Goal: Task Accomplishment & Management: Use online tool/utility

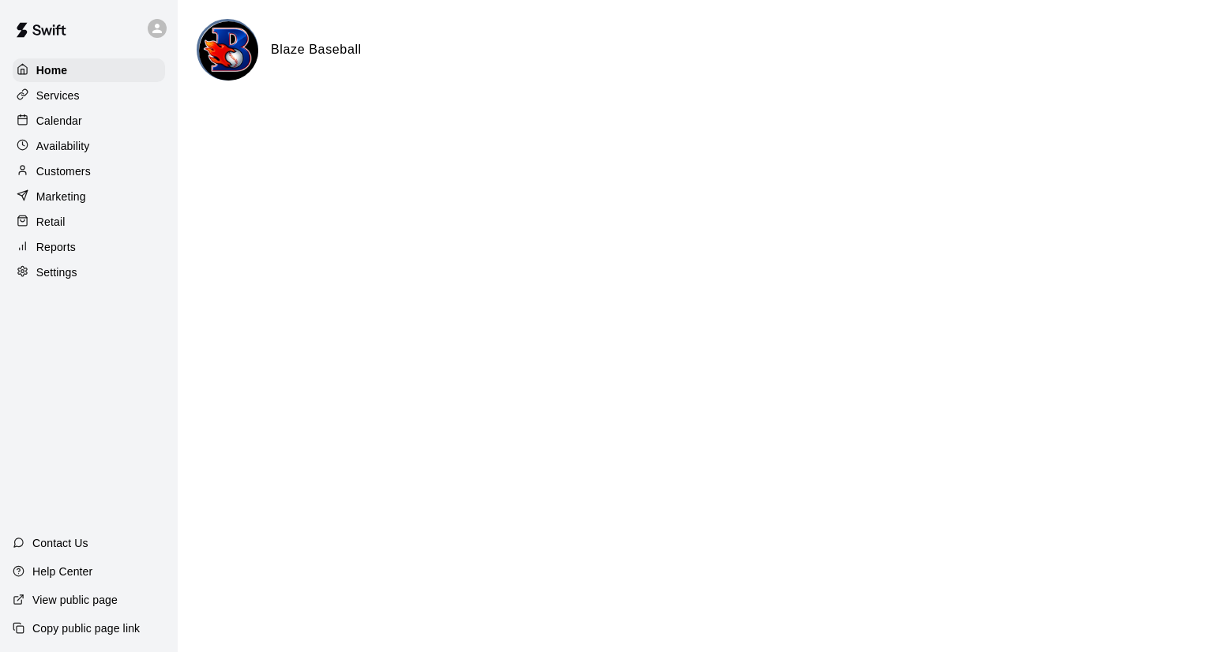
click at [109, 123] on div "Calendar" at bounding box center [89, 121] width 152 height 24
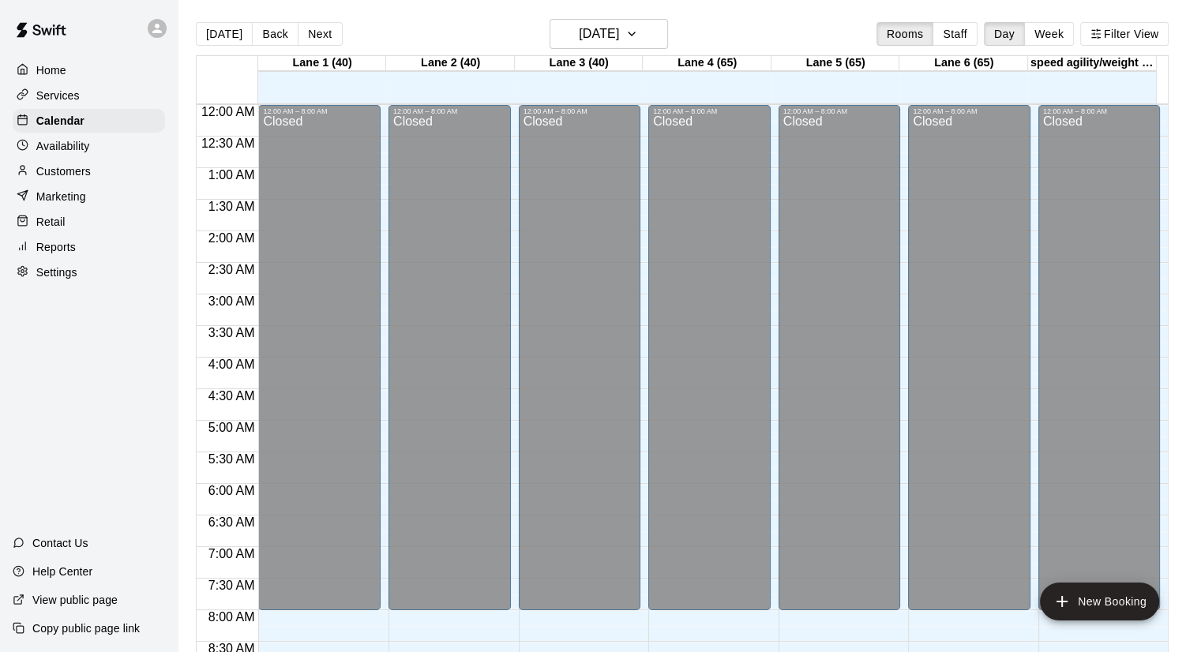
scroll to position [903, 0]
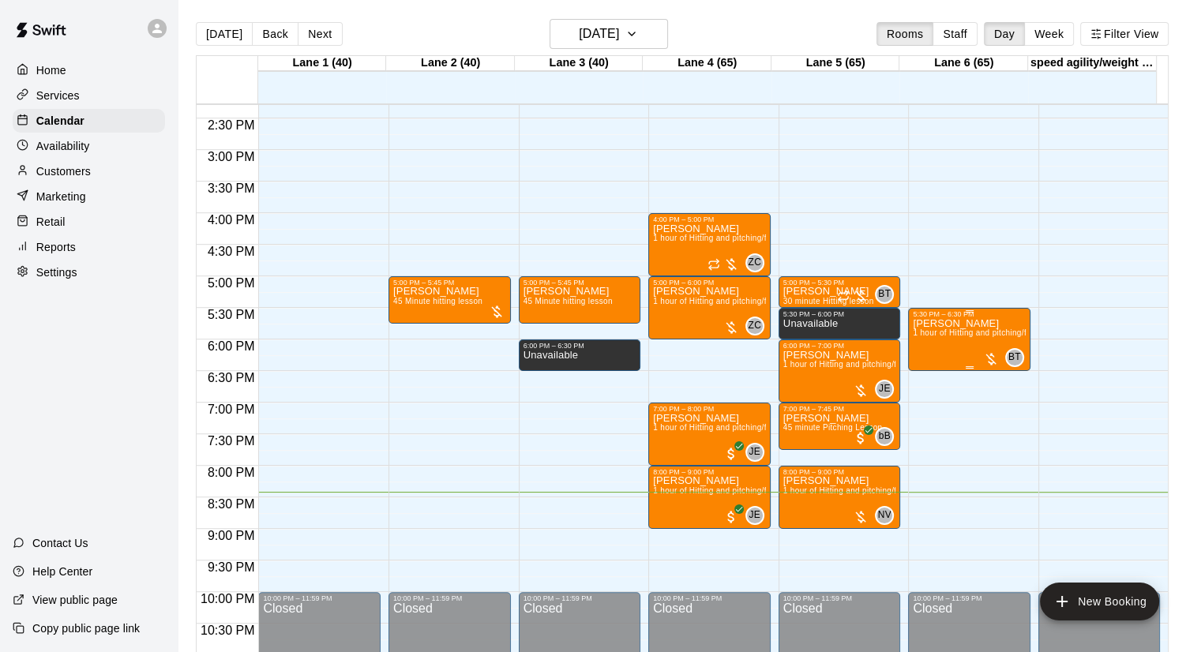
click at [979, 359] on div "[PERSON_NAME] 1 hour of Hitting and pitching/fielding" at bounding box center [969, 644] width 113 height 652
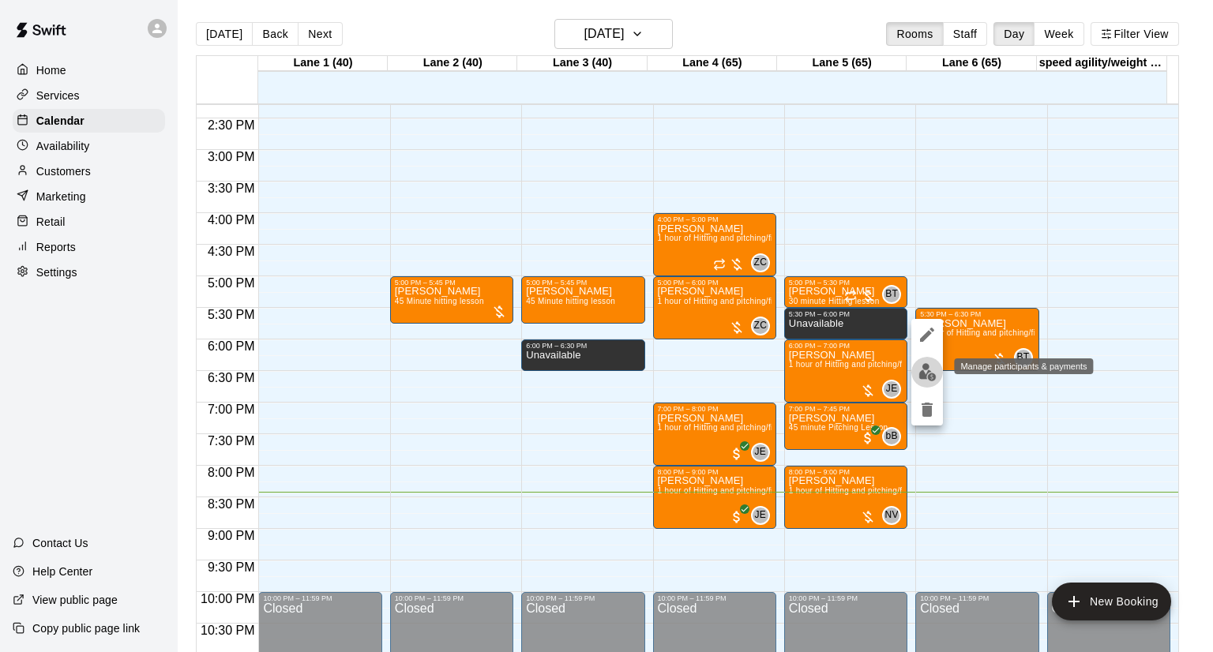
click at [932, 370] on img "edit" at bounding box center [927, 372] width 18 height 18
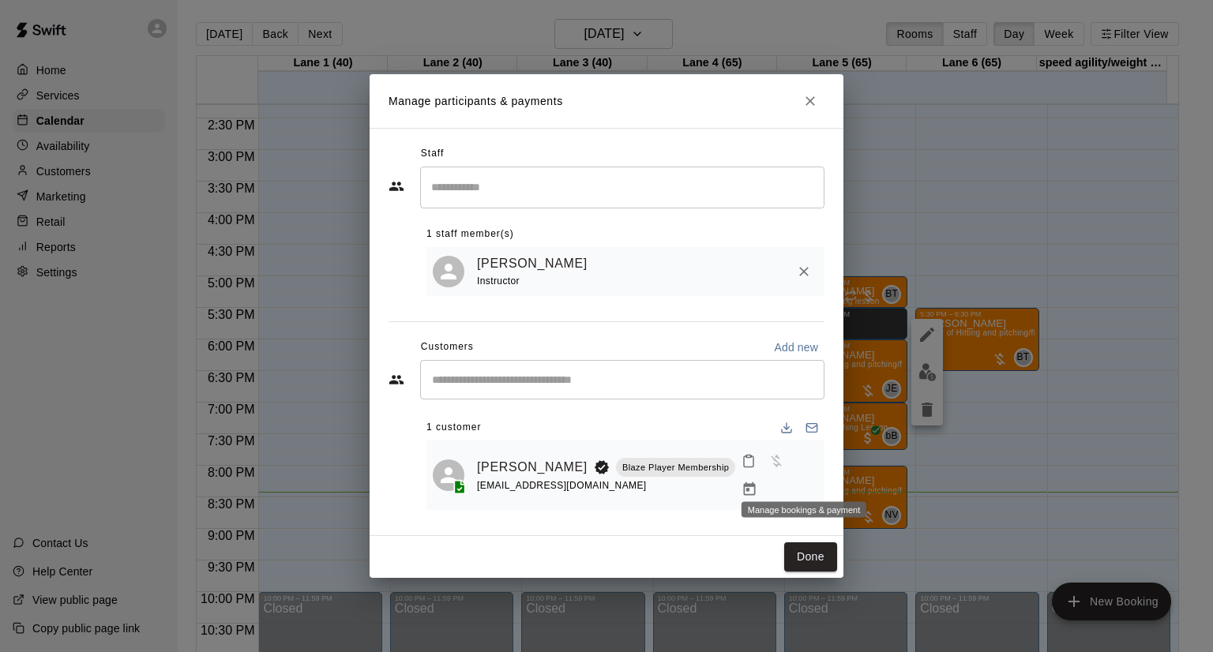
click at [757, 482] on icon "Manage bookings & payment" at bounding box center [750, 490] width 16 height 16
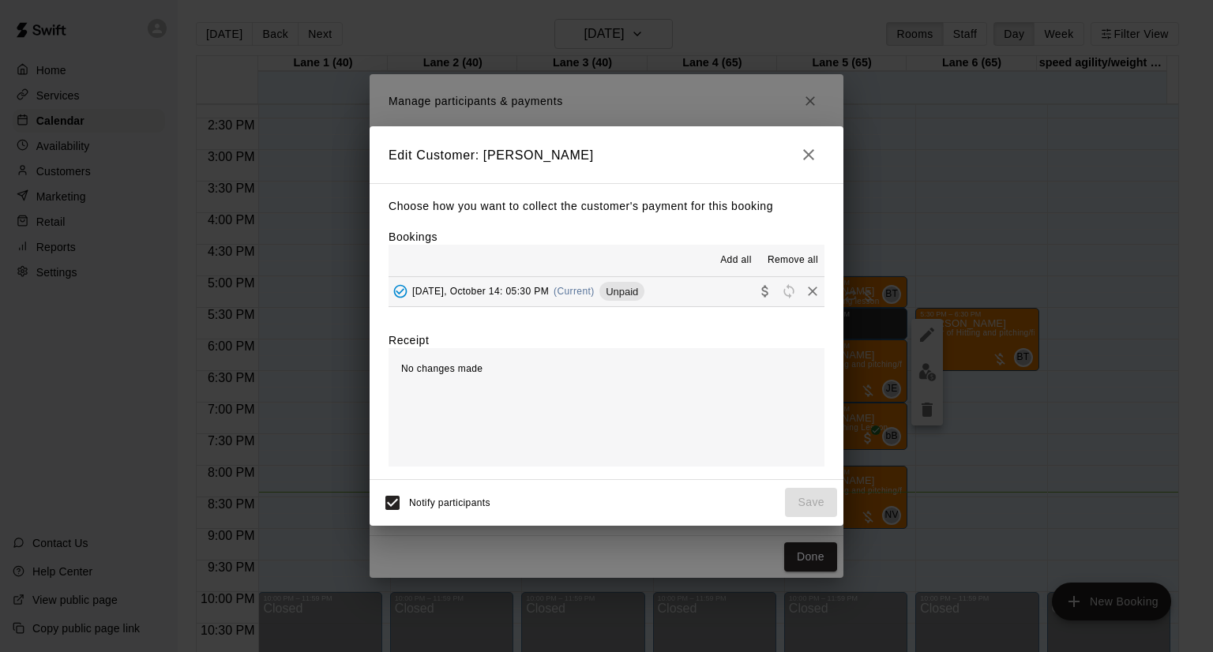
click at [697, 301] on button "[DATE], October 14: 05:30 PM (Current) Unpaid" at bounding box center [607, 291] width 436 height 29
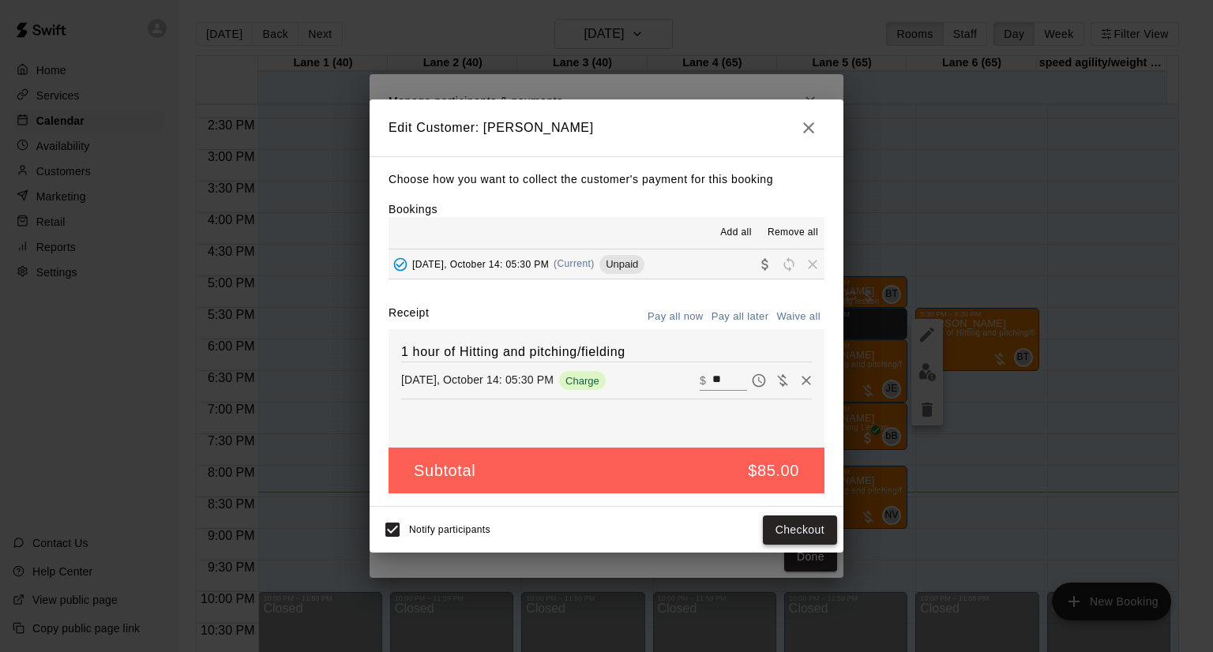
click at [787, 528] on button "Checkout" at bounding box center [800, 530] width 74 height 29
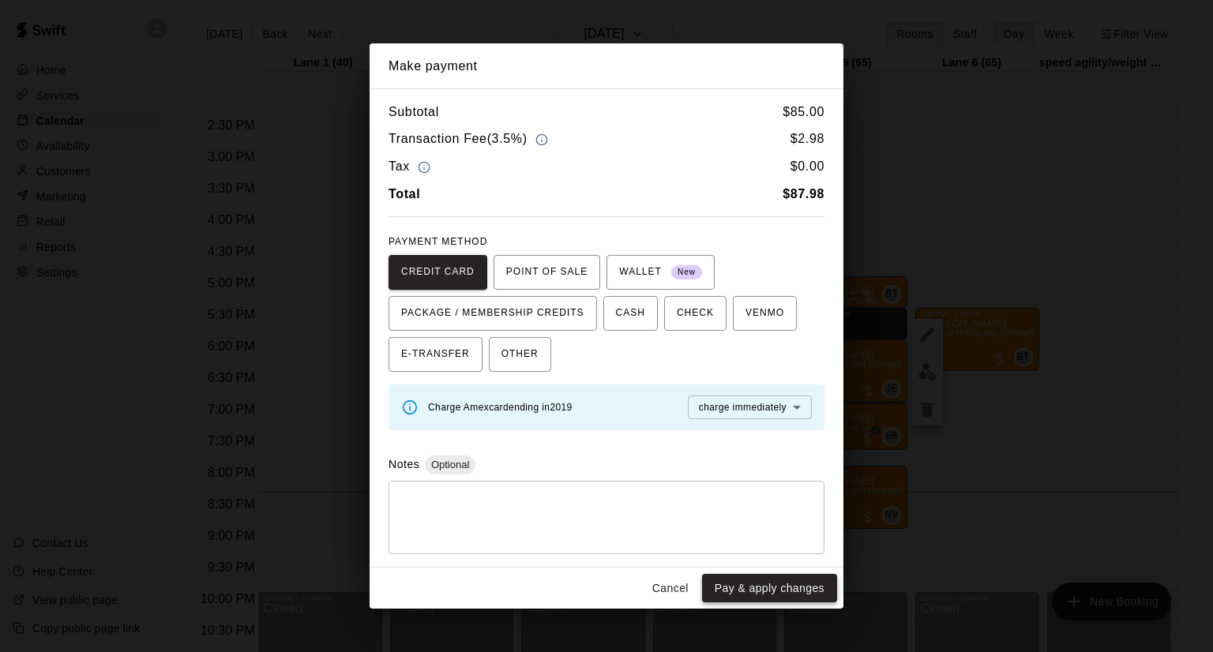
click at [779, 585] on button "Pay & apply changes" at bounding box center [769, 588] width 135 height 29
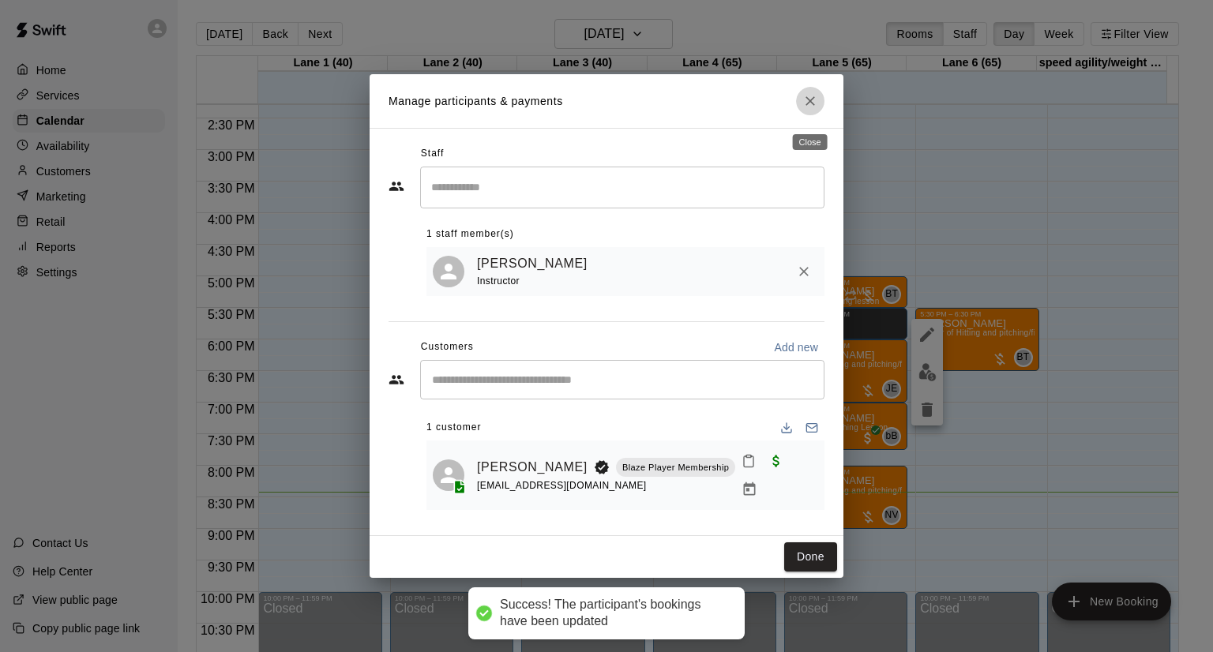
click at [809, 103] on icon "Close" at bounding box center [810, 101] width 16 height 16
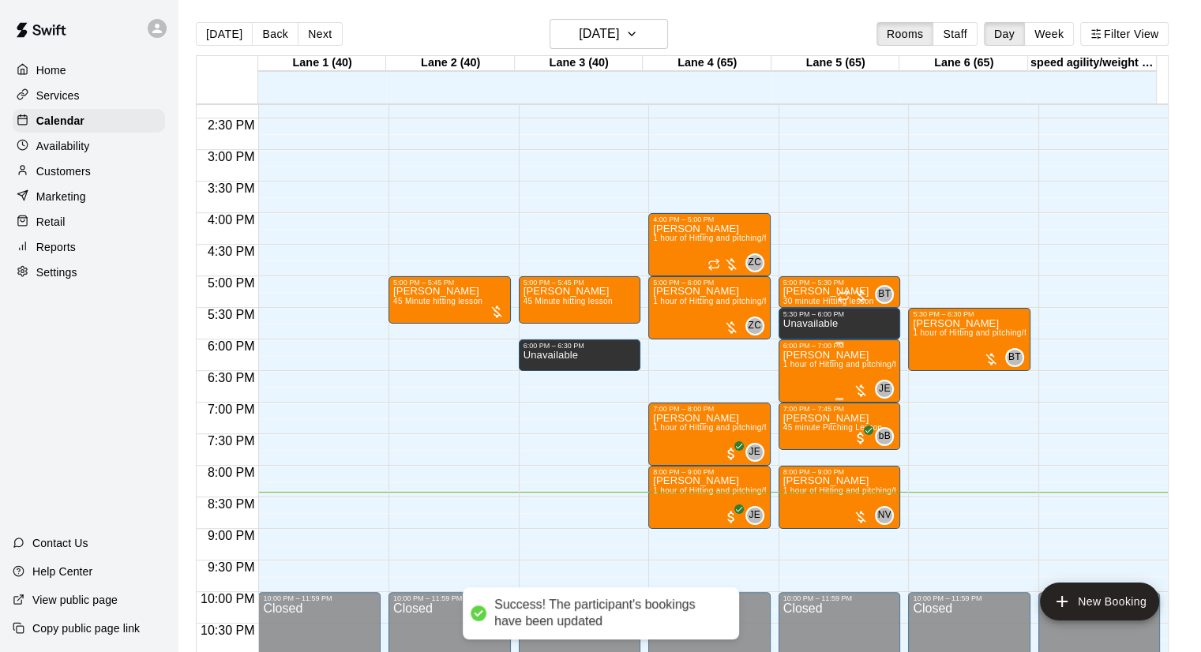
click at [864, 389] on div at bounding box center [861, 391] width 16 height 16
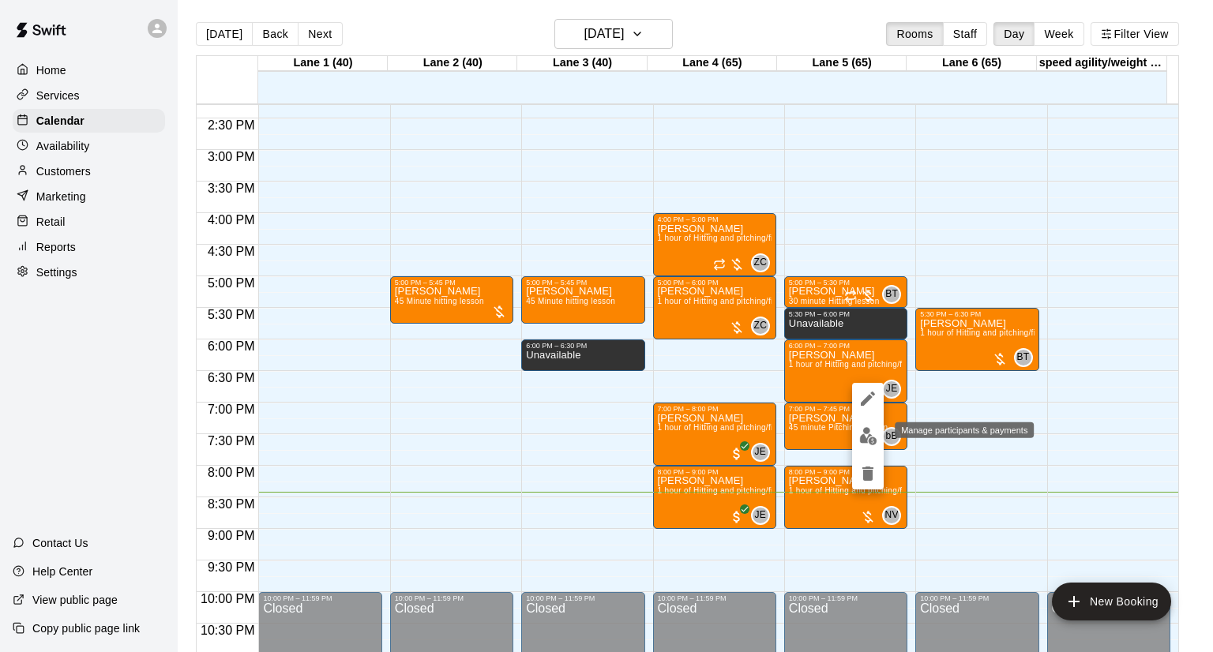
click at [864, 437] on img "edit" at bounding box center [868, 436] width 18 height 18
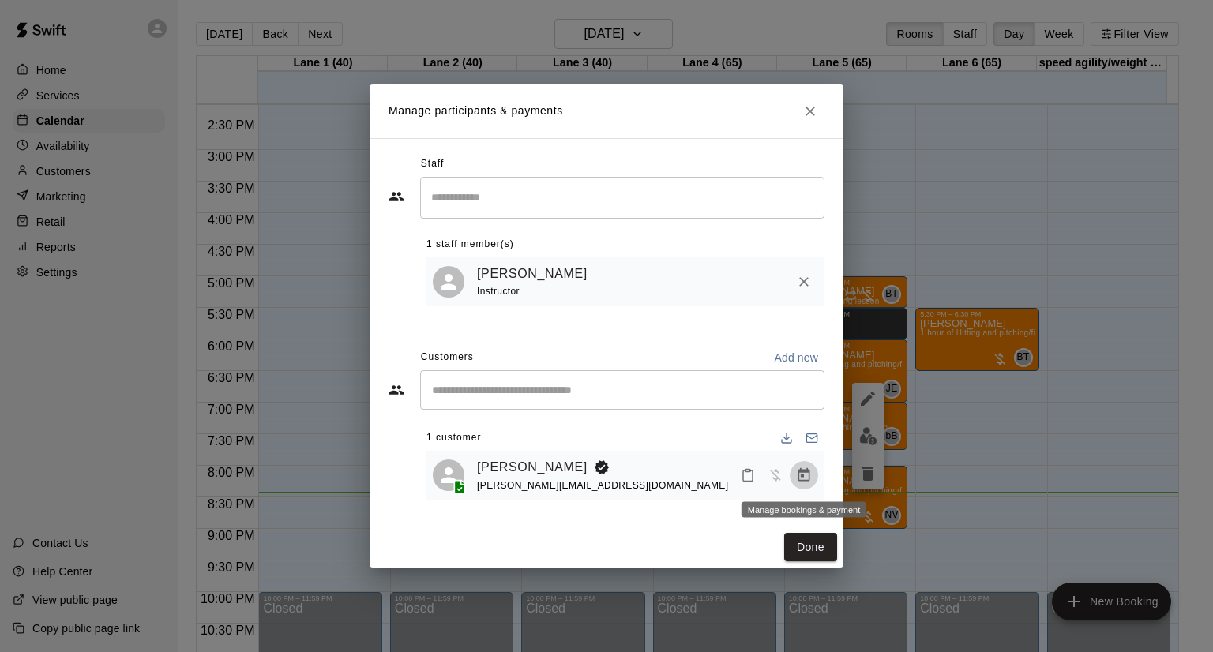
click at [802, 478] on icon "Manage bookings & payment" at bounding box center [804, 474] width 12 height 13
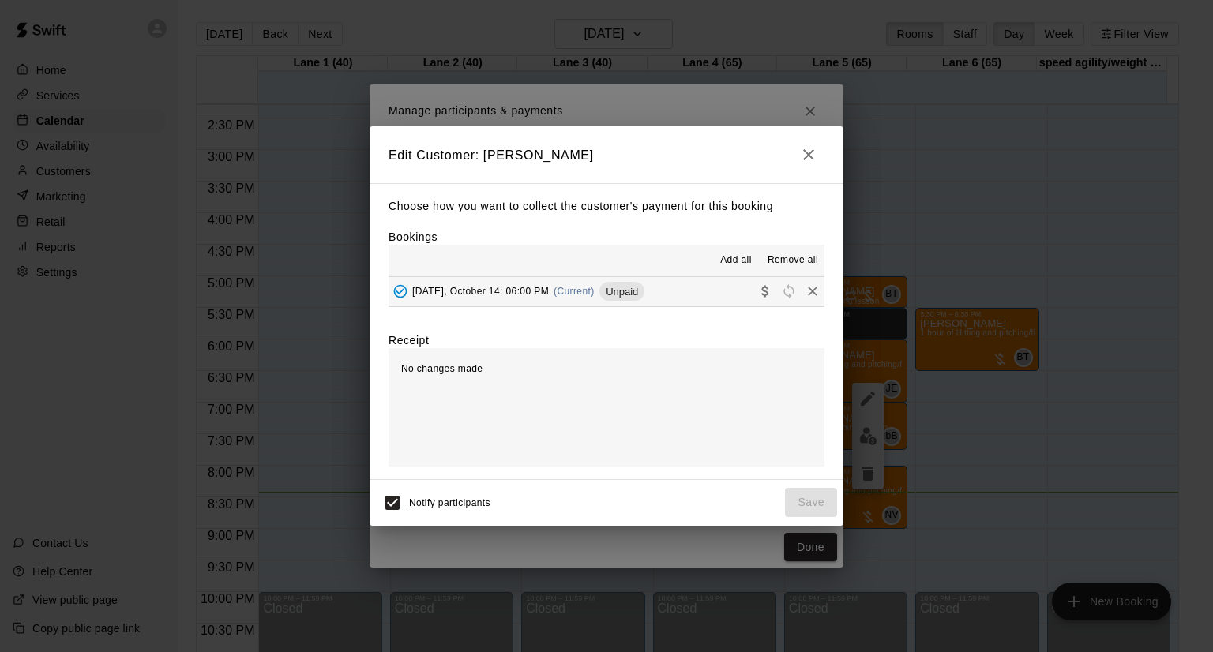
click at [700, 289] on button "[DATE], October 14: 06:00 PM (Current) Unpaid" at bounding box center [607, 291] width 436 height 29
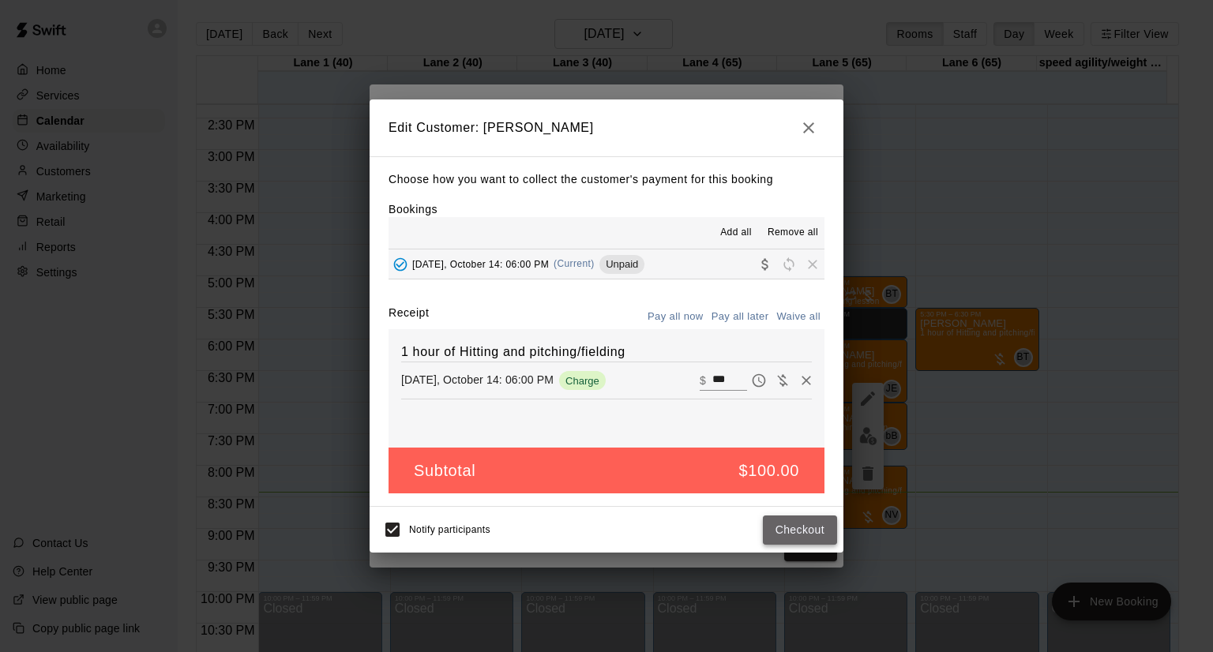
click at [797, 530] on button "Checkout" at bounding box center [800, 530] width 74 height 29
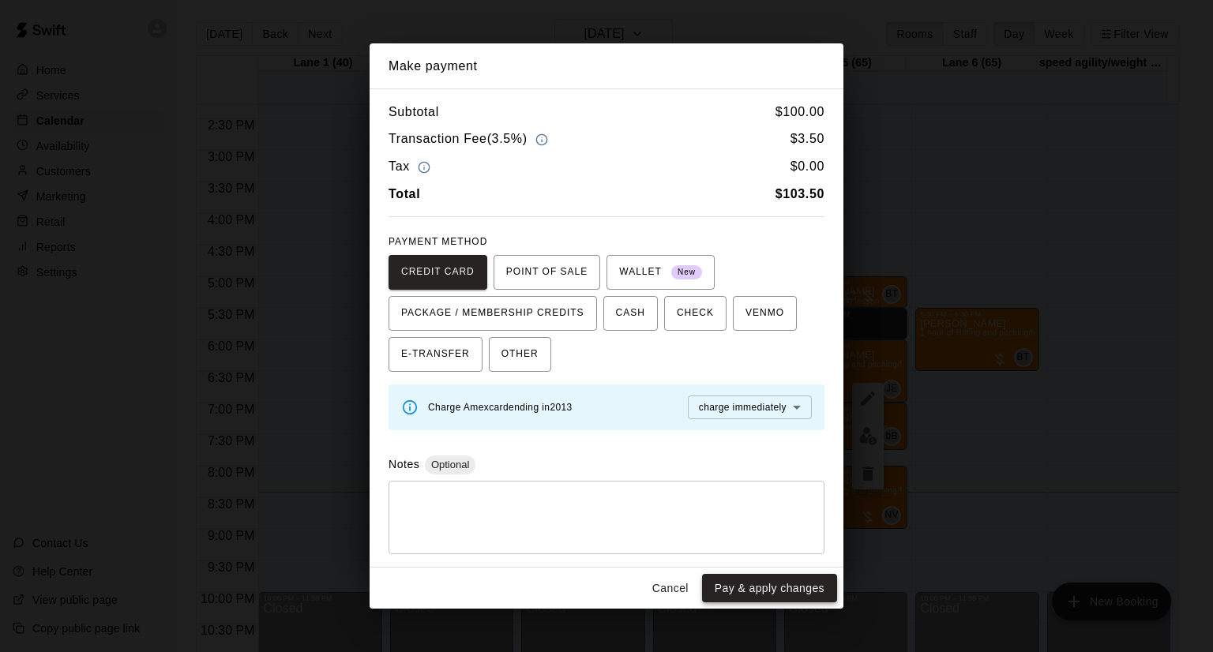
click at [789, 580] on button "Pay & apply changes" at bounding box center [769, 588] width 135 height 29
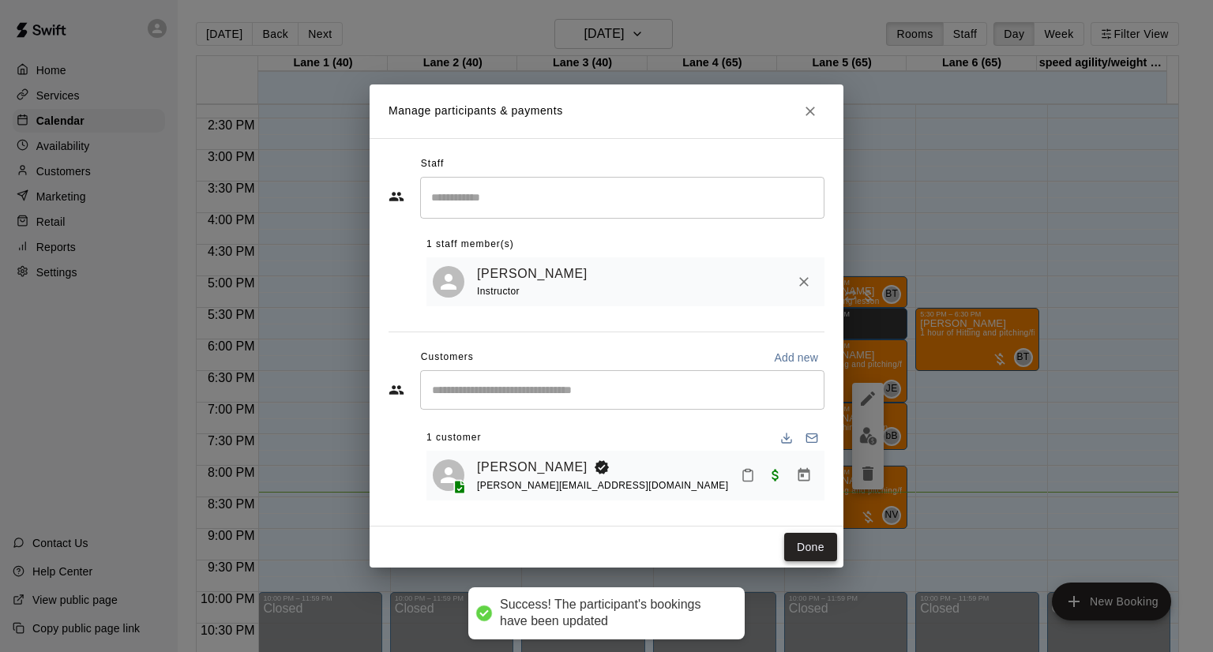
click at [807, 549] on button "Done" at bounding box center [810, 547] width 53 height 29
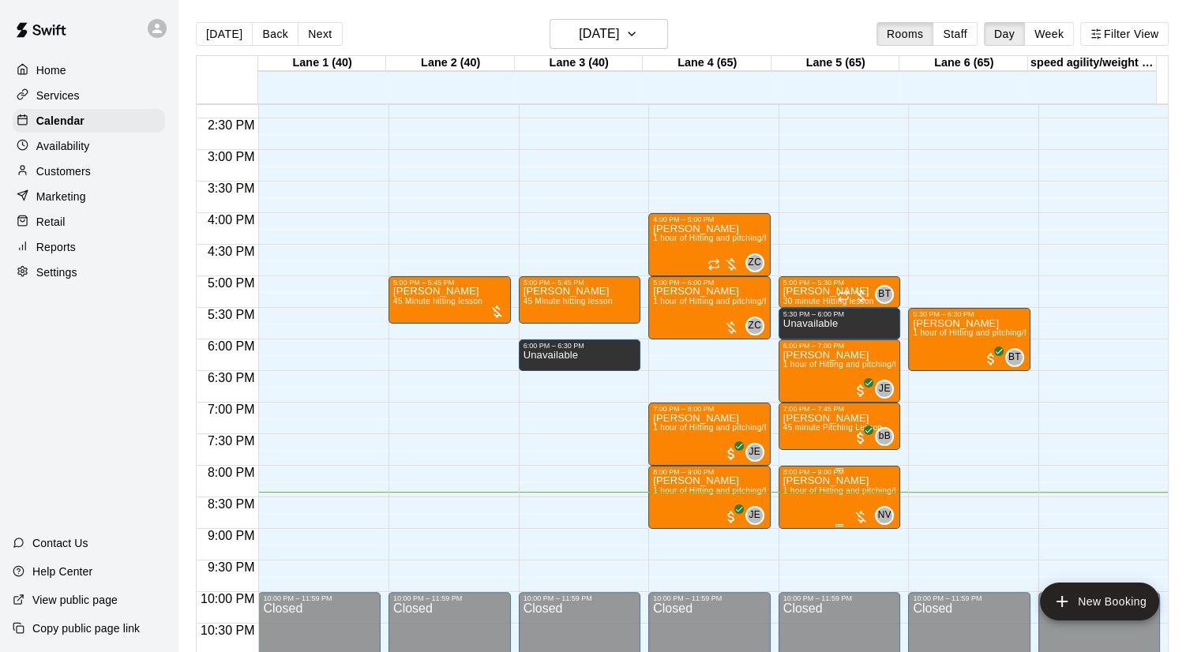
click at [858, 516] on div at bounding box center [861, 517] width 16 height 16
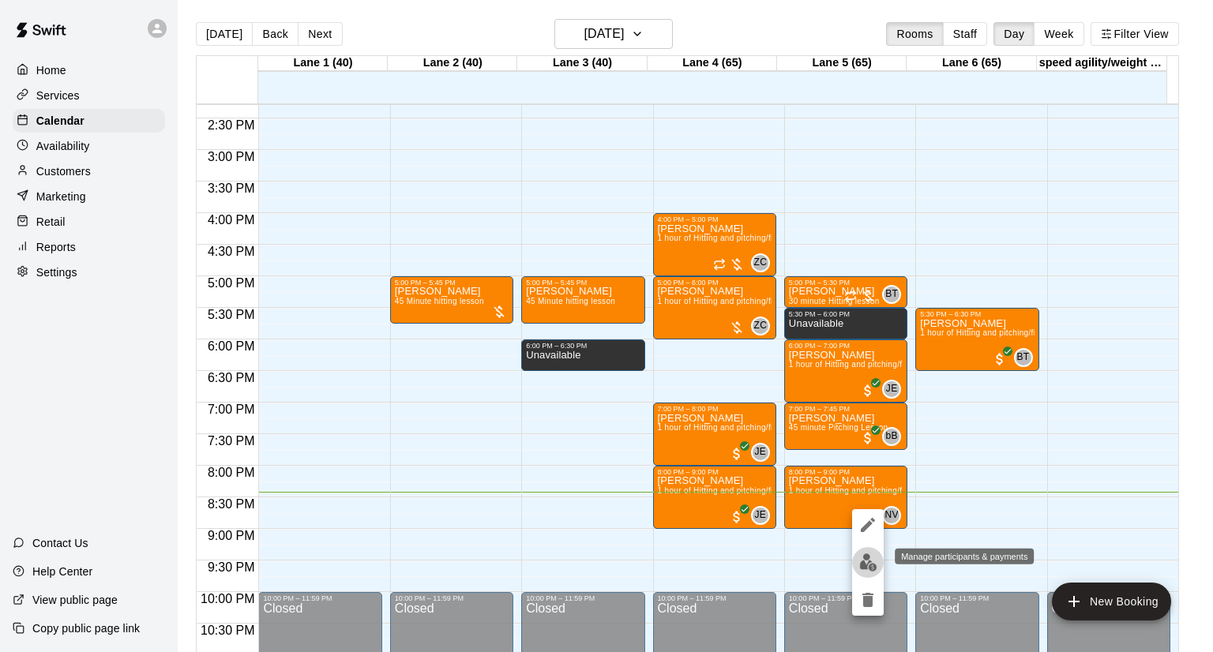
click at [862, 559] on img "edit" at bounding box center [868, 563] width 18 height 18
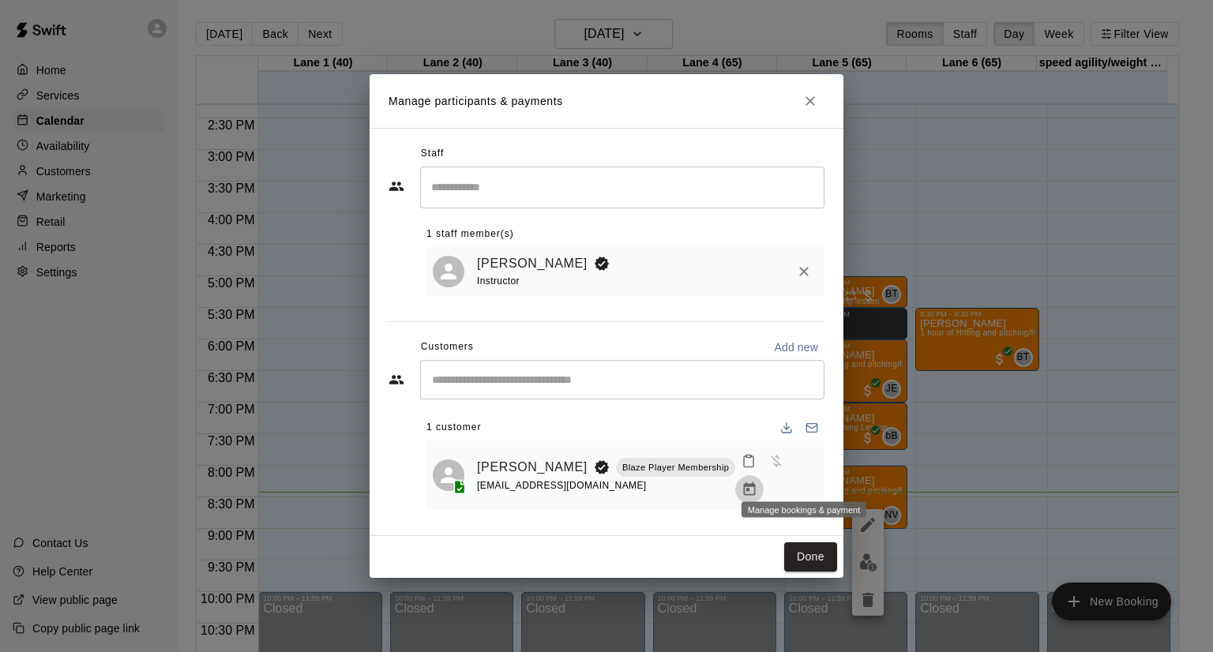
click at [757, 484] on icon "Manage bookings & payment" at bounding box center [750, 490] width 16 height 16
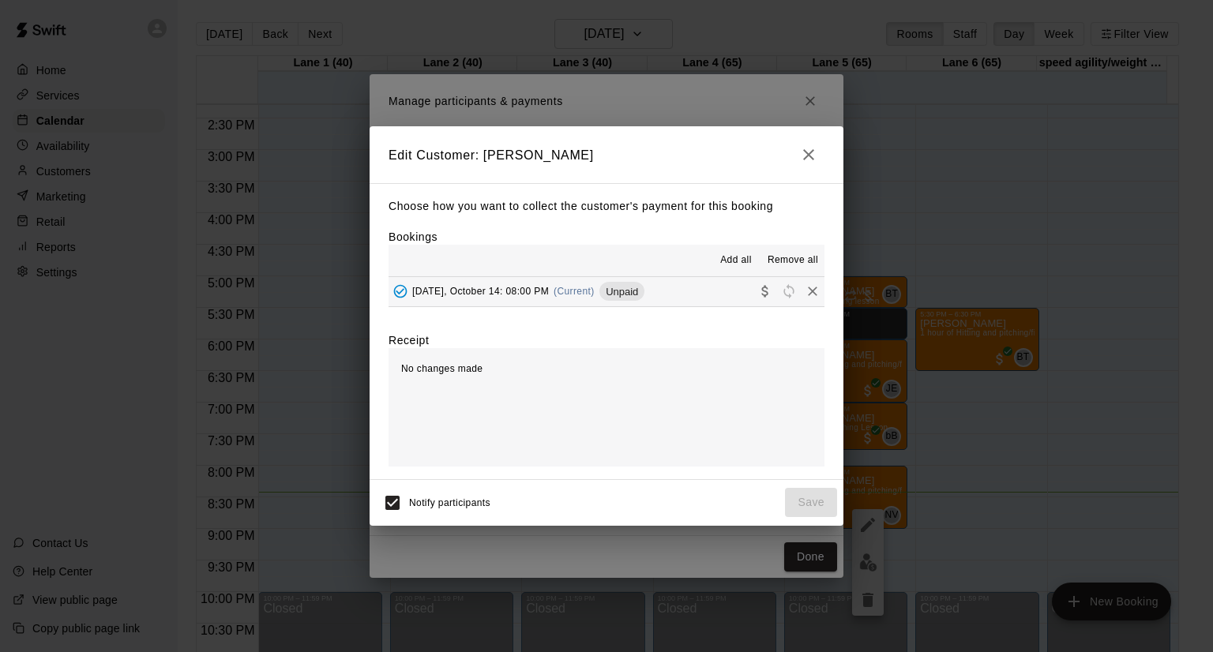
click at [712, 291] on button "[DATE], October 14: 08:00 PM (Current) Unpaid" at bounding box center [607, 291] width 436 height 29
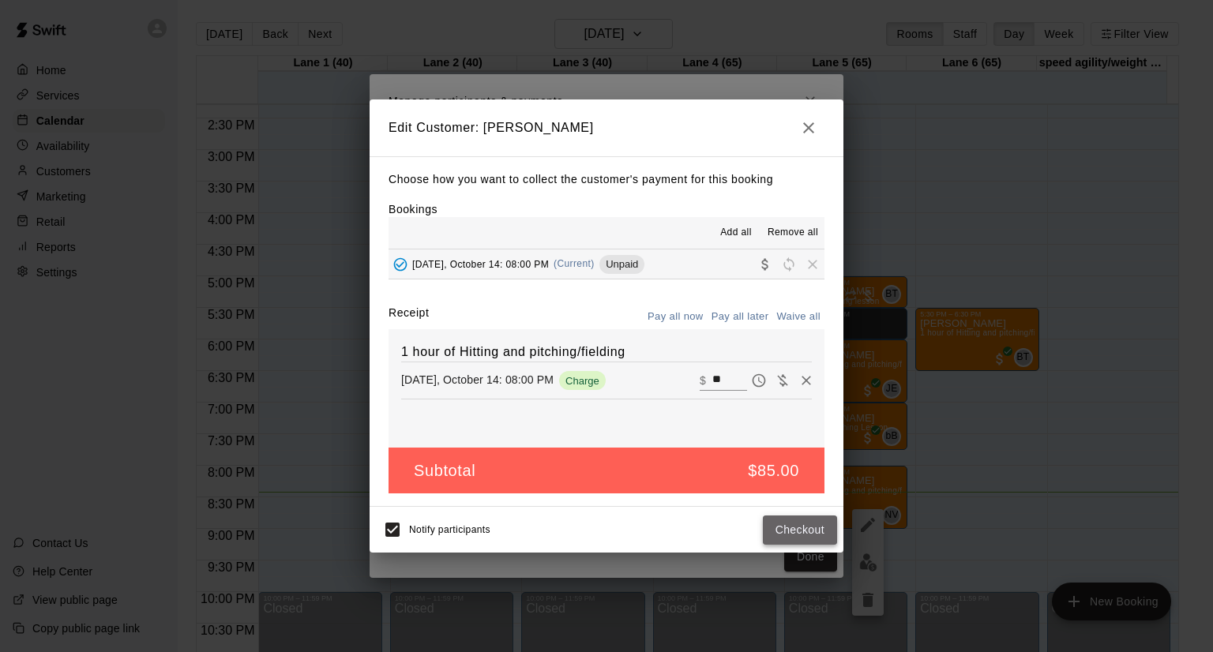
click at [783, 528] on button "Checkout" at bounding box center [800, 530] width 74 height 29
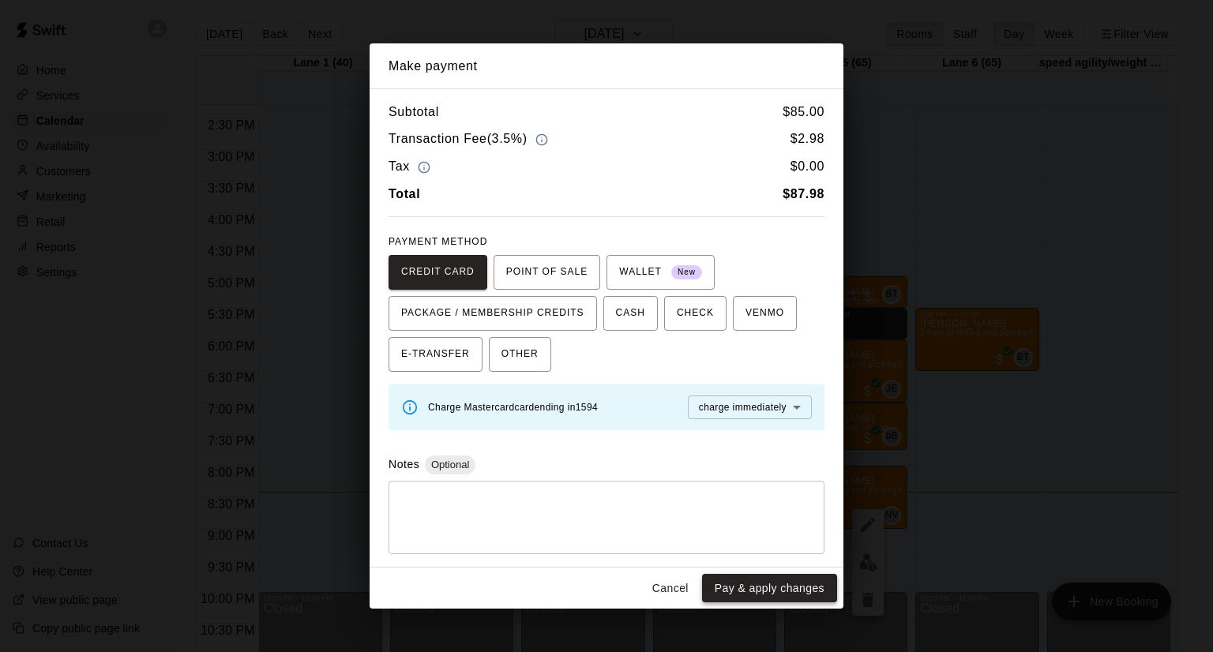
click at [779, 583] on button "Pay & apply changes" at bounding box center [769, 588] width 135 height 29
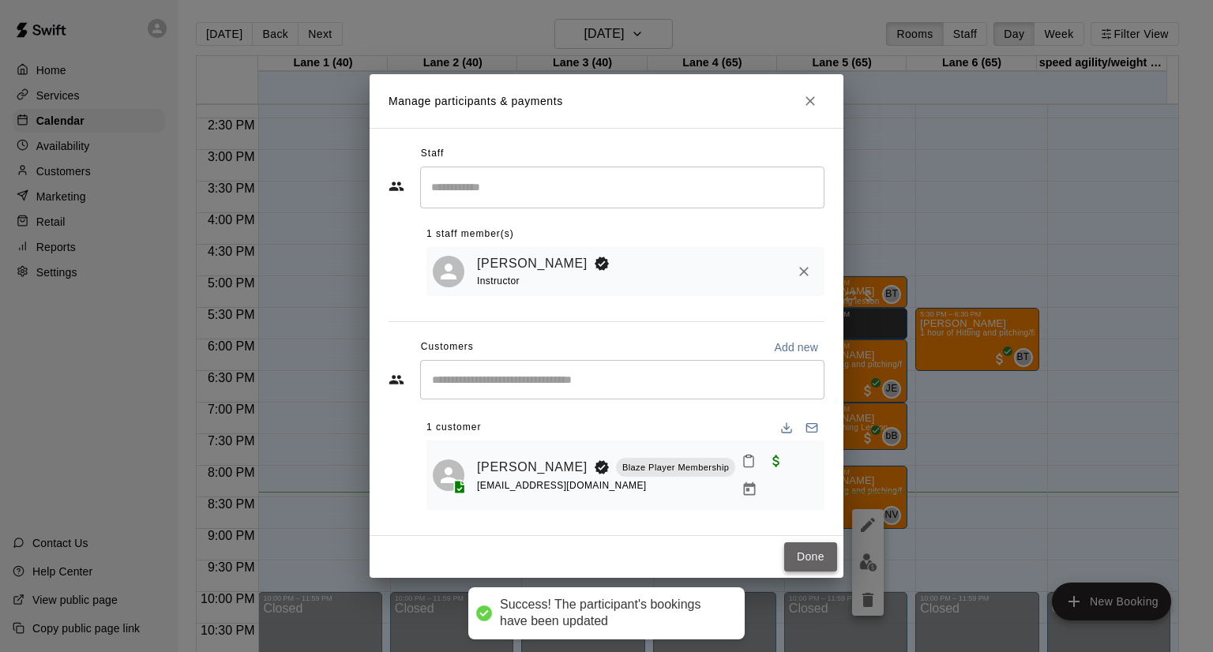
click at [807, 543] on button "Done" at bounding box center [810, 557] width 53 height 29
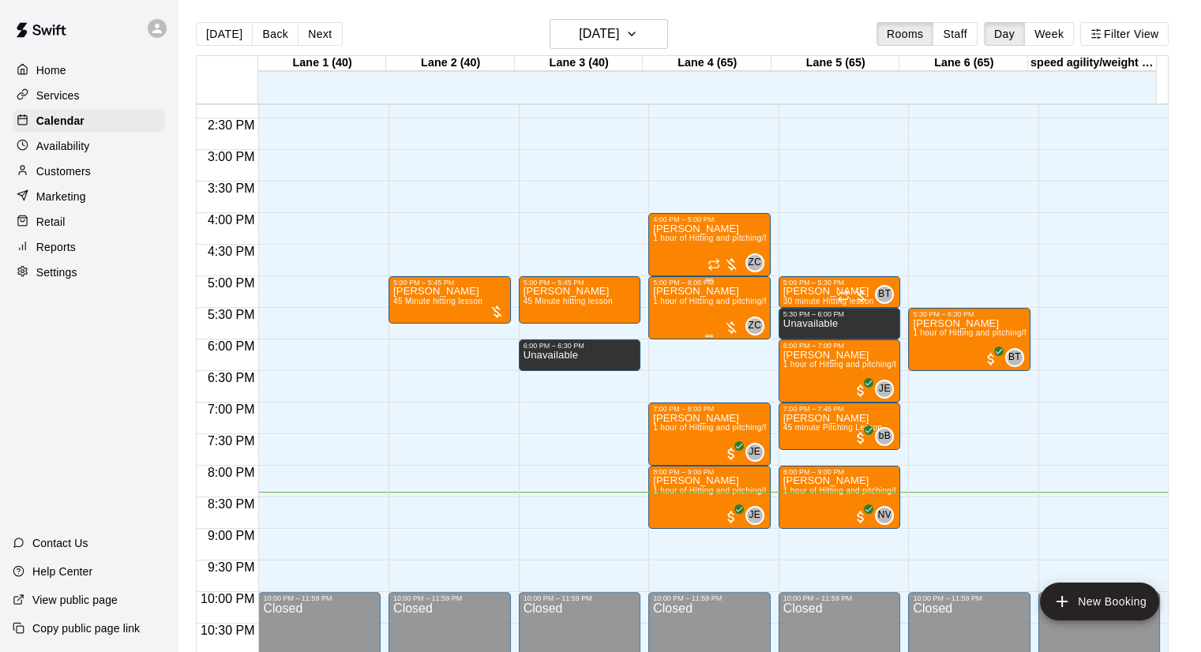
click at [723, 323] on div at bounding box center [731, 328] width 16 height 16
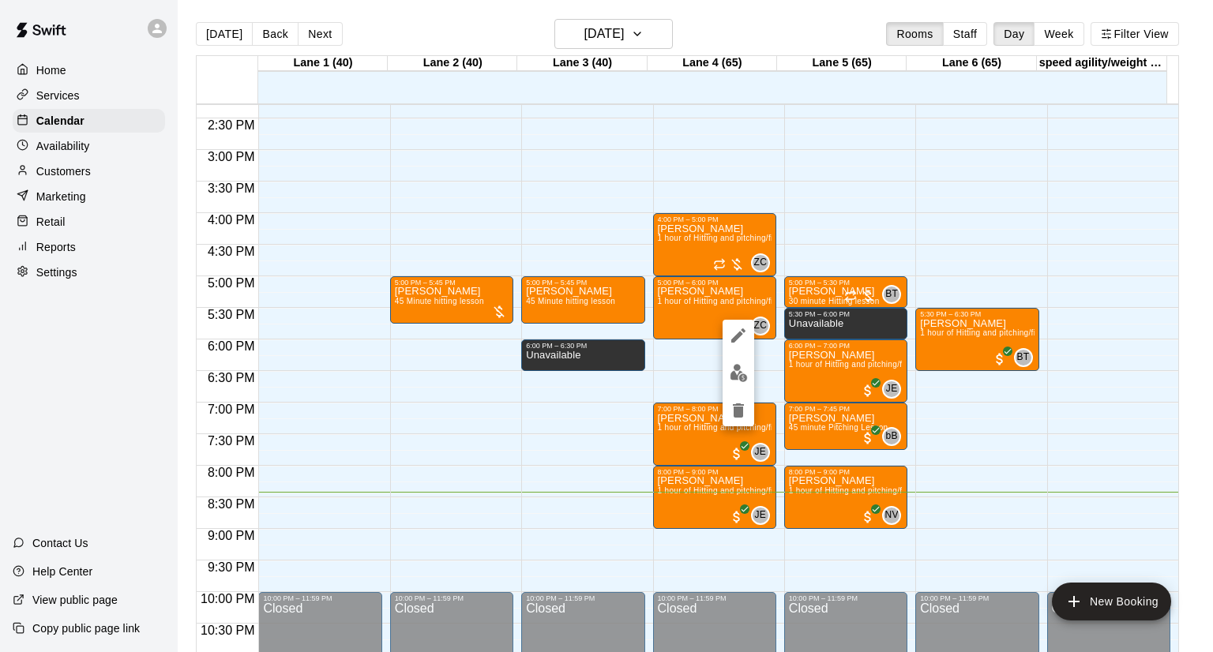
click at [742, 367] on img "edit" at bounding box center [739, 373] width 18 height 18
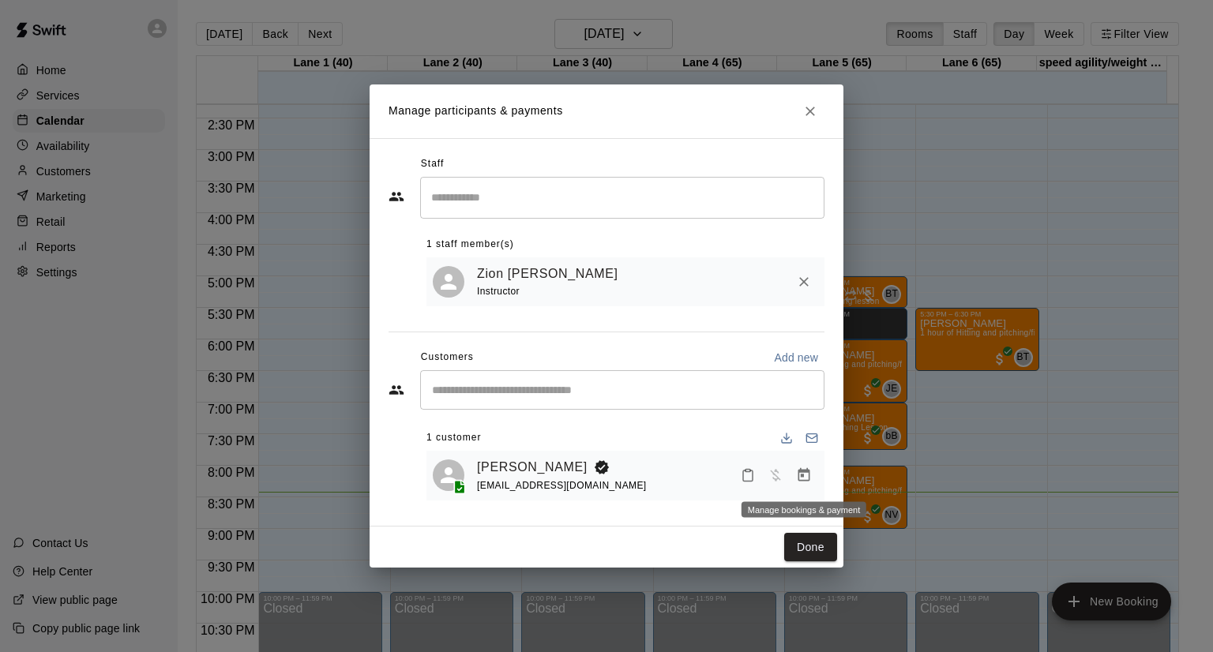
click at [805, 476] on icon "Manage bookings & payment" at bounding box center [804, 475] width 16 height 16
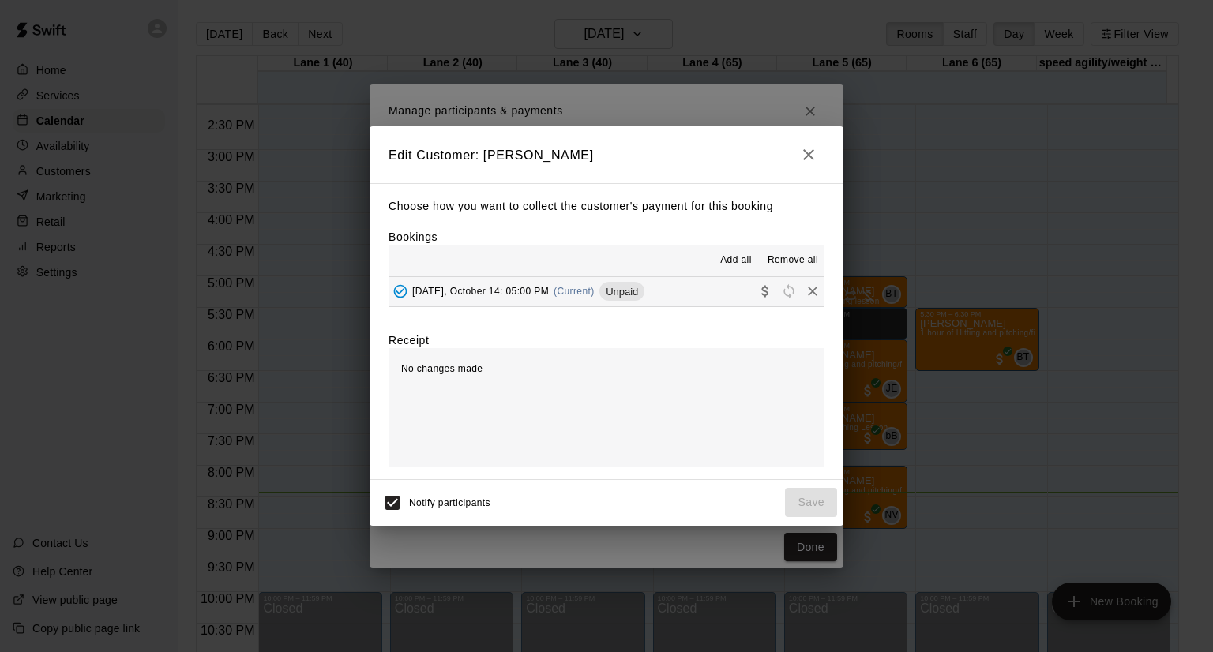
click at [697, 288] on button "[DATE], October 14: 05:00 PM (Current) Unpaid" at bounding box center [607, 291] width 436 height 29
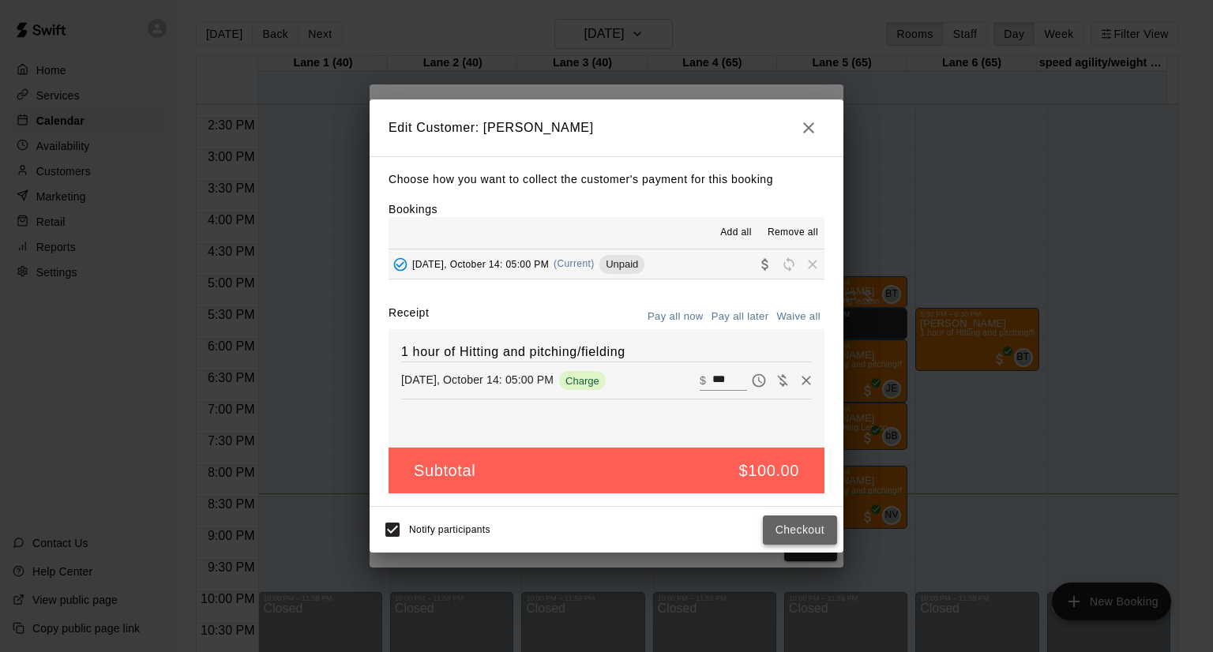
click at [813, 528] on button "Checkout" at bounding box center [800, 530] width 74 height 29
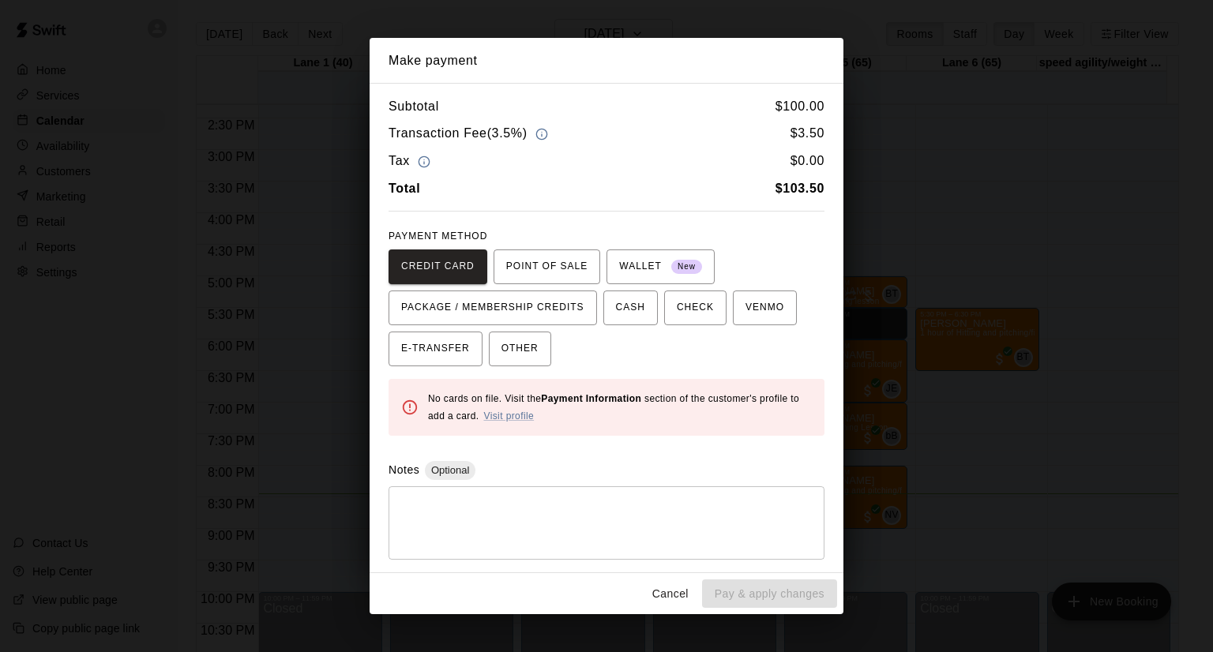
click at [686, 585] on button "Cancel" at bounding box center [670, 594] width 51 height 29
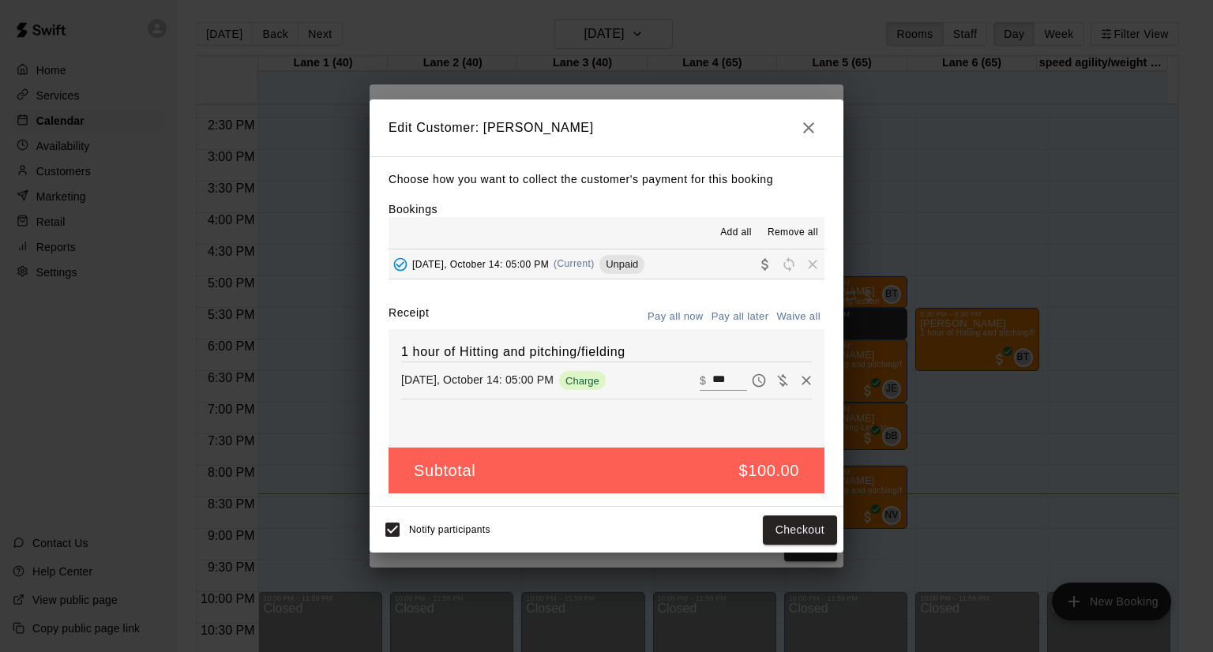
click at [805, 121] on icon "button" at bounding box center [808, 127] width 19 height 19
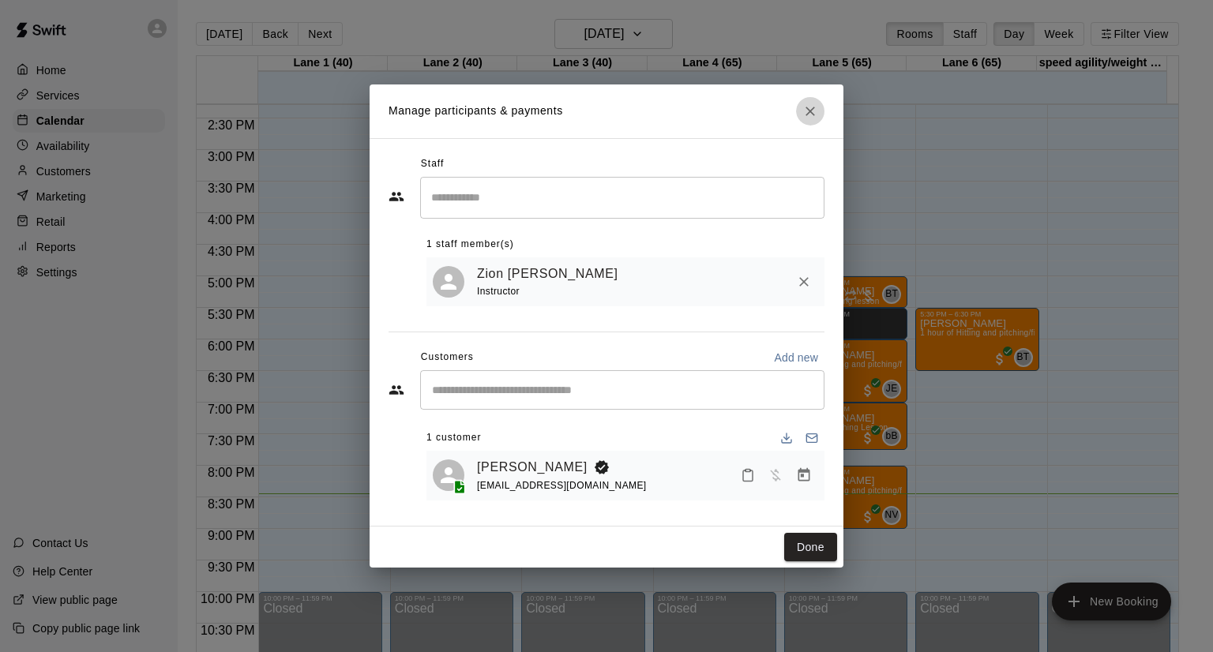
click at [809, 107] on icon "Close" at bounding box center [810, 111] width 16 height 16
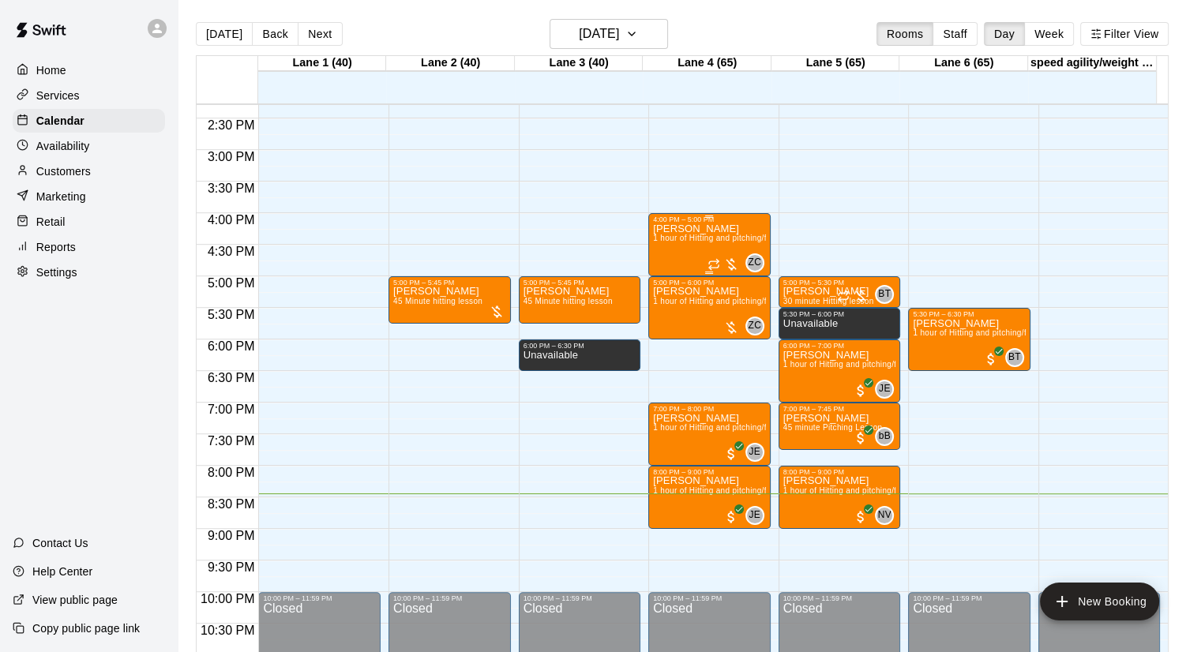
click at [733, 261] on div at bounding box center [724, 265] width 32 height 16
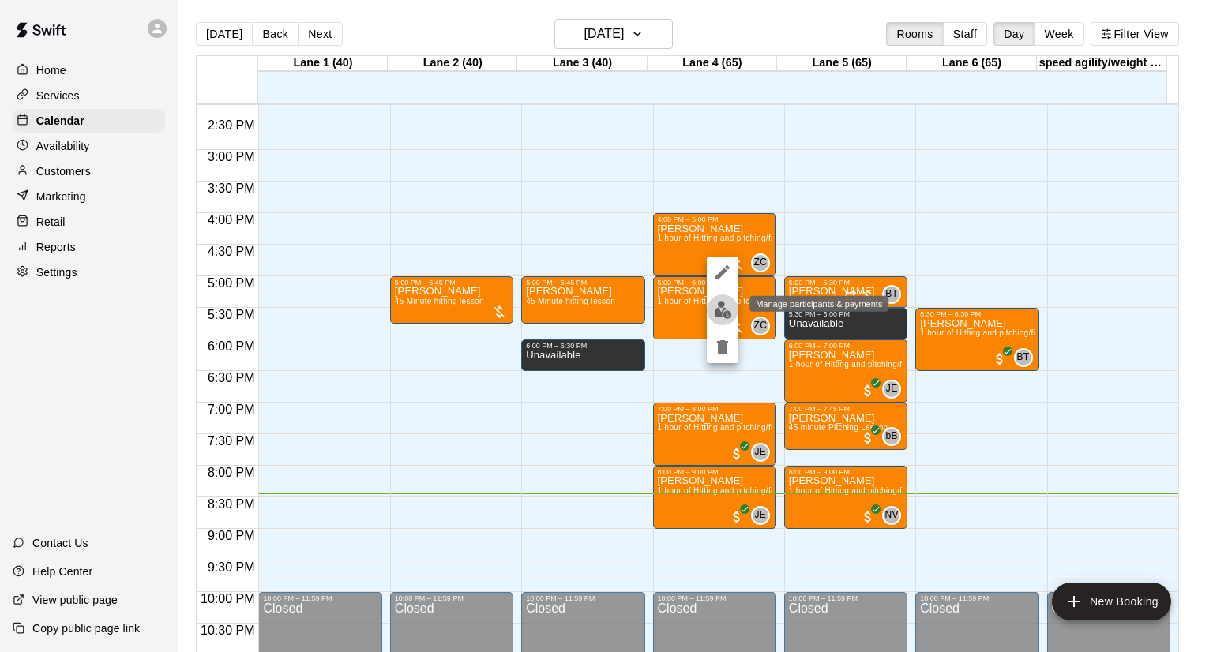
click at [717, 302] on img "edit" at bounding box center [723, 310] width 18 height 18
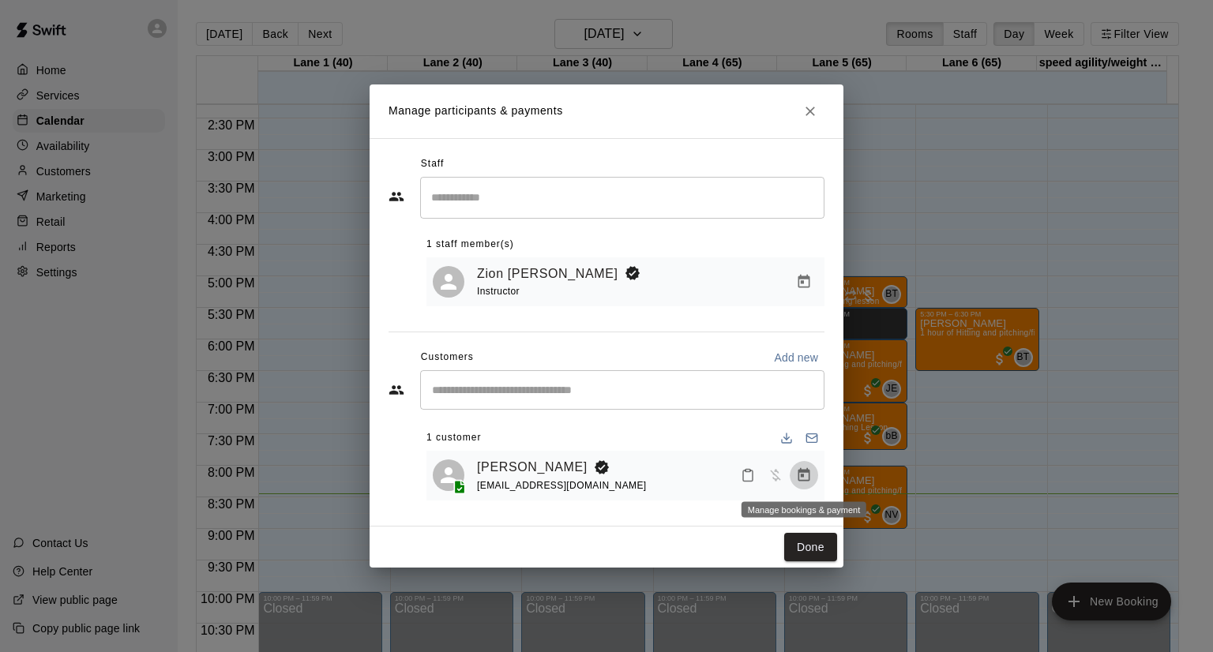
click at [794, 480] on button "Manage bookings & payment" at bounding box center [804, 475] width 28 height 28
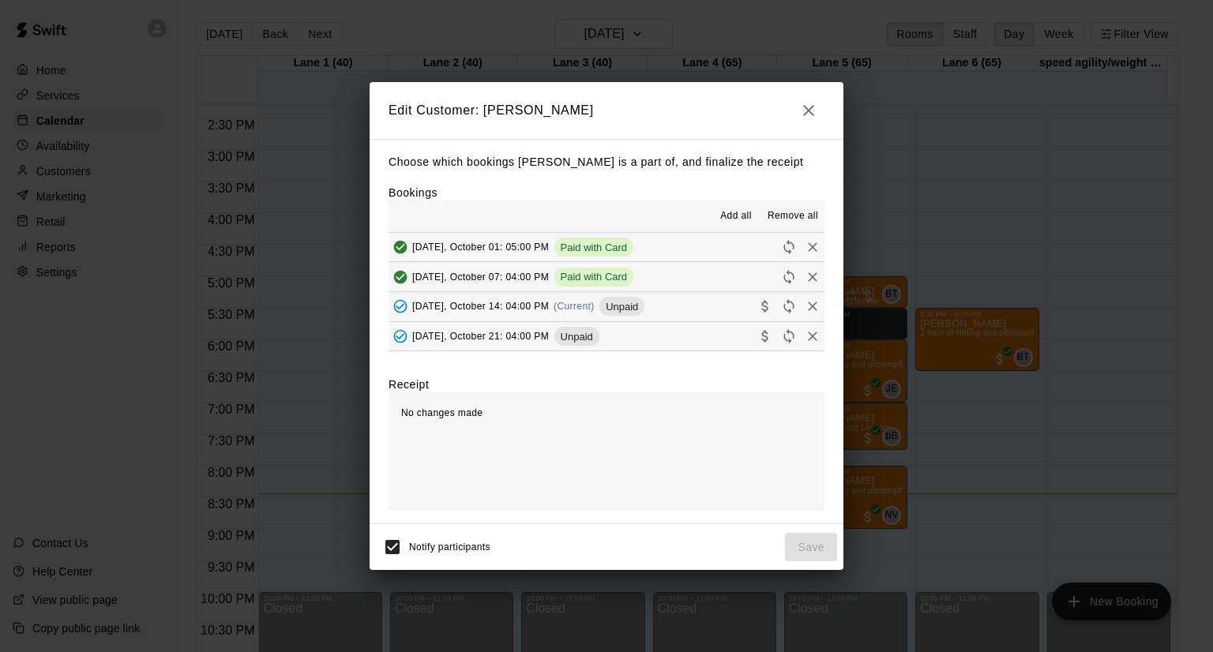
click at [695, 310] on button "[DATE], October 14: 04:00 PM (Current) Unpaid" at bounding box center [607, 306] width 436 height 29
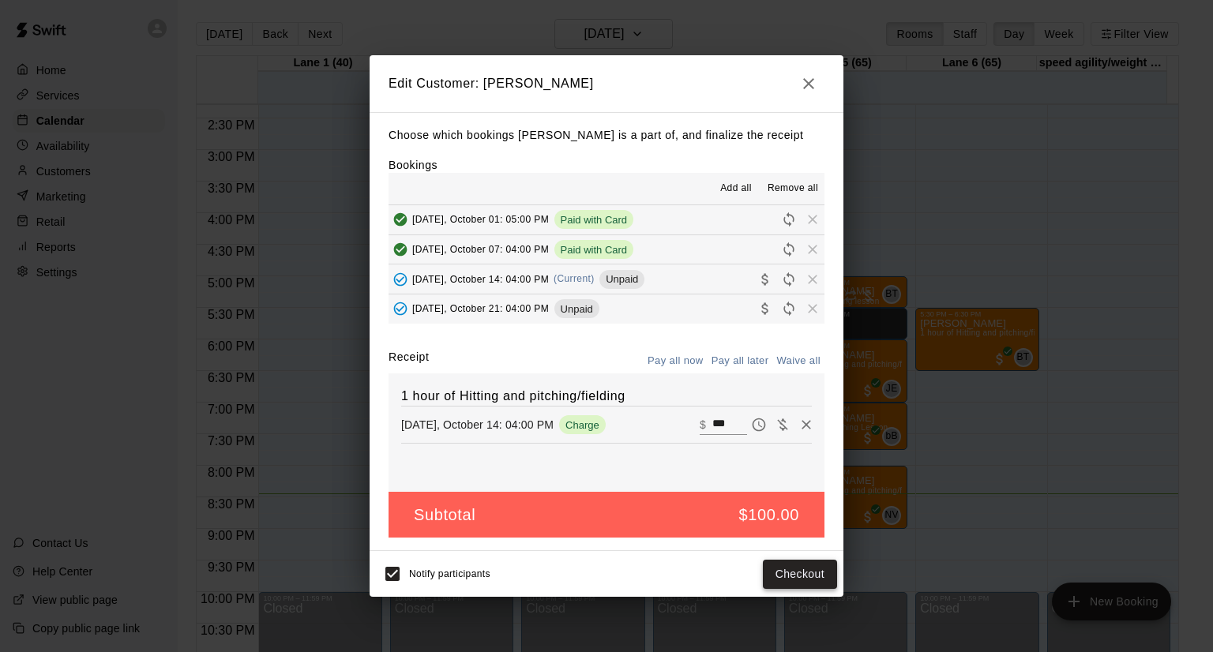
click at [779, 582] on button "Checkout" at bounding box center [800, 574] width 74 height 29
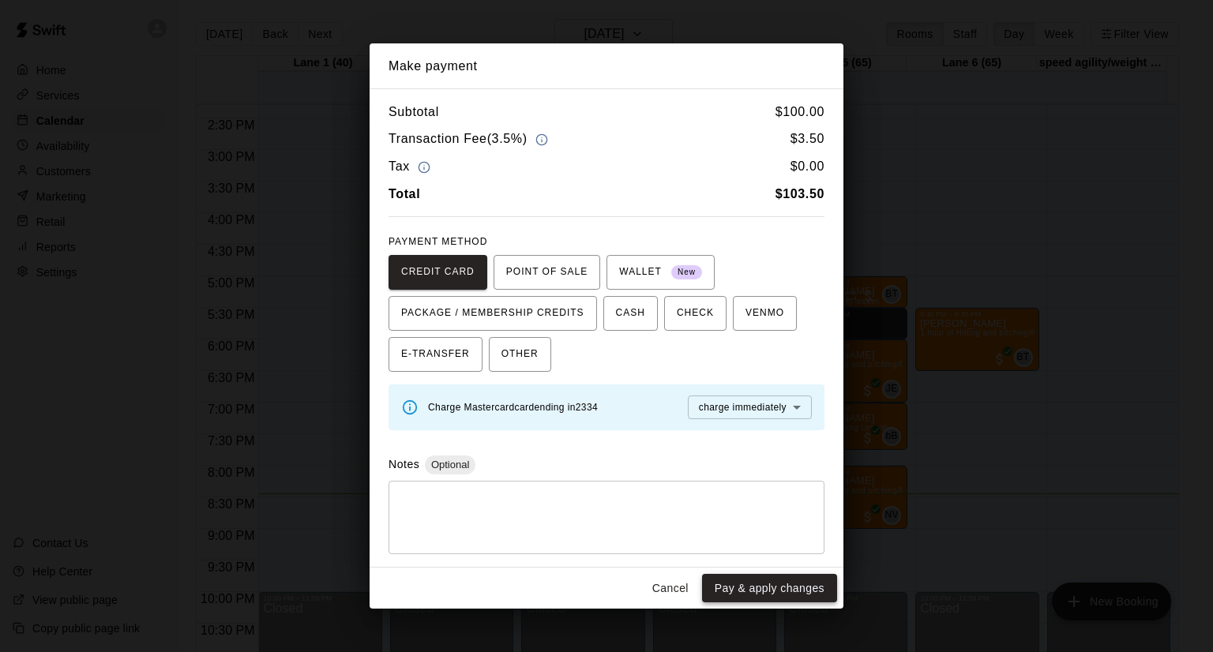
click at [797, 598] on button "Pay & apply changes" at bounding box center [769, 588] width 135 height 29
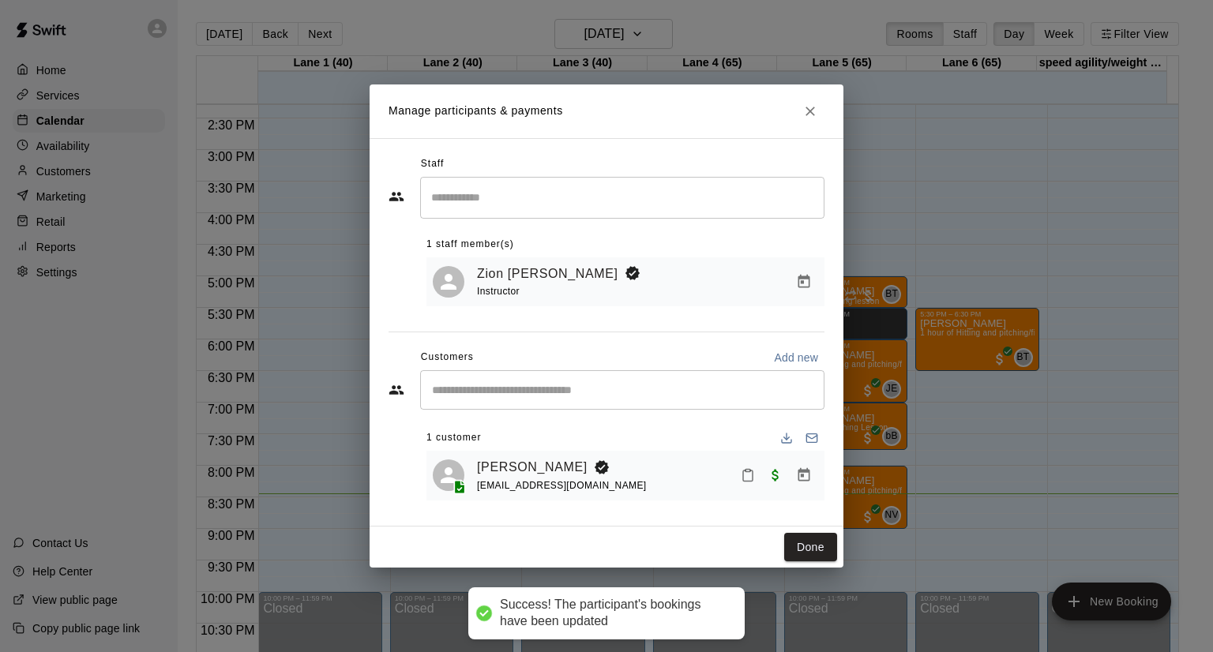
click at [815, 533] on div "Done" at bounding box center [607, 548] width 474 height 42
click at [815, 544] on button "Done" at bounding box center [810, 547] width 53 height 29
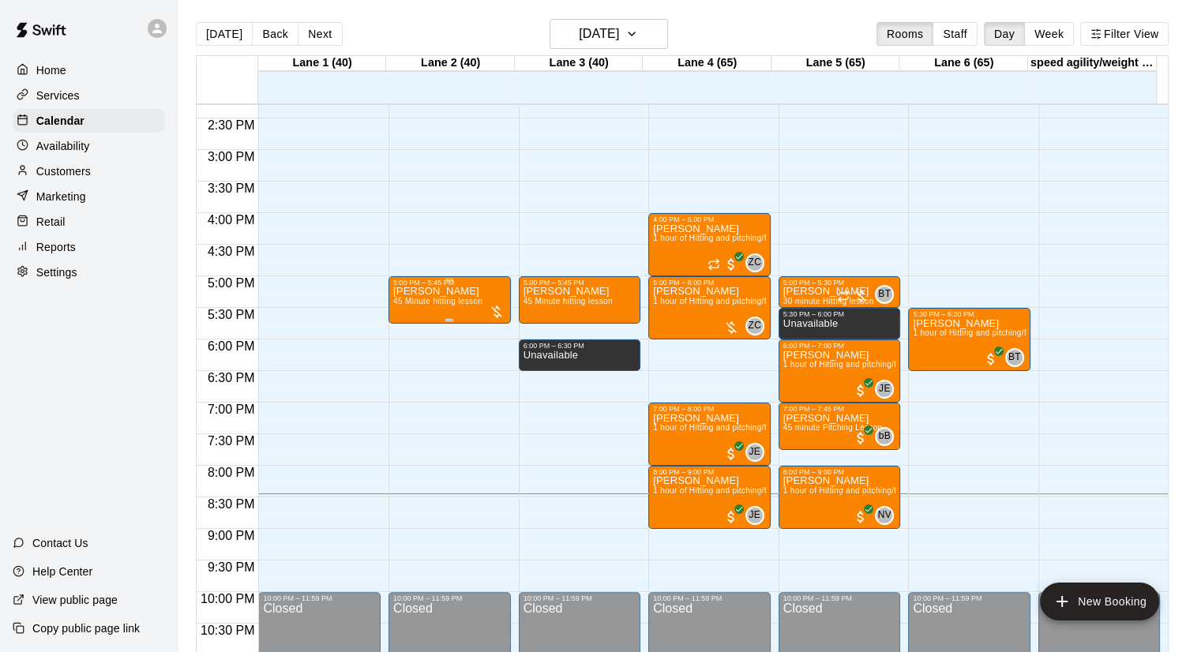
click at [498, 308] on div at bounding box center [497, 312] width 16 height 16
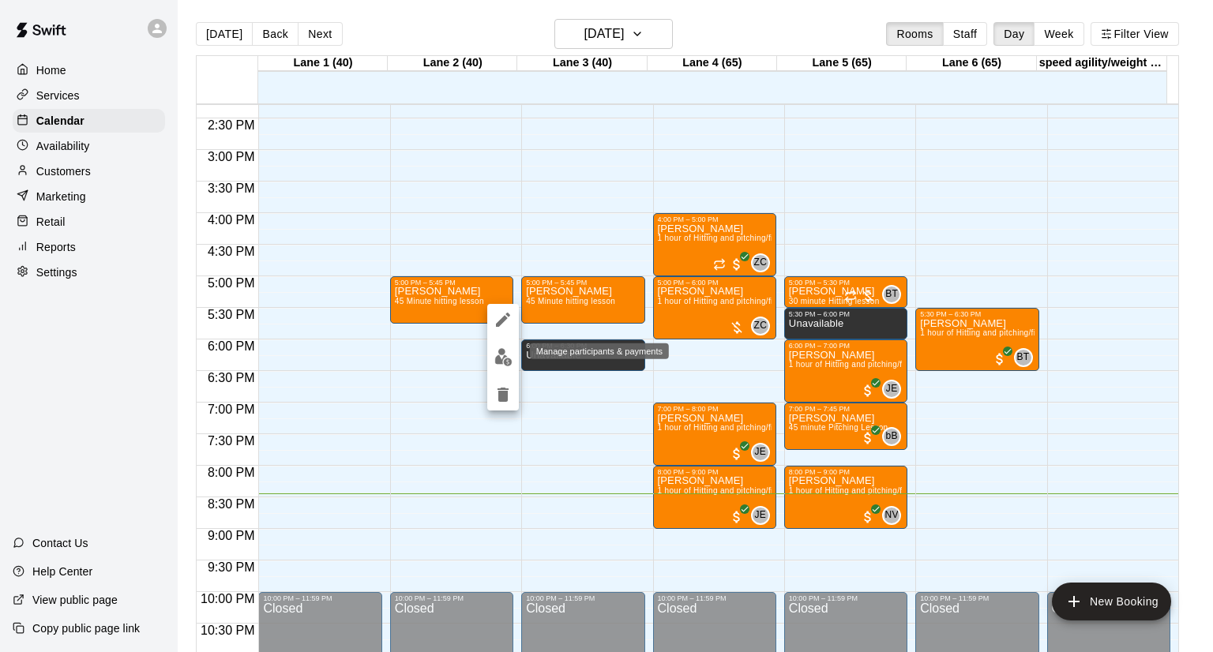
click at [507, 352] on img "edit" at bounding box center [503, 357] width 18 height 18
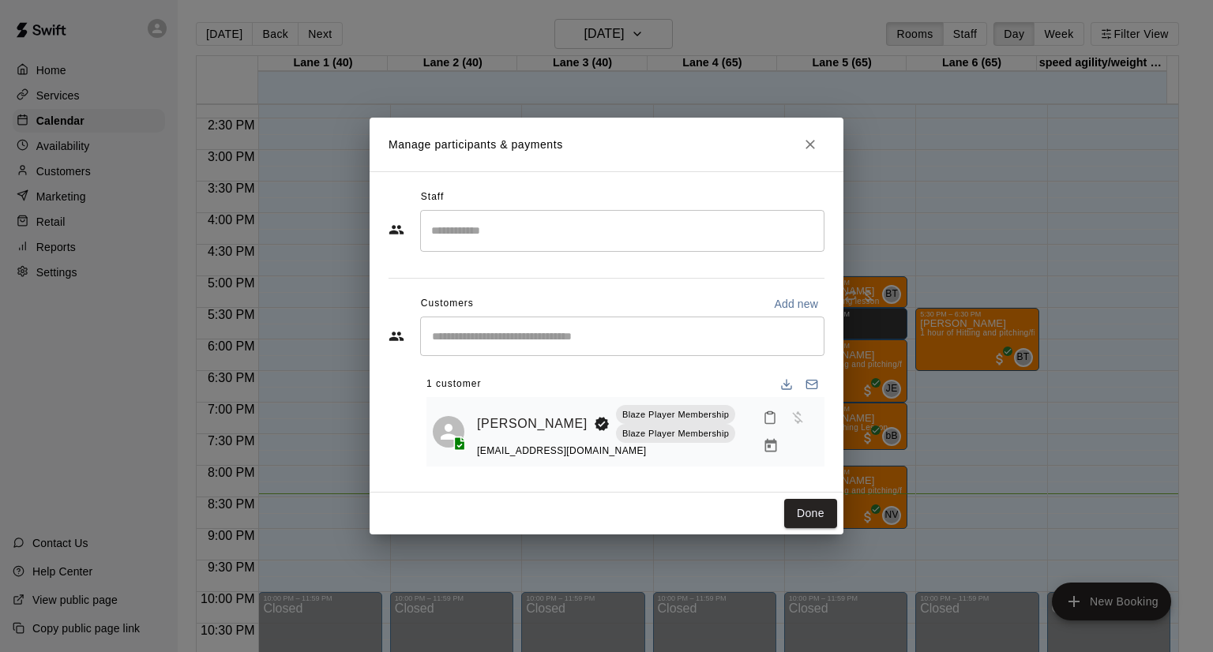
click at [812, 146] on icon "Close" at bounding box center [810, 145] width 16 height 16
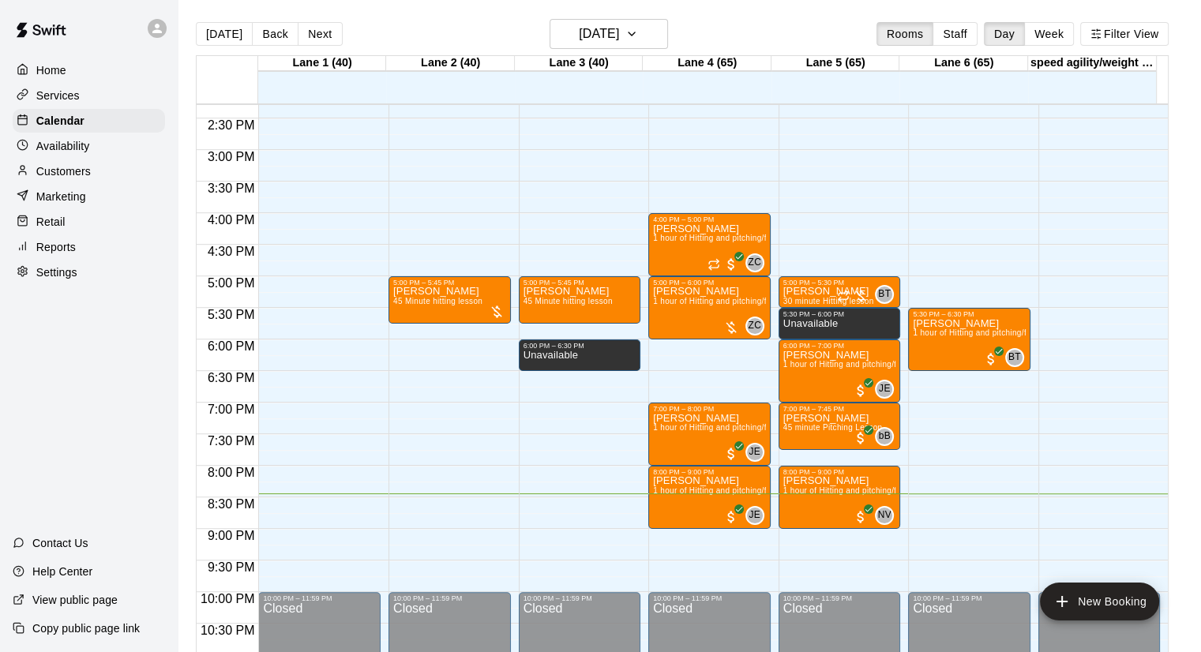
click at [60, 175] on p "Customers" at bounding box center [63, 171] width 54 height 16
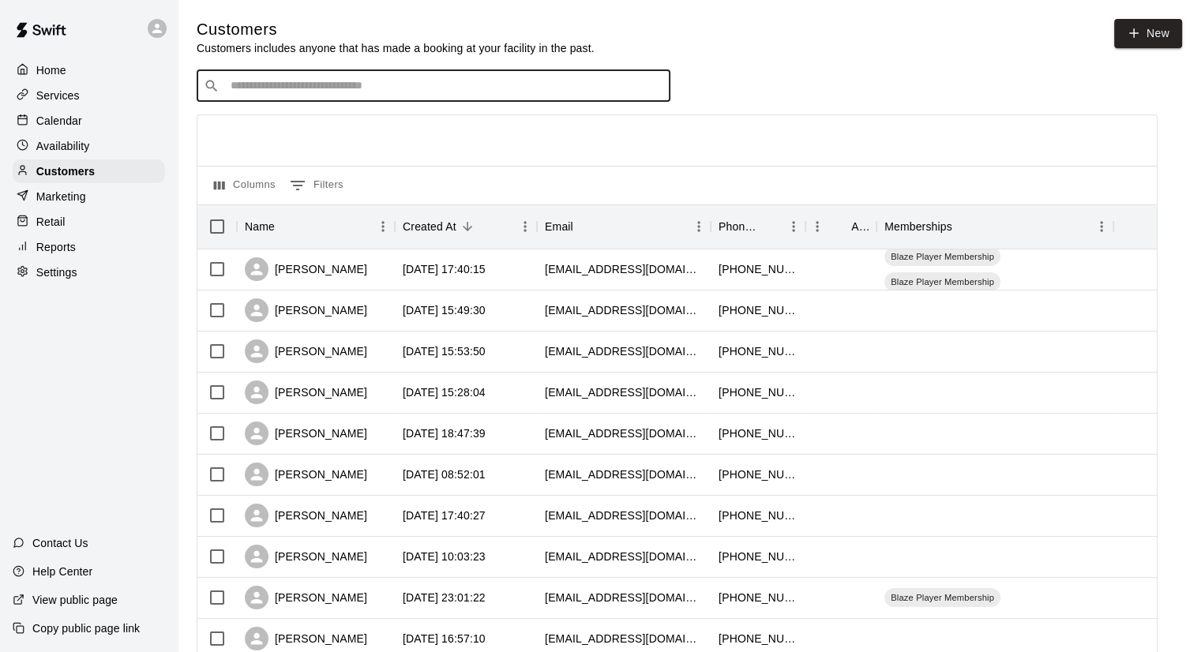
click at [307, 90] on input "Search customers by name or email" at bounding box center [444, 86] width 437 height 16
type input "****"
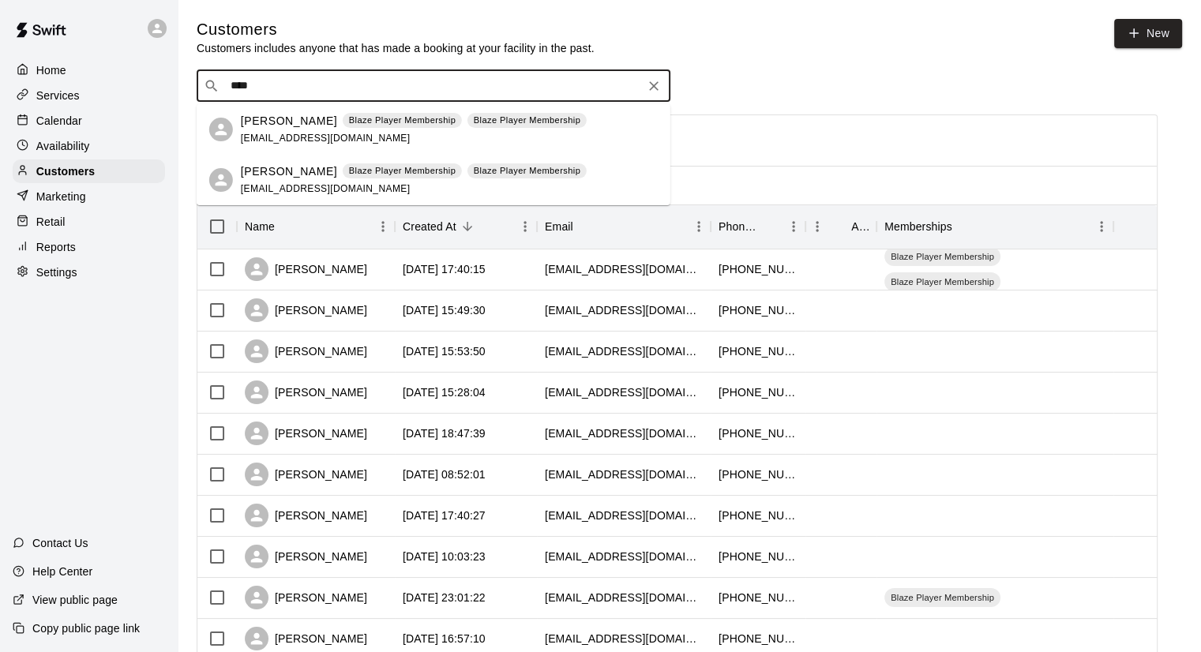
click at [299, 127] on p "[PERSON_NAME]" at bounding box center [289, 121] width 96 height 17
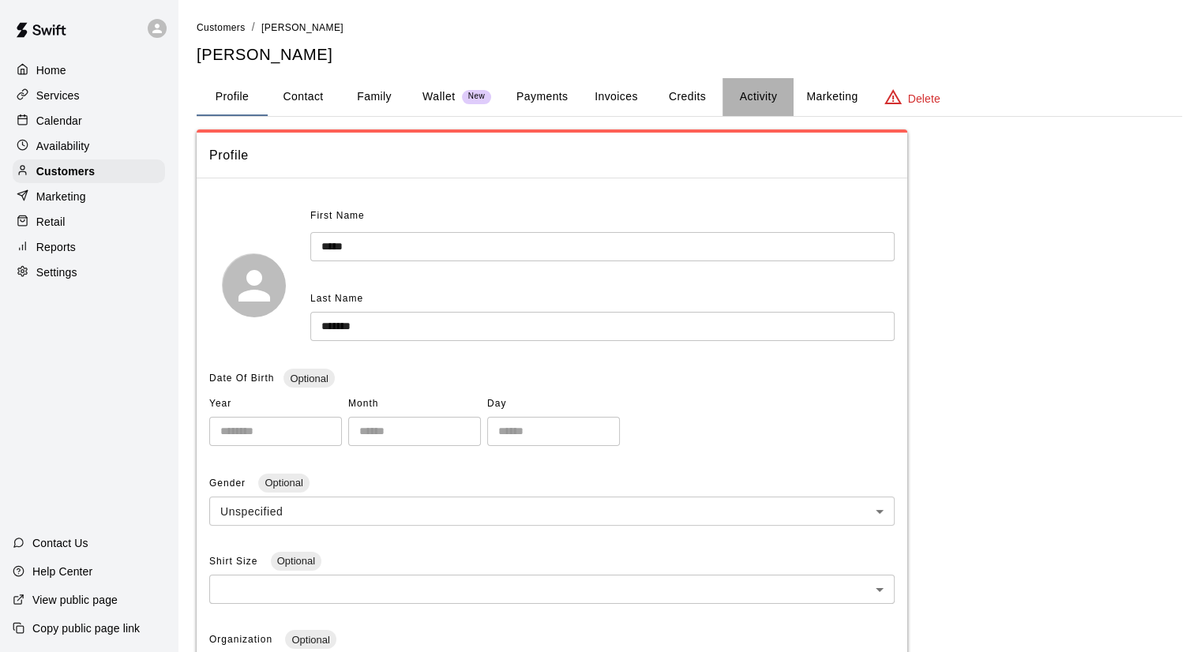
click at [767, 96] on button "Activity" at bounding box center [758, 97] width 71 height 38
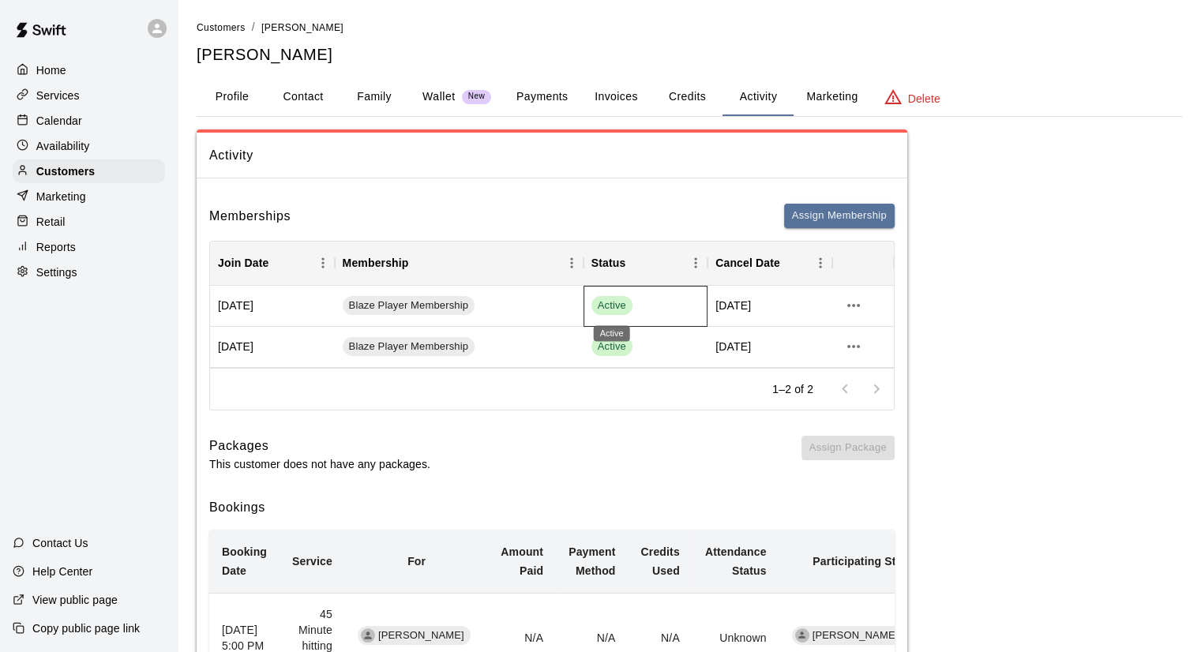
click at [607, 302] on span "Active" at bounding box center [611, 306] width 41 height 15
click at [432, 293] on div "Blaze Player Membership" at bounding box center [459, 306] width 249 height 41
click at [263, 301] on div "[DATE]" at bounding box center [272, 306] width 125 height 41
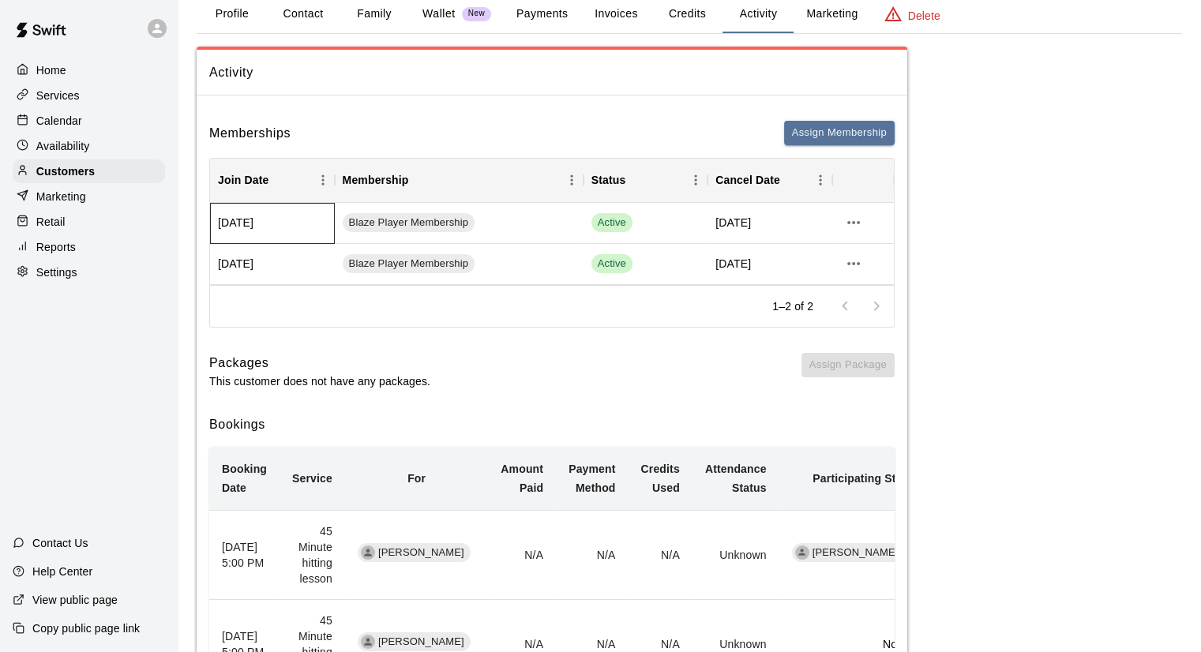
scroll to position [19, 0]
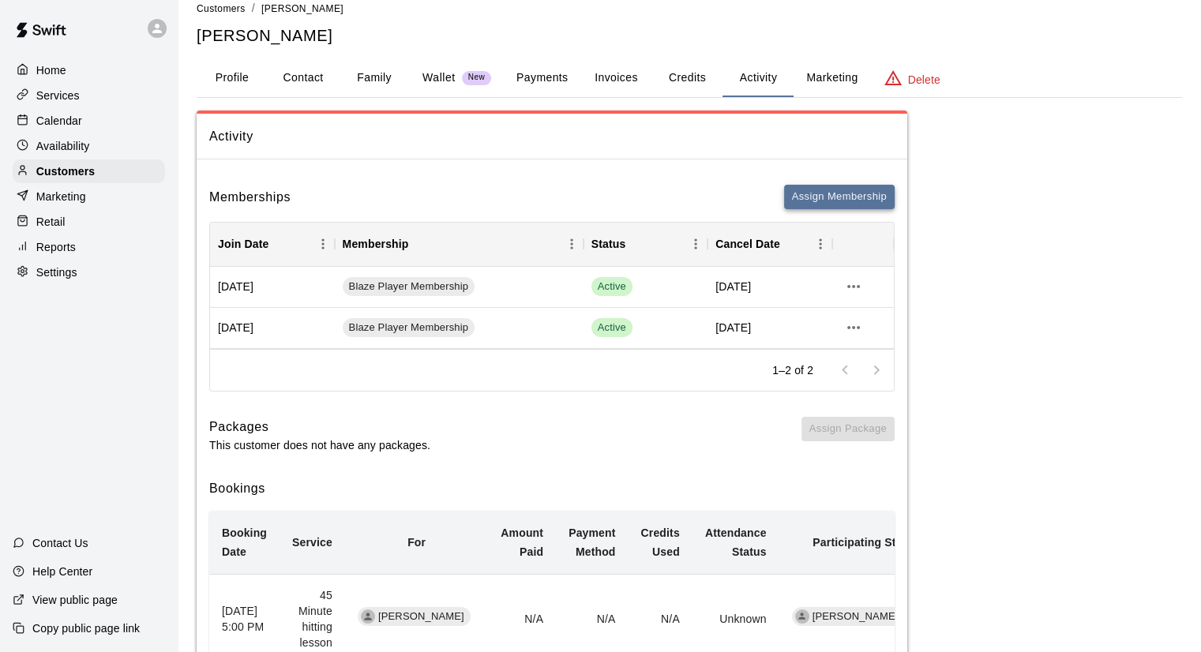
click at [839, 196] on button "Assign Membership" at bounding box center [839, 197] width 111 height 24
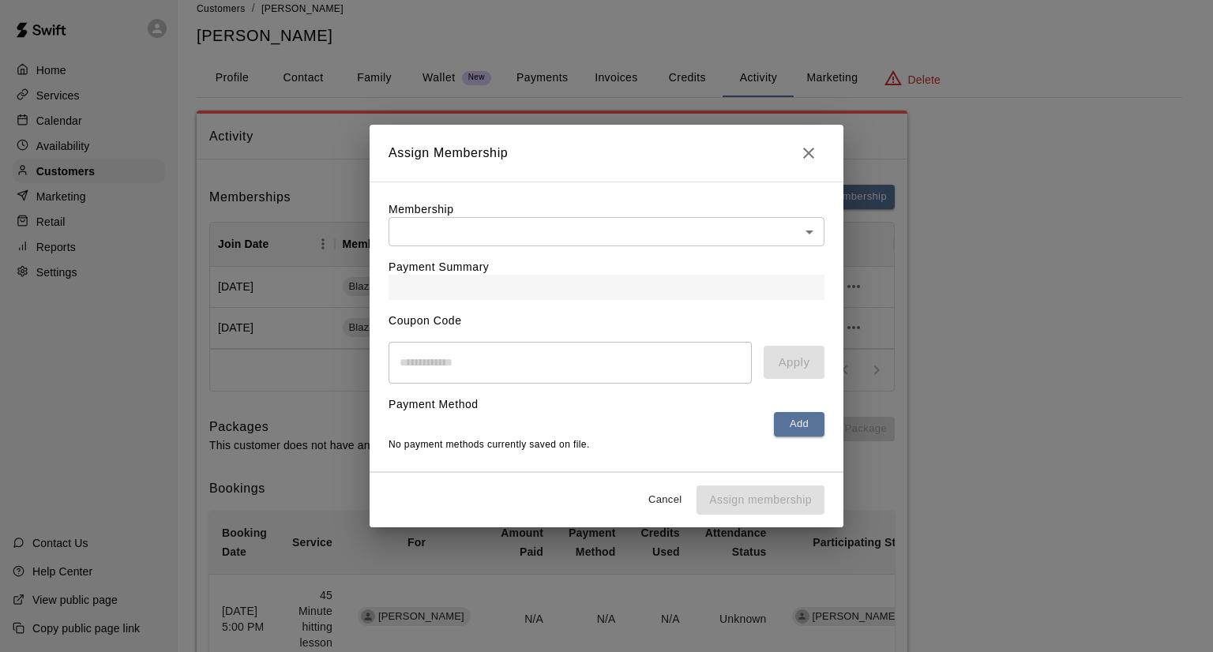
click at [478, 220] on body "Home Services Calendar Availability Customers Marketing Retail Reports Settings…" at bounding box center [606, 412] width 1213 height 863
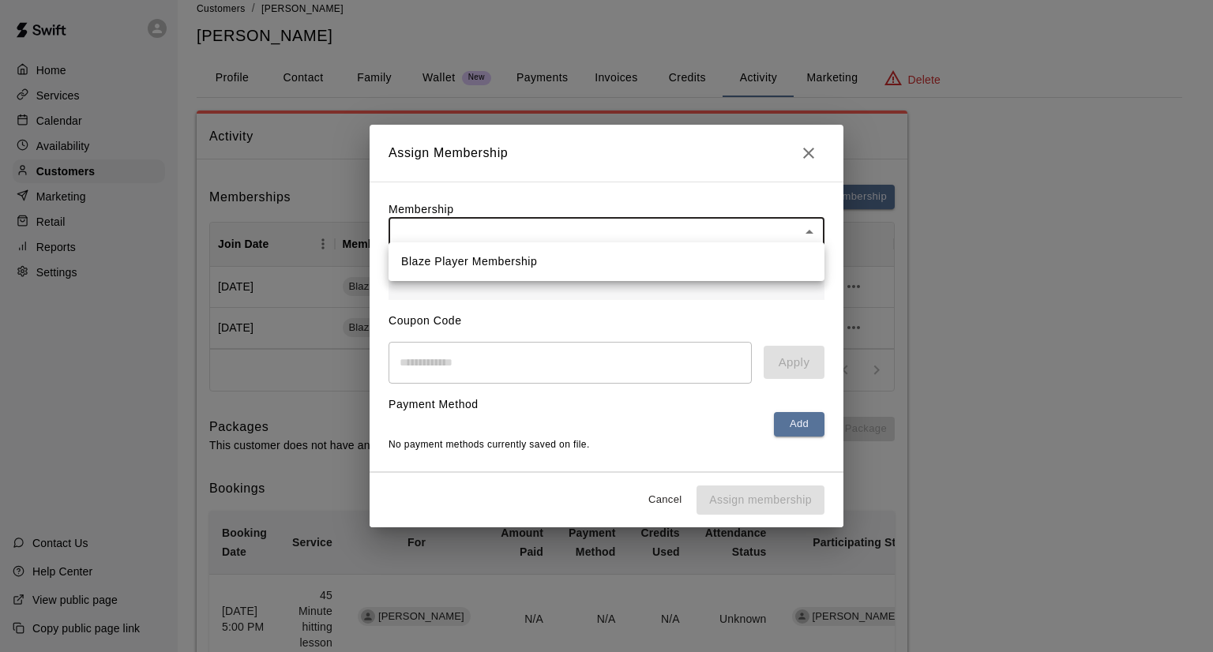
click at [478, 220] on div at bounding box center [606, 326] width 1213 height 652
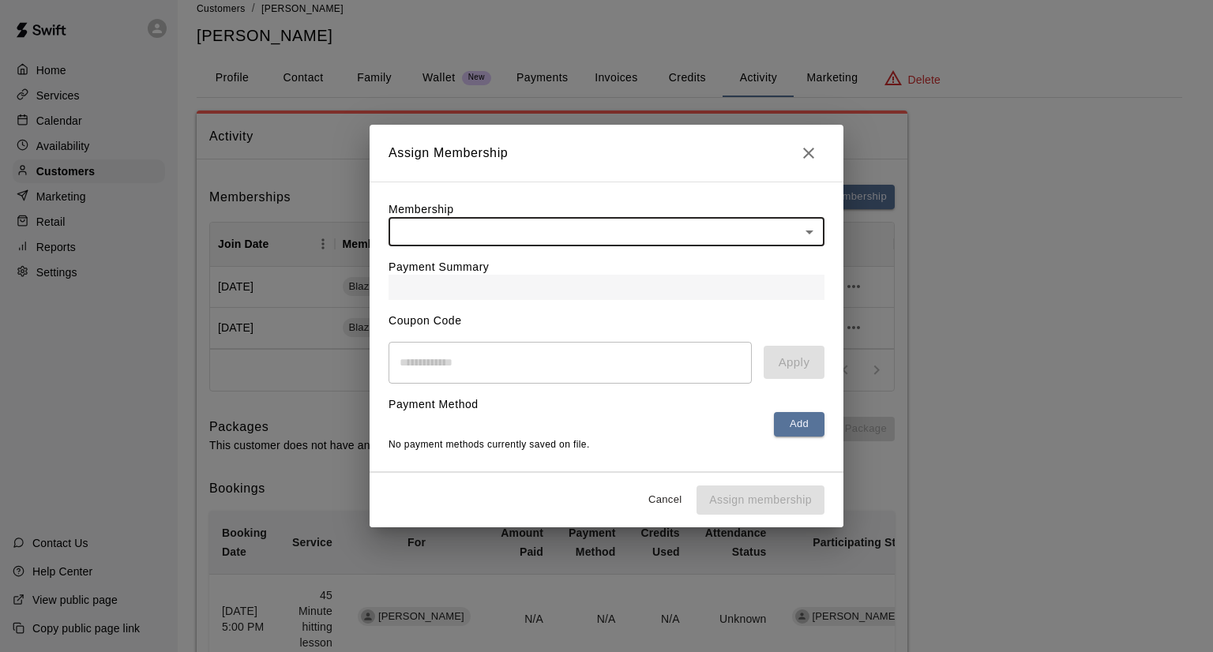
click at [655, 509] on button "Cancel" at bounding box center [665, 500] width 51 height 24
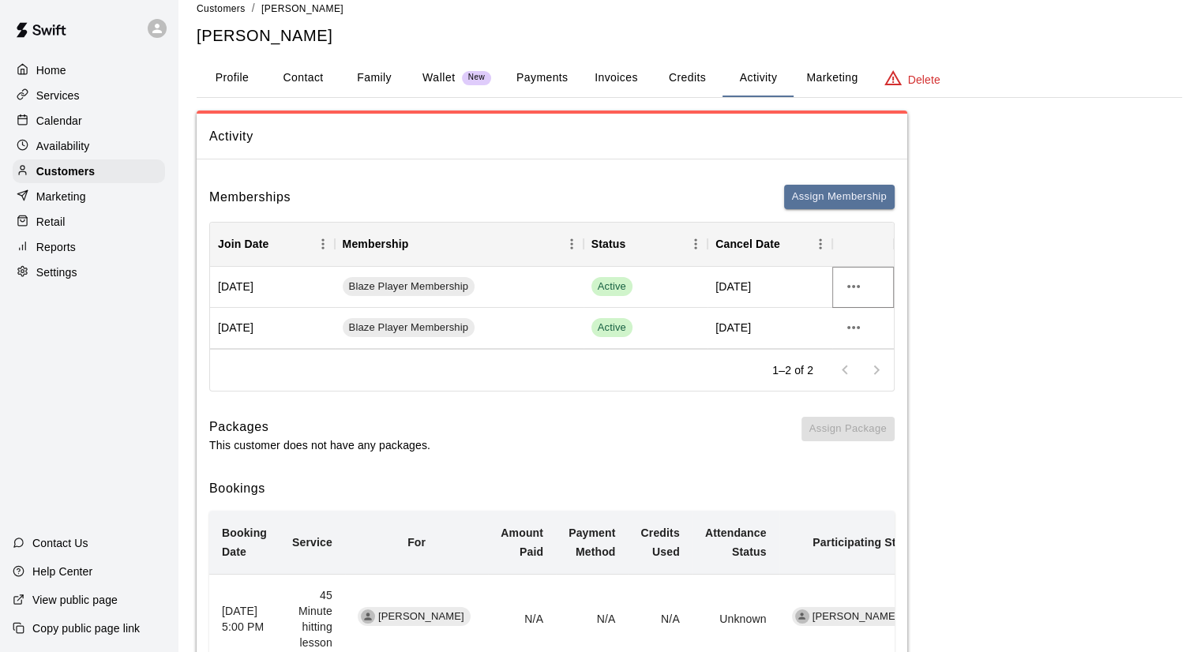
click at [855, 289] on icon "more actions" at bounding box center [853, 286] width 19 height 19
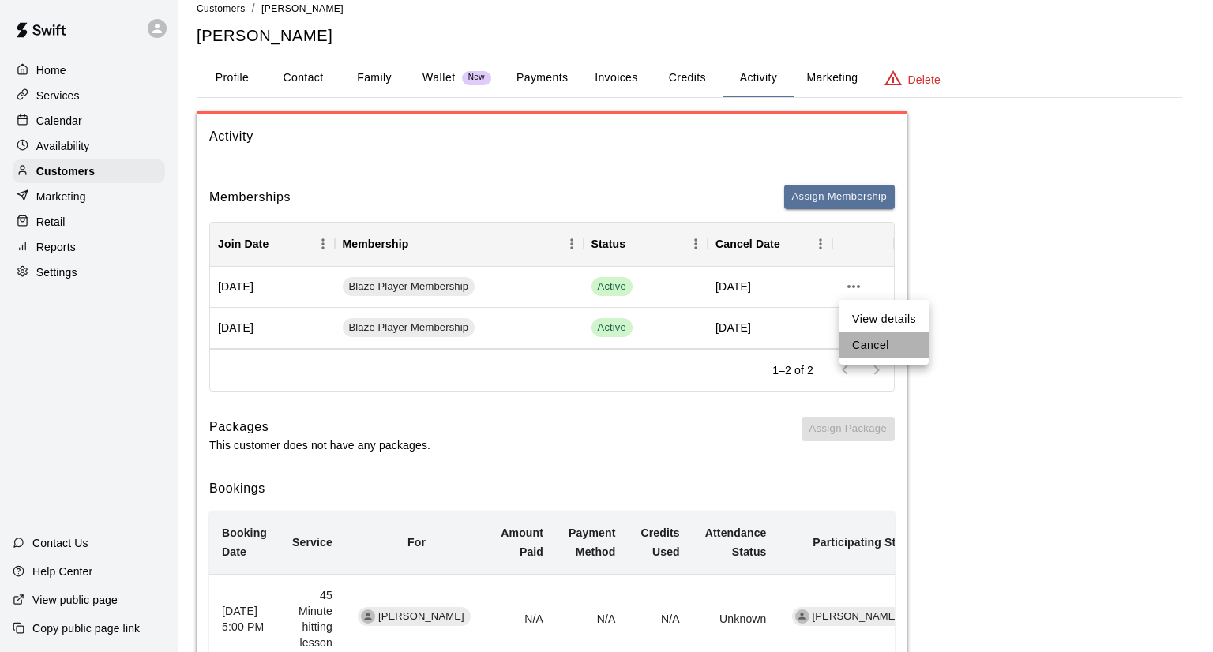
click at [865, 339] on li "Cancel" at bounding box center [883, 345] width 89 height 26
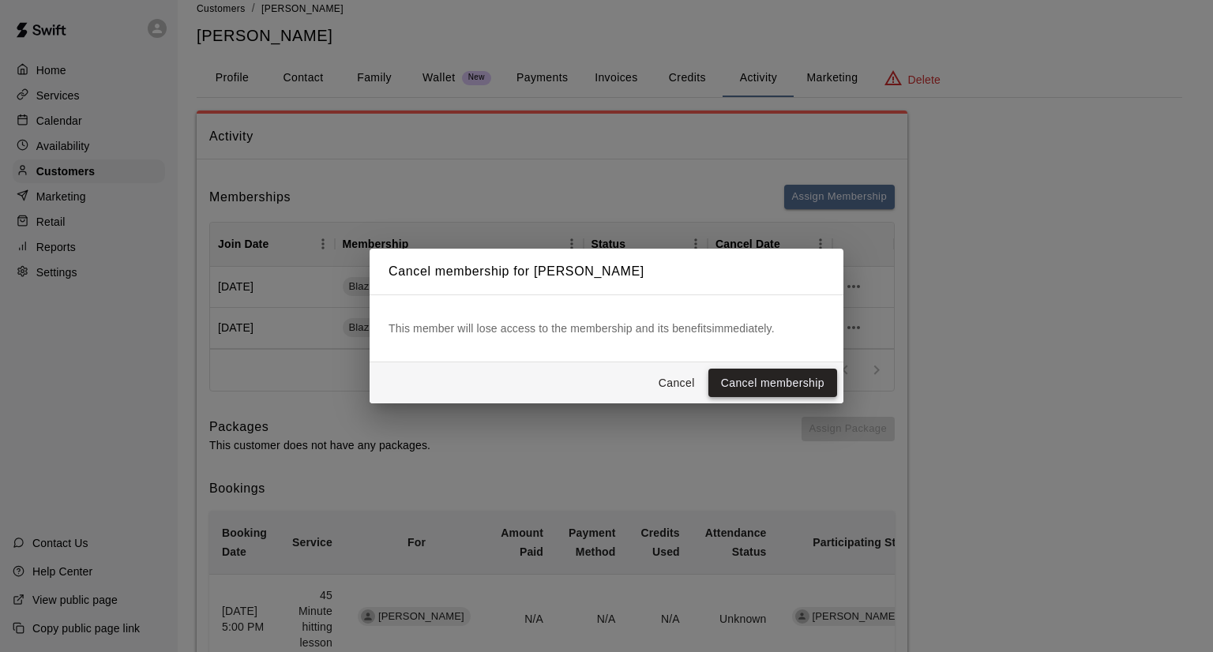
click at [809, 380] on button "Cancel membership" at bounding box center [772, 383] width 129 height 29
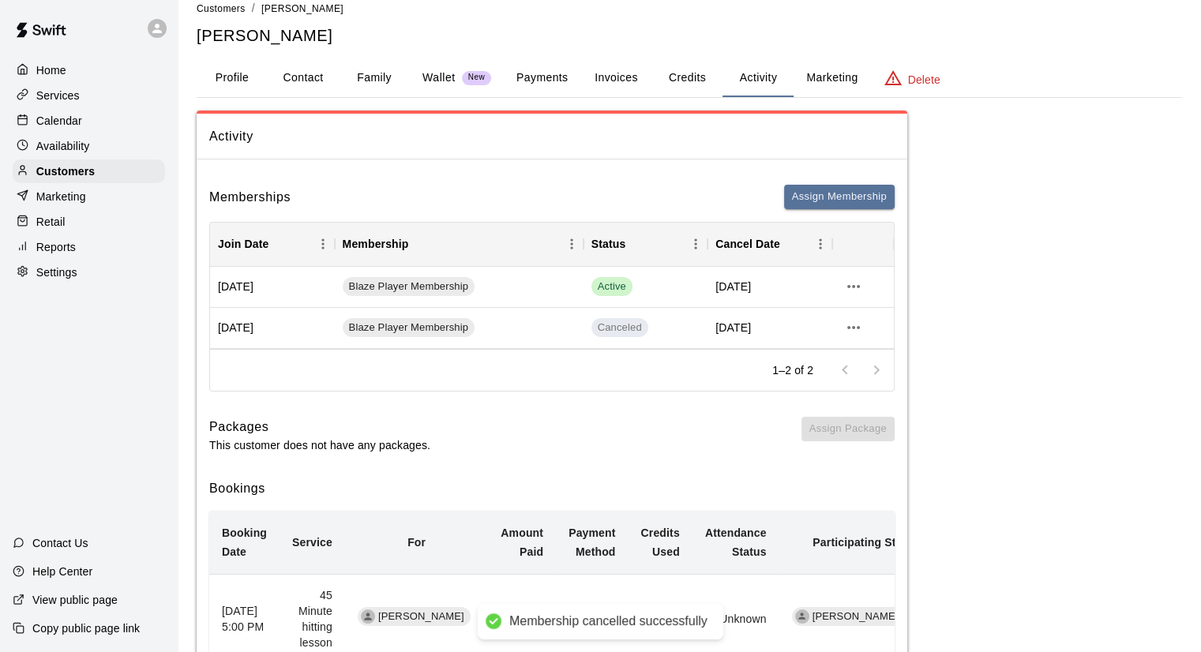
click at [854, 330] on icon "more actions" at bounding box center [853, 327] width 19 height 19
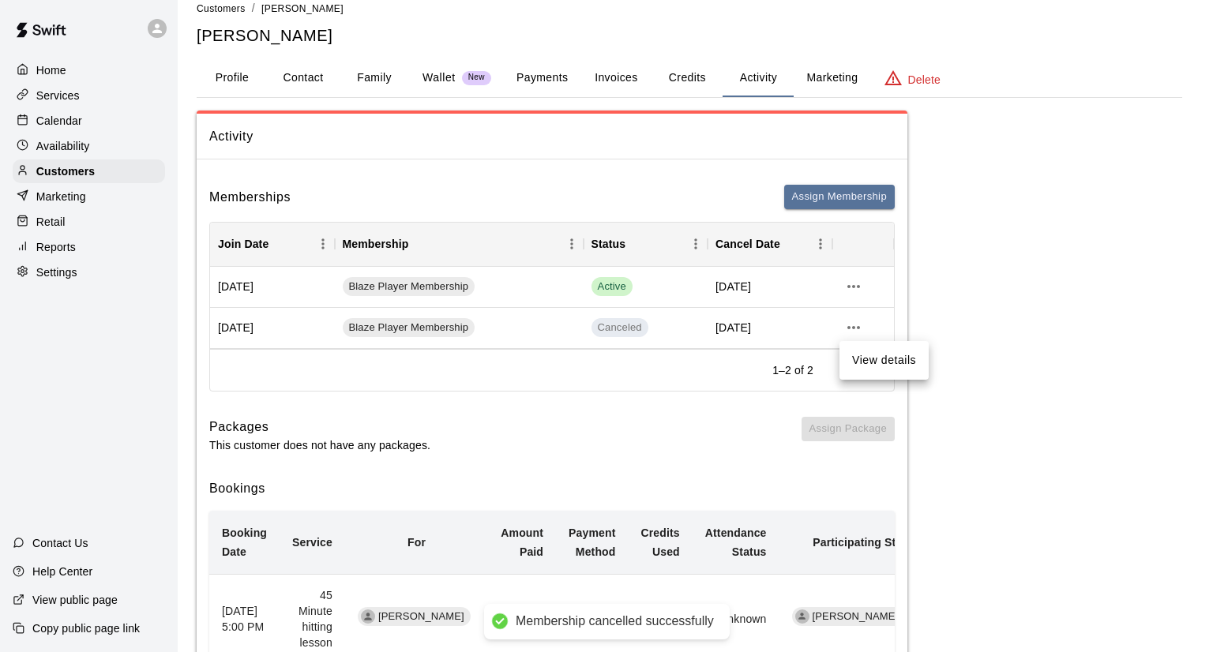
click at [860, 290] on div at bounding box center [606, 326] width 1213 height 652
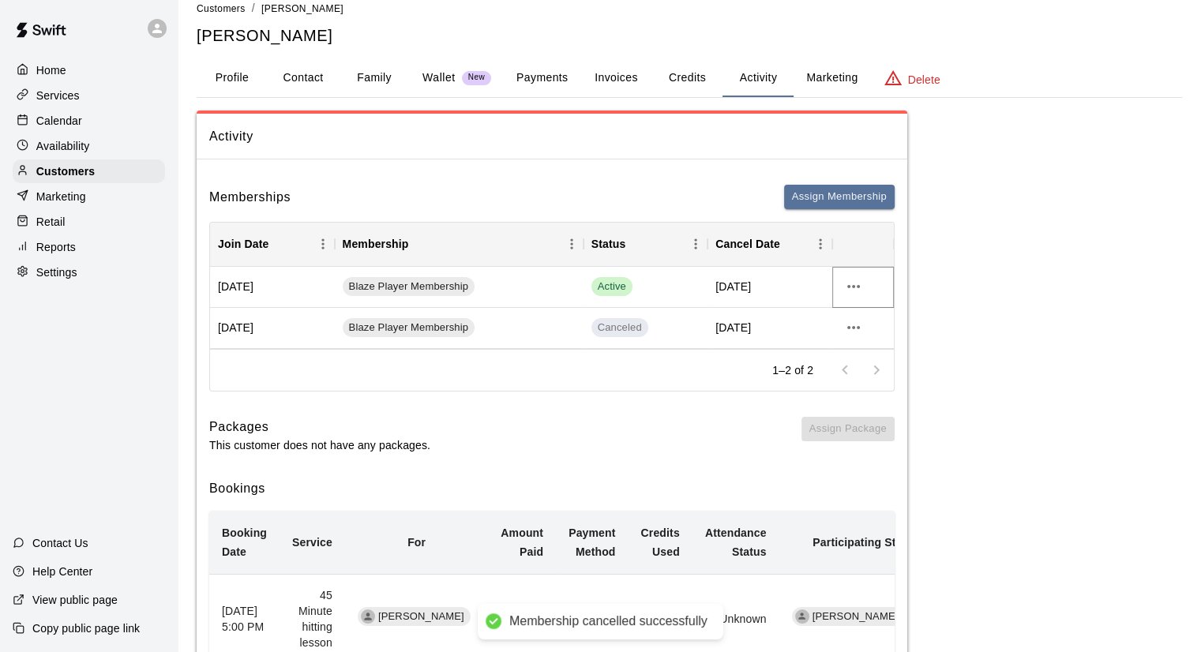
click at [855, 290] on icon "more actions" at bounding box center [853, 286] width 19 height 19
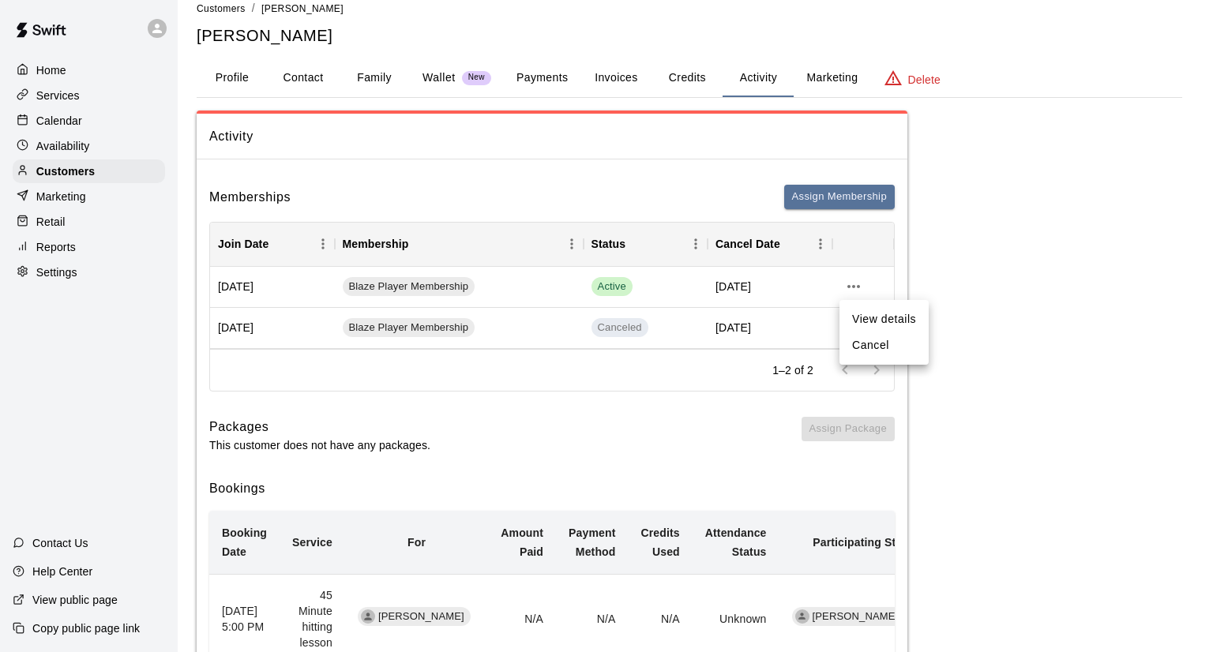
click at [858, 342] on li "Cancel" at bounding box center [883, 345] width 89 height 26
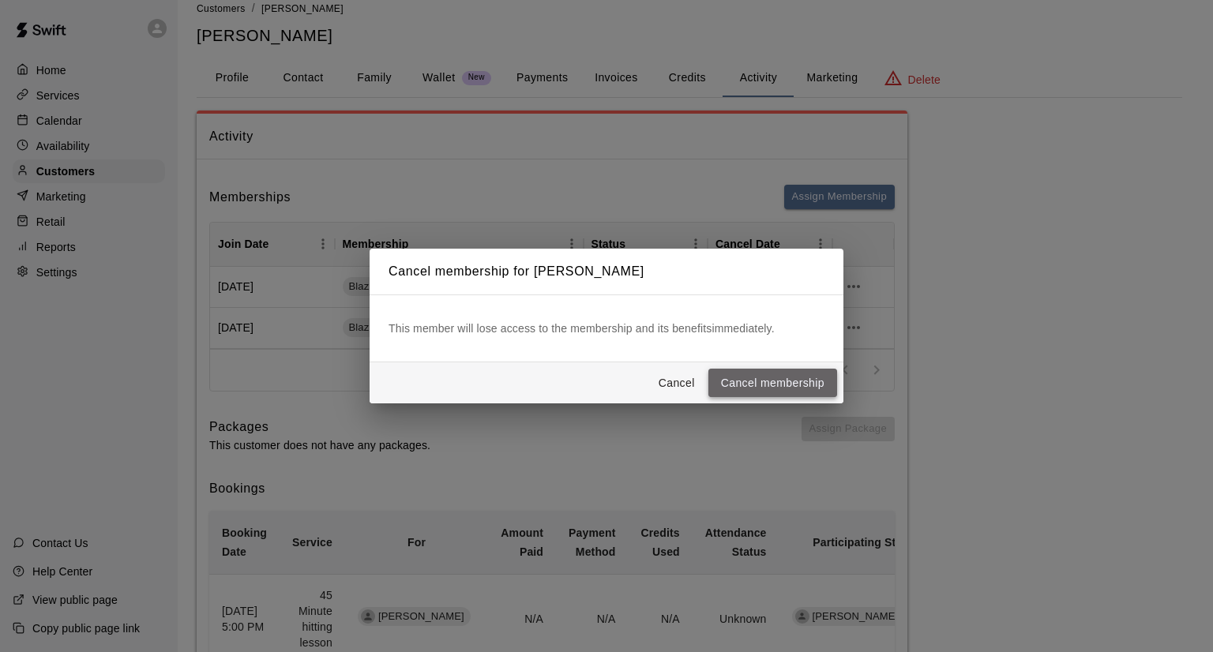
click at [790, 370] on button "Cancel membership" at bounding box center [772, 383] width 129 height 29
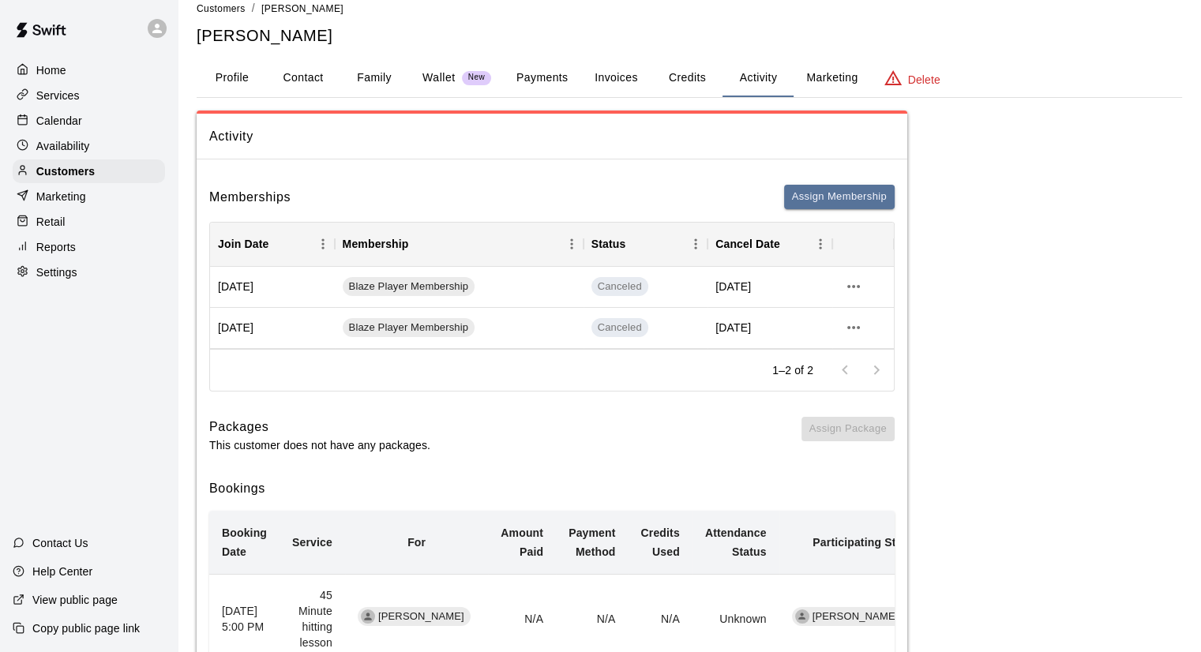
click at [73, 122] on p "Calendar" at bounding box center [59, 121] width 46 height 16
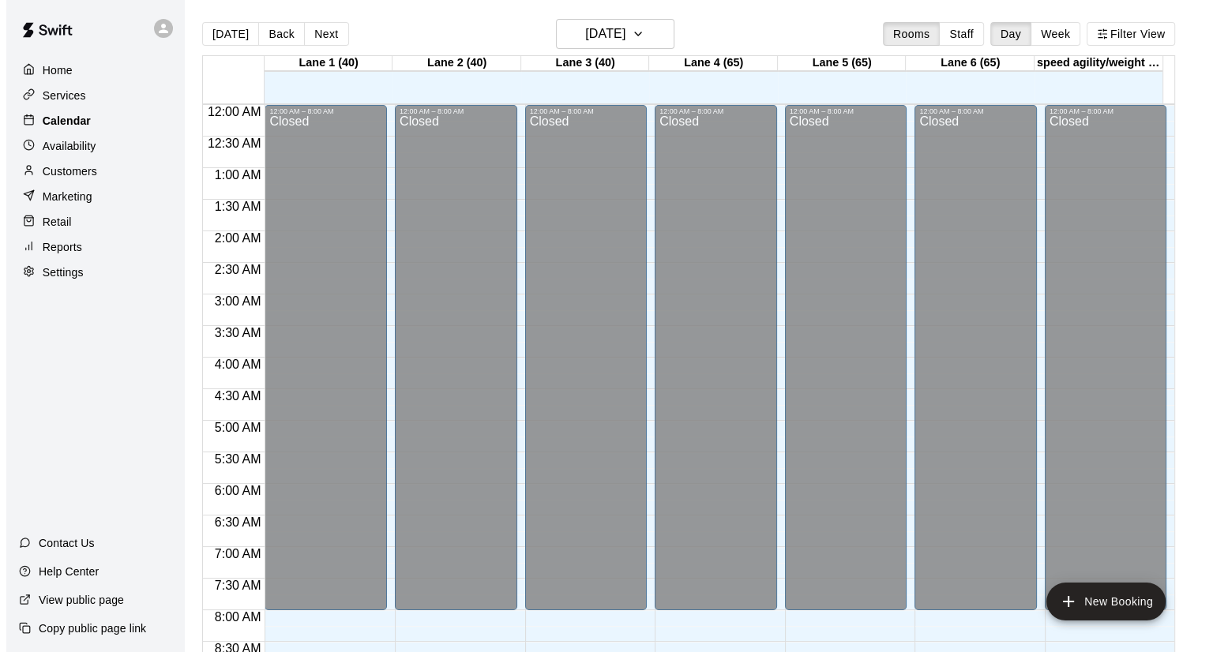
scroll to position [903, 0]
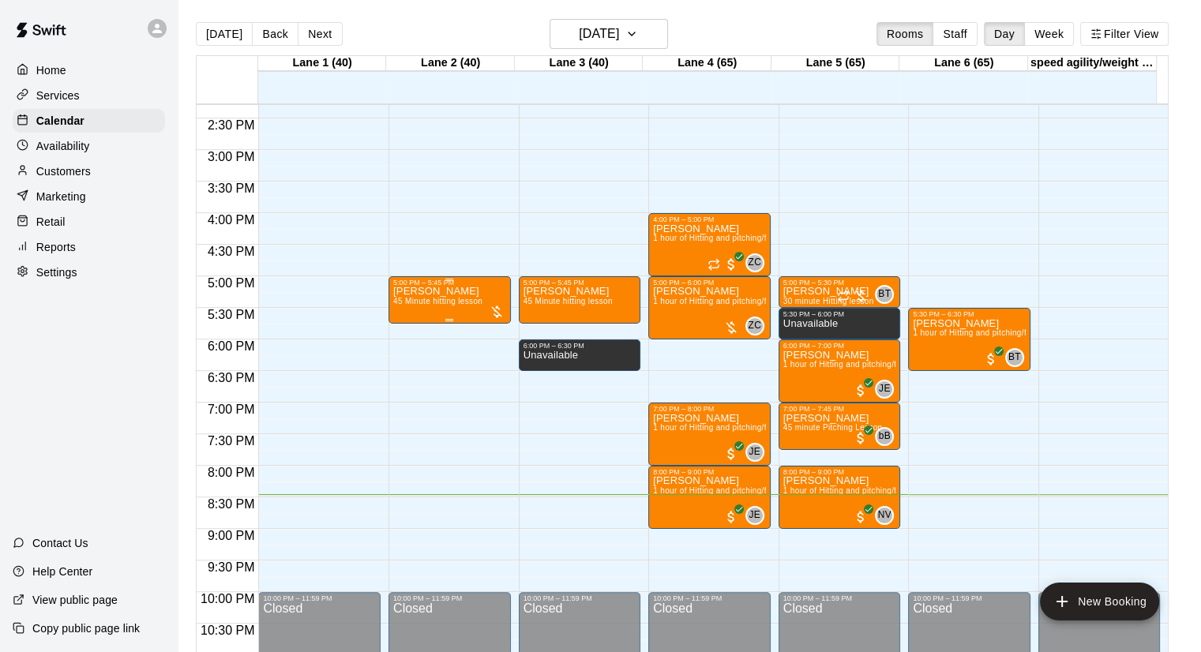
click at [496, 312] on div at bounding box center [497, 312] width 16 height 16
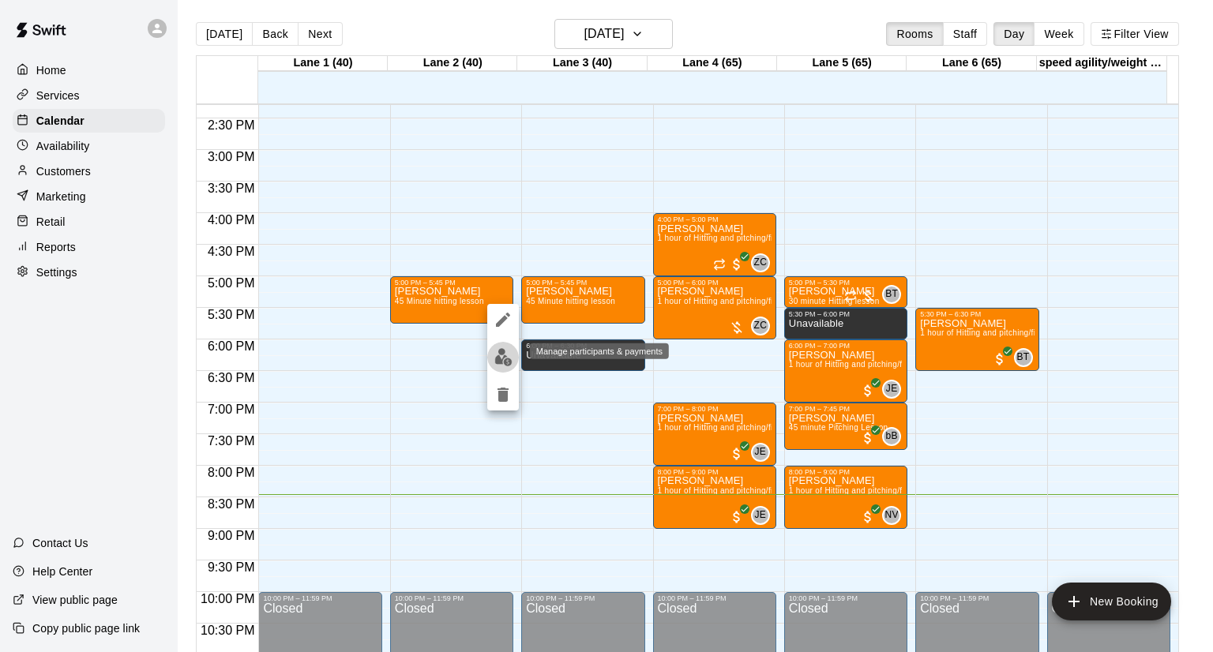
click at [505, 362] on img "edit" at bounding box center [503, 357] width 18 height 18
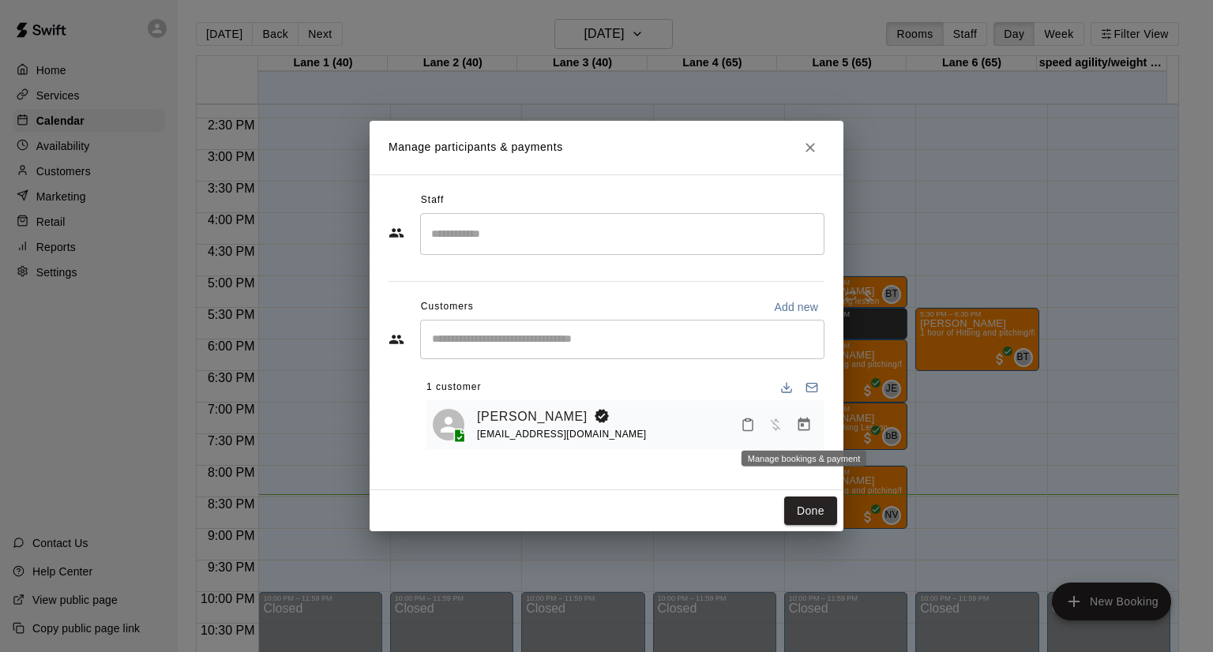
click at [799, 428] on icon "Manage bookings & payment" at bounding box center [804, 425] width 16 height 16
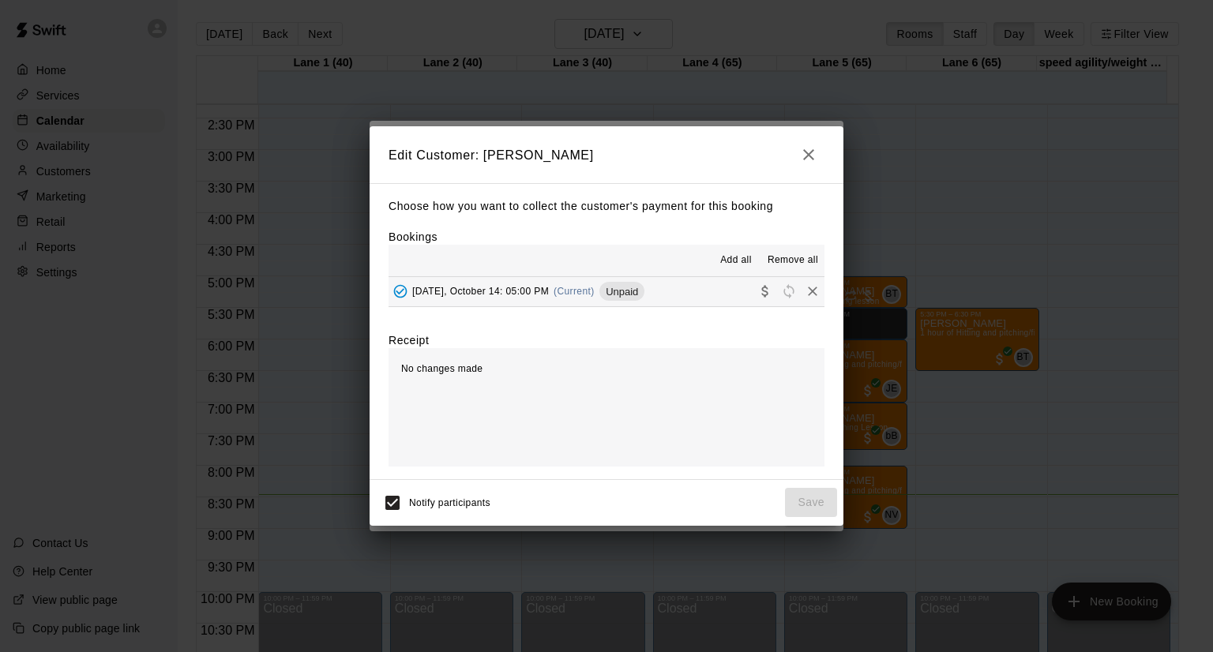
drag, startPoint x: 715, startPoint y: 296, endPoint x: 723, endPoint y: 321, distance: 25.5
click at [715, 297] on button "[DATE], October 14: 05:00 PM (Current) Unpaid" at bounding box center [607, 291] width 436 height 29
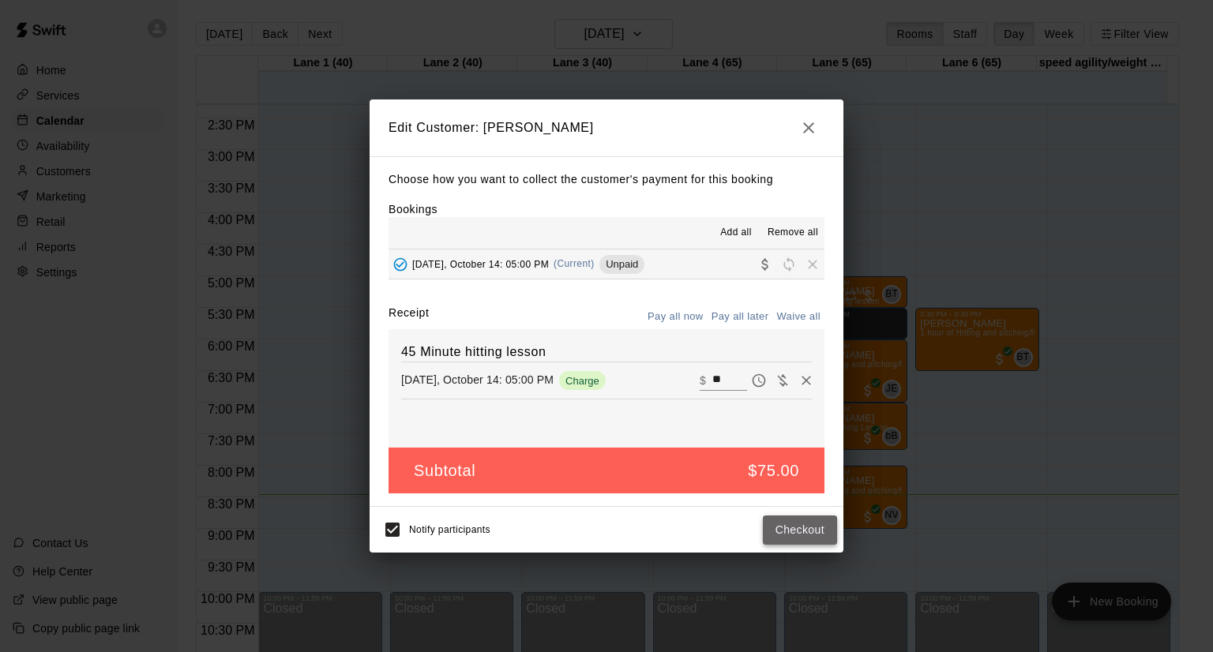
click at [793, 530] on button "Checkout" at bounding box center [800, 530] width 74 height 29
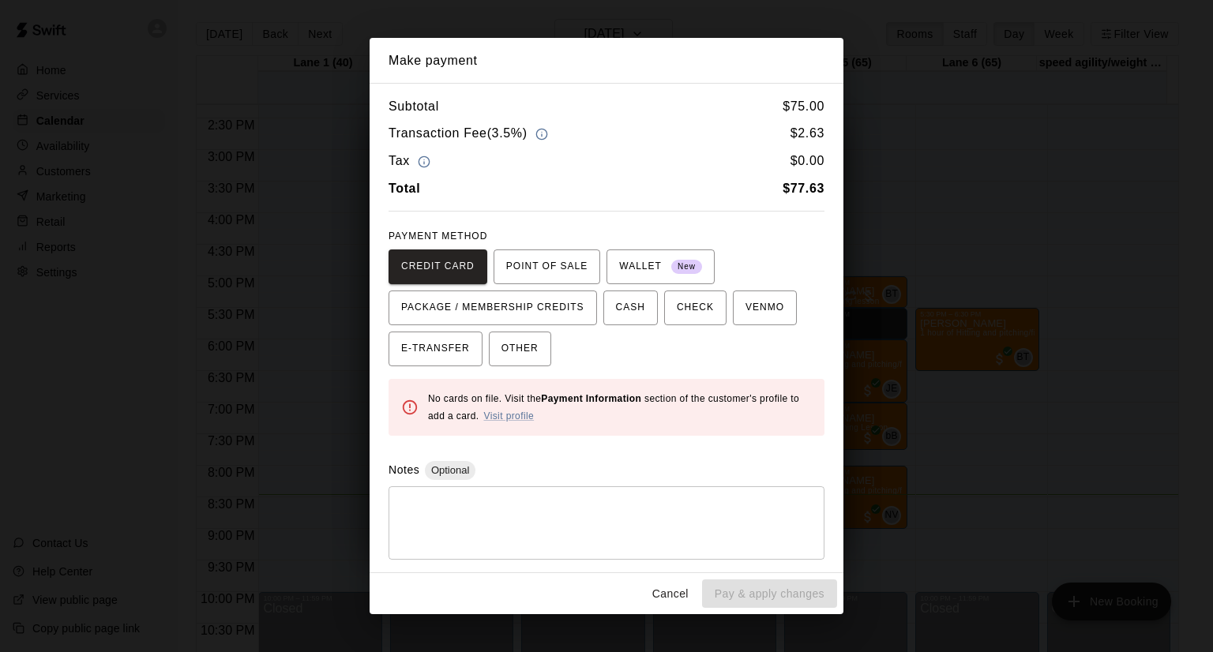
click at [671, 595] on button "Cancel" at bounding box center [670, 594] width 51 height 29
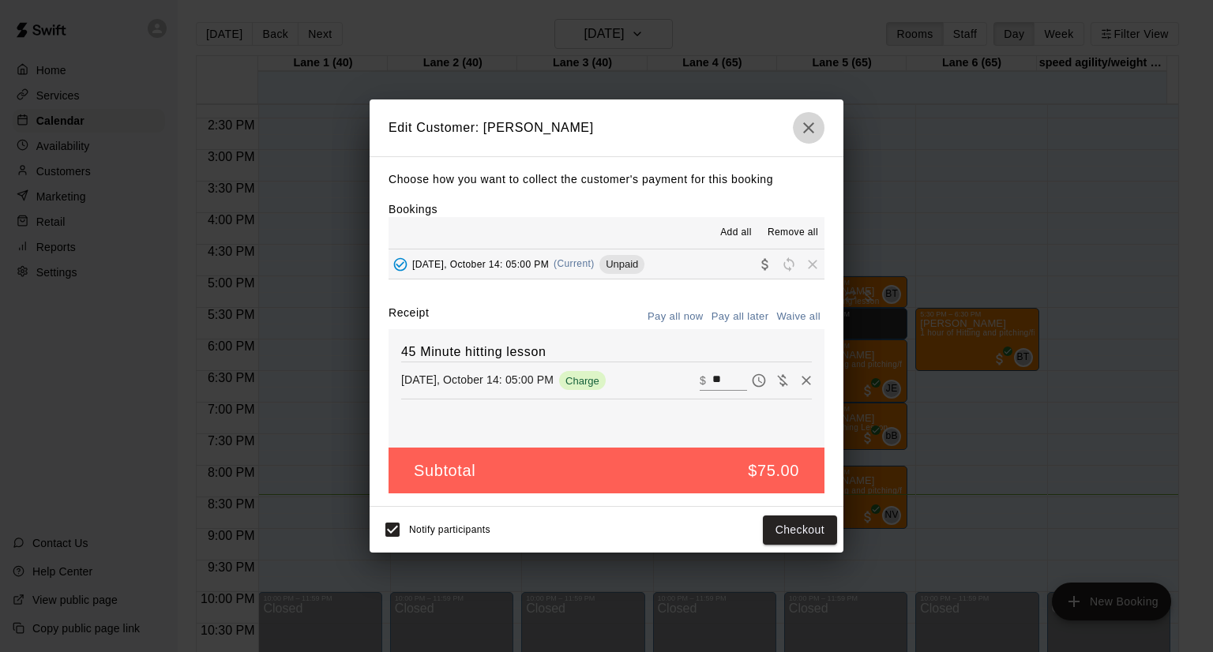
click at [813, 131] on icon "button" at bounding box center [808, 127] width 19 height 19
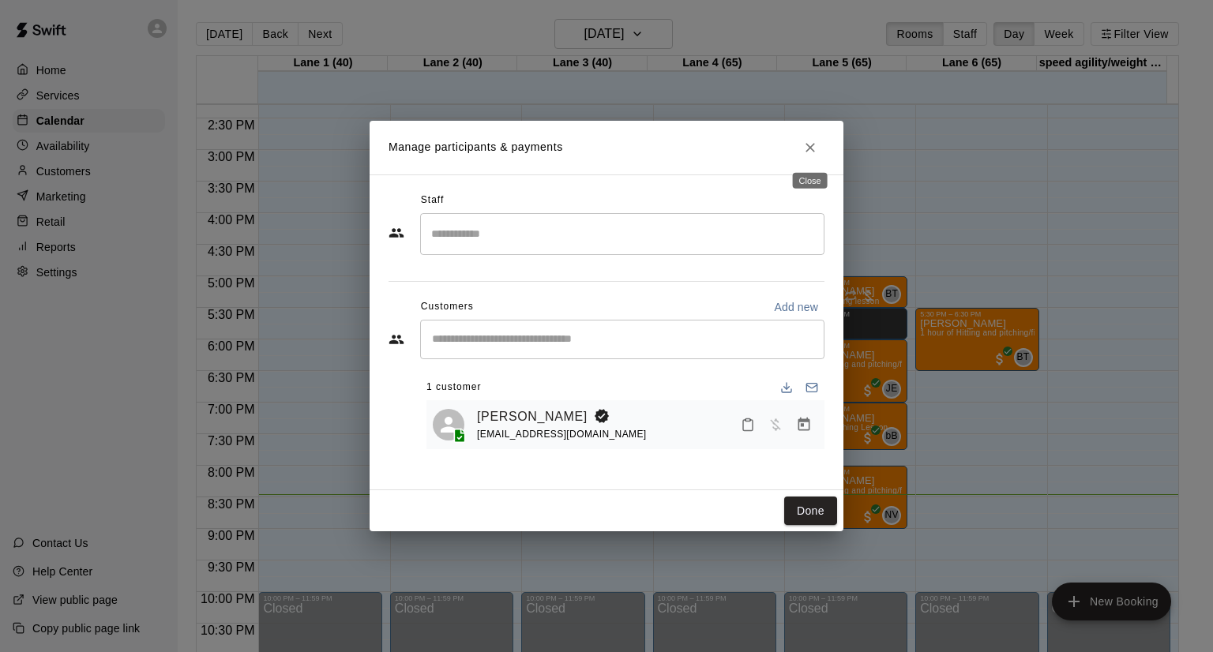
click at [798, 144] on button "Close" at bounding box center [810, 147] width 28 height 28
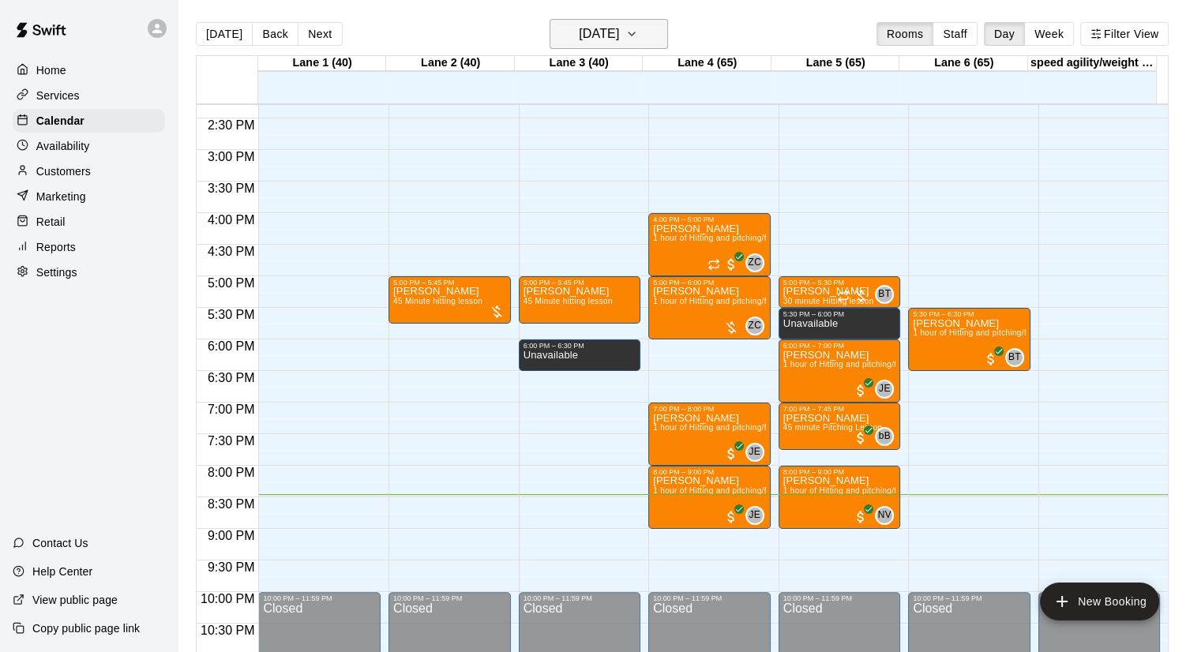
click at [619, 32] on h6 "[DATE]" at bounding box center [599, 34] width 40 height 22
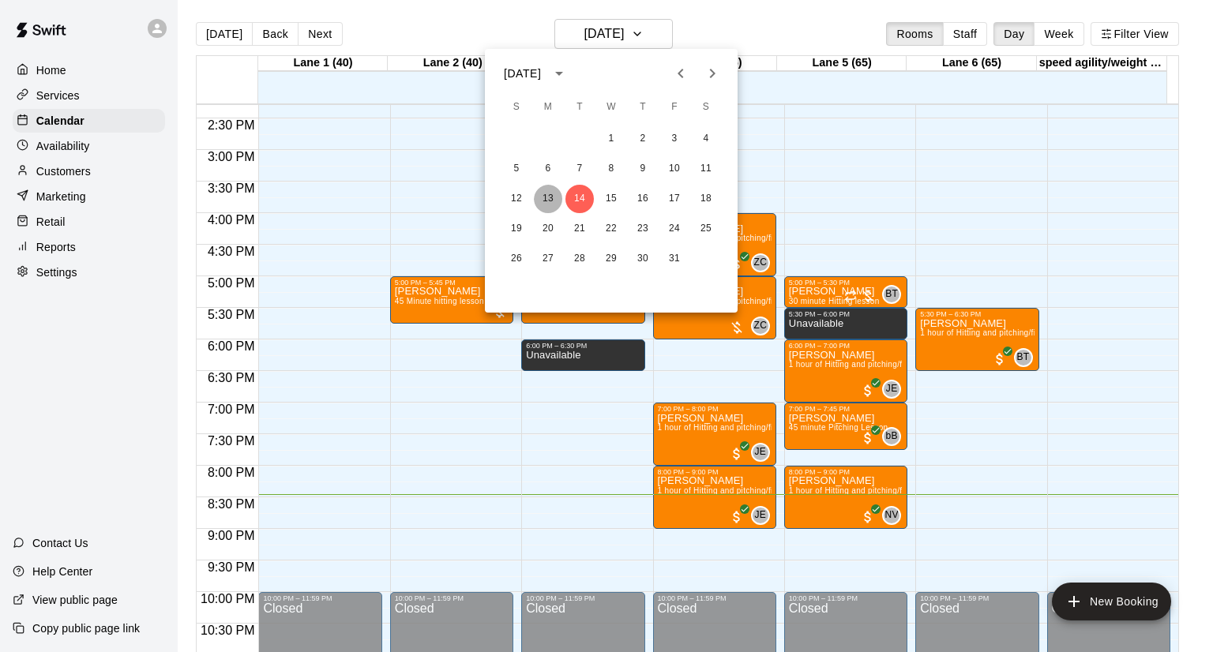
click at [556, 199] on button "13" at bounding box center [548, 199] width 28 height 28
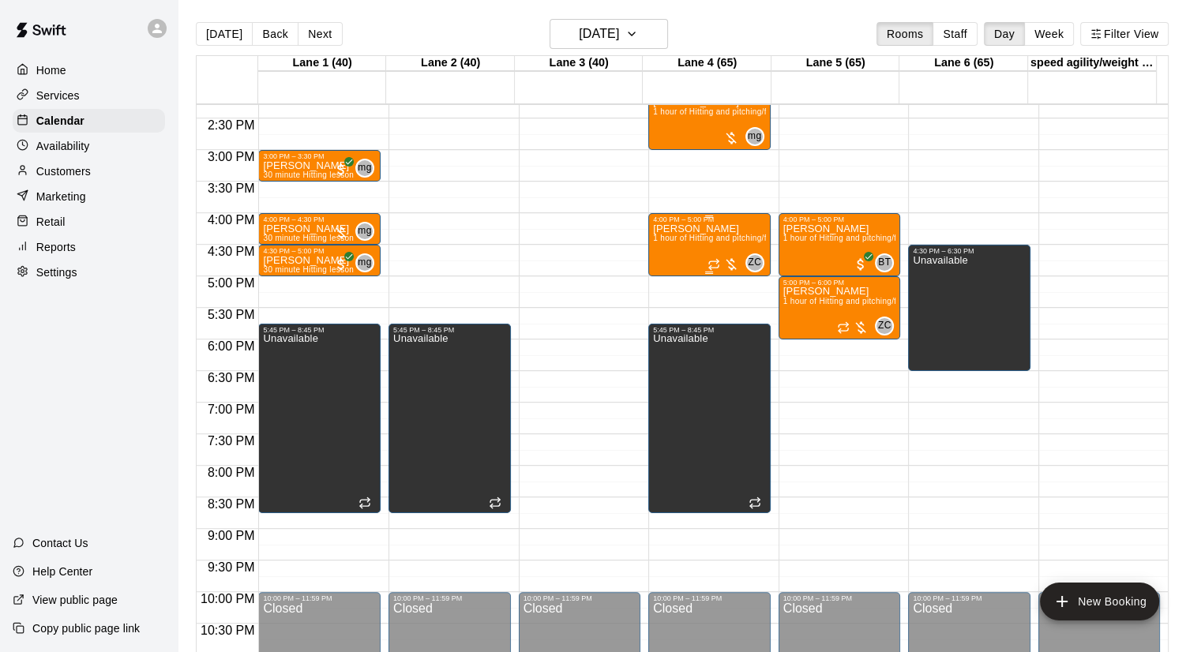
click at [725, 263] on div at bounding box center [724, 265] width 32 height 16
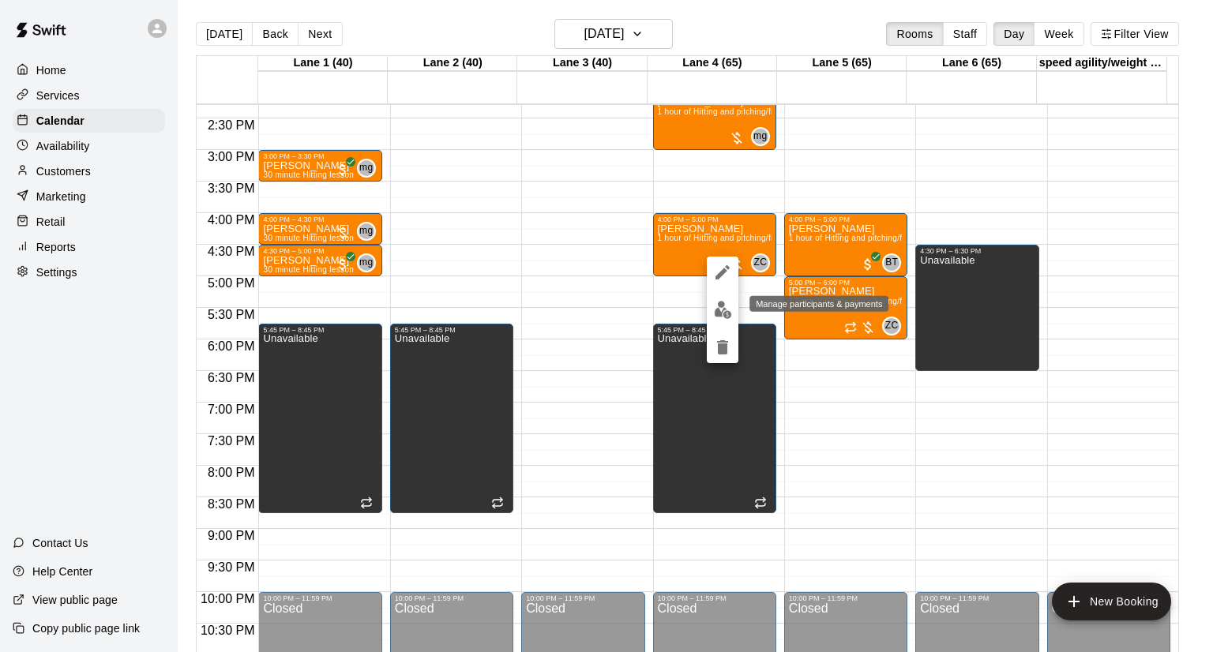
click at [723, 306] on img "edit" at bounding box center [723, 310] width 18 height 18
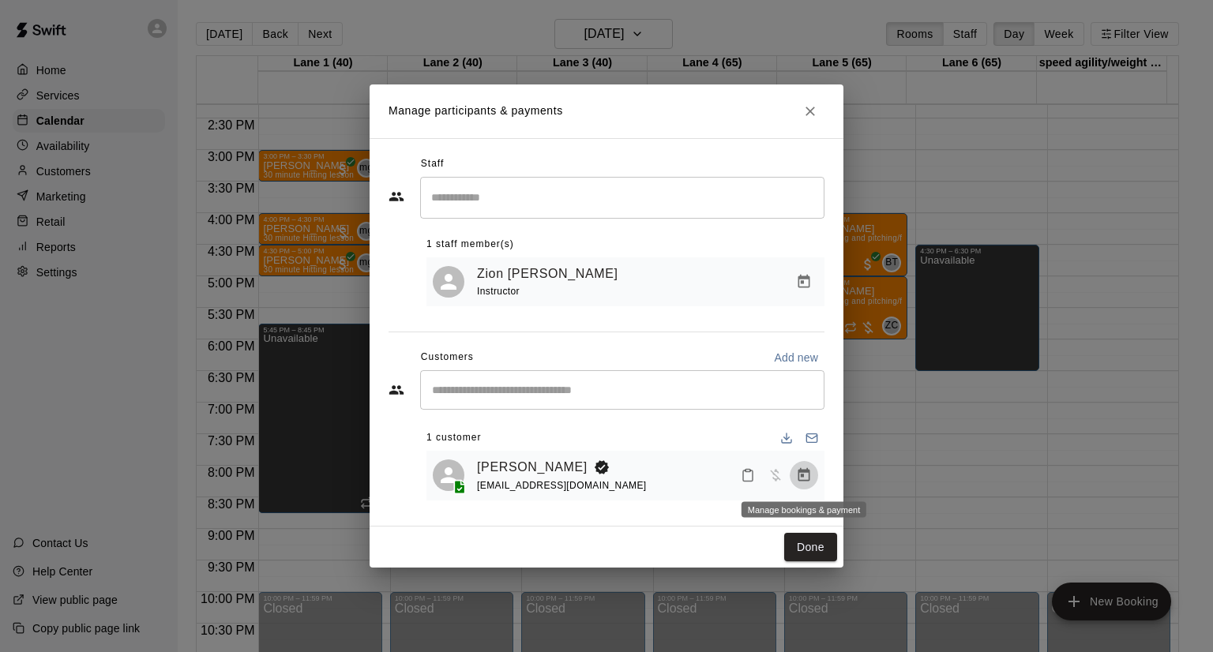
click at [800, 477] on icon "Manage bookings & payment" at bounding box center [804, 475] width 16 height 16
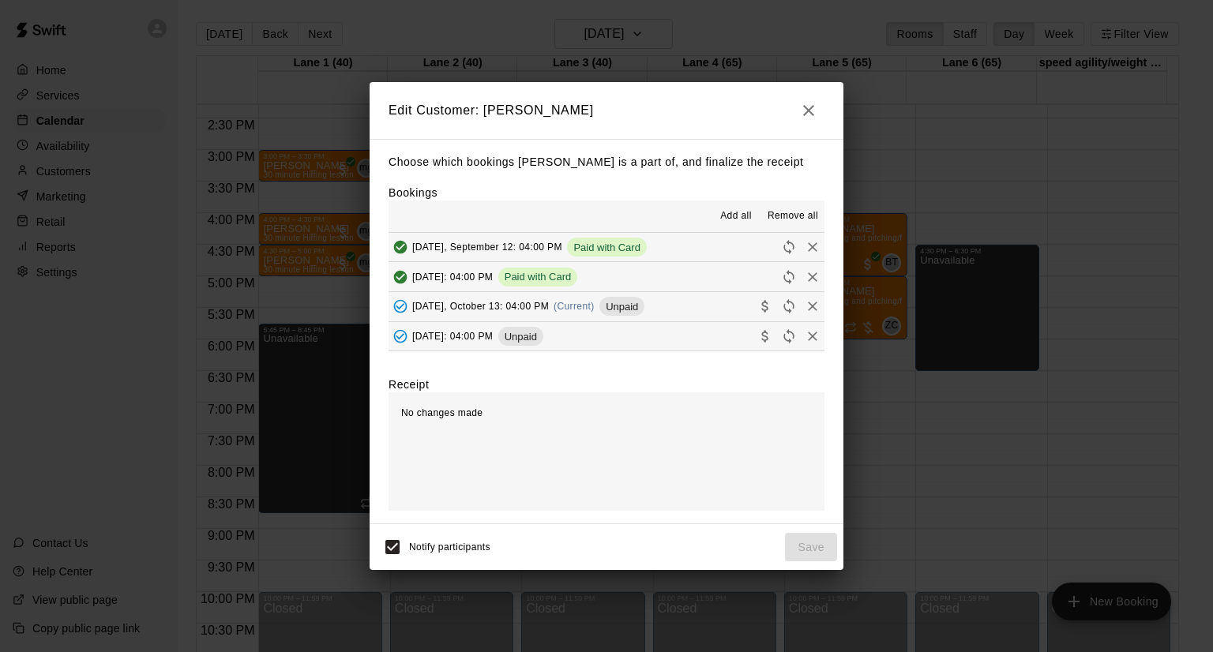
click at [689, 311] on button "[DATE], October 13: 04:00 PM (Current) Unpaid" at bounding box center [607, 306] width 436 height 29
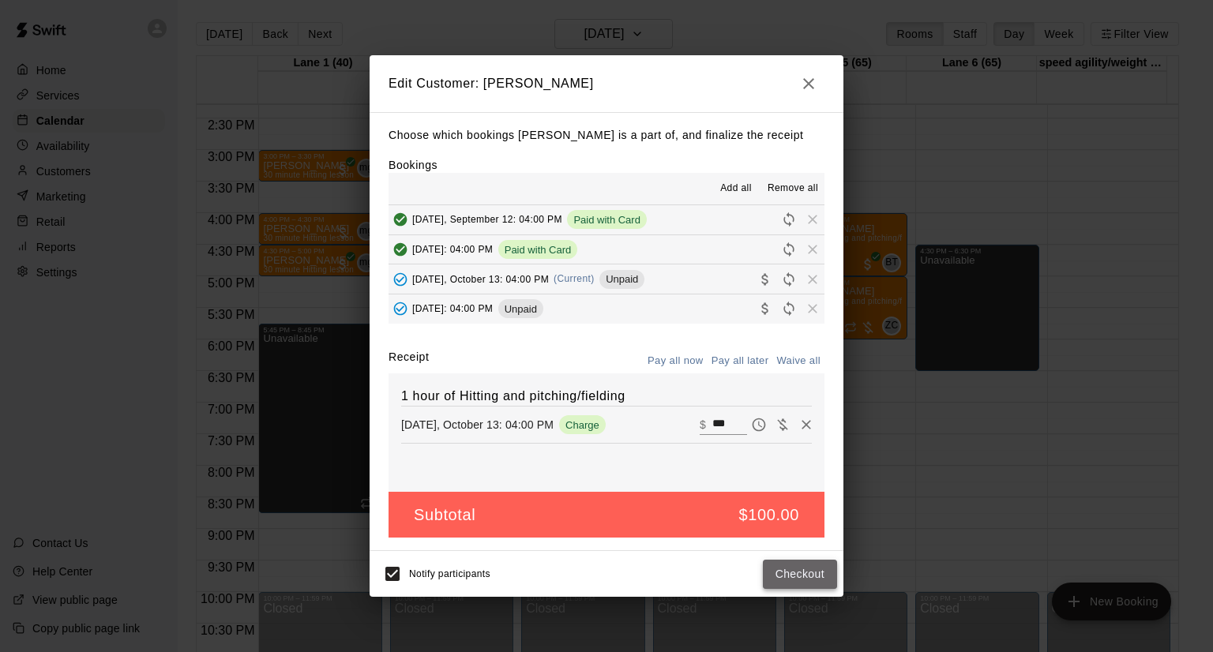
click at [797, 582] on button "Checkout" at bounding box center [800, 574] width 74 height 29
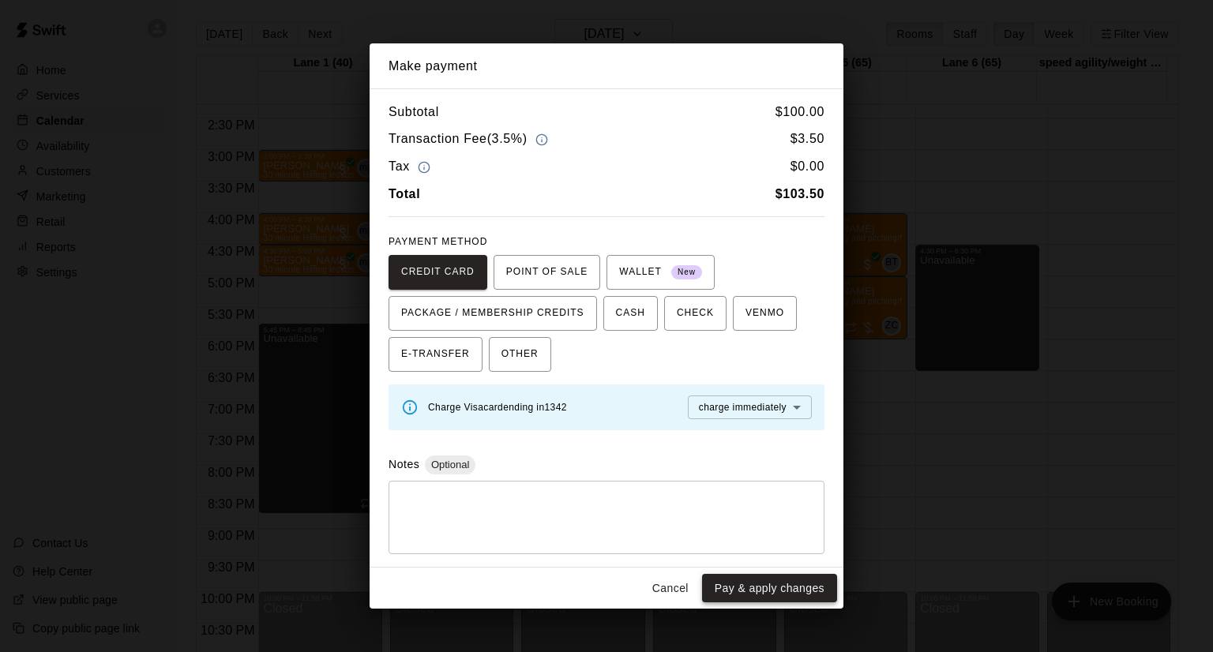
click at [745, 586] on button "Pay & apply changes" at bounding box center [769, 588] width 135 height 29
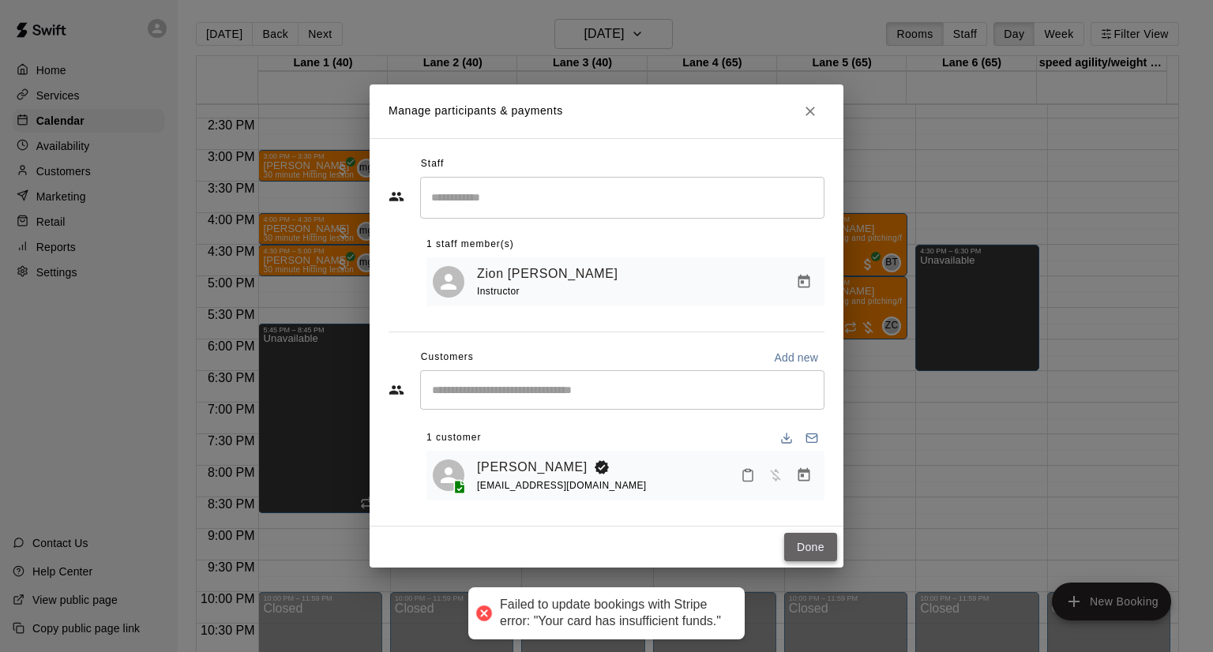
click at [804, 557] on button "Done" at bounding box center [810, 547] width 53 height 29
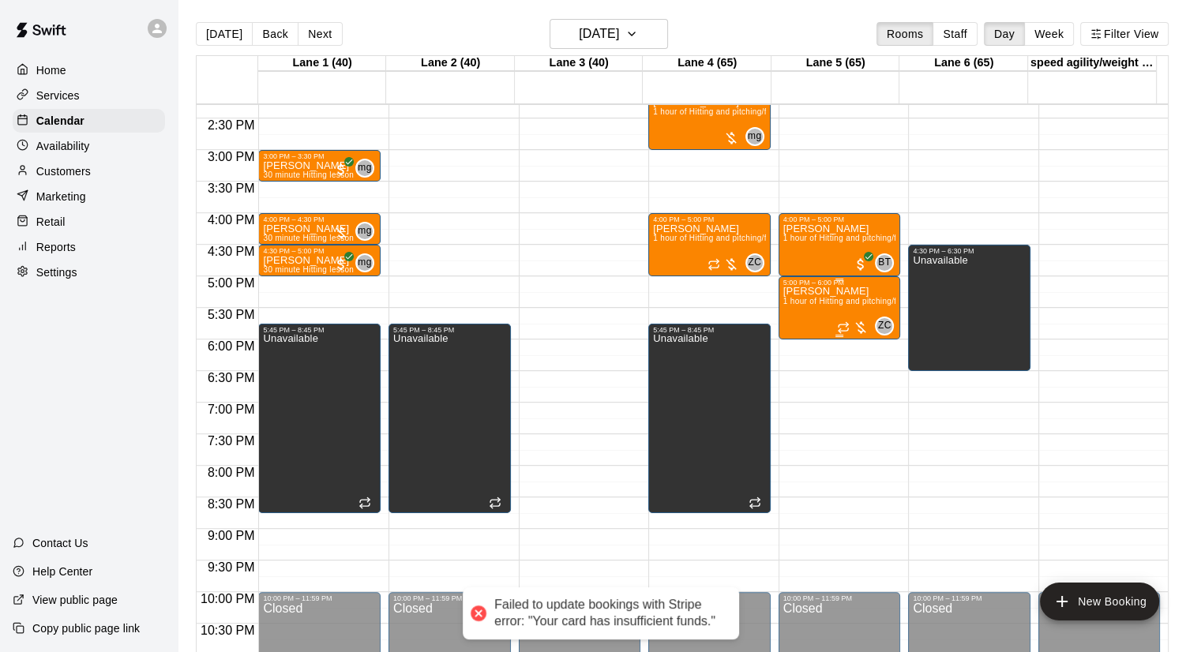
click at [860, 325] on div at bounding box center [853, 328] width 32 height 16
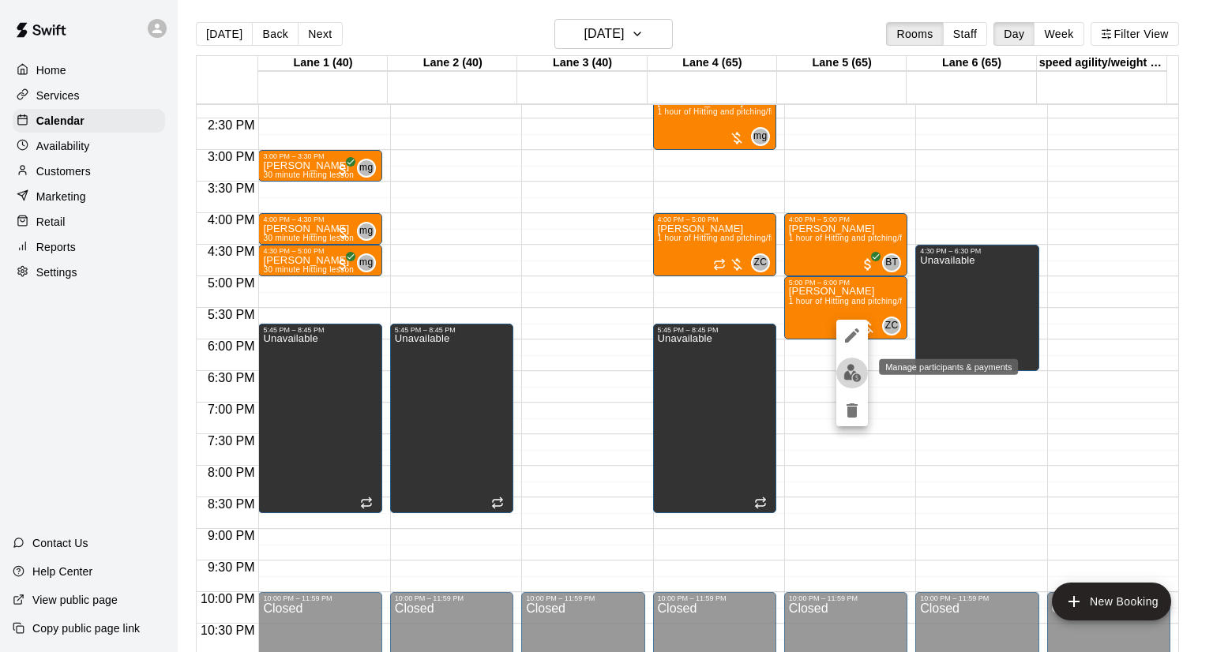
click at [851, 370] on img "edit" at bounding box center [852, 373] width 18 height 18
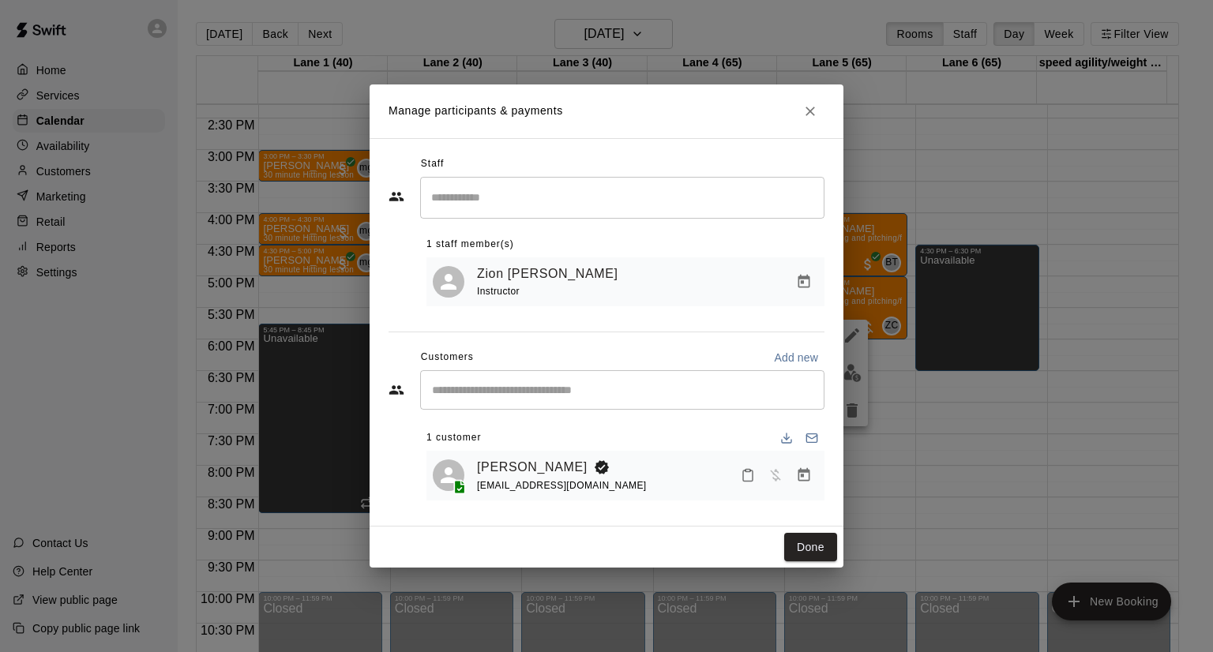
click at [807, 475] on icon "Manage bookings & payment" at bounding box center [804, 475] width 16 height 16
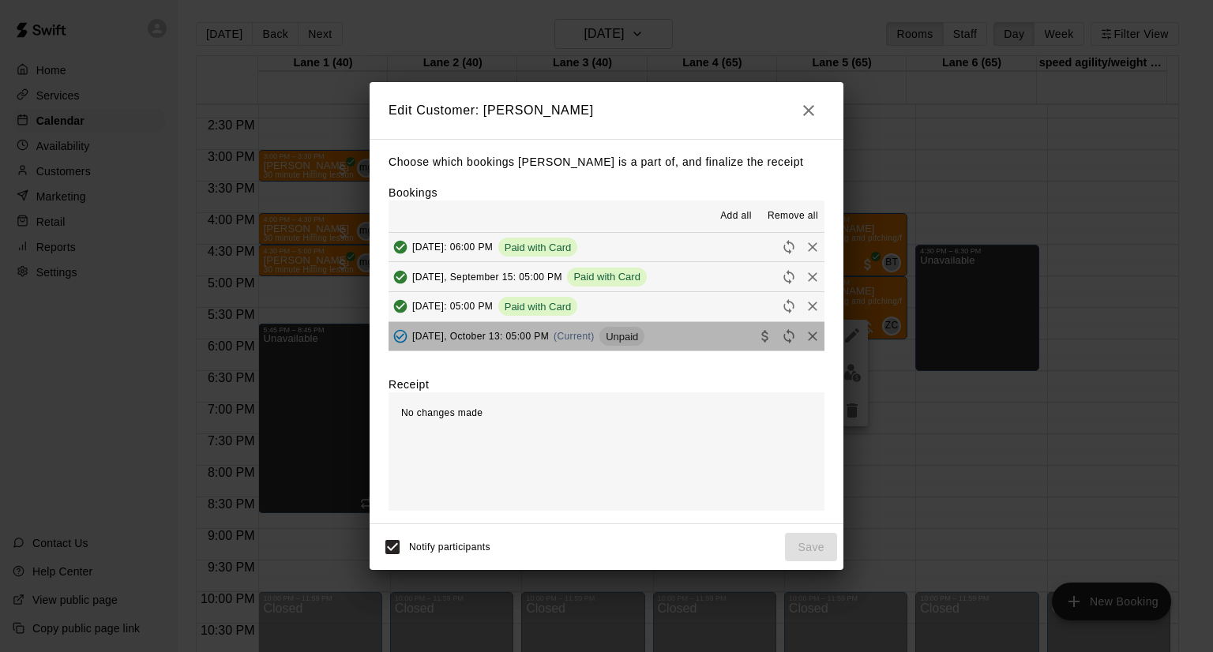
click at [688, 339] on button "[DATE], October 13: 05:00 PM (Current) Unpaid" at bounding box center [607, 336] width 436 height 29
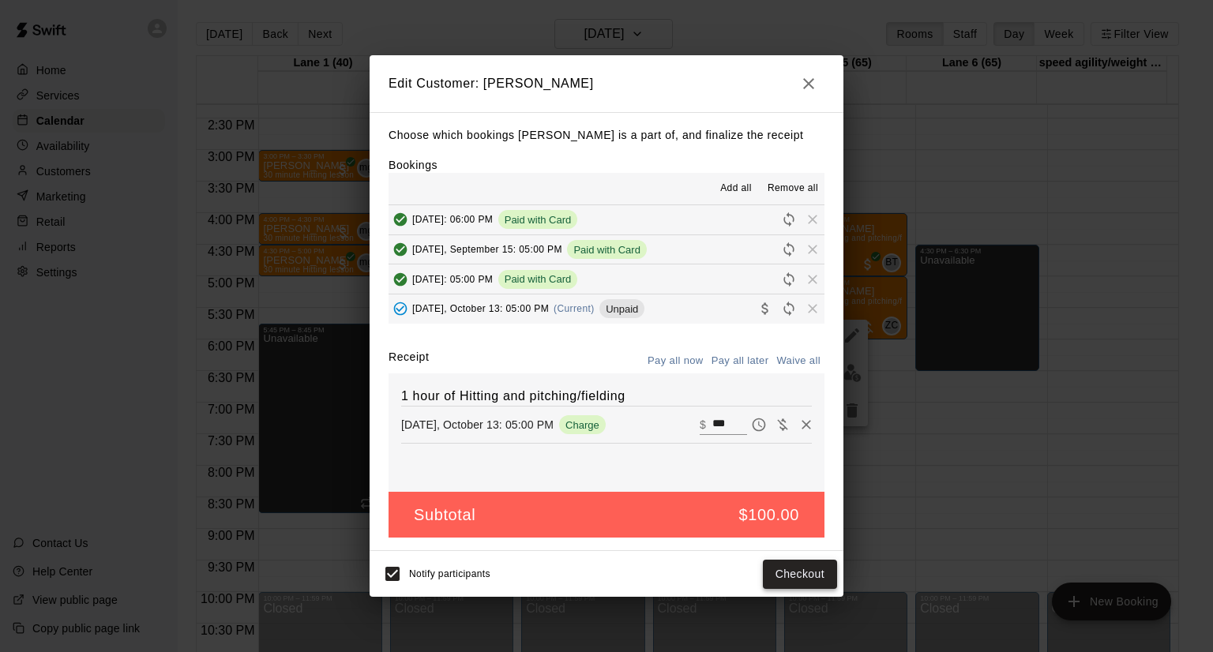
click at [796, 573] on button "Checkout" at bounding box center [800, 574] width 74 height 29
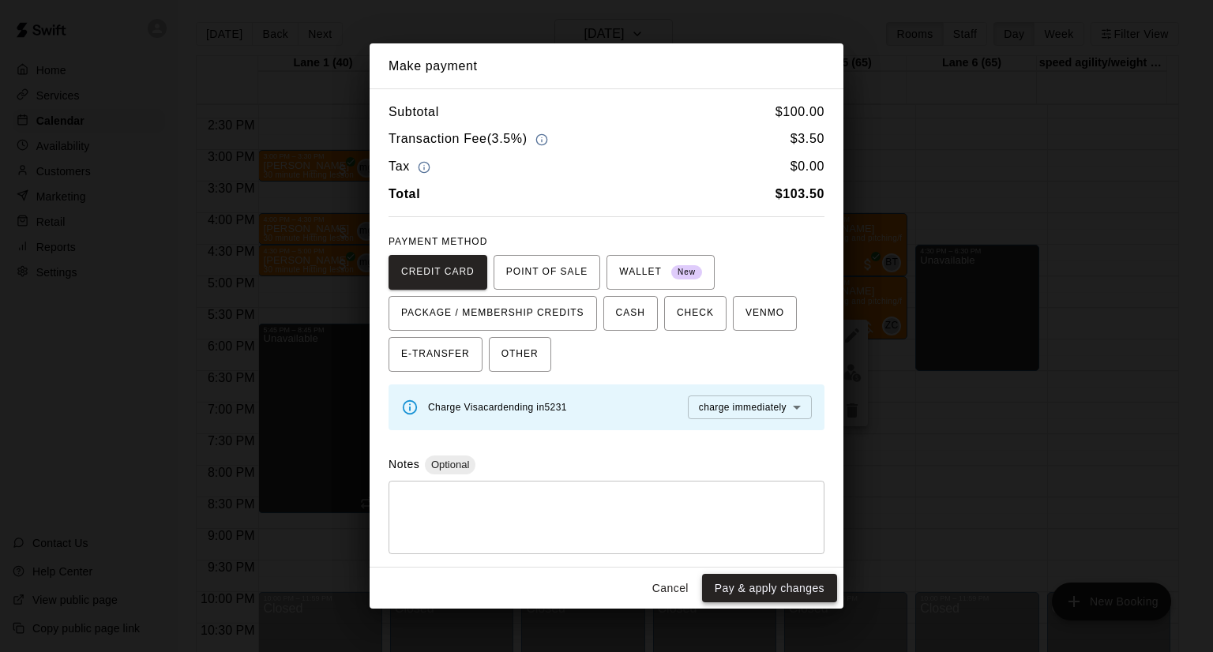
click at [774, 581] on button "Pay & apply changes" at bounding box center [769, 588] width 135 height 29
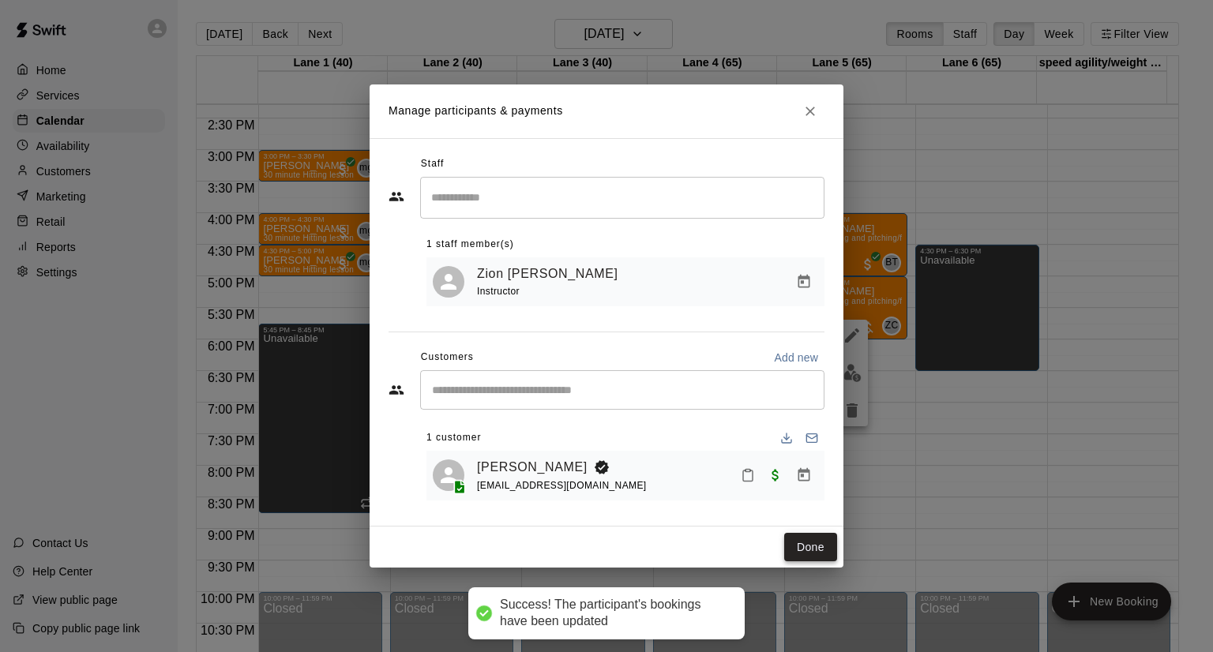
click at [817, 550] on button "Done" at bounding box center [810, 547] width 53 height 29
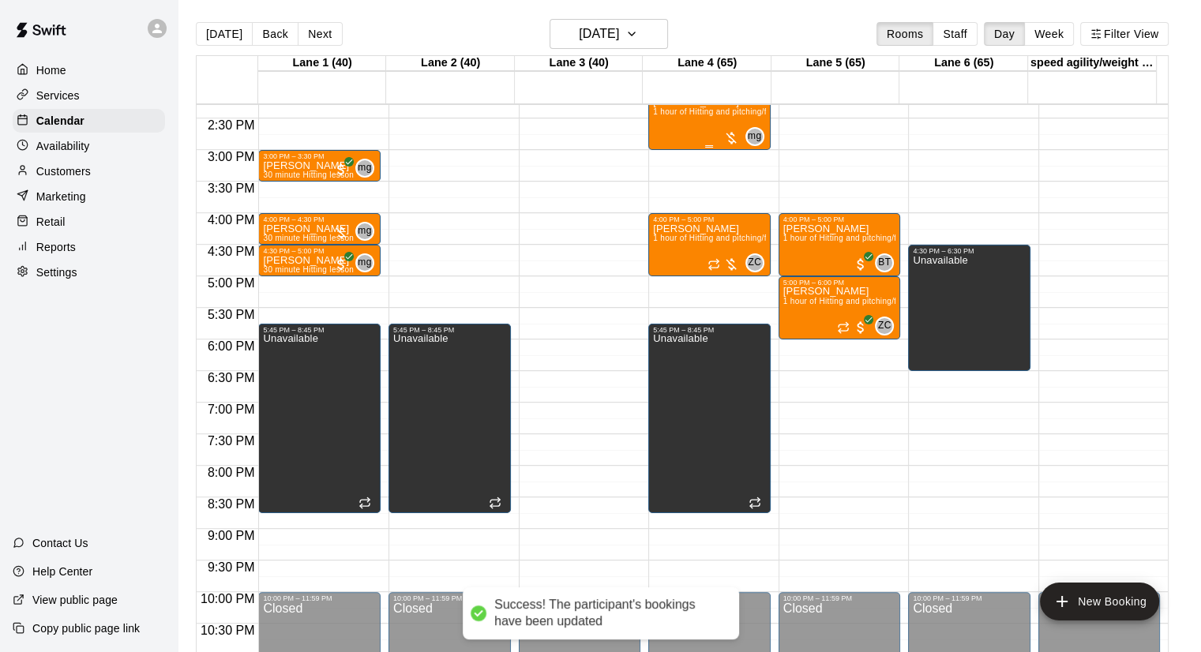
click at [733, 138] on div at bounding box center [731, 138] width 16 height 16
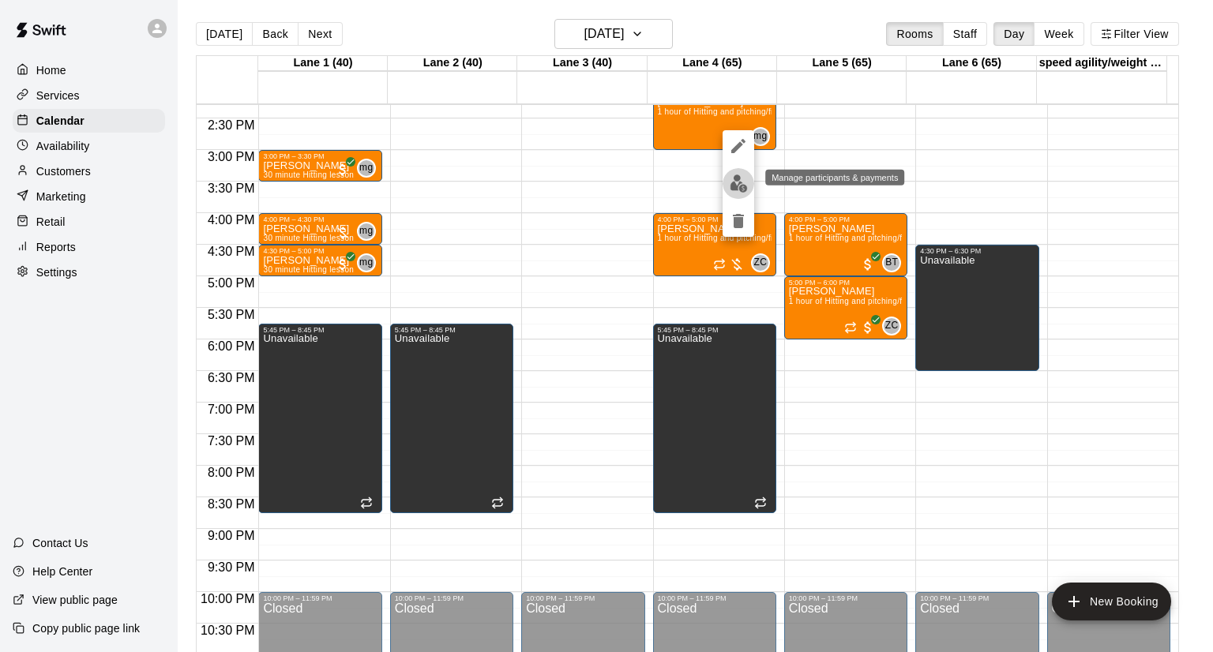
click at [736, 184] on img "edit" at bounding box center [739, 184] width 18 height 18
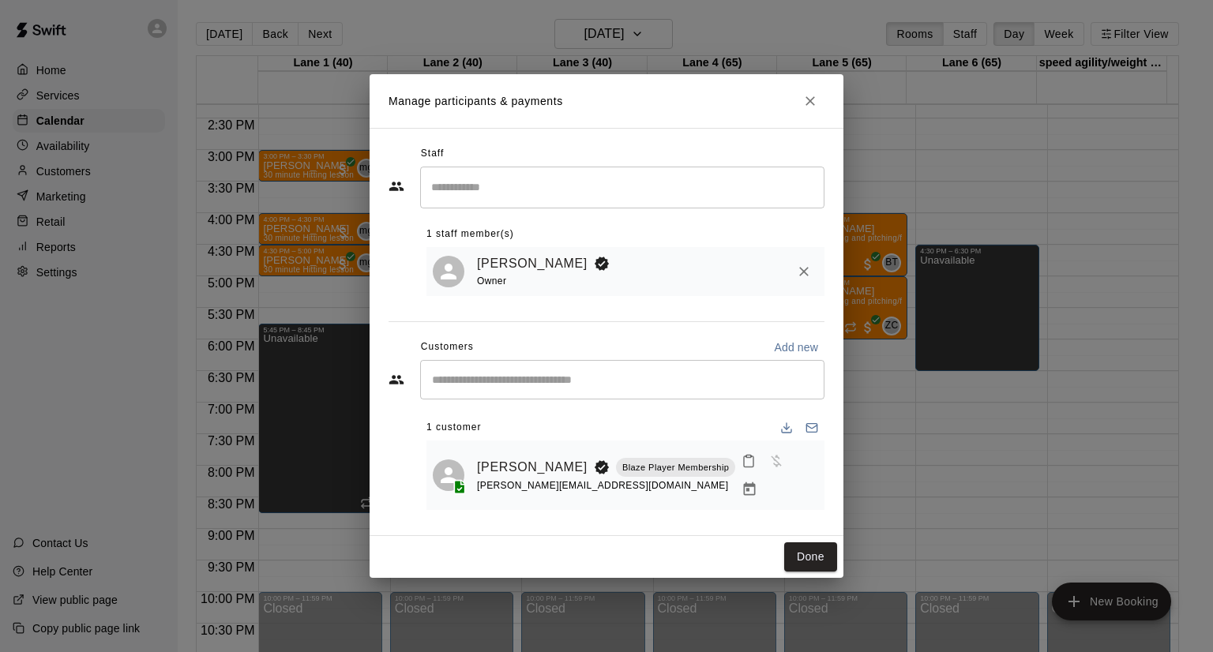
click at [805, 452] on div "[PERSON_NAME] Blaze Player Membership [PERSON_NAME][EMAIL_ADDRESS][DOMAIN_NAME]" at bounding box center [625, 475] width 398 height 69
click at [757, 482] on icon "Manage bookings & payment" at bounding box center [750, 490] width 16 height 16
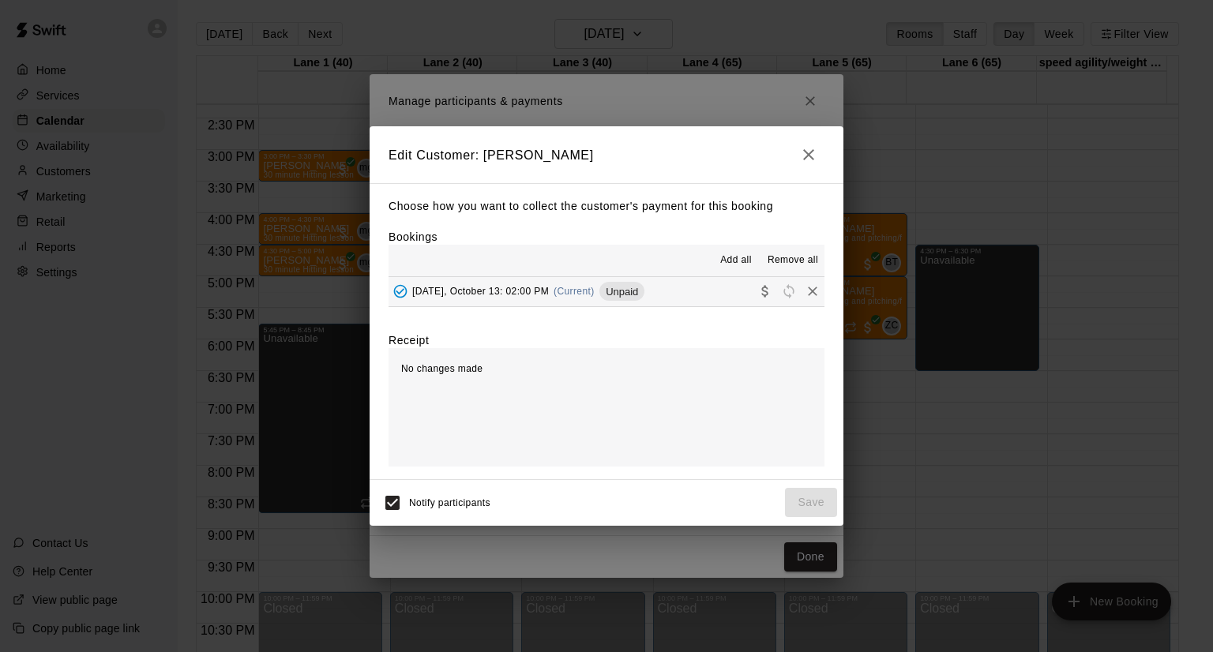
click at [723, 302] on button "[DATE], October 13: 02:00 PM (Current) Unpaid" at bounding box center [607, 291] width 436 height 29
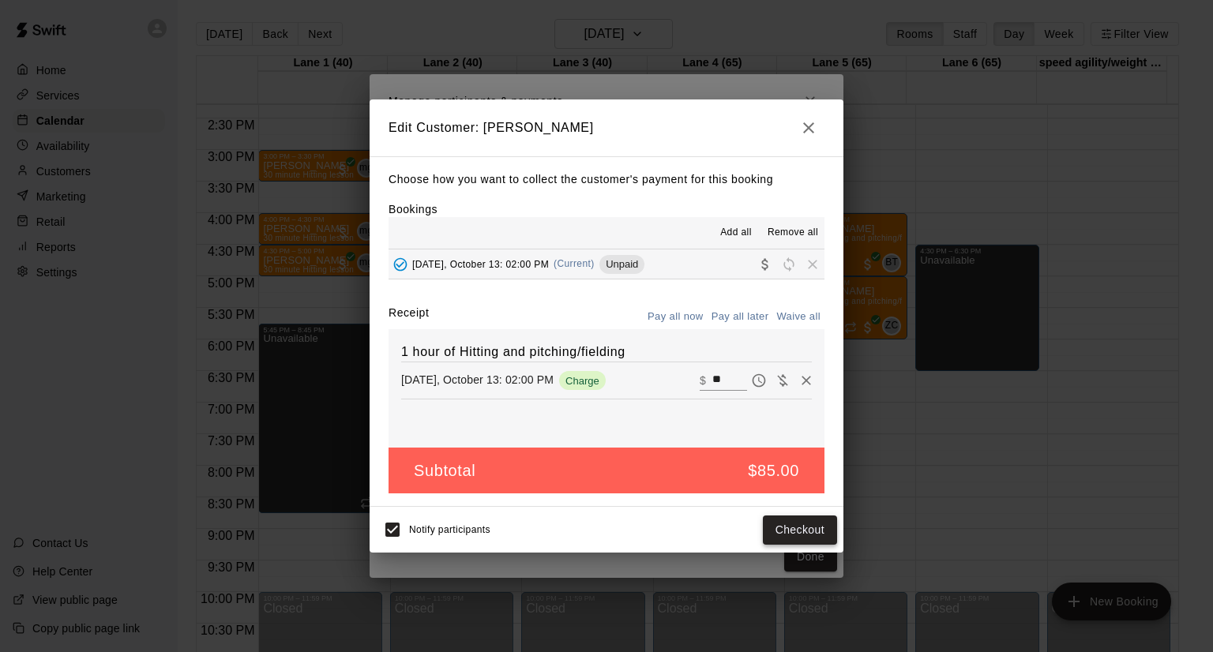
click at [790, 535] on button "Checkout" at bounding box center [800, 530] width 74 height 29
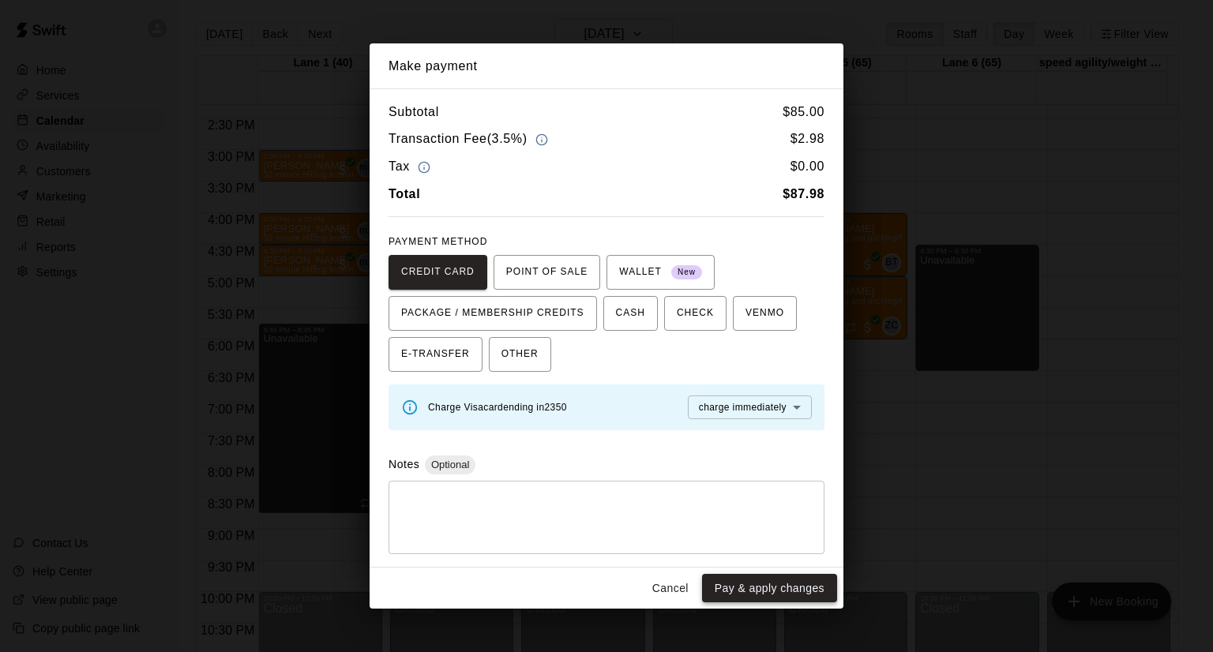
click at [792, 585] on button "Pay & apply changes" at bounding box center [769, 588] width 135 height 29
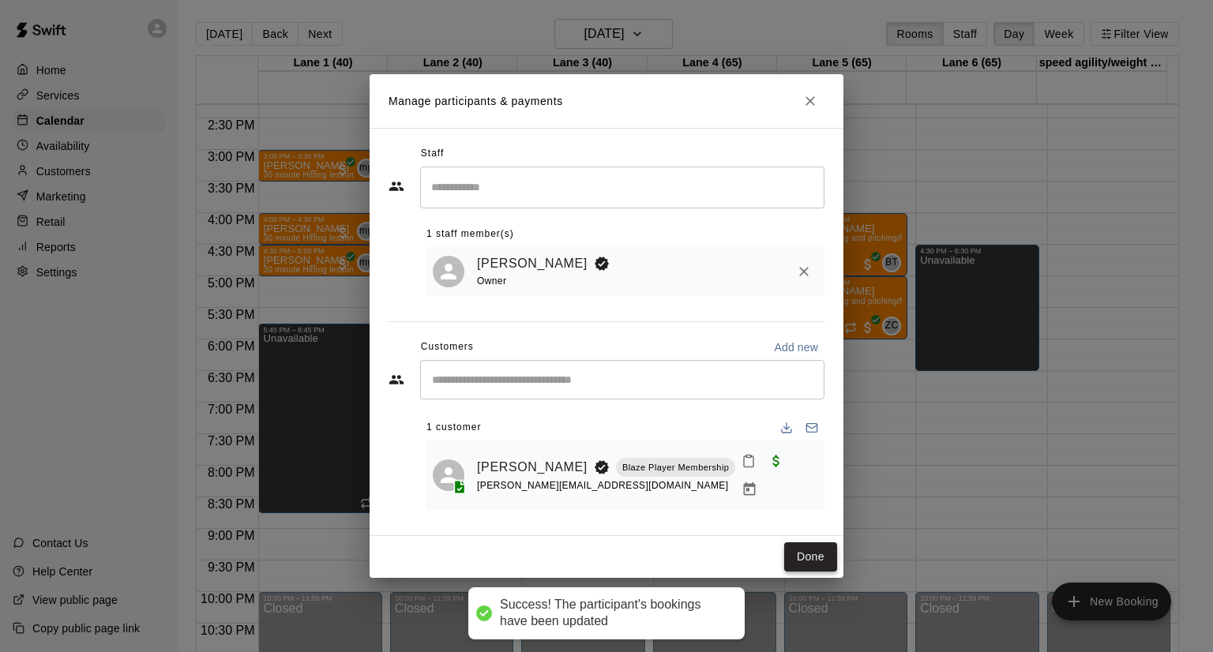
click at [824, 549] on button "Done" at bounding box center [810, 557] width 53 height 29
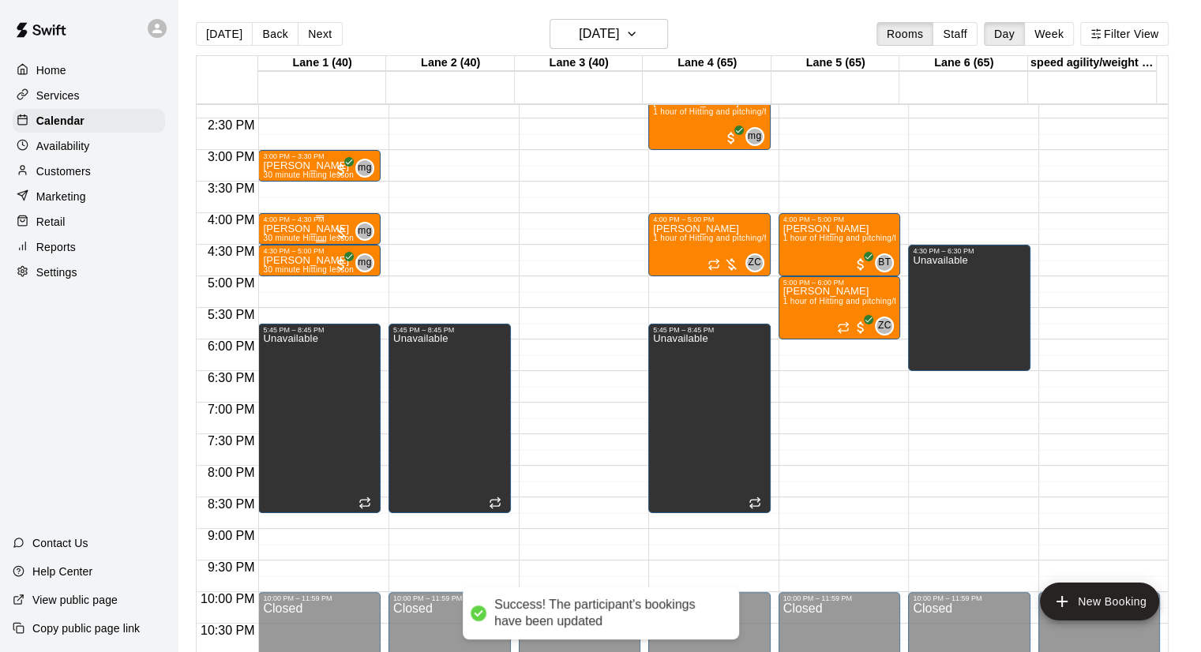
click at [313, 229] on p "[PERSON_NAME]" at bounding box center [308, 229] width 91 height 0
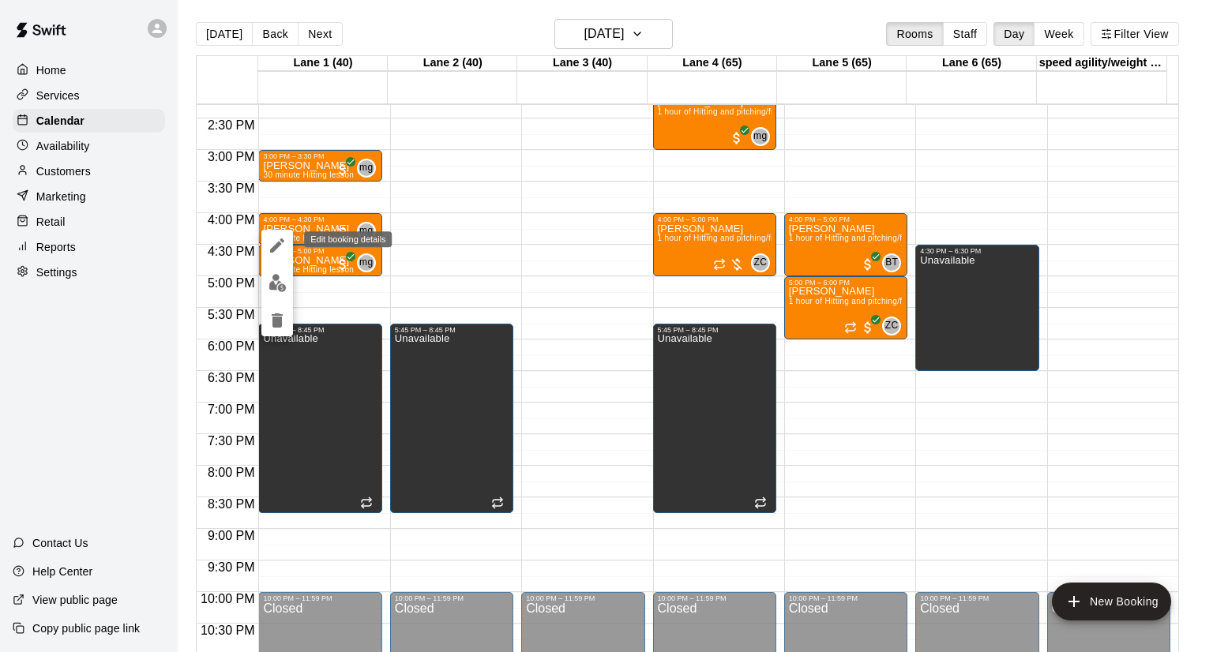
click at [280, 237] on icon "edit" at bounding box center [277, 245] width 19 height 19
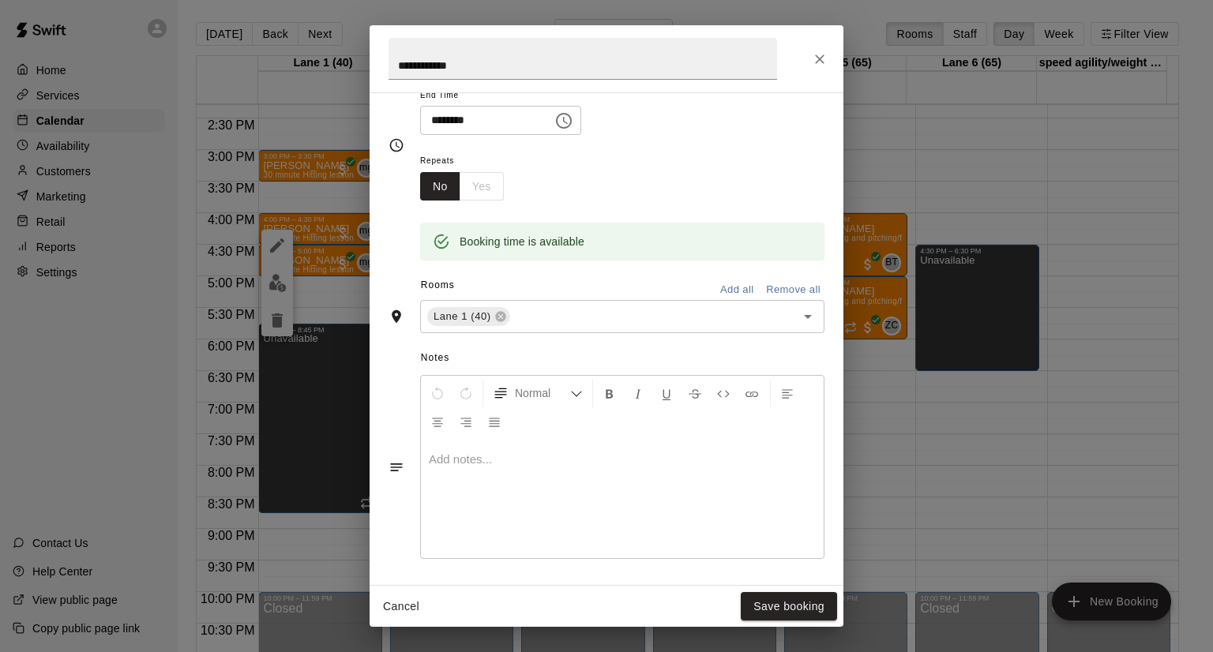
scroll to position [399, 0]
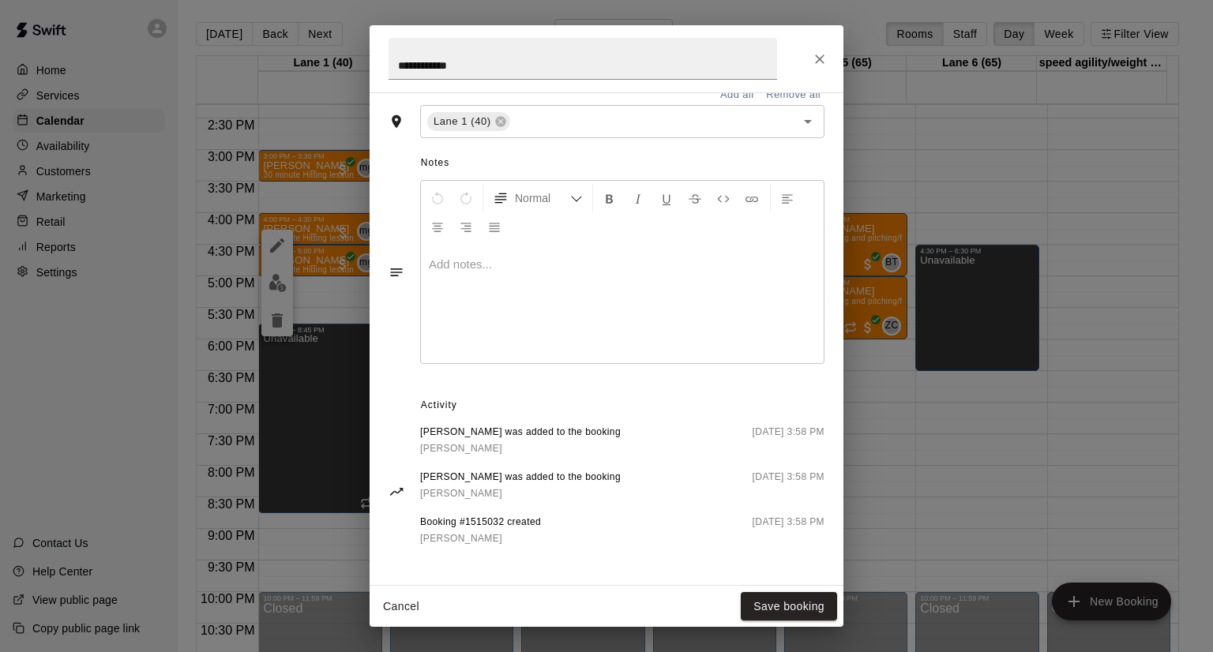
click at [401, 606] on button "Cancel" at bounding box center [401, 606] width 51 height 29
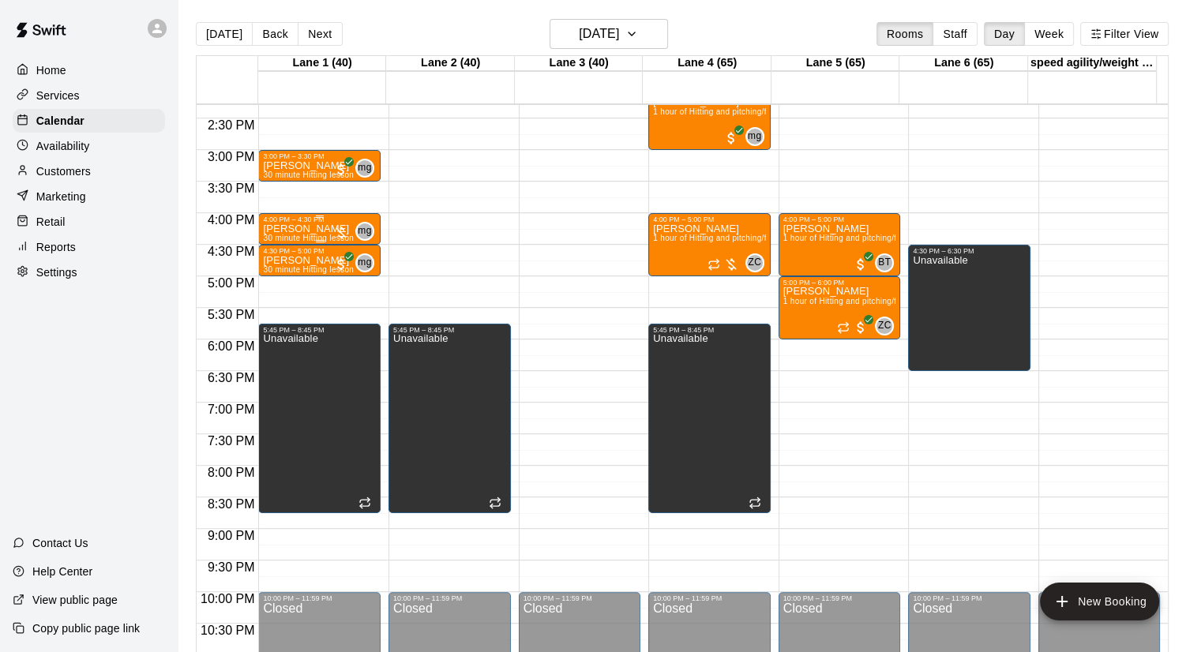
click at [319, 225] on div "[PERSON_NAME] 30 minute Hitting lesson" at bounding box center [308, 549] width 91 height 652
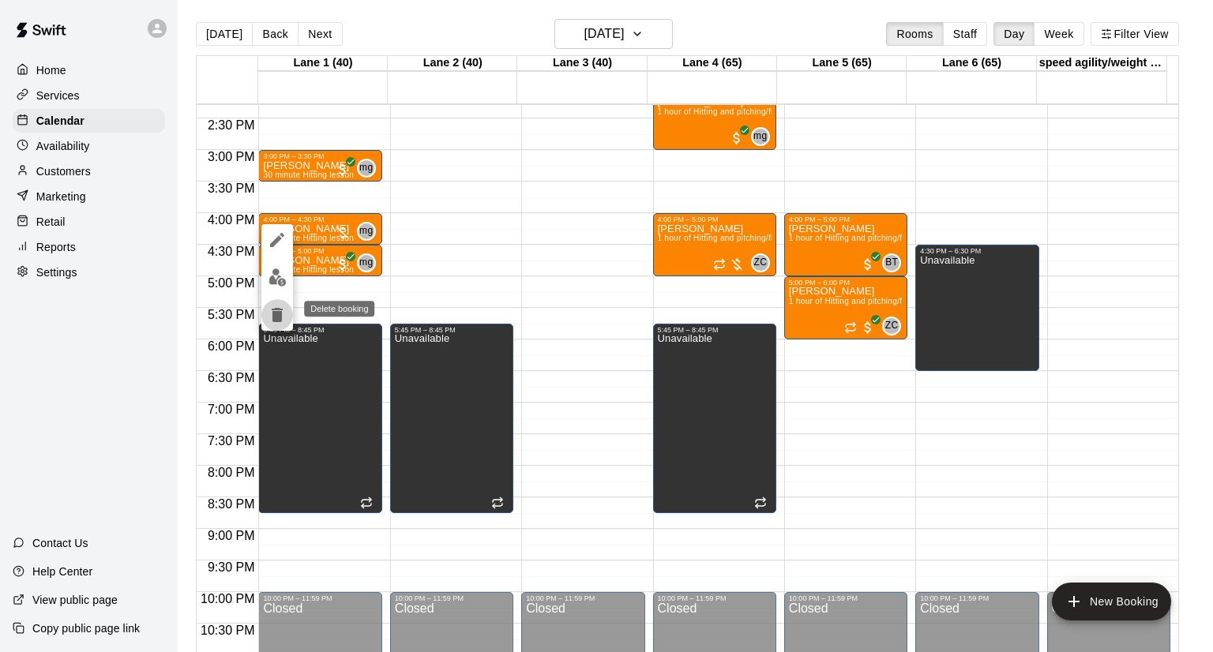
click at [281, 317] on icon "delete" at bounding box center [277, 315] width 11 height 14
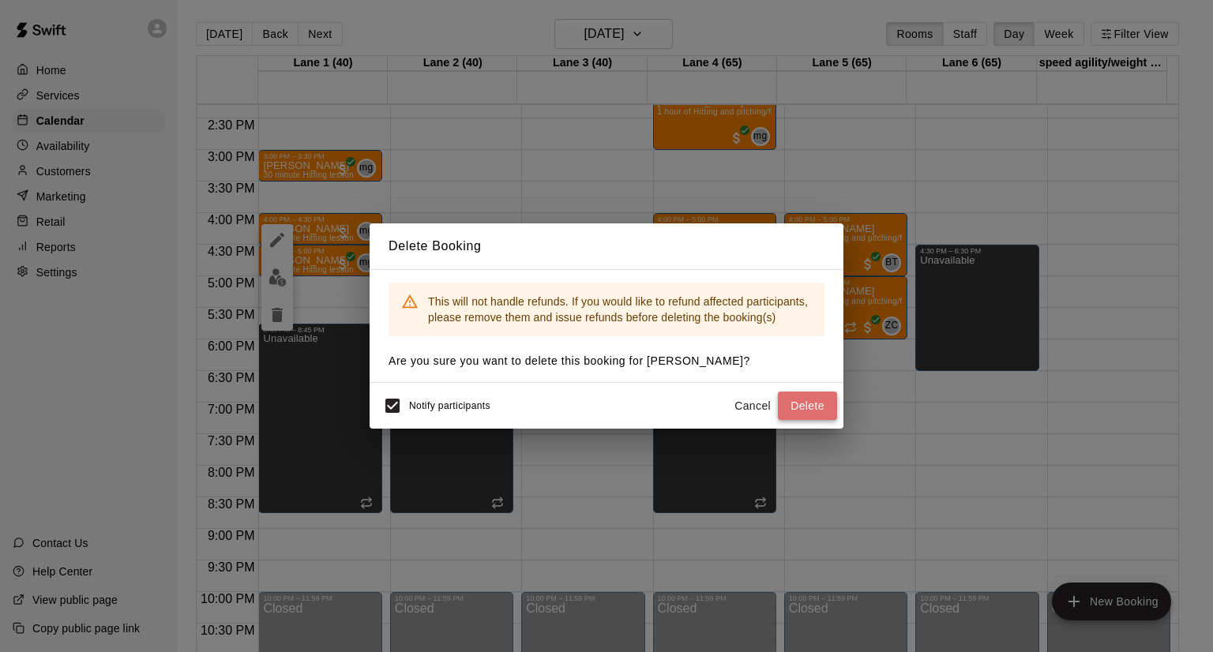
click at [814, 402] on button "Delete" at bounding box center [807, 406] width 59 height 29
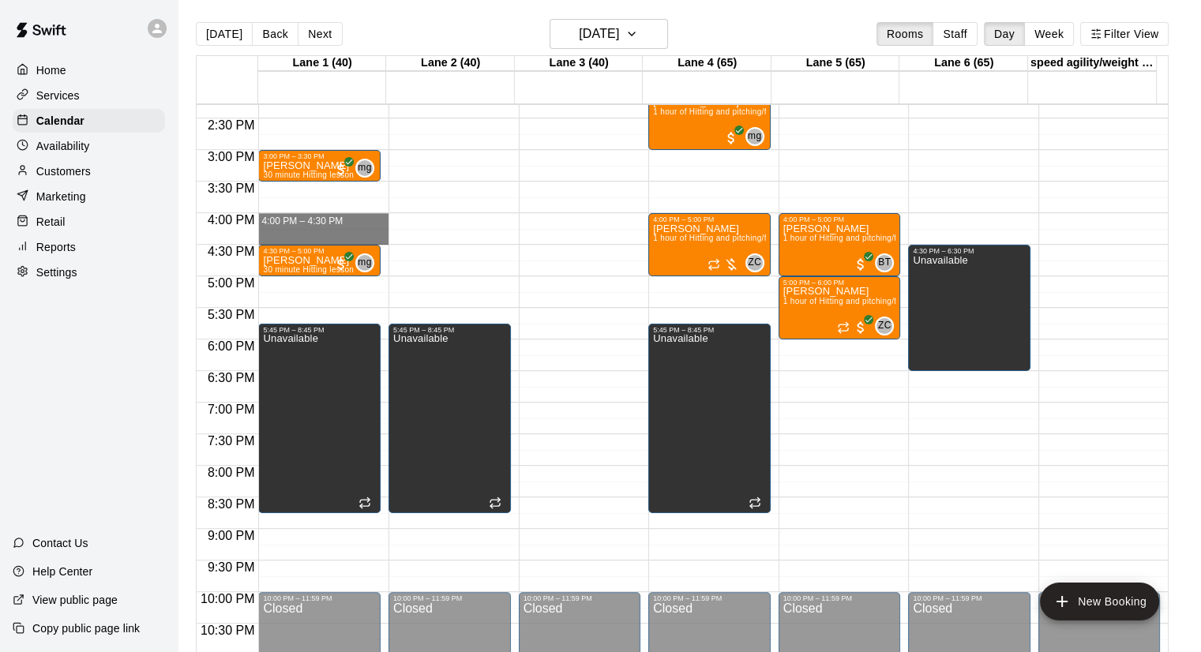
drag, startPoint x: 311, startPoint y: 216, endPoint x: 303, endPoint y: 240, distance: 25.7
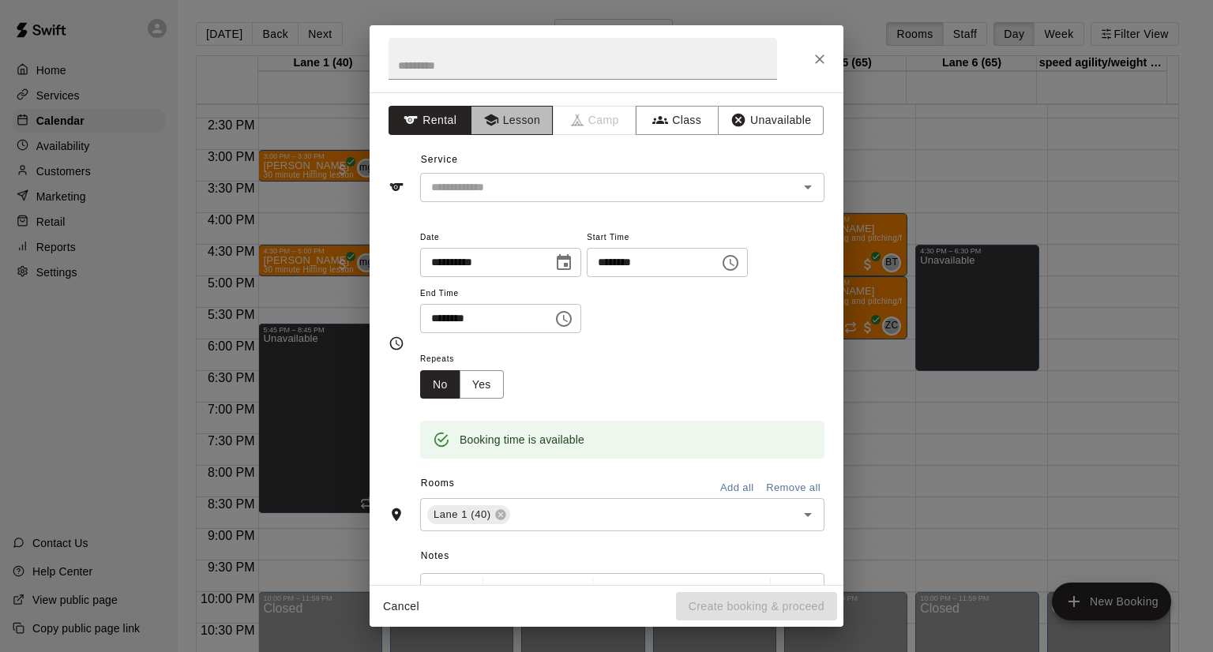
click at [510, 126] on button "Lesson" at bounding box center [512, 120] width 83 height 29
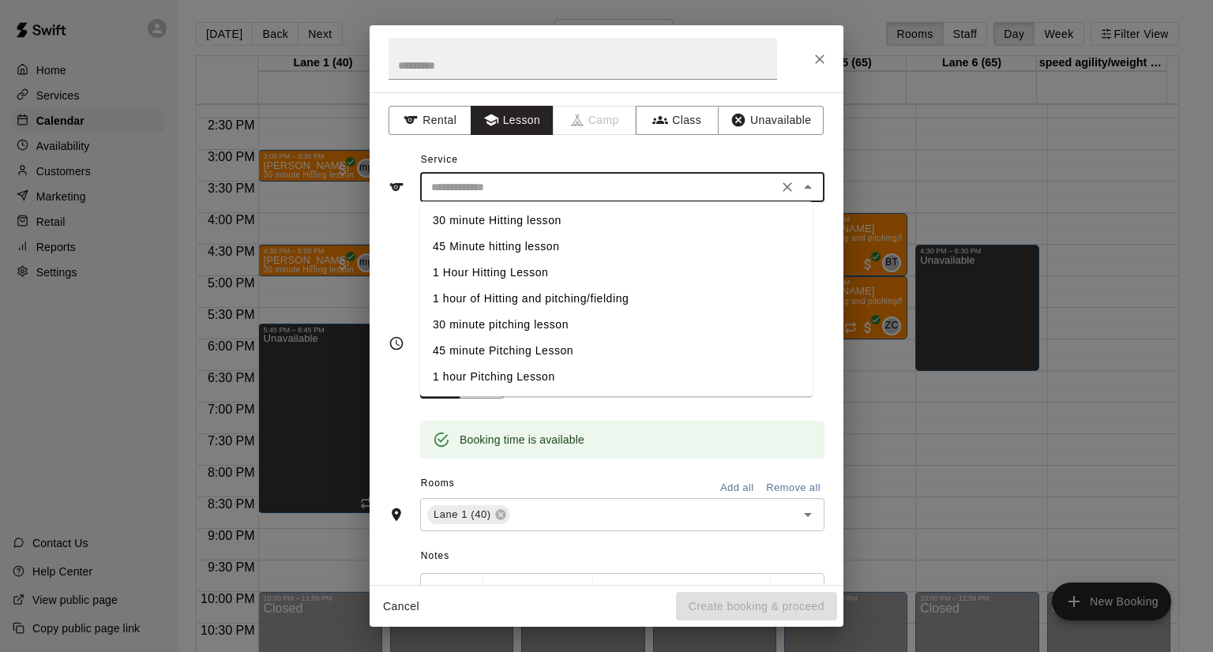
click at [503, 180] on input "text" at bounding box center [599, 188] width 348 height 20
click at [505, 329] on li "30 minute pitching lesson" at bounding box center [616, 325] width 392 height 26
type input "**********"
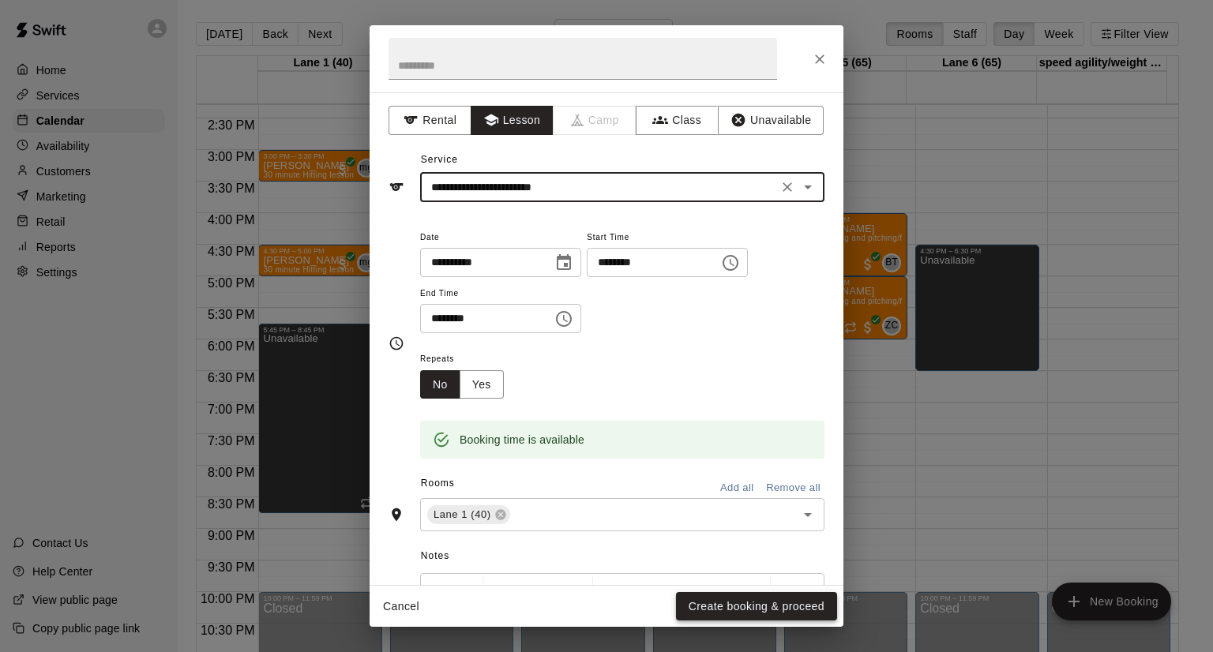
click at [775, 607] on button "Create booking & proceed" at bounding box center [756, 606] width 161 height 29
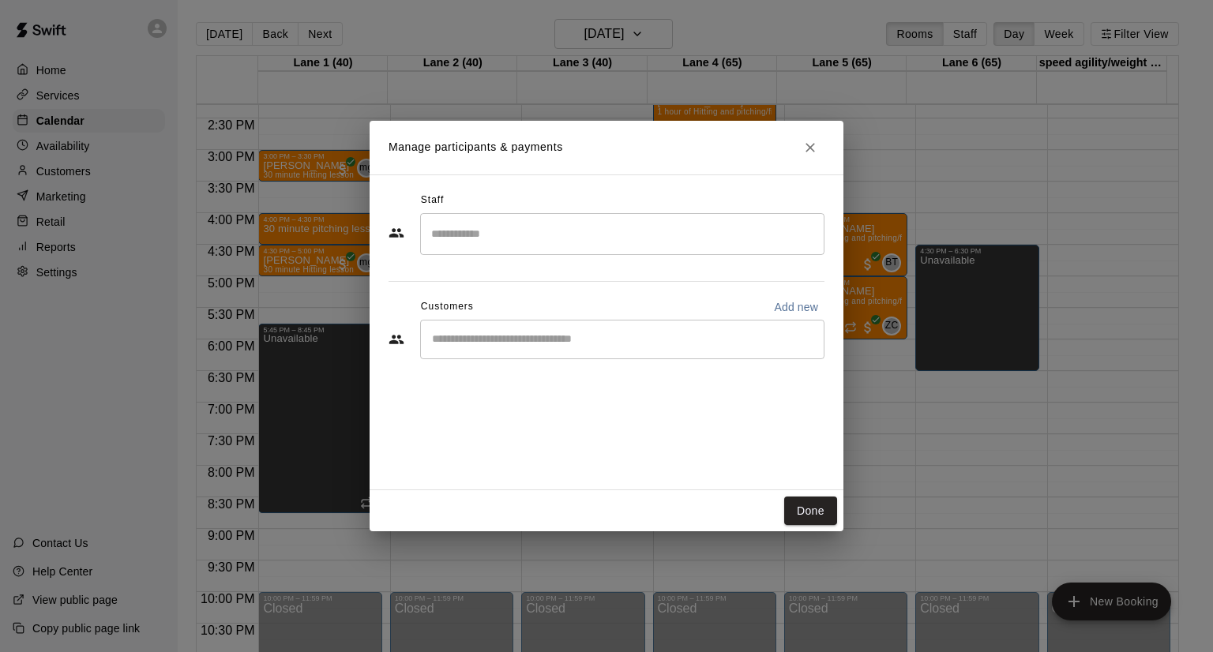
click at [549, 233] on input "Search staff" at bounding box center [622, 234] width 390 height 28
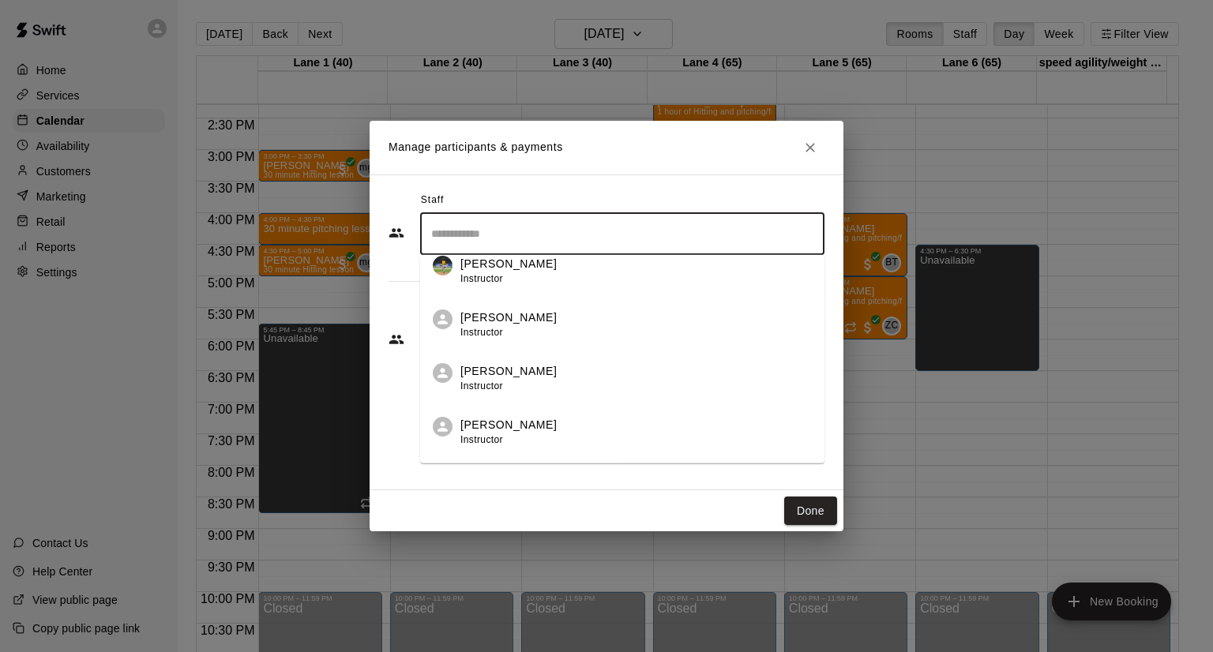
scroll to position [186, 0]
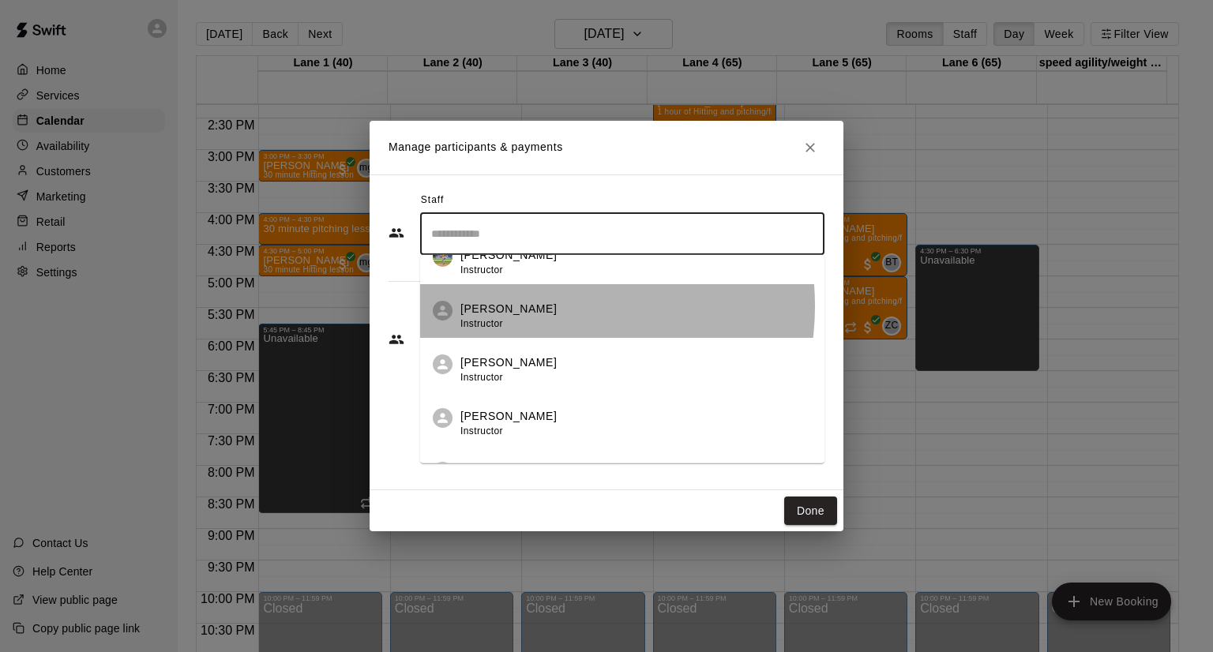
click at [546, 306] on div "[PERSON_NAME] Instructor" at bounding box center [635, 316] width 351 height 31
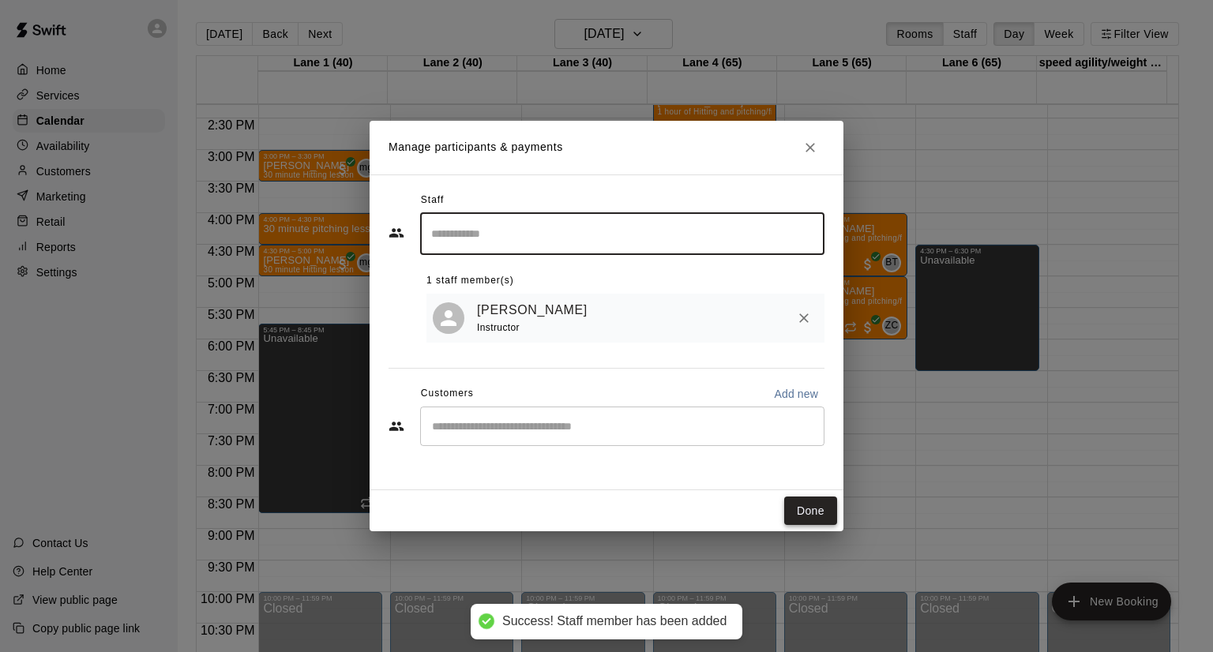
click at [819, 506] on button "Done" at bounding box center [810, 511] width 53 height 29
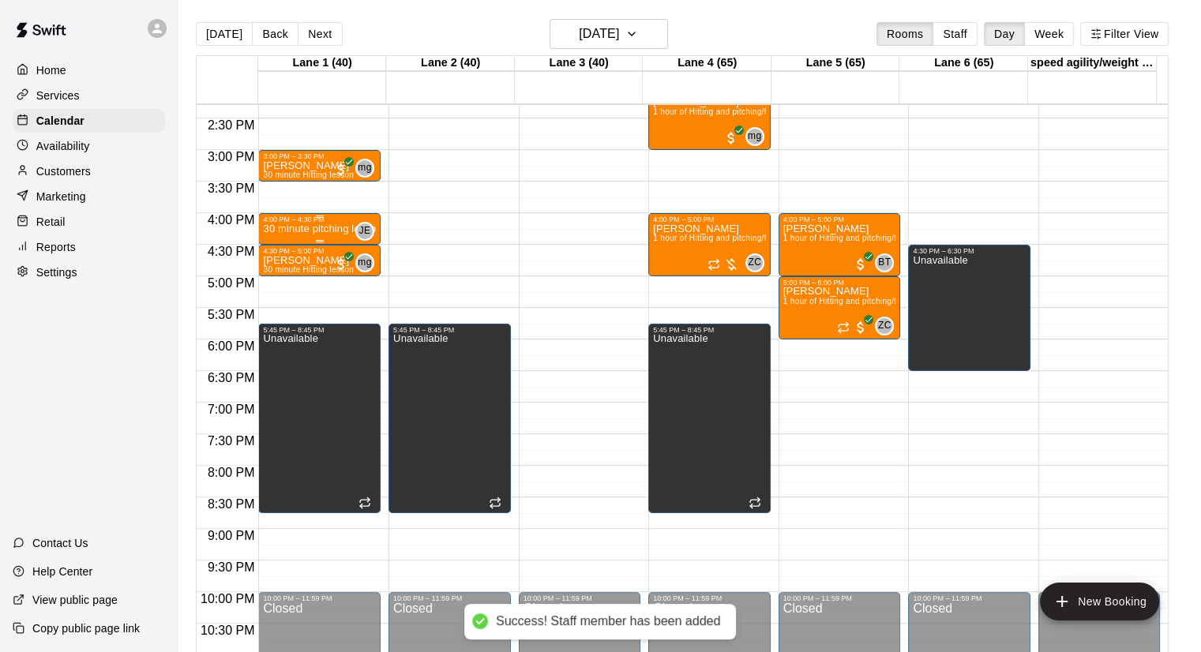
click at [322, 221] on div "4:00 PM – 4:30 PM" at bounding box center [319, 220] width 113 height 8
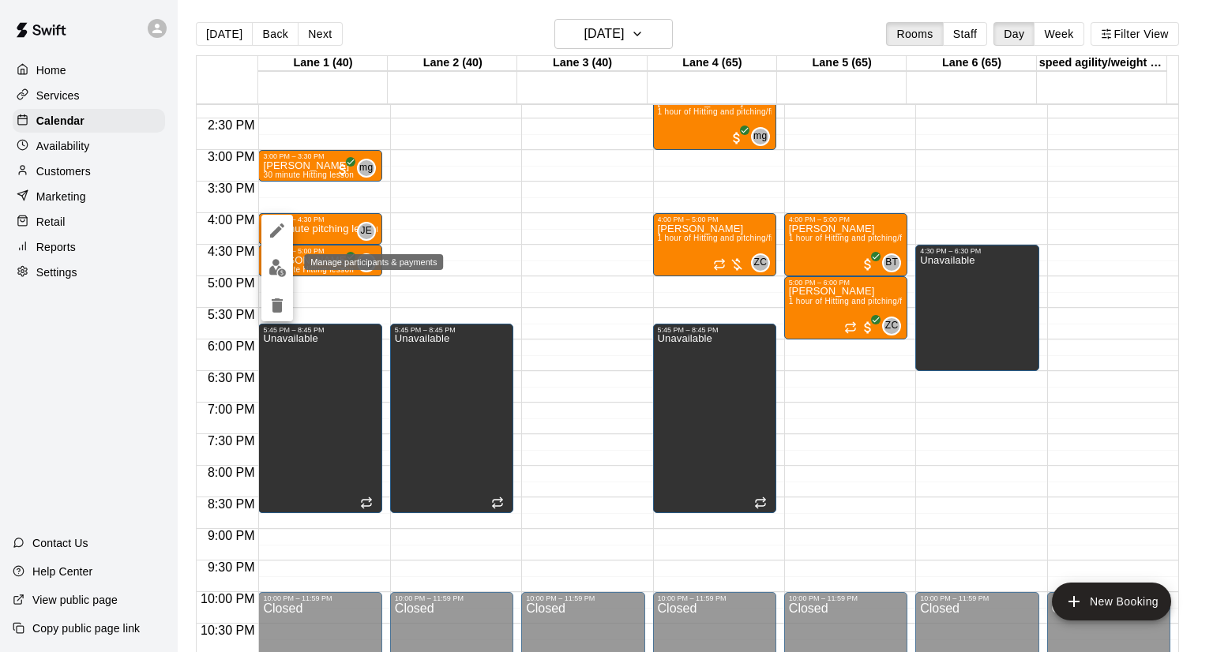
click at [276, 269] on img "edit" at bounding box center [277, 268] width 18 height 18
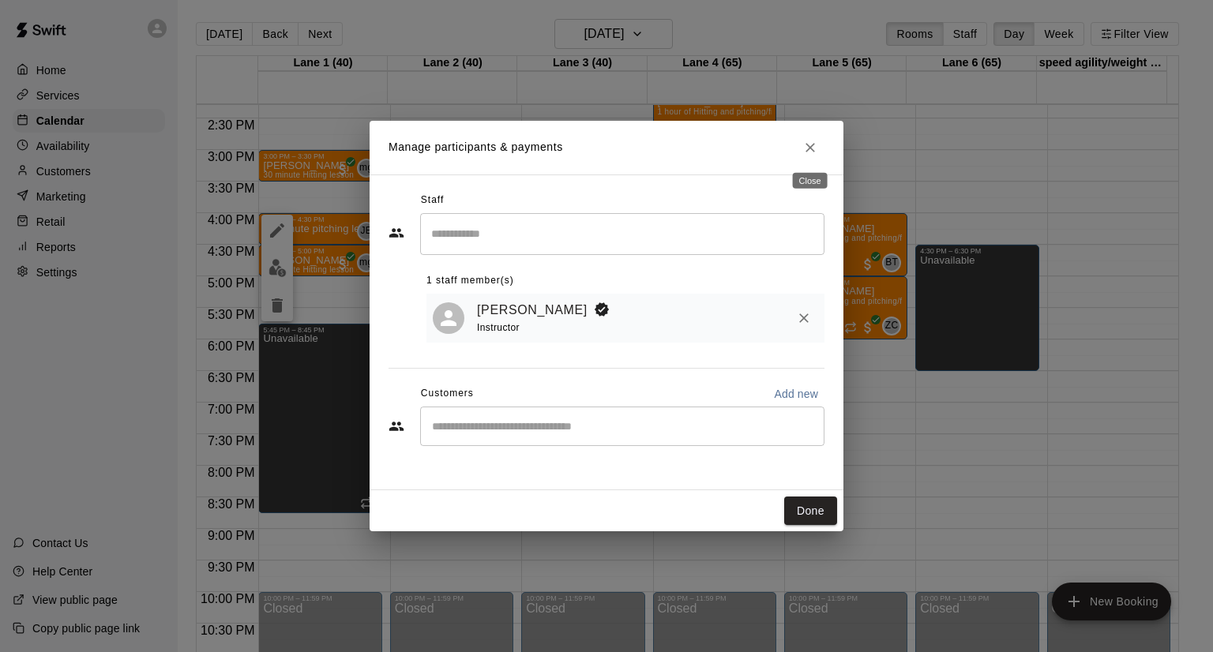
click at [813, 151] on icon "Close" at bounding box center [810, 148] width 16 height 16
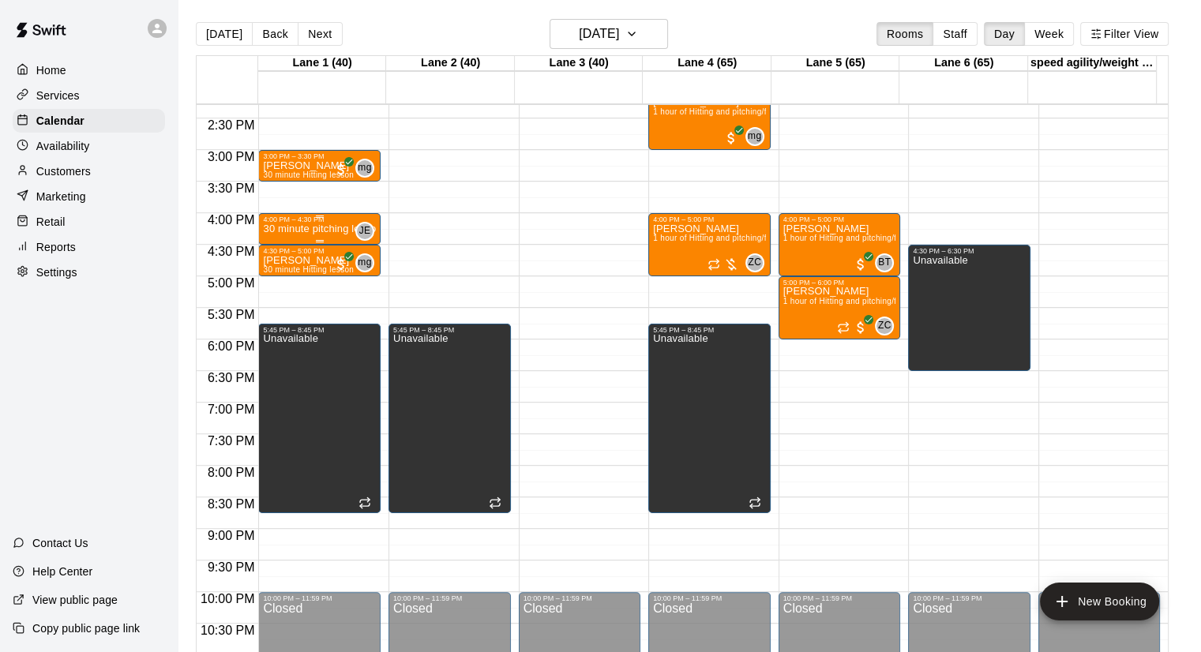
click at [327, 238] on div "30 minute pitching lesson" at bounding box center [319, 549] width 113 height 652
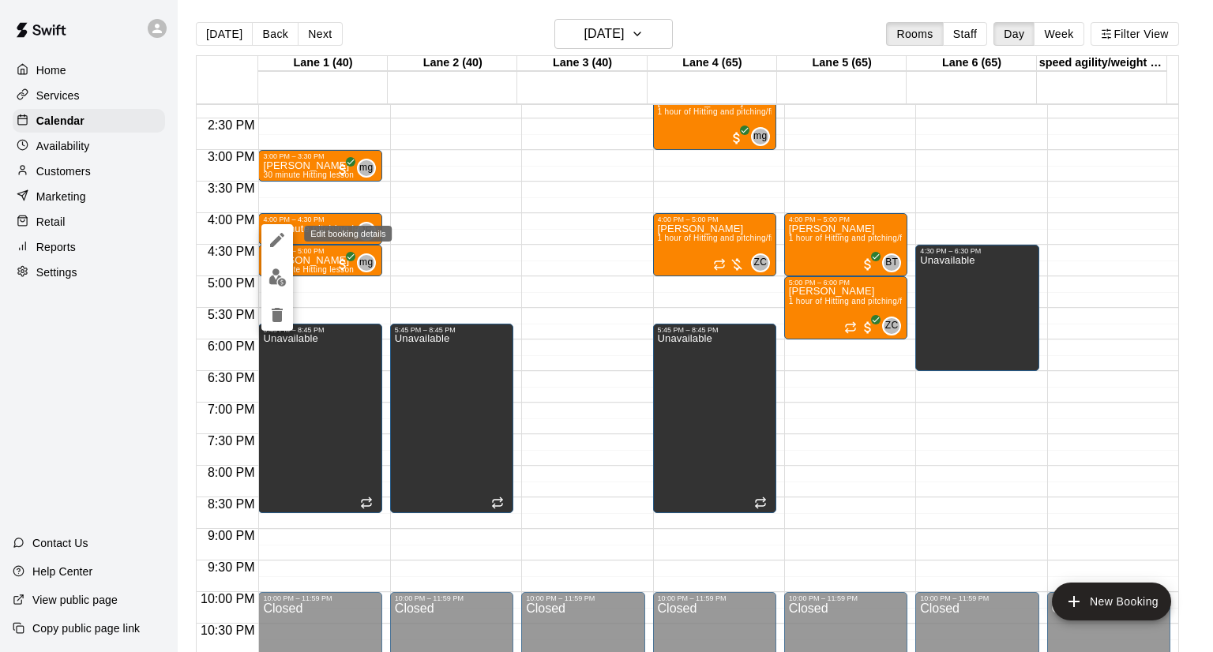
click at [283, 245] on icon "edit" at bounding box center [277, 240] width 19 height 19
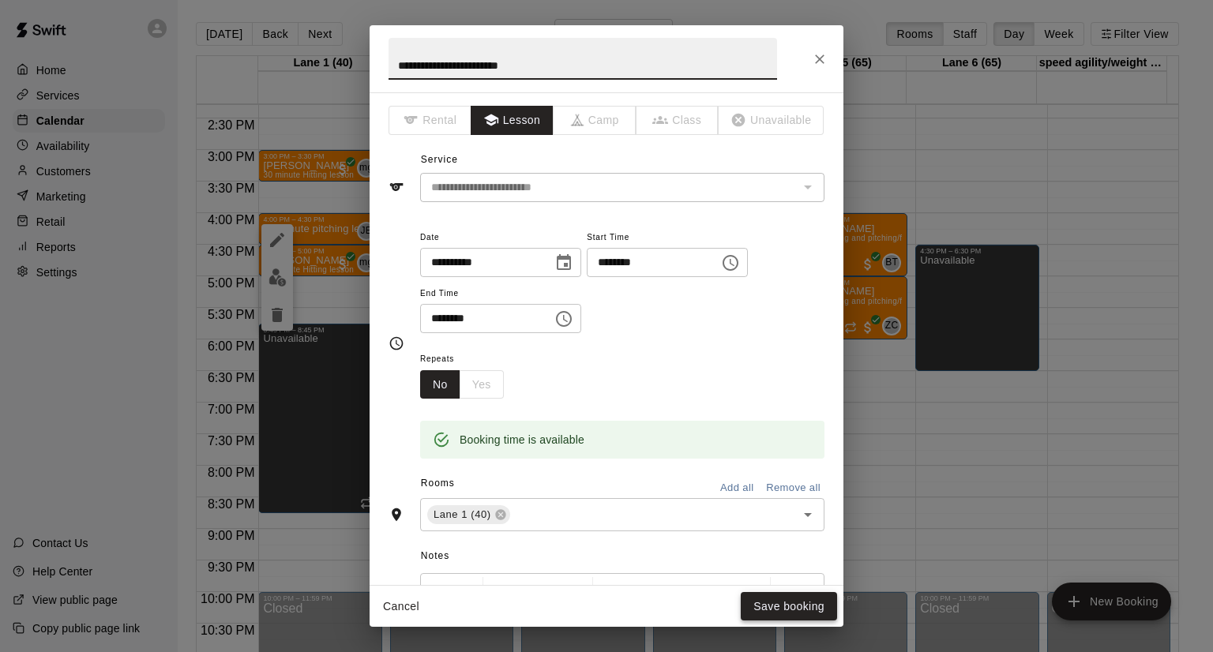
click at [755, 600] on button "Save booking" at bounding box center [789, 606] width 96 height 29
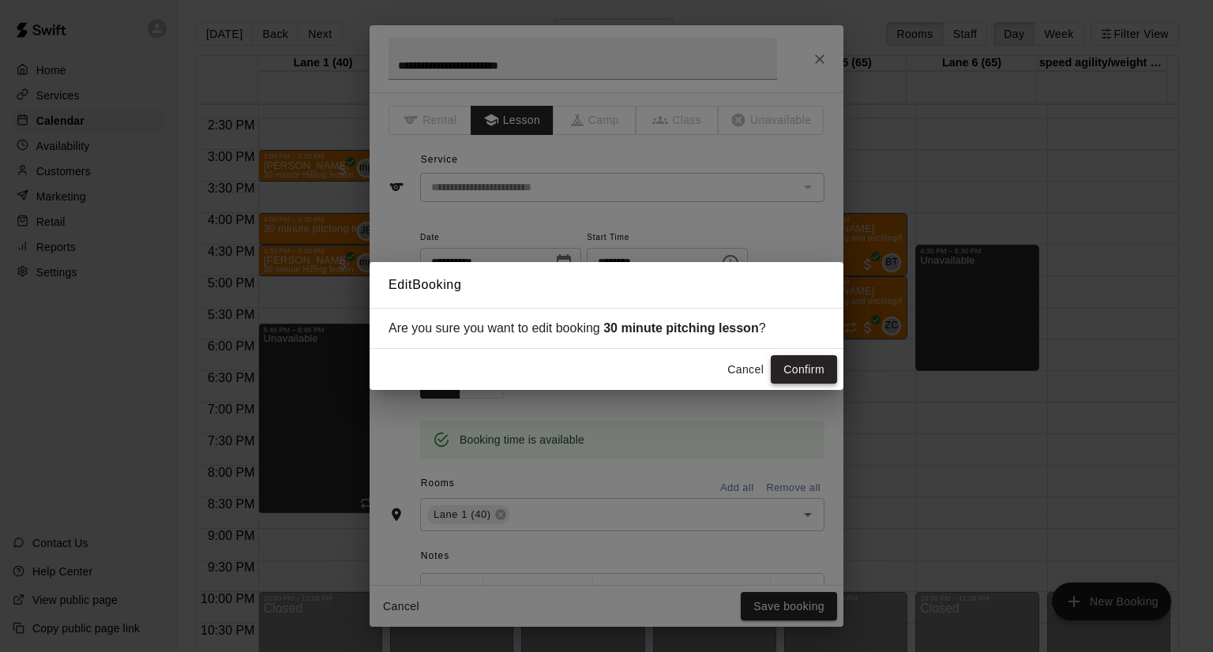
click at [791, 374] on button "Confirm" at bounding box center [804, 369] width 66 height 29
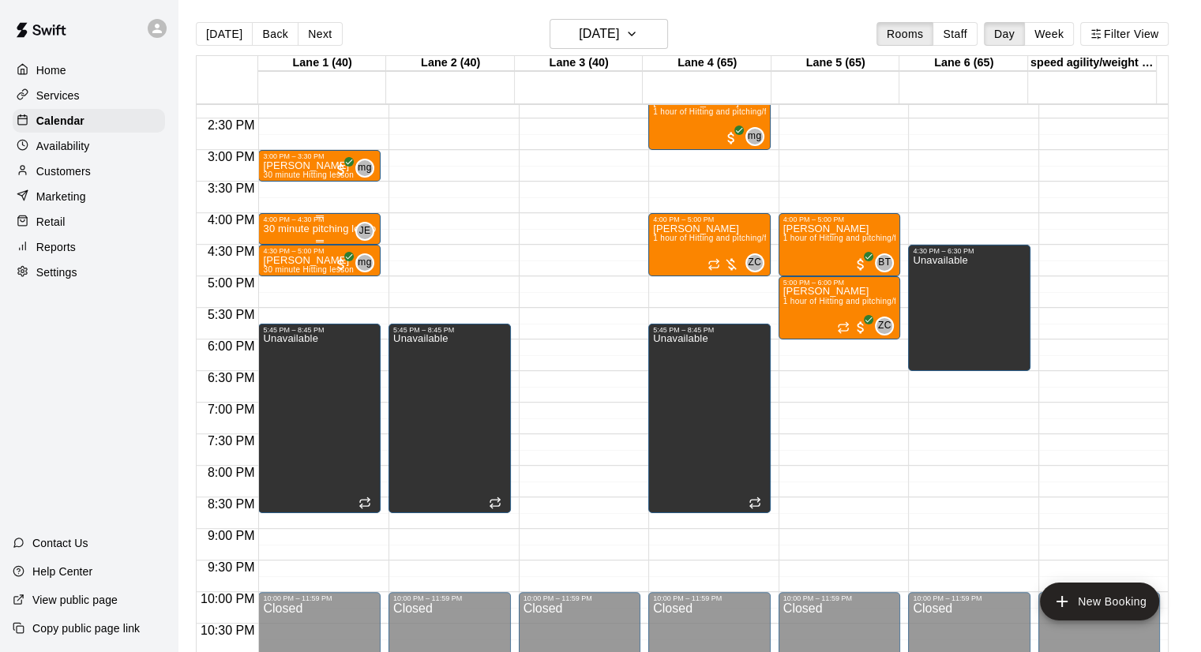
click at [315, 223] on div "4:00 PM – 4:30 PM" at bounding box center [319, 220] width 113 height 8
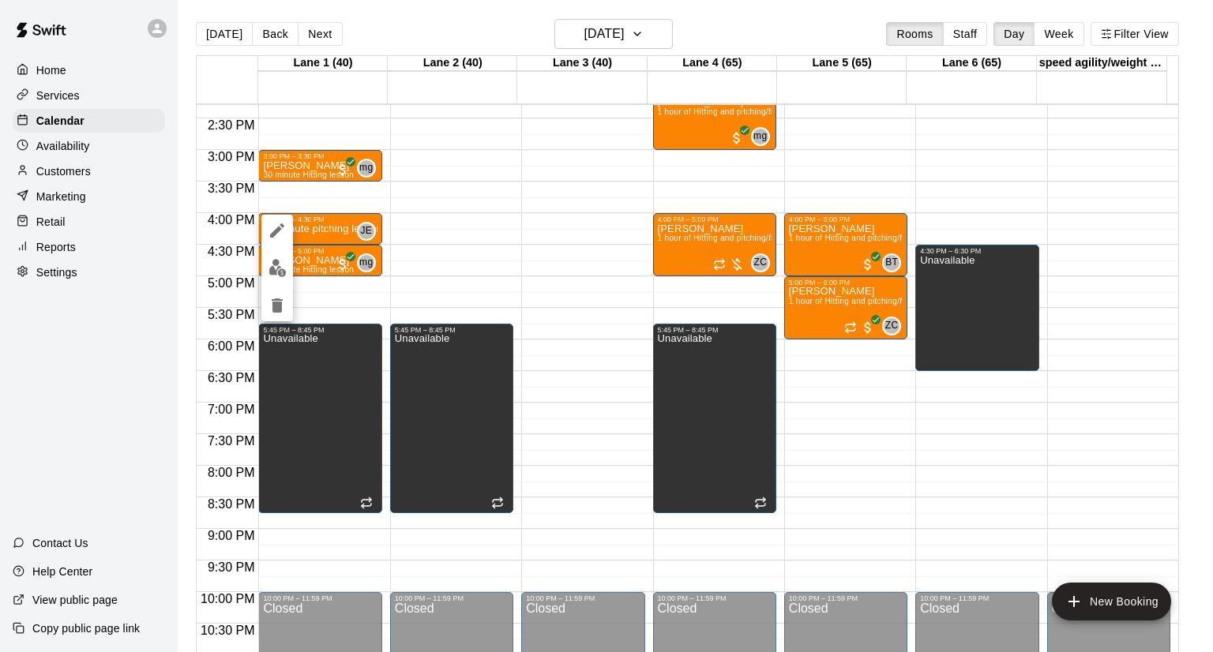
click at [278, 293] on button "delete" at bounding box center [277, 306] width 32 height 32
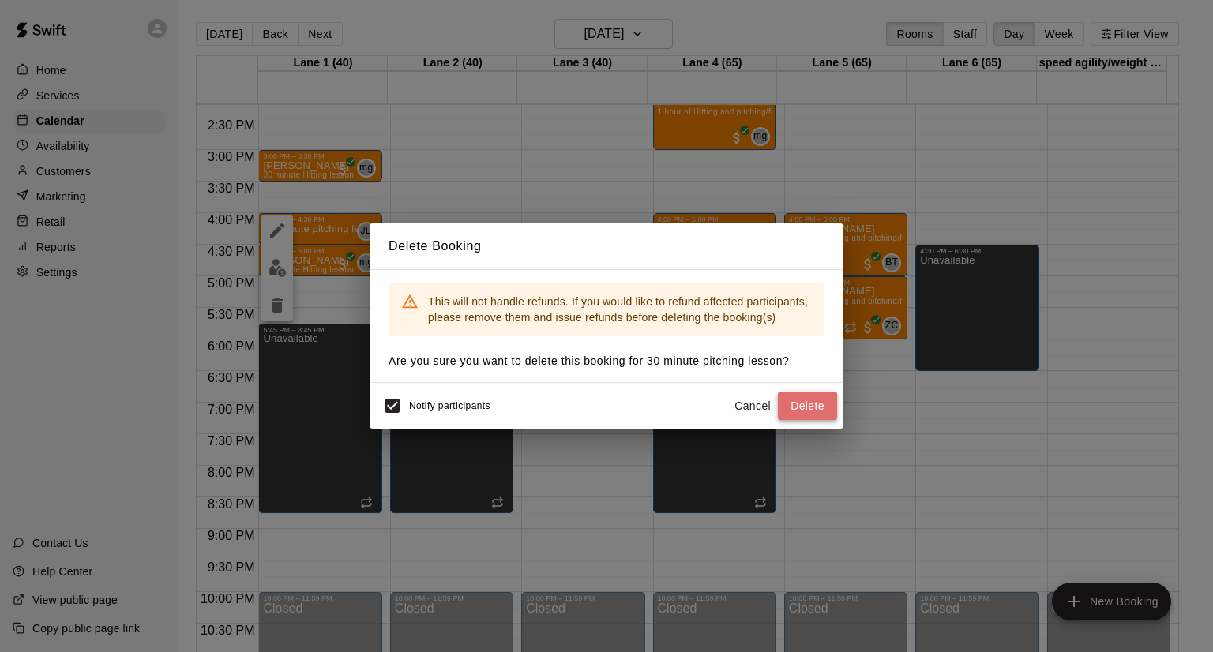
click at [815, 407] on button "Delete" at bounding box center [807, 406] width 59 height 29
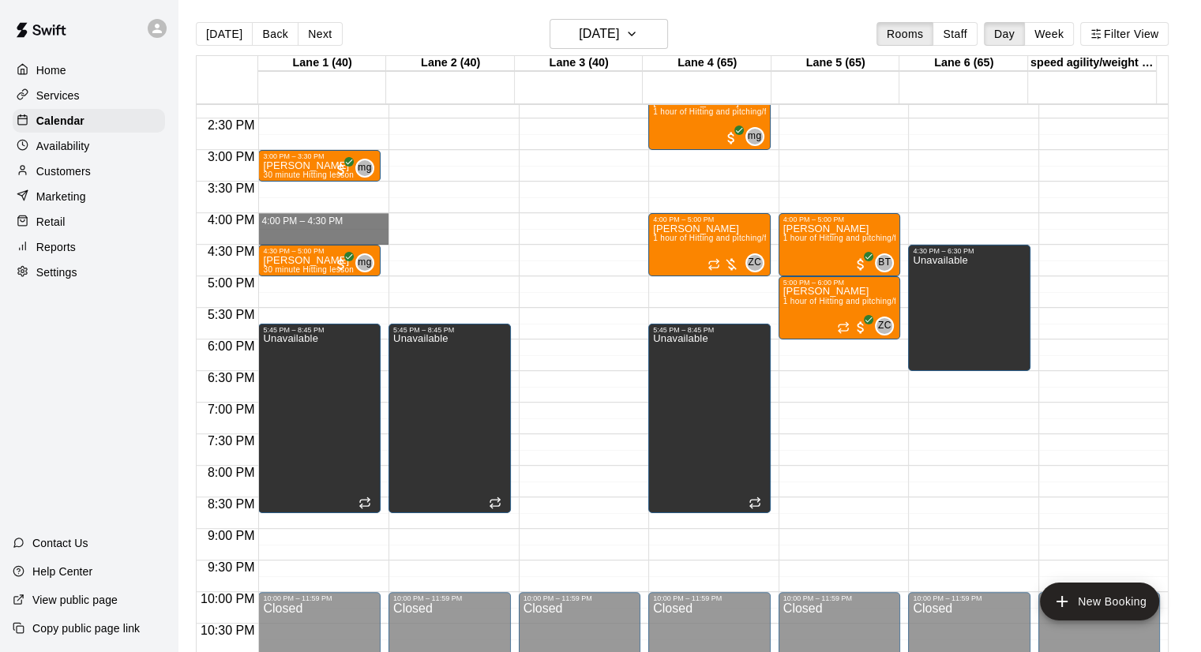
drag, startPoint x: 312, startPoint y: 216, endPoint x: 310, endPoint y: 230, distance: 14.3
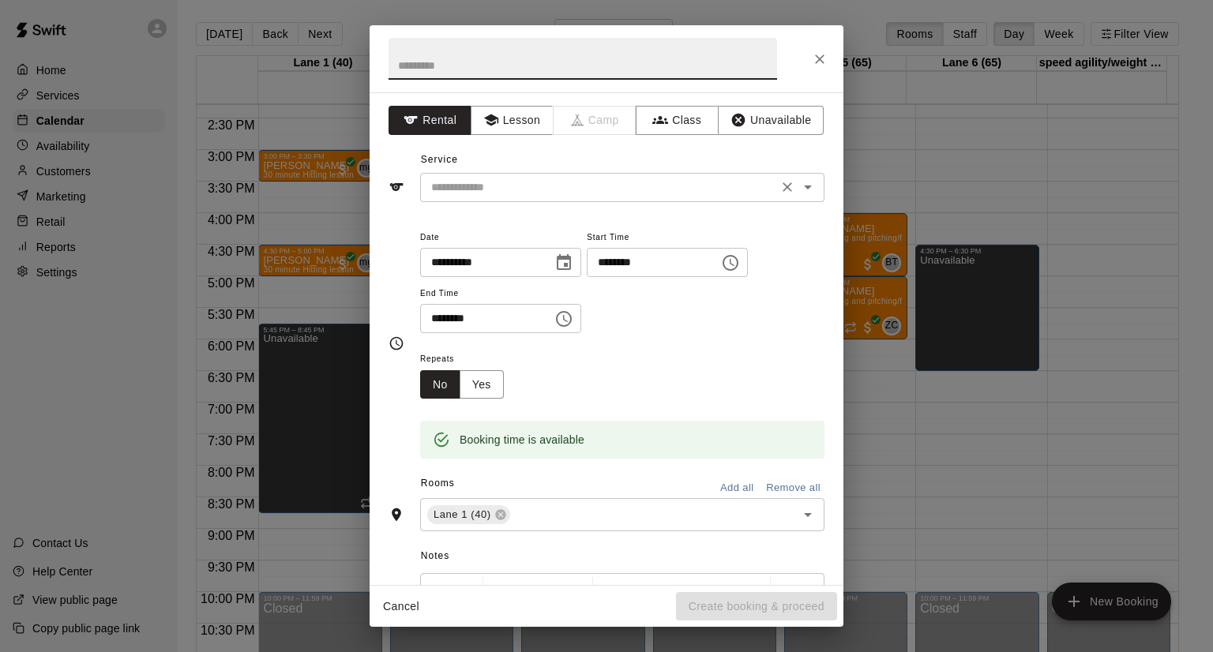
click at [594, 191] on input "text" at bounding box center [599, 188] width 348 height 20
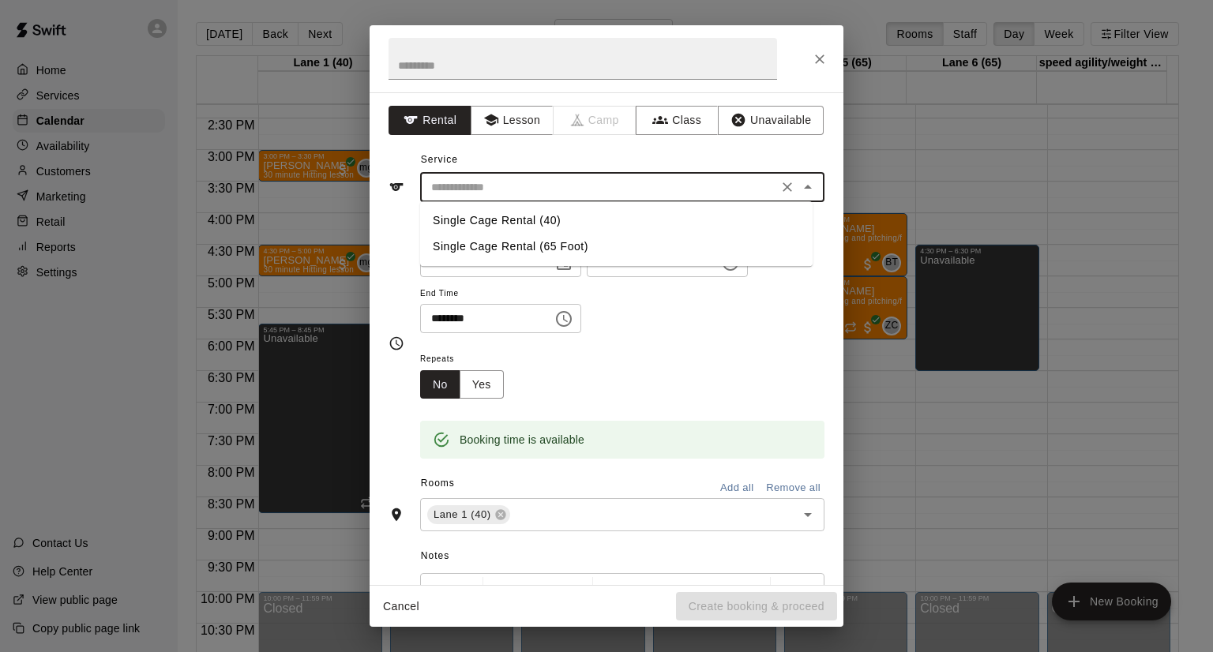
click at [555, 194] on input "text" at bounding box center [599, 188] width 348 height 20
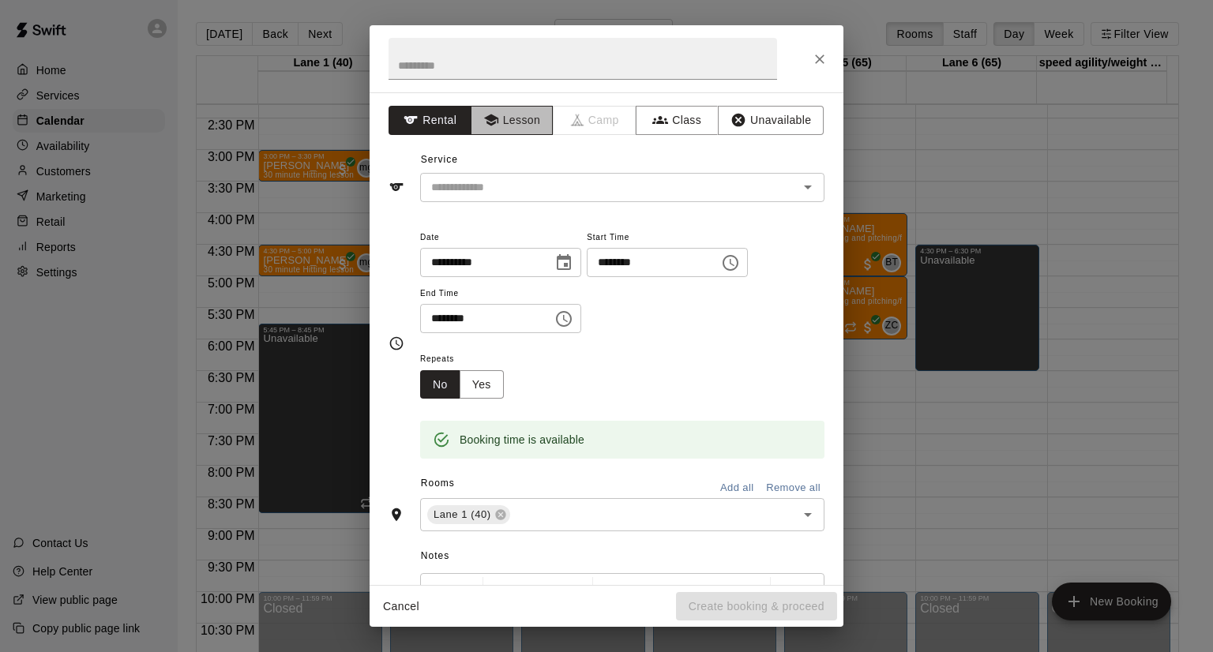
click at [521, 126] on button "Lesson" at bounding box center [512, 120] width 83 height 29
click at [543, 179] on input "text" at bounding box center [599, 188] width 348 height 20
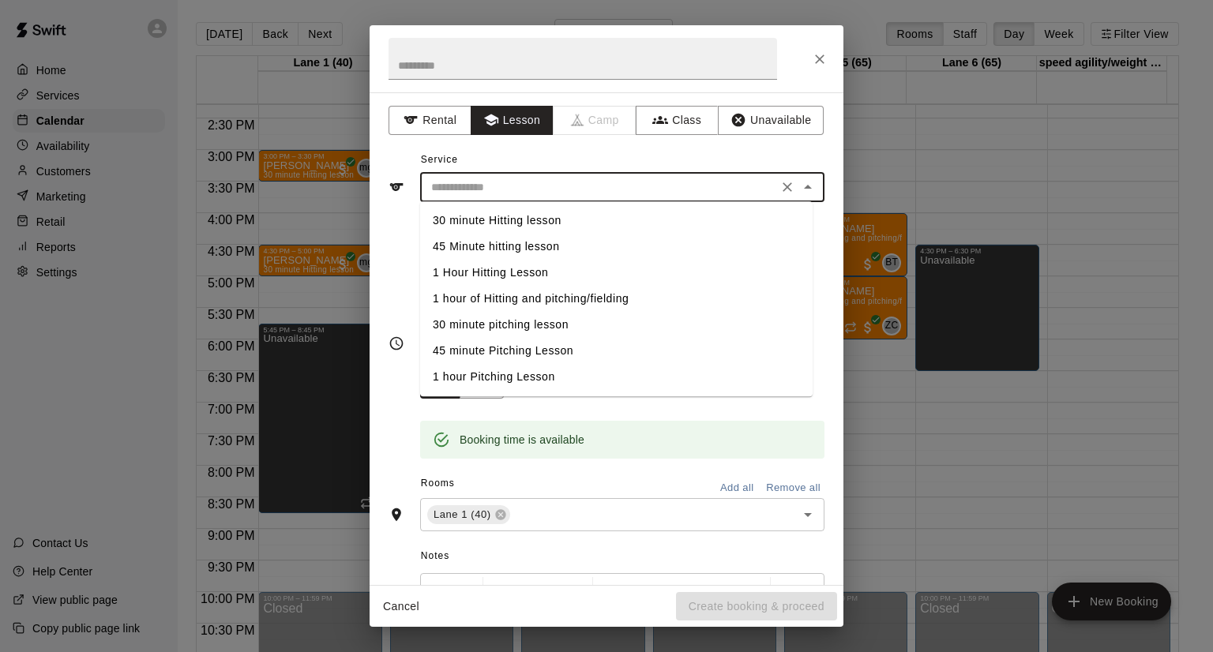
click at [521, 324] on li "30 minute pitching lesson" at bounding box center [616, 325] width 392 height 26
type input "**********"
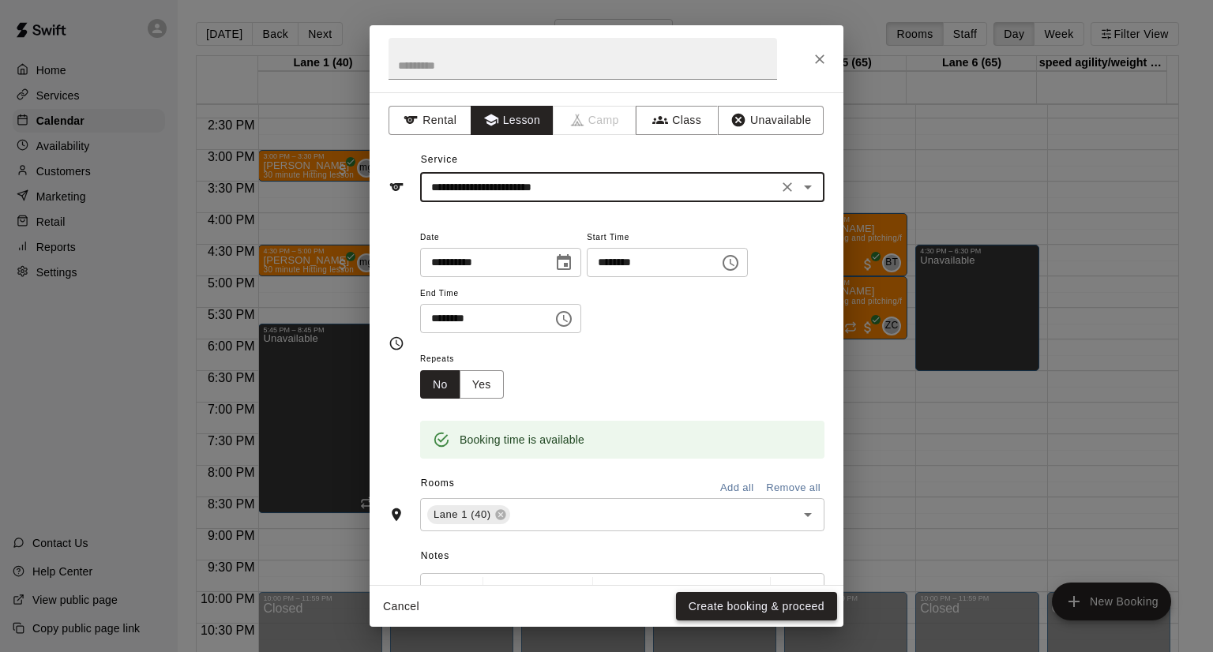
click at [802, 612] on button "Create booking & proceed" at bounding box center [756, 606] width 161 height 29
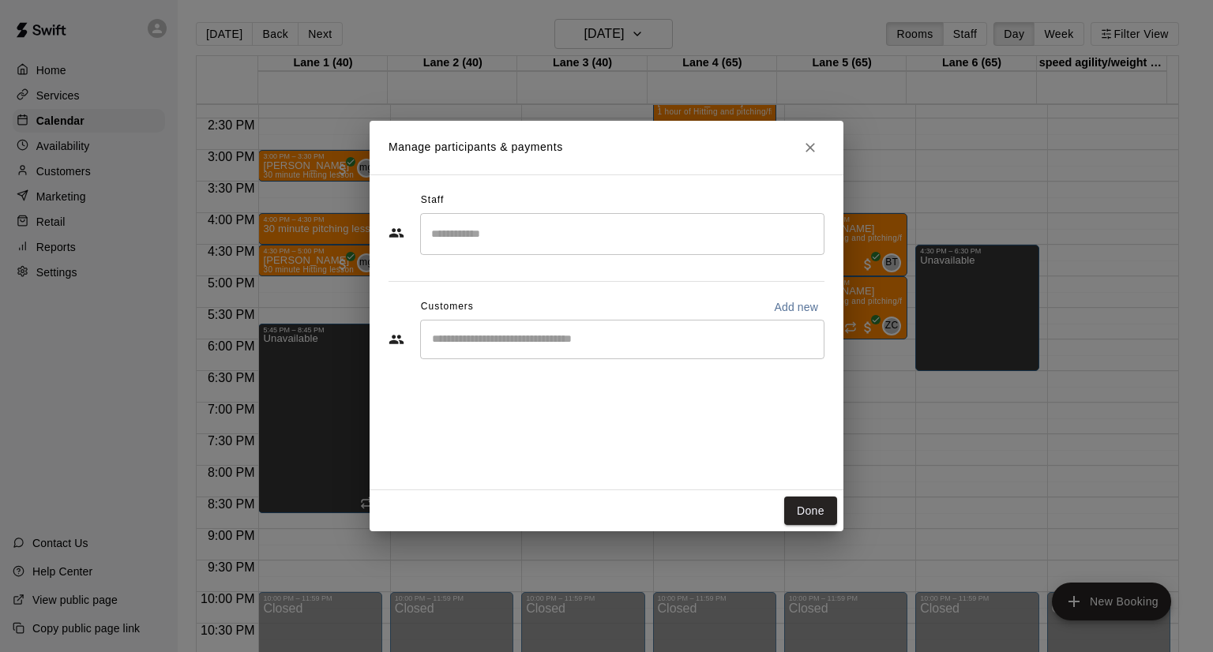
click at [467, 339] on input "Start typing to search customers..." at bounding box center [622, 340] width 390 height 16
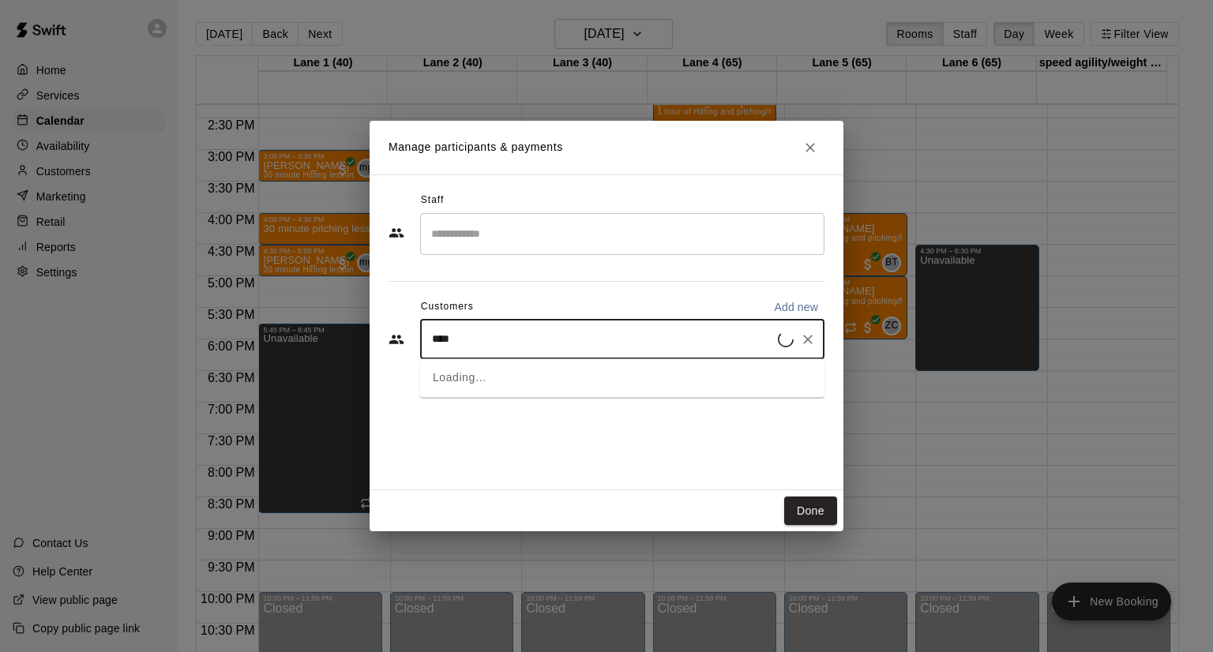
type input "*****"
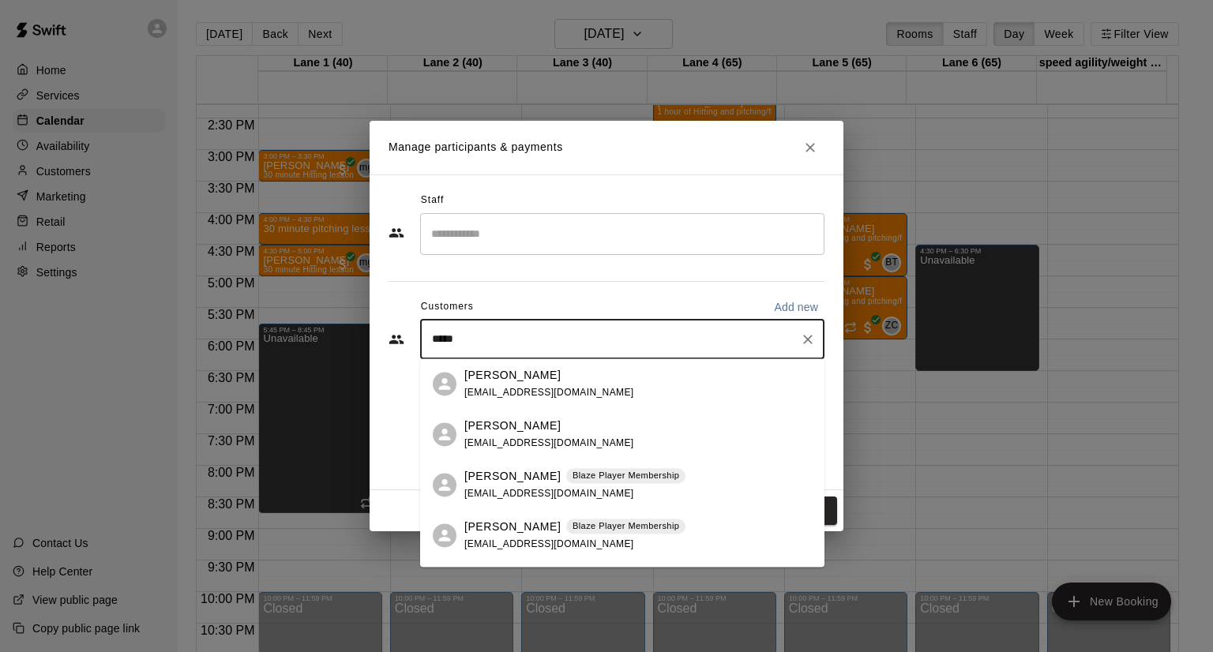
click at [498, 387] on span "[EMAIL_ADDRESS][DOMAIN_NAME]" at bounding box center [549, 392] width 170 height 11
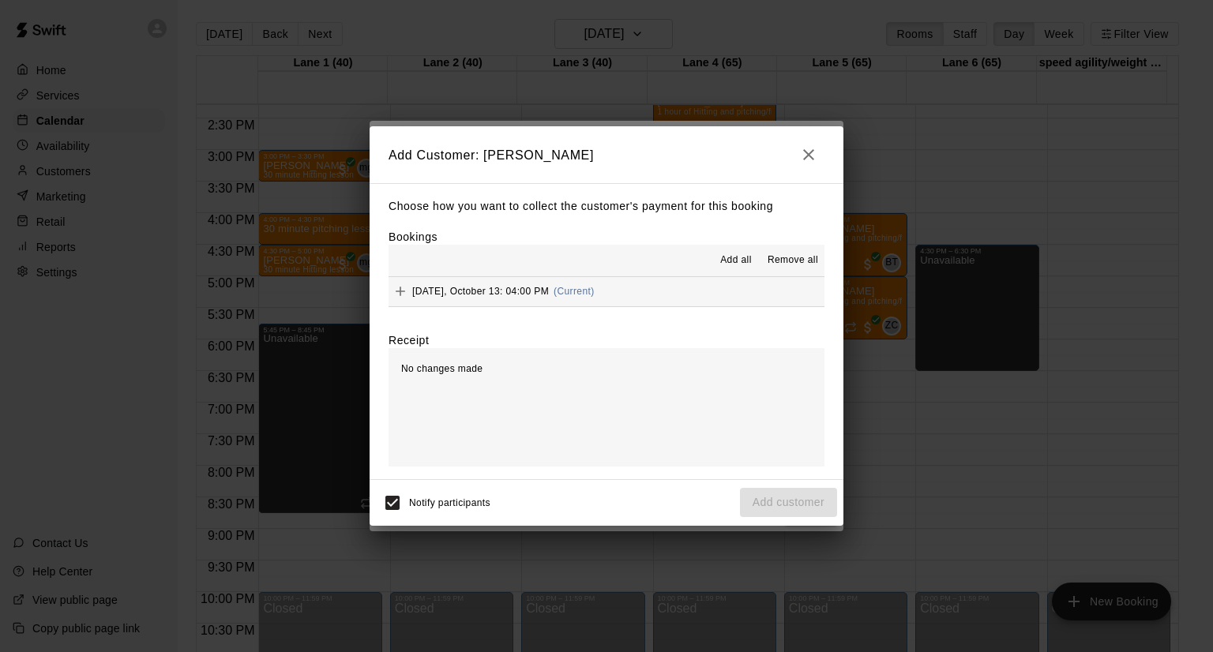
click at [696, 298] on button "[DATE], October 13: 04:00 PM (Current)" at bounding box center [607, 291] width 436 height 29
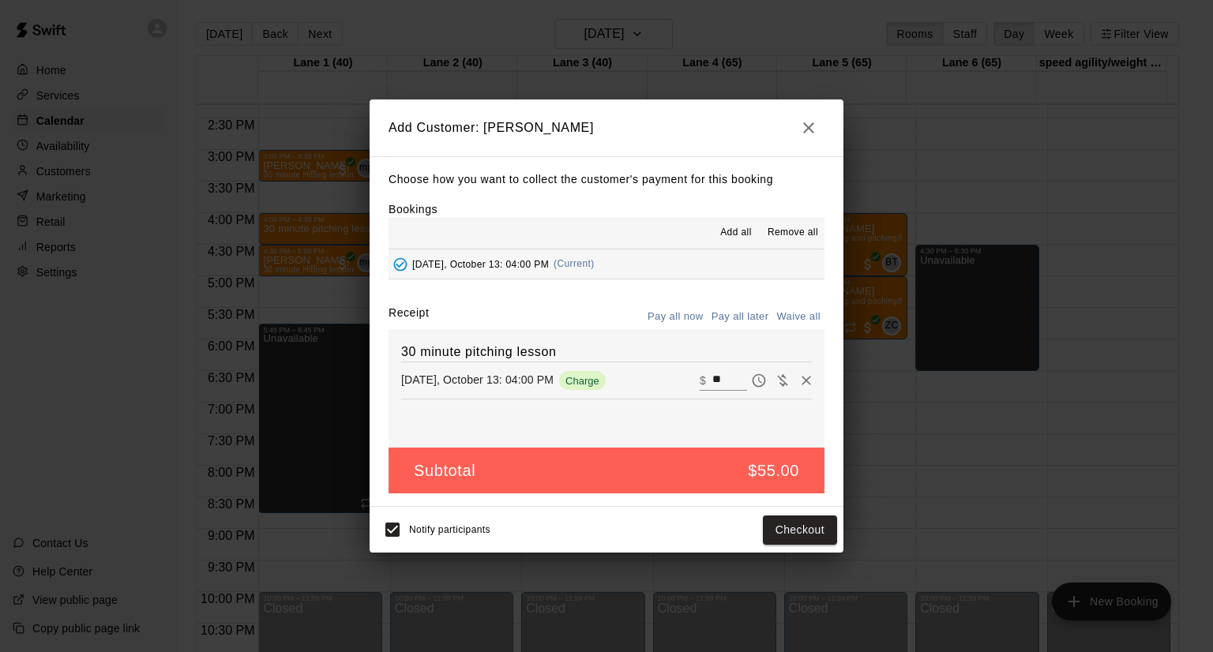
click at [755, 320] on button "Pay all later" at bounding box center [741, 317] width 66 height 24
click at [786, 522] on button "Add customer" at bounding box center [788, 530] width 97 height 29
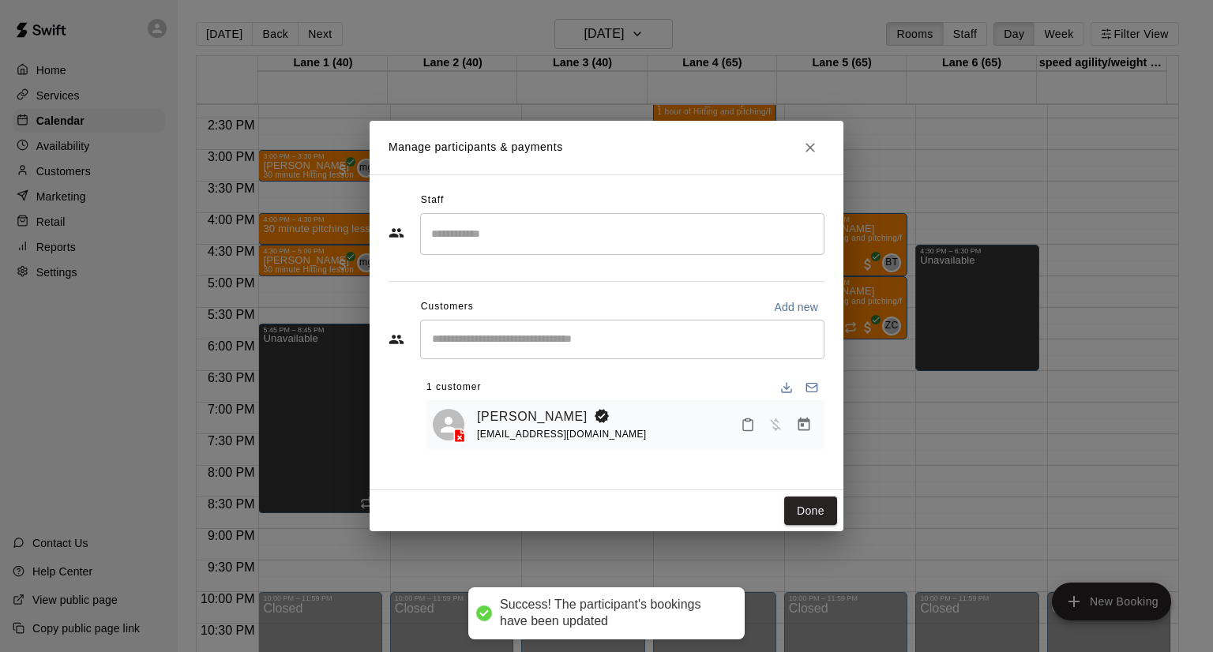
click at [463, 231] on input "Search staff" at bounding box center [622, 234] width 390 height 28
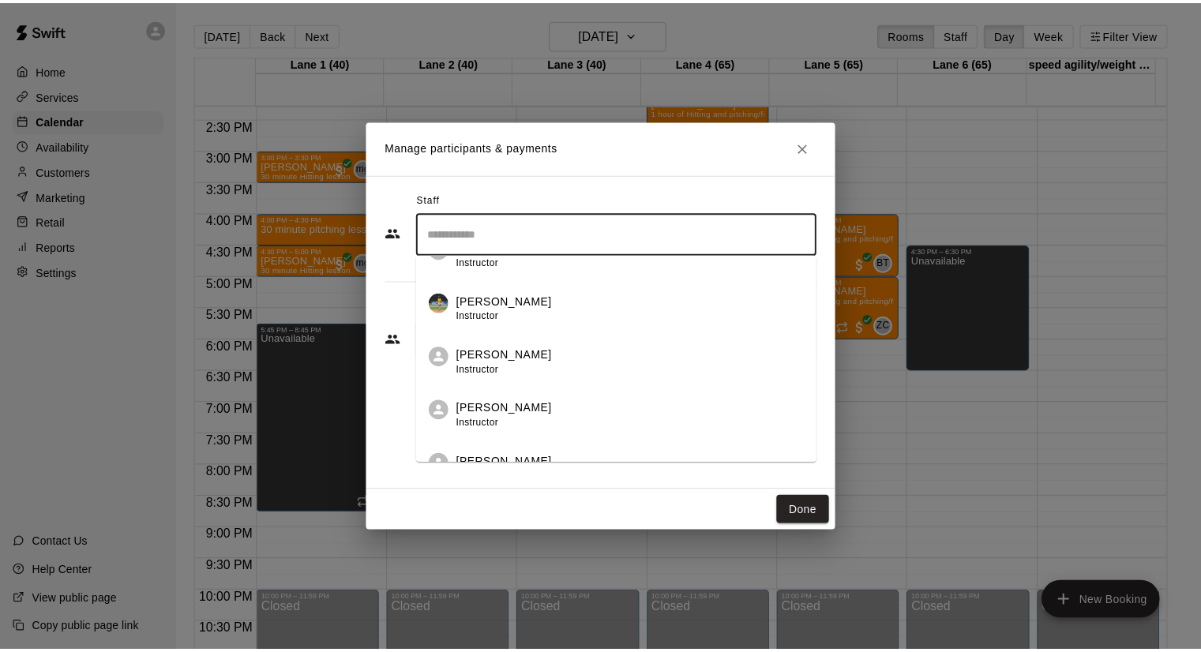
scroll to position [142, 0]
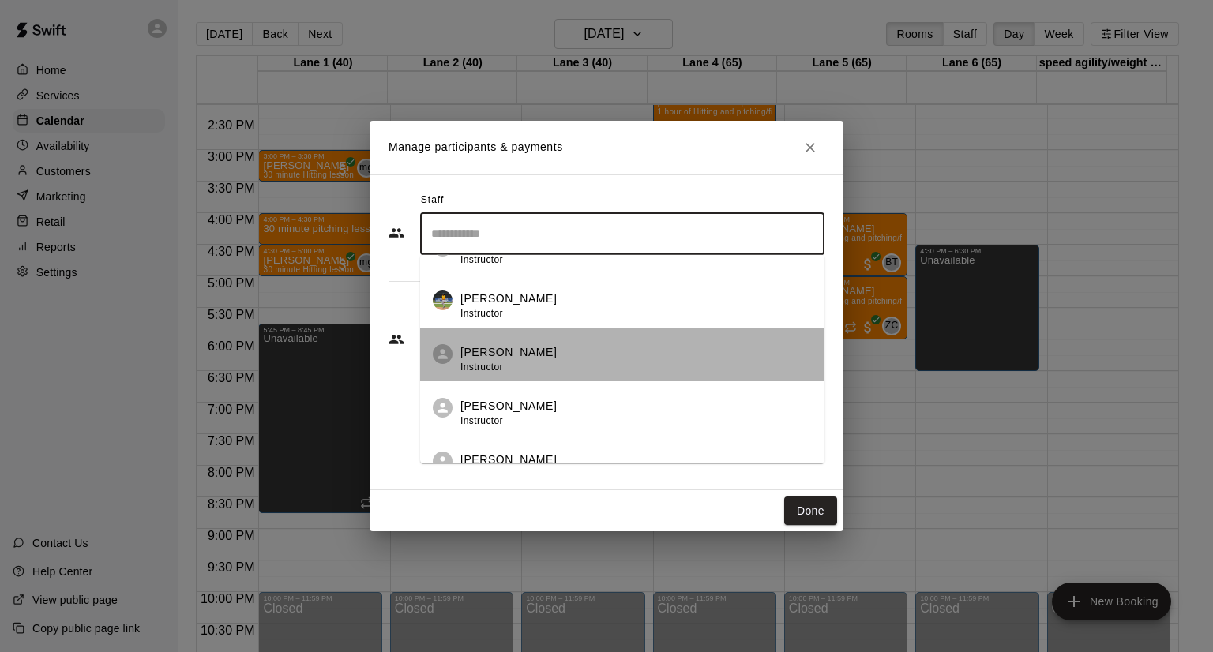
click at [646, 342] on li "[PERSON_NAME] Instructor" at bounding box center [622, 355] width 404 height 54
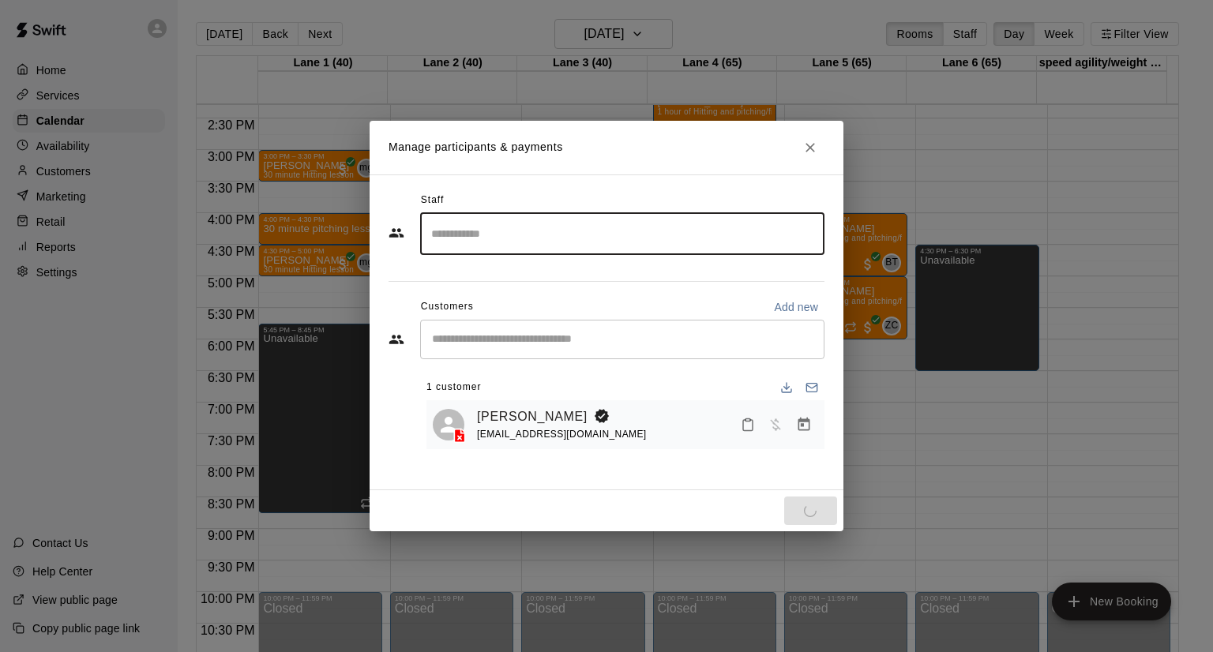
click at [792, 506] on div "Done" at bounding box center [607, 511] width 474 height 42
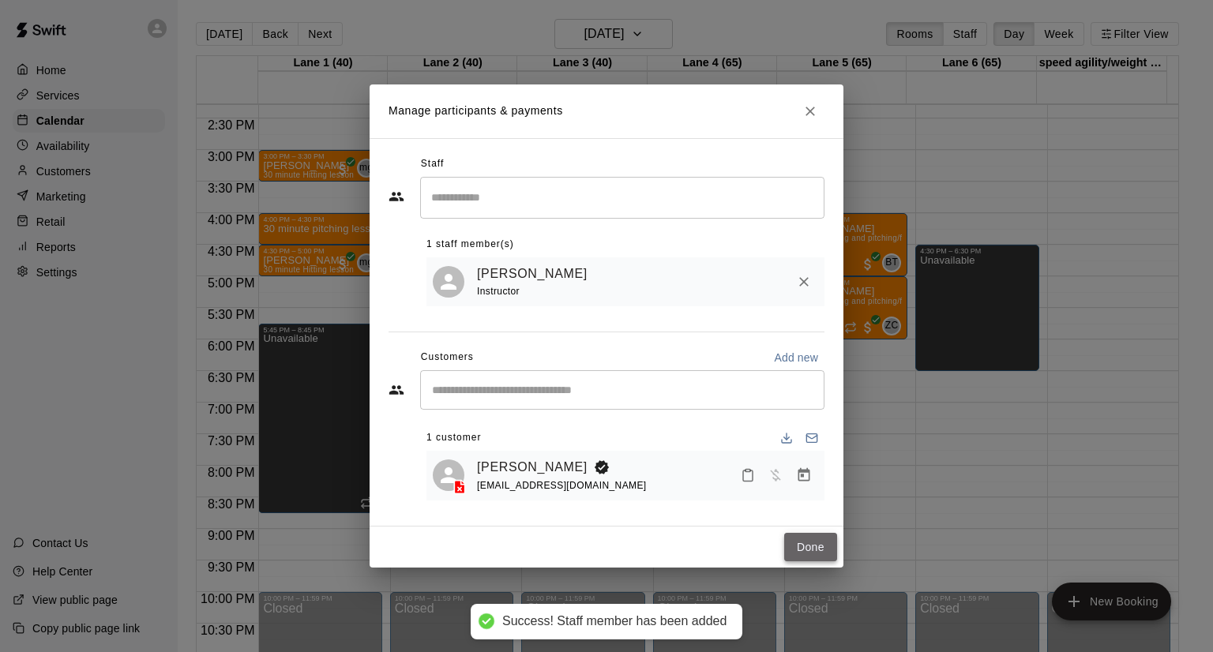
click at [794, 545] on button "Done" at bounding box center [810, 547] width 53 height 29
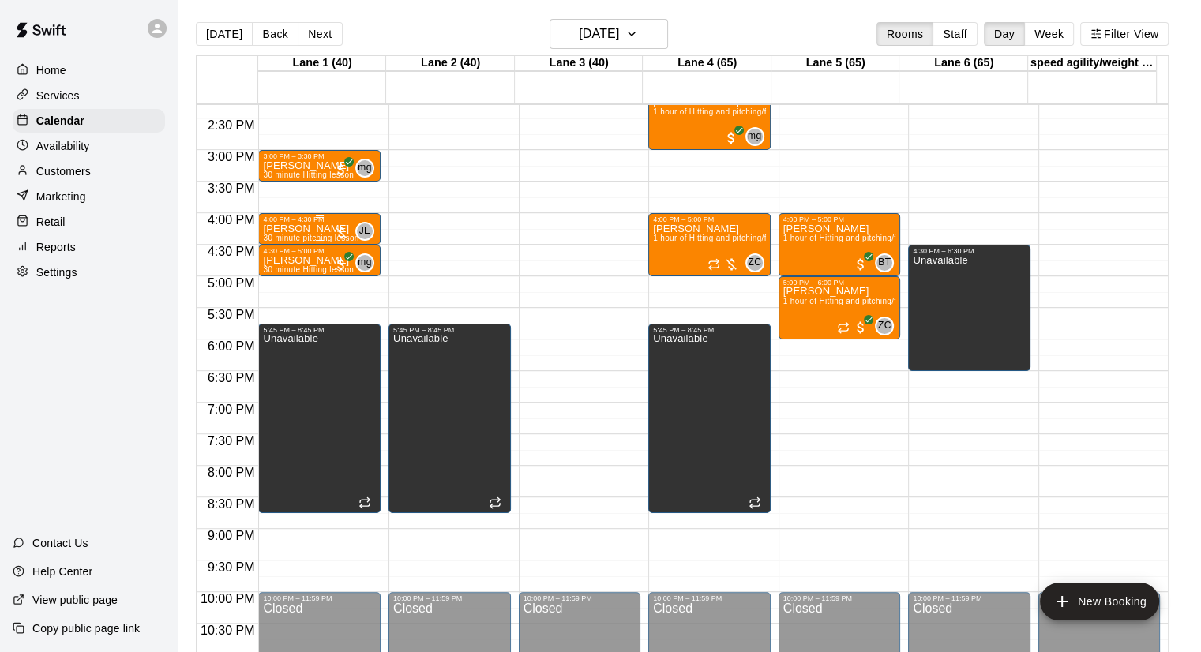
click at [342, 227] on div at bounding box center [341, 233] width 16 height 16
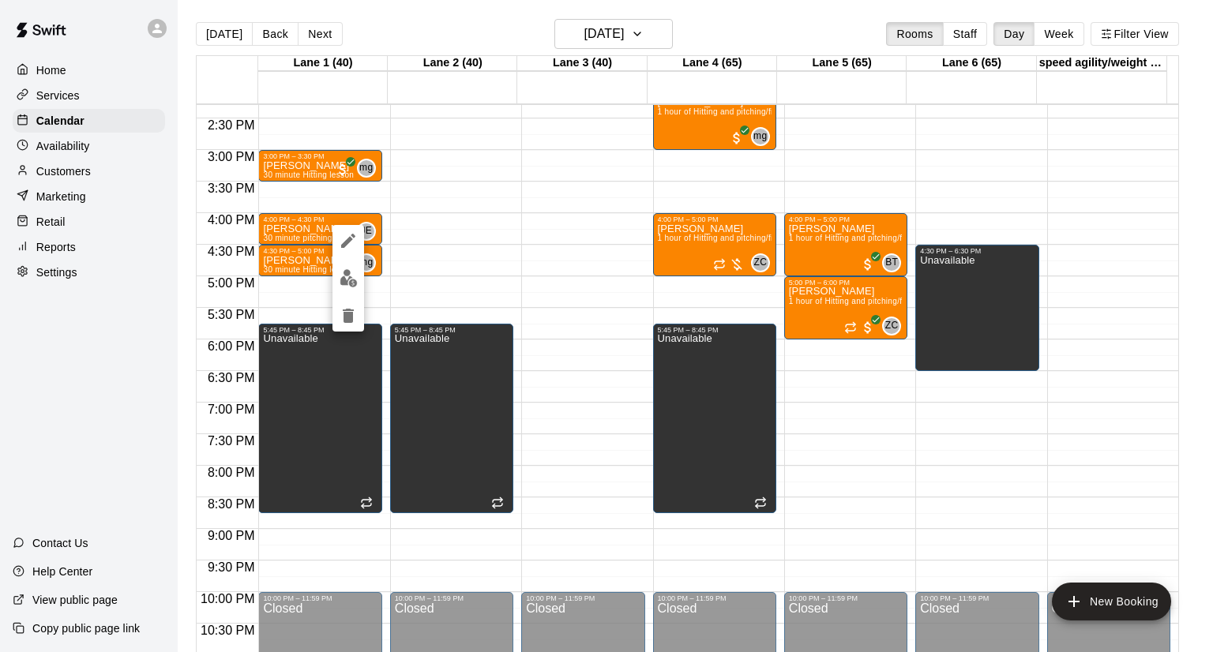
click at [360, 282] on button "edit" at bounding box center [348, 278] width 32 height 31
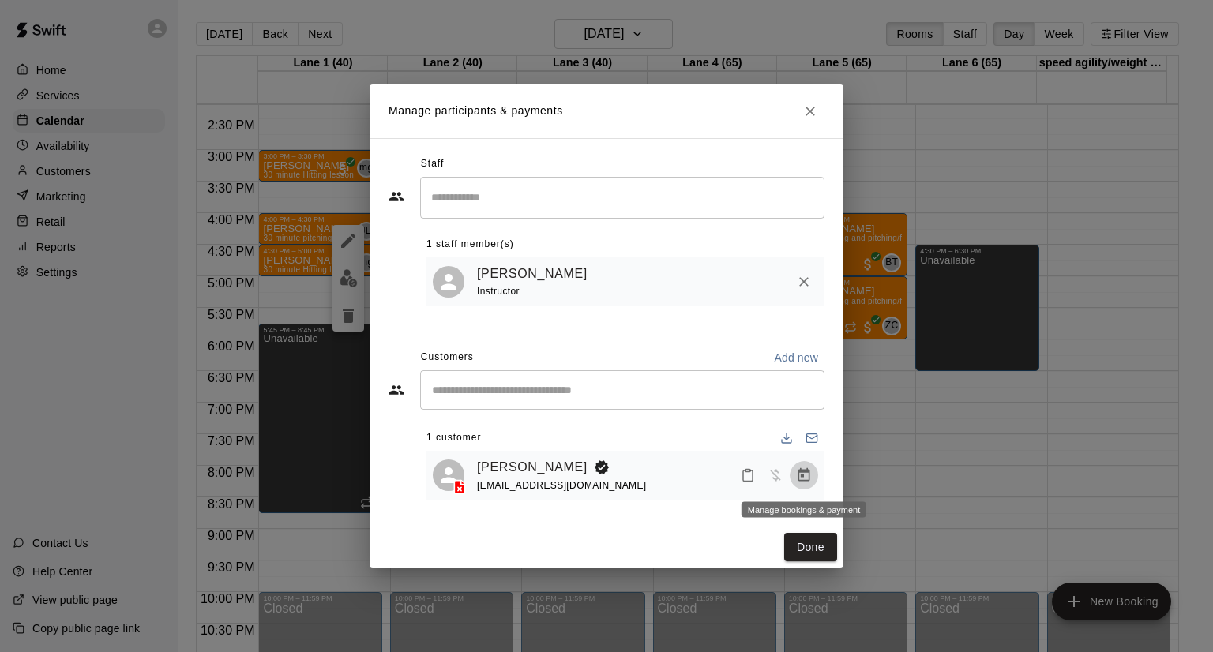
click at [803, 475] on icon "Manage bookings & payment" at bounding box center [804, 475] width 16 height 16
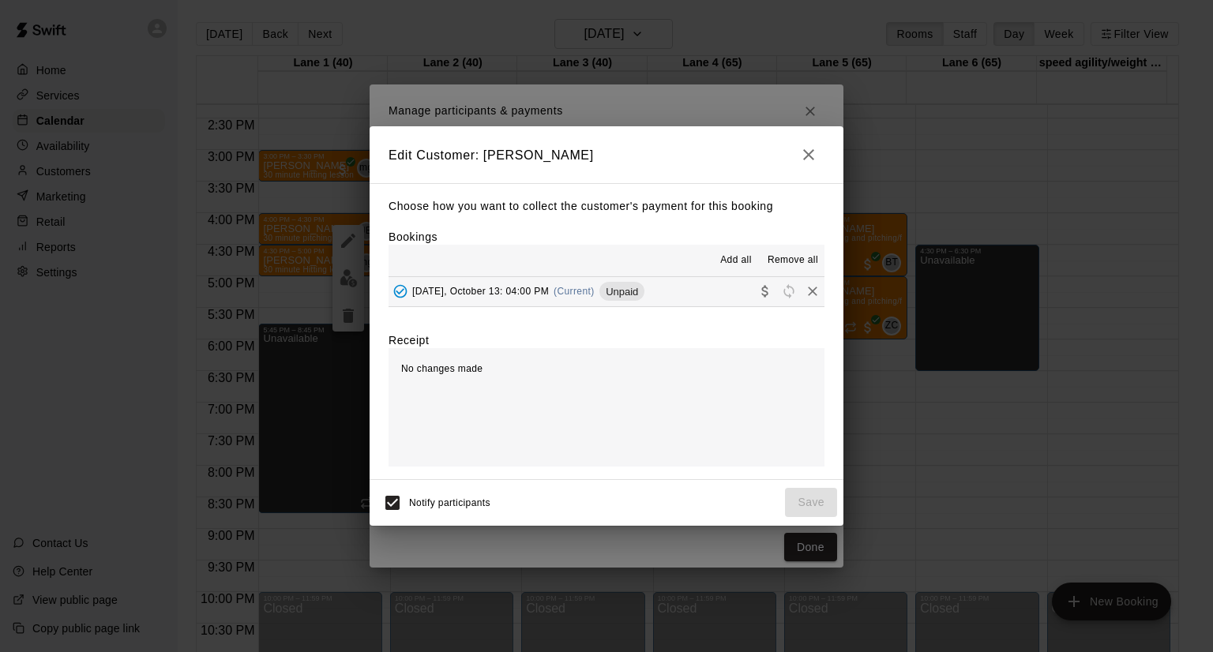
click at [685, 298] on button "[DATE], October 13: 04:00 PM (Current) Unpaid" at bounding box center [607, 291] width 436 height 29
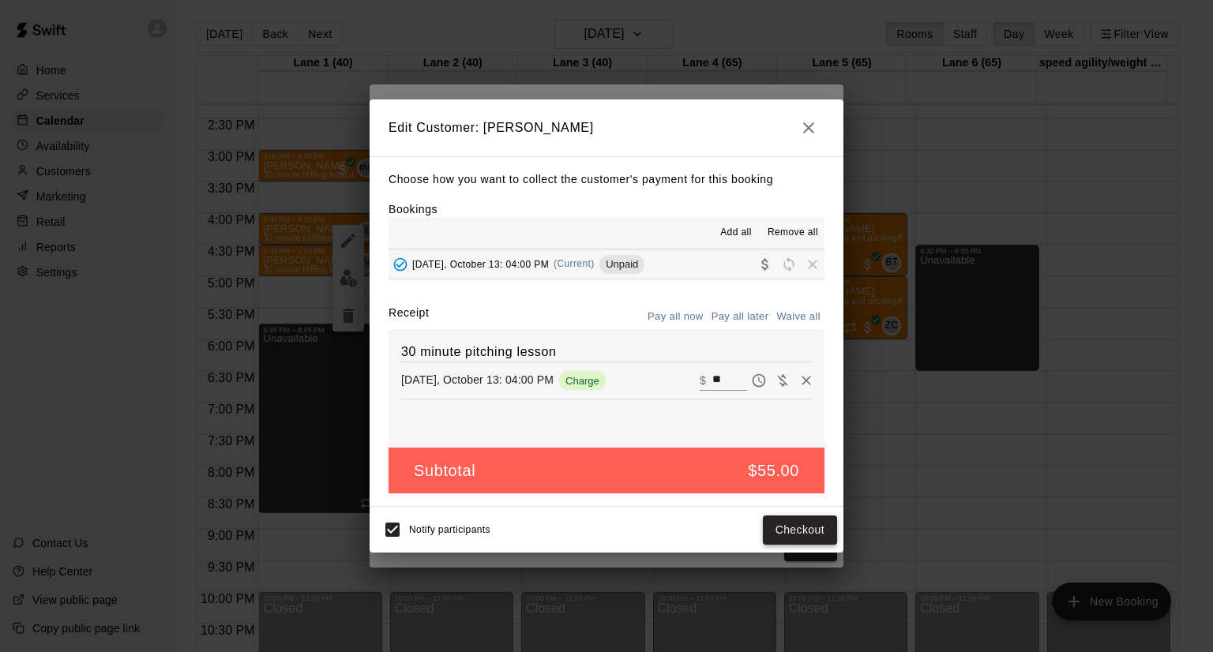
click at [824, 534] on button "Checkout" at bounding box center [800, 530] width 74 height 29
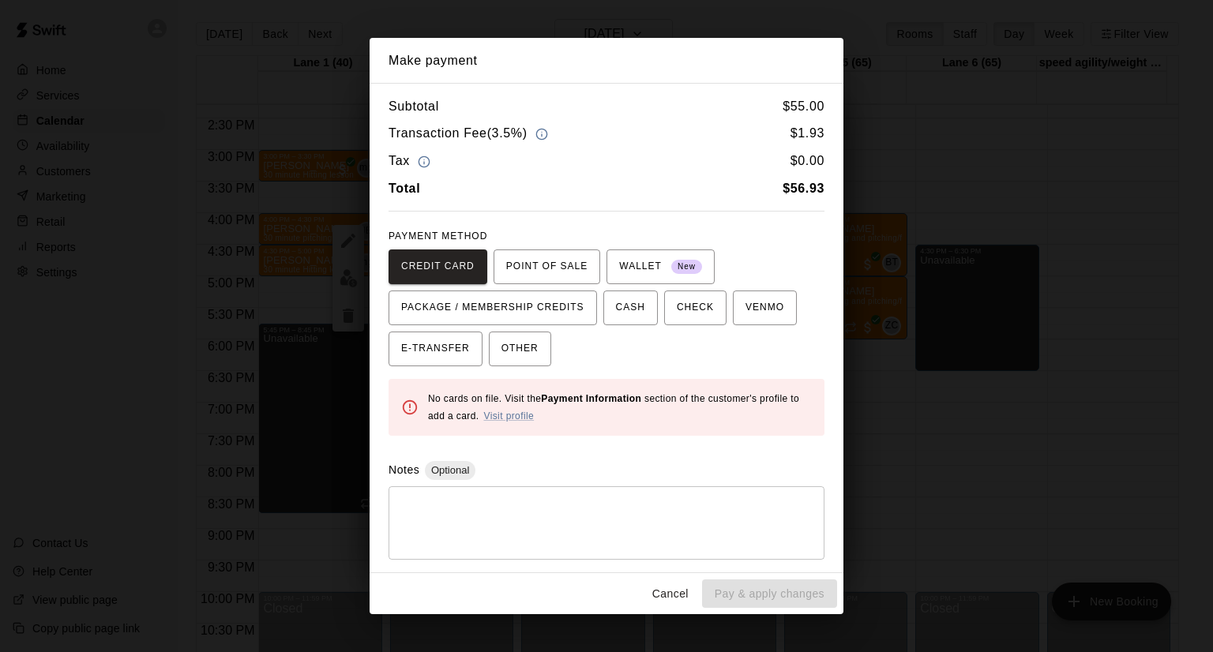
click at [683, 590] on button "Cancel" at bounding box center [670, 594] width 51 height 29
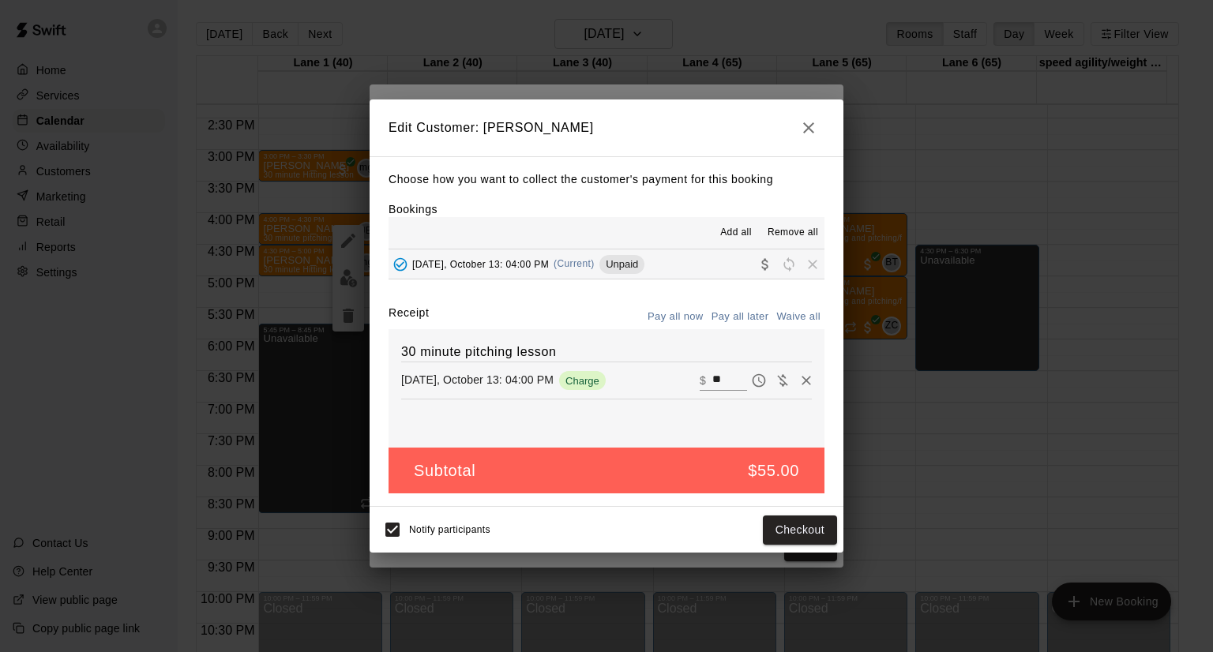
click at [812, 131] on icon "button" at bounding box center [808, 127] width 19 height 19
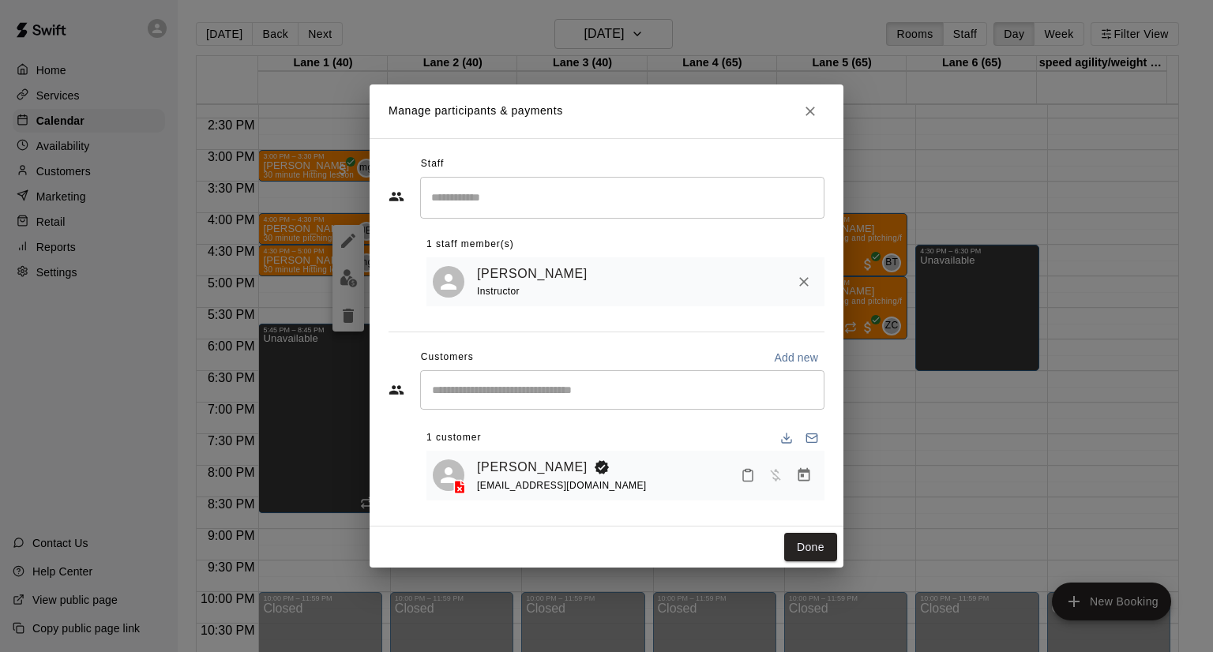
click at [649, 380] on div "​" at bounding box center [622, 389] width 404 height 39
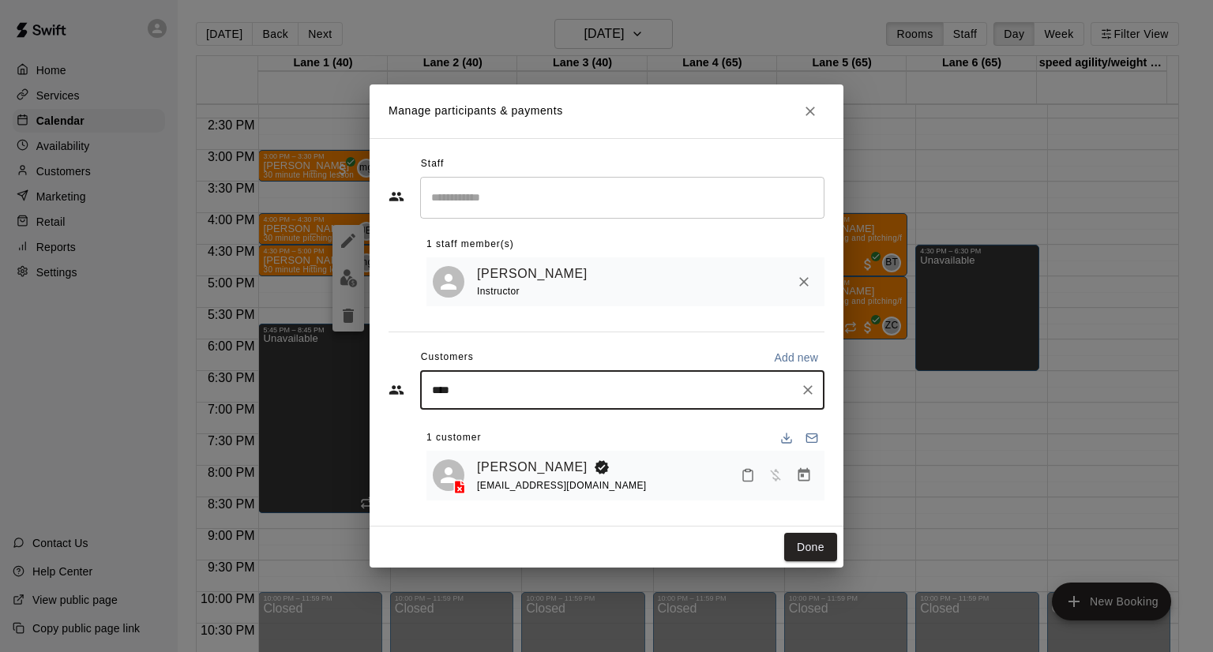
type input "*****"
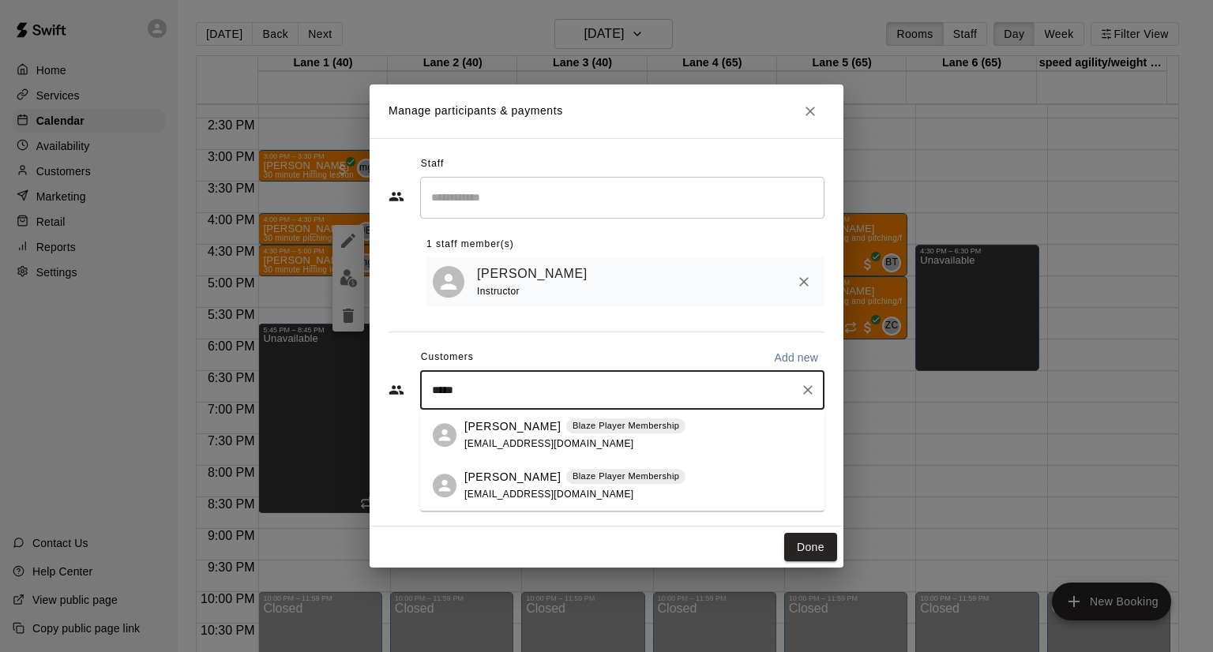
click at [550, 445] on span "[EMAIL_ADDRESS][DOMAIN_NAME]" at bounding box center [549, 443] width 170 height 11
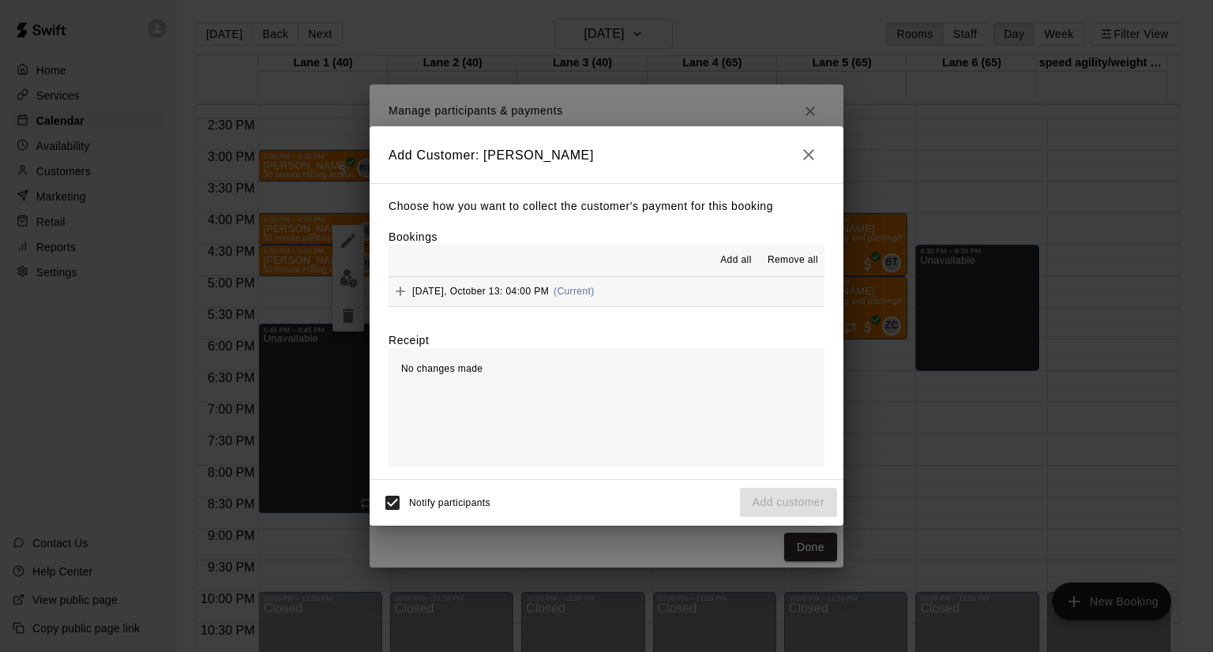
click at [680, 298] on button "[DATE], October 13: 04:00 PM (Current)" at bounding box center [607, 291] width 436 height 29
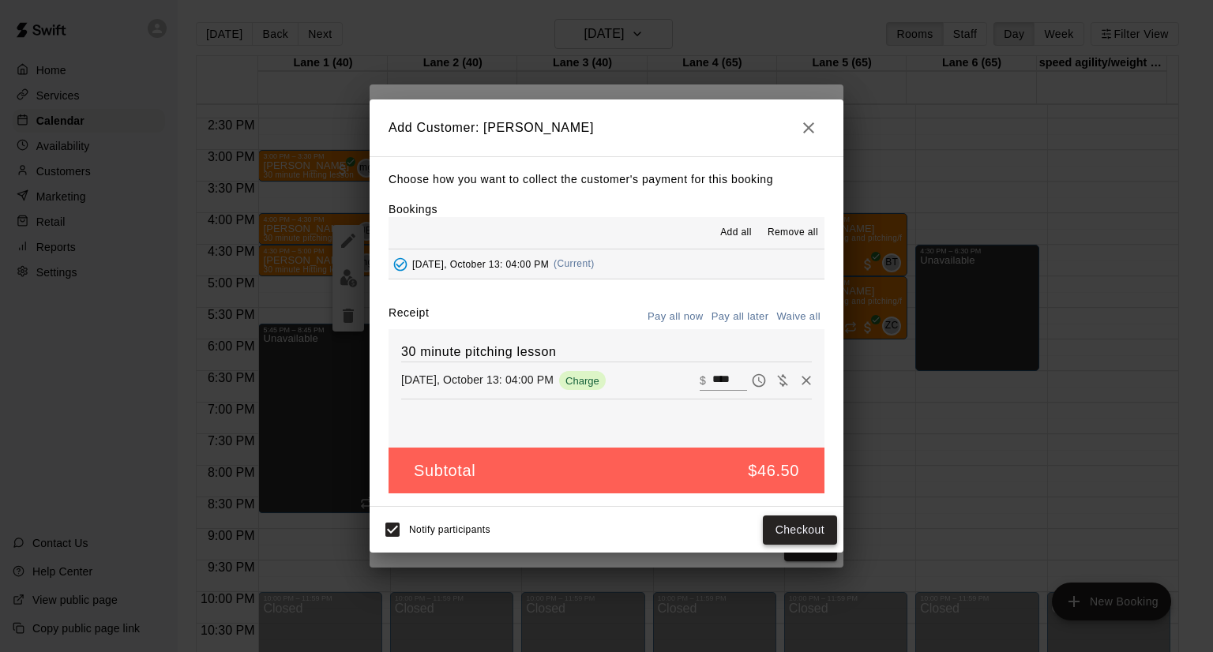
click at [787, 524] on button "Checkout" at bounding box center [800, 530] width 74 height 29
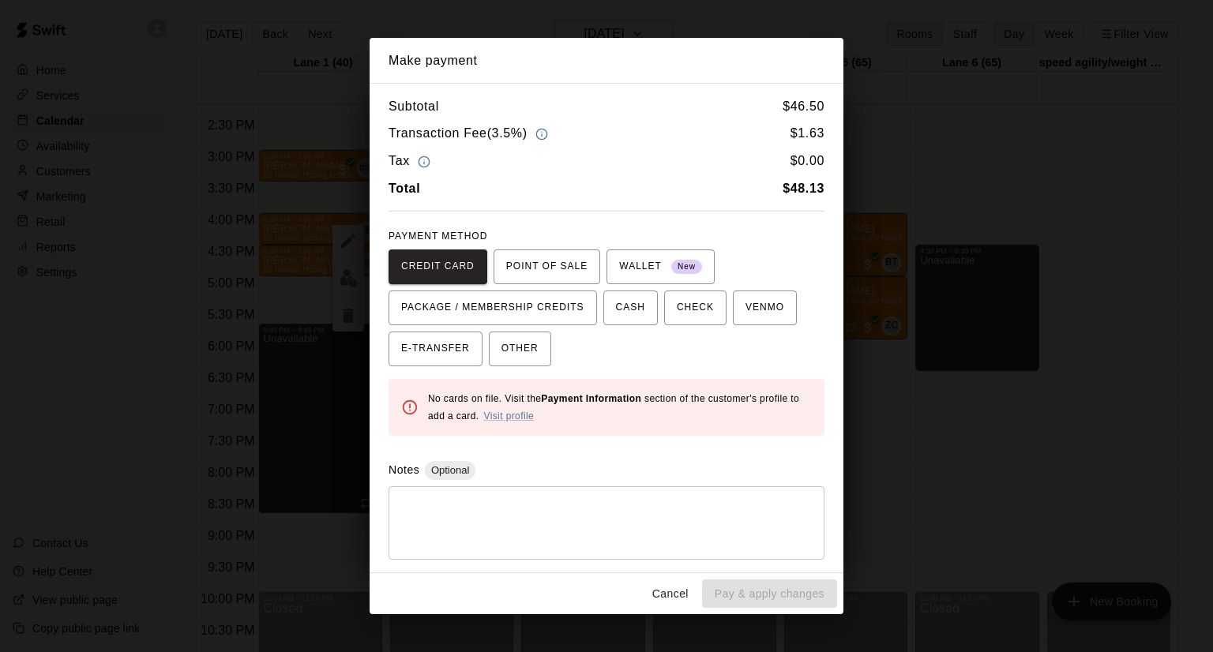
click at [676, 591] on button "Cancel" at bounding box center [670, 594] width 51 height 29
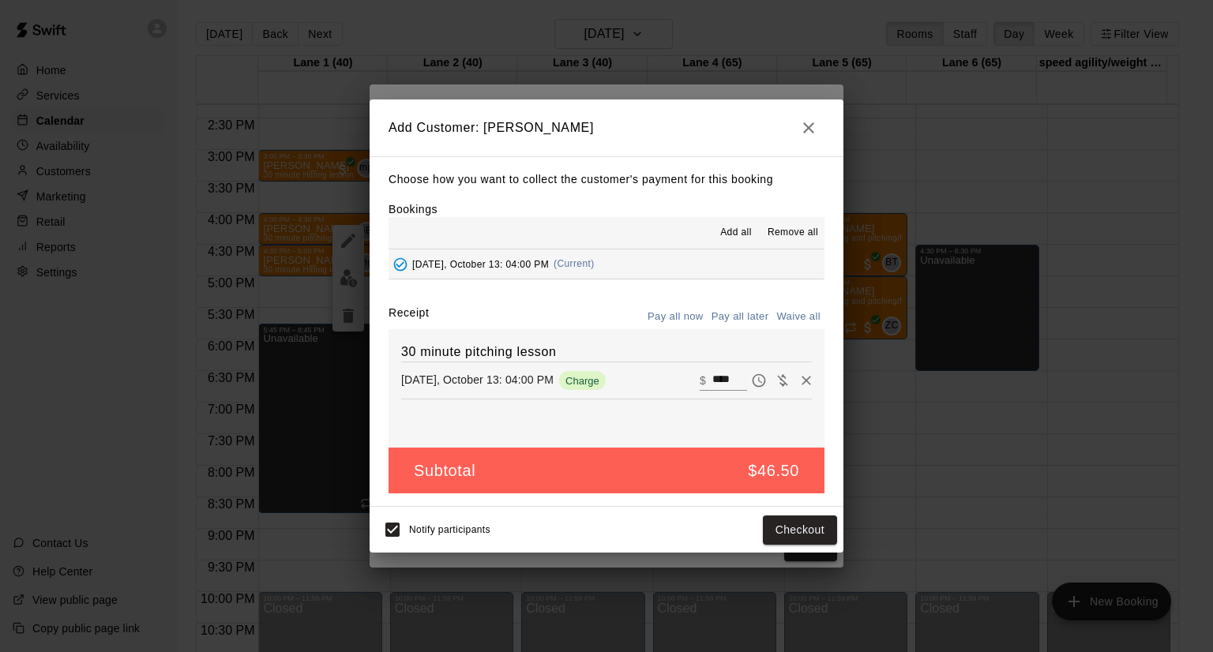
click at [813, 125] on icon "button" at bounding box center [808, 127] width 19 height 19
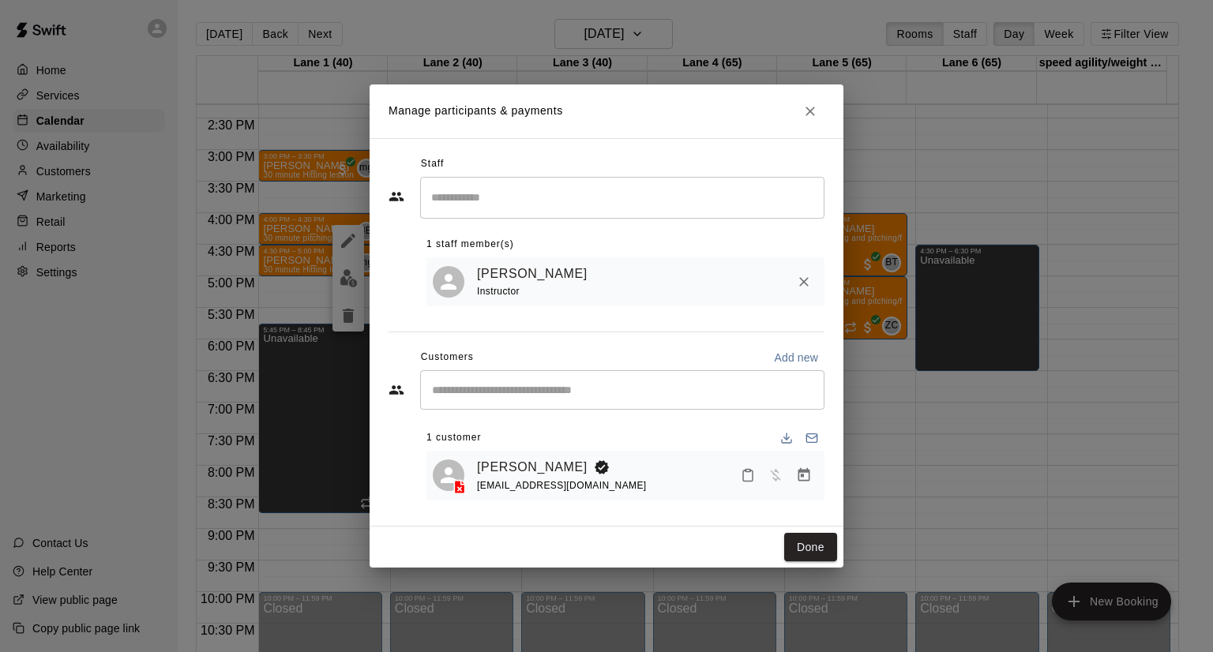
click at [492, 380] on div "​" at bounding box center [622, 389] width 404 height 39
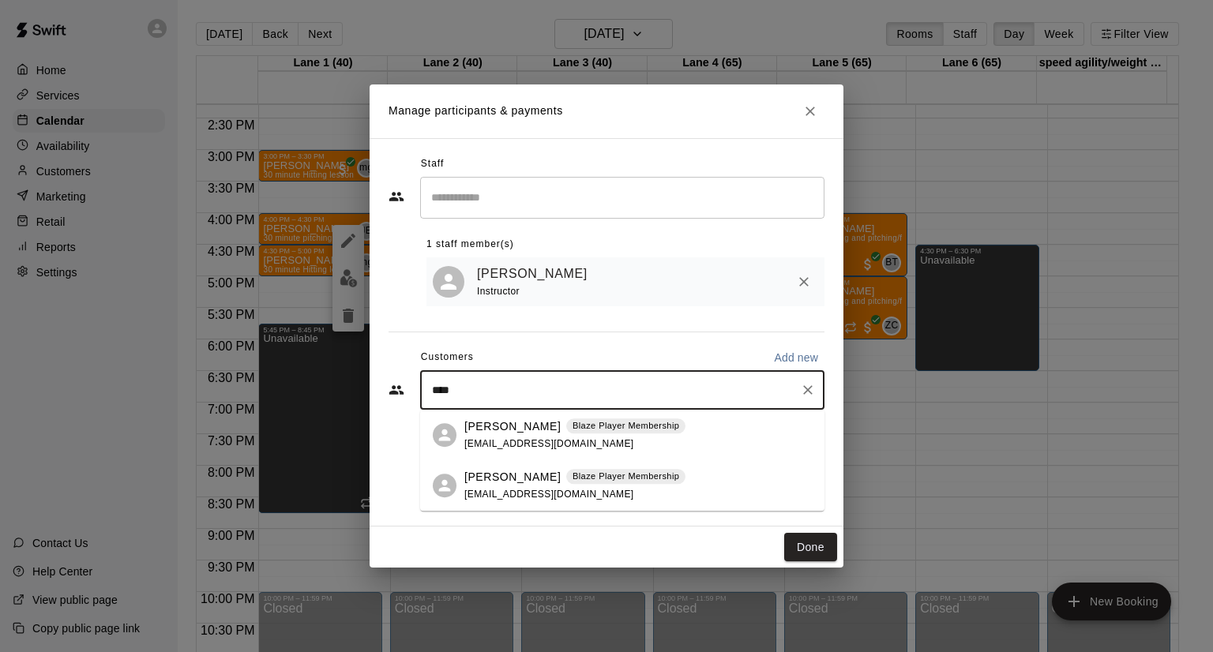
type input "*****"
click at [519, 484] on p "[PERSON_NAME]" at bounding box center [512, 477] width 96 height 17
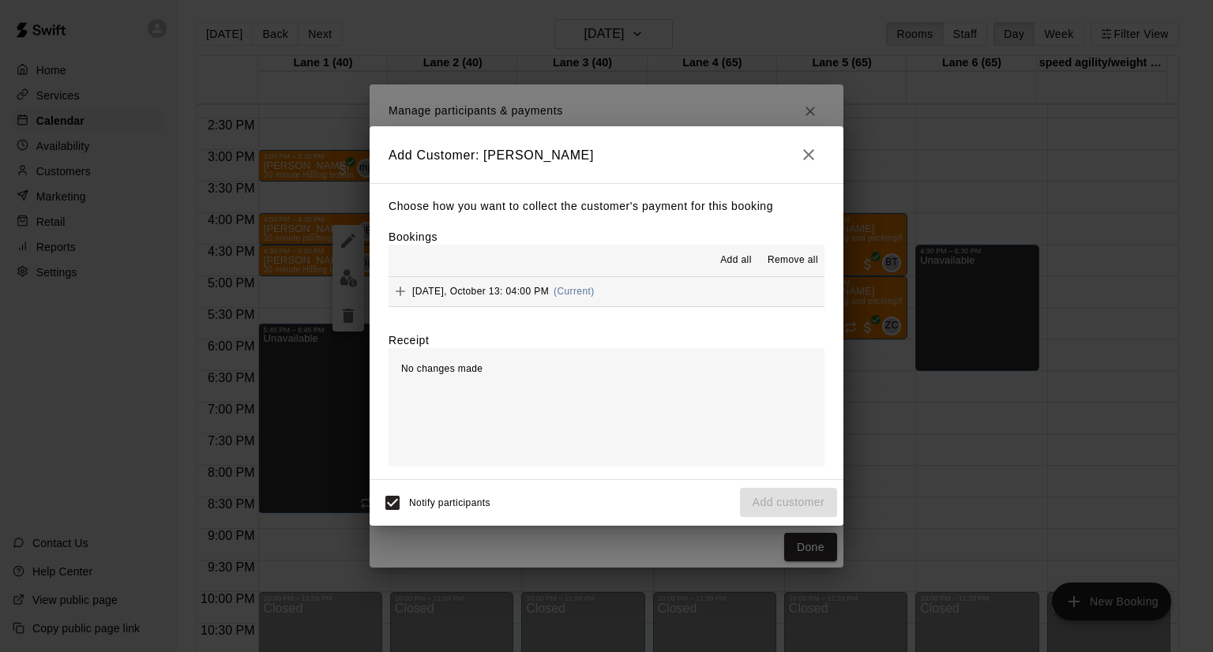
click at [702, 295] on button "[DATE], October 13: 04:00 PM (Current)" at bounding box center [607, 291] width 436 height 29
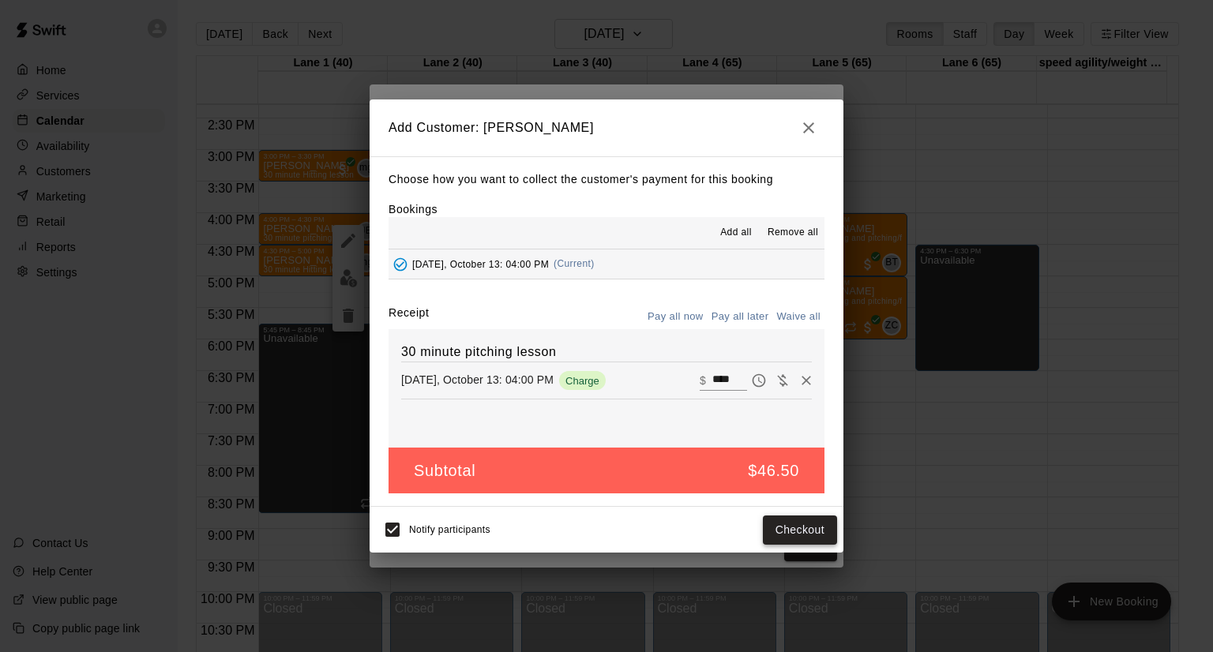
click at [798, 532] on button "Checkout" at bounding box center [800, 530] width 74 height 29
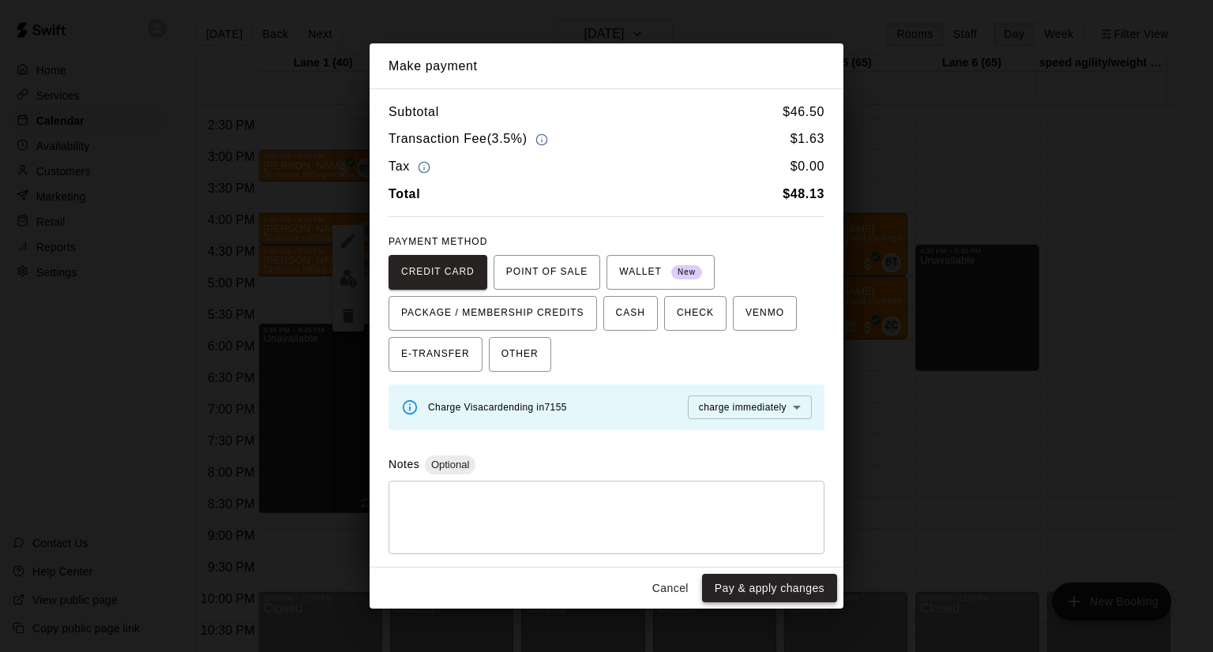
click at [779, 597] on button "Pay & apply changes" at bounding box center [769, 588] width 135 height 29
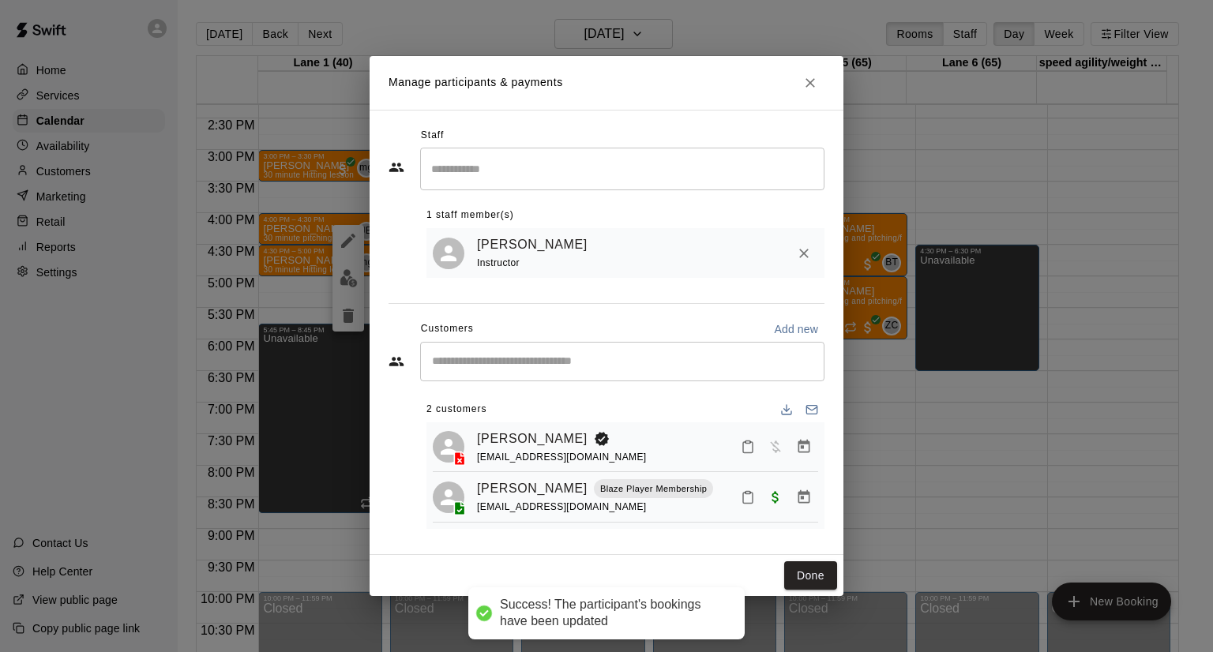
click at [837, 582] on div "Done" at bounding box center [607, 576] width 474 height 42
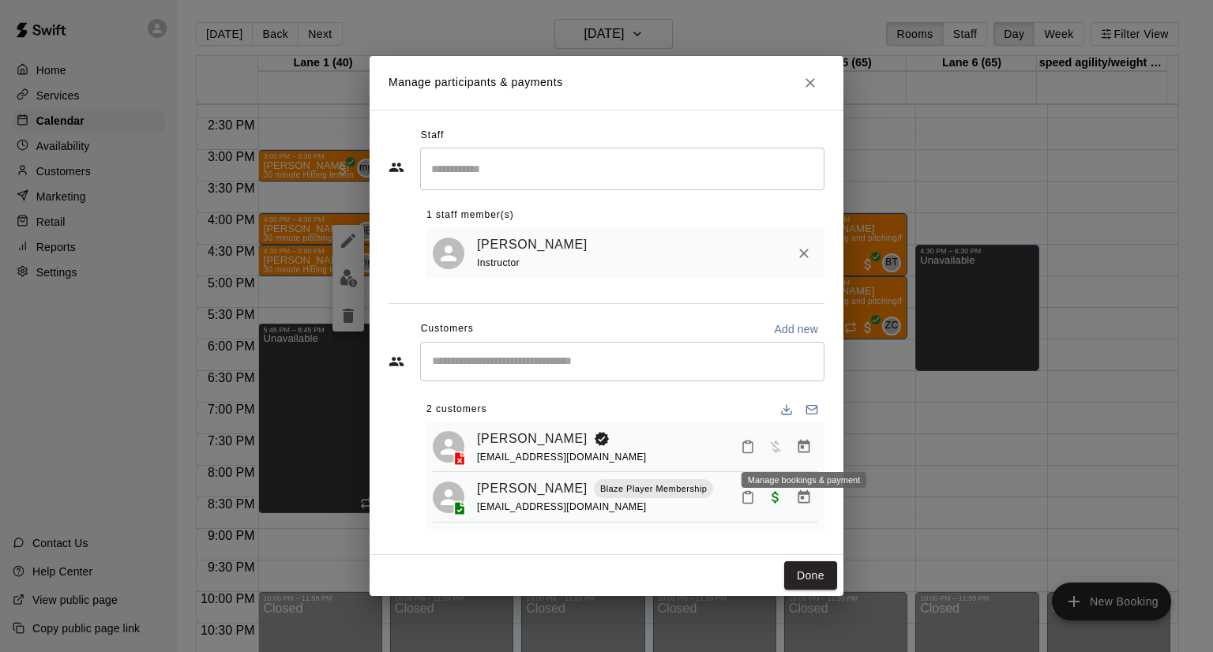
click at [808, 448] on icon "Manage bookings & payment" at bounding box center [804, 447] width 16 height 16
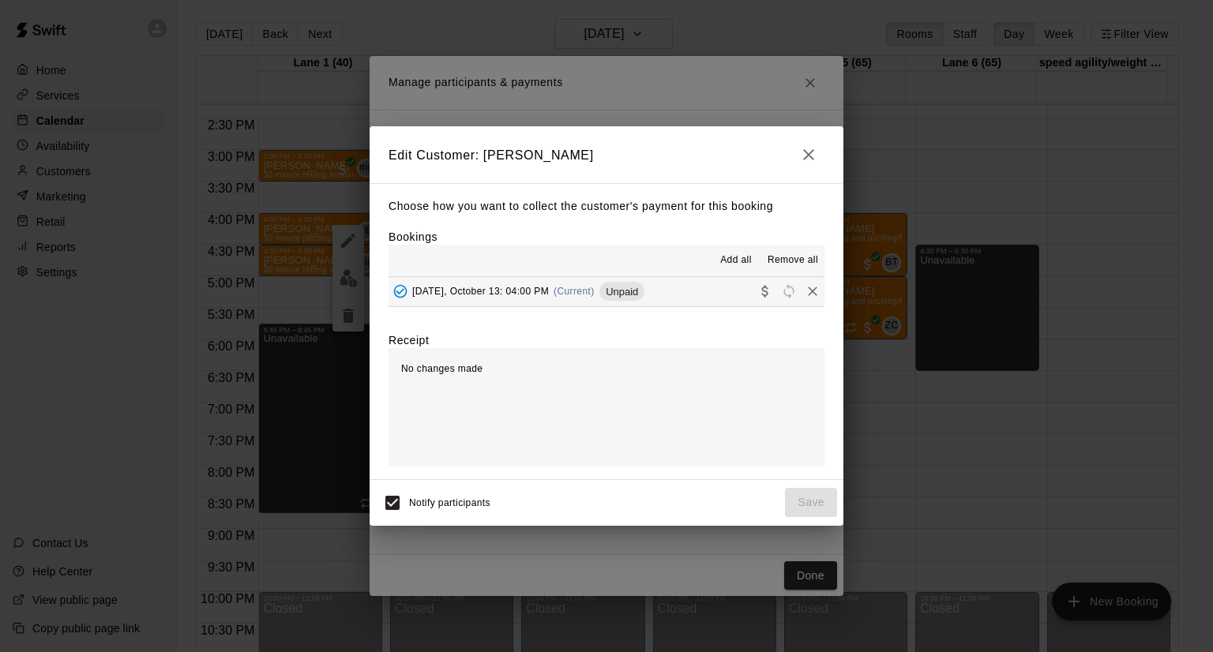
click at [790, 265] on span "Remove all" at bounding box center [793, 261] width 51 height 16
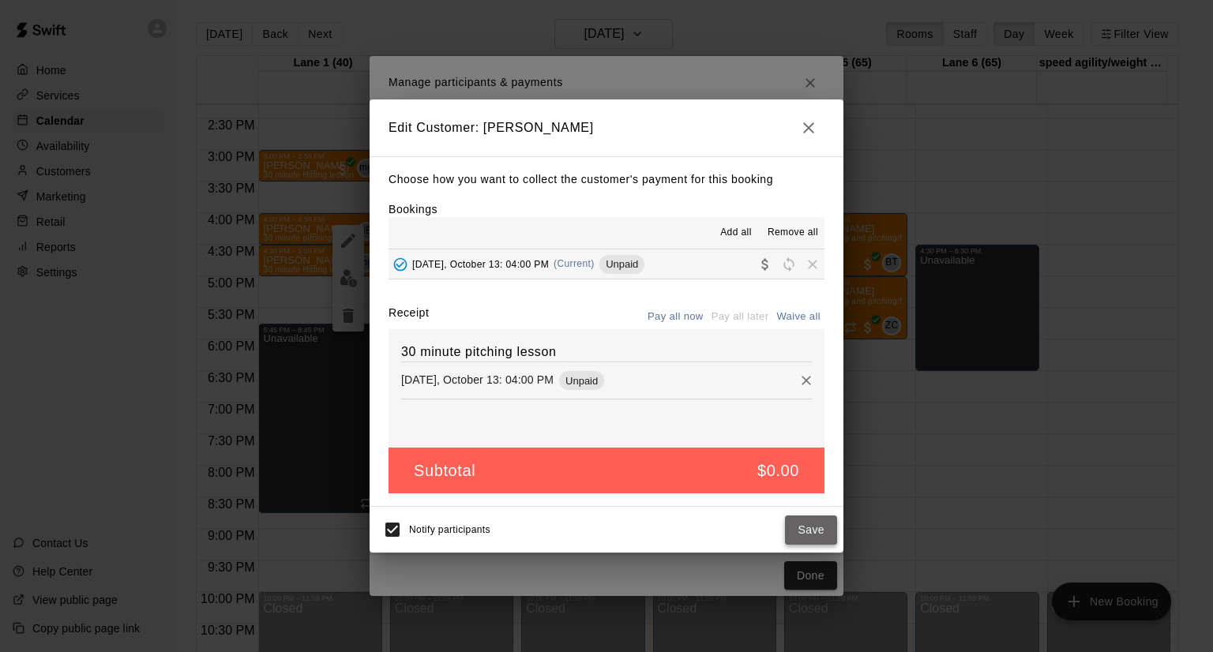
click at [803, 532] on button "Save" at bounding box center [811, 530] width 52 height 29
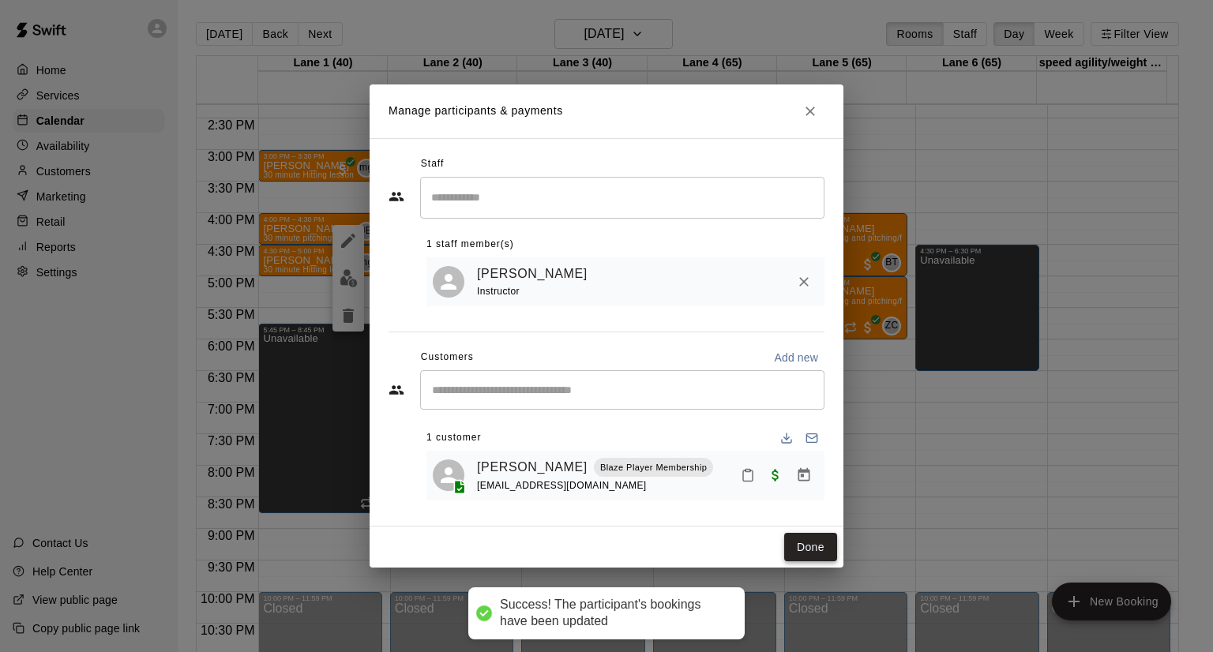
click at [811, 553] on button "Done" at bounding box center [810, 547] width 53 height 29
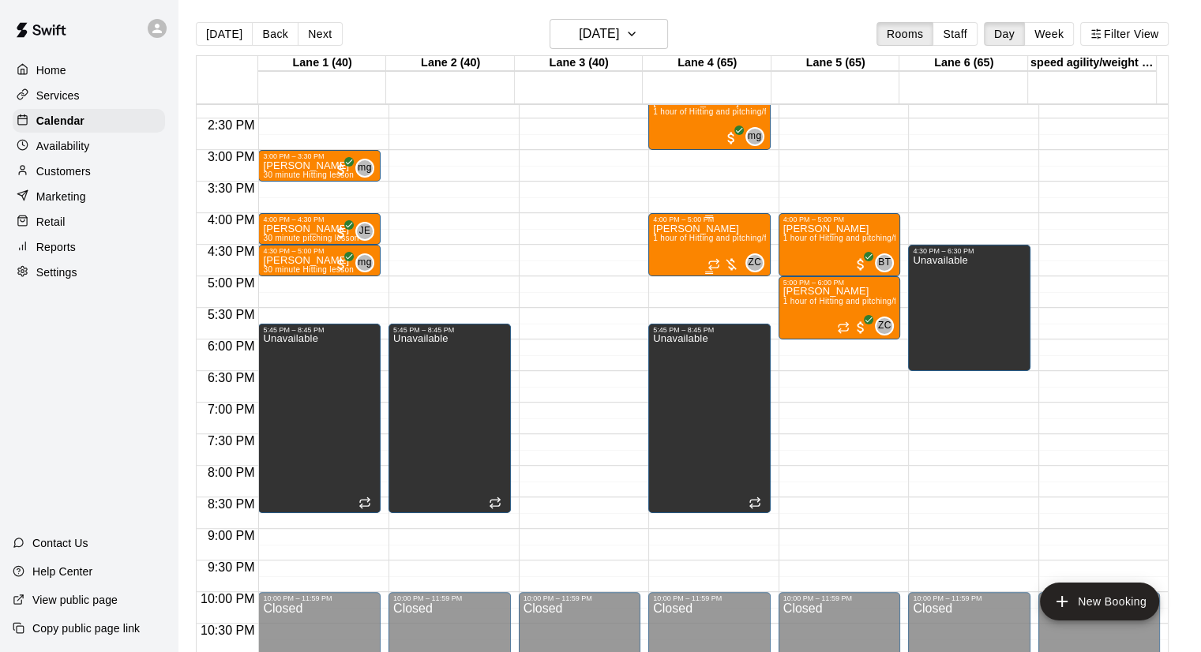
click at [733, 268] on div at bounding box center [724, 265] width 32 height 16
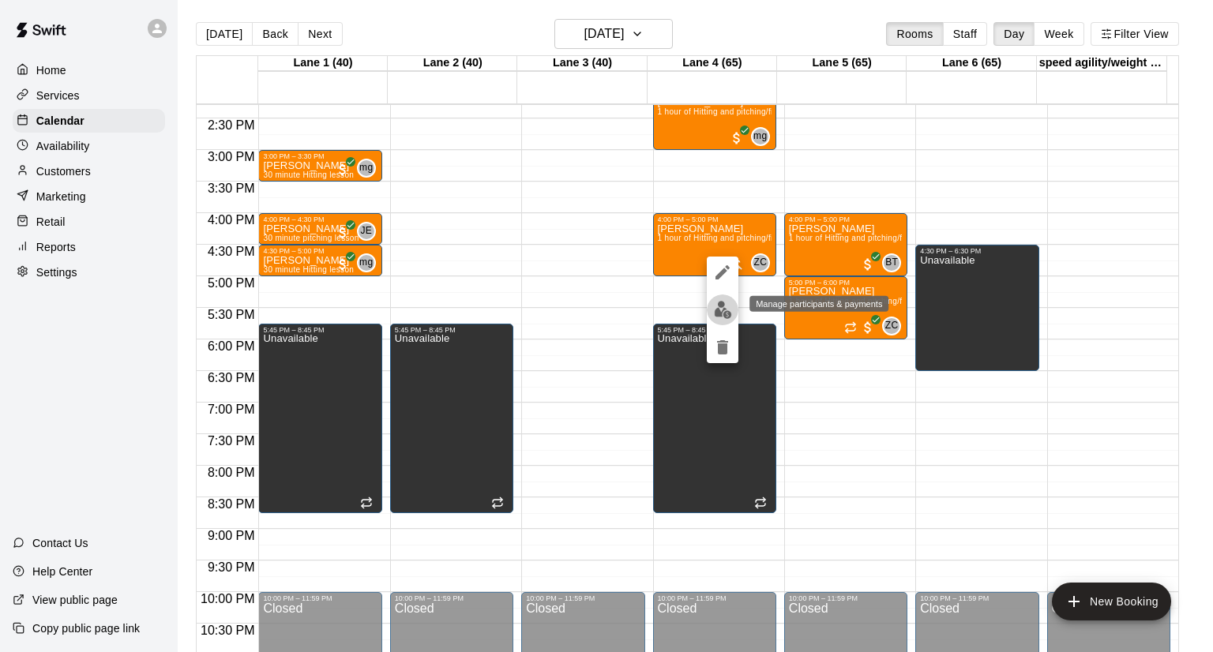
click at [716, 306] on img "edit" at bounding box center [723, 310] width 18 height 18
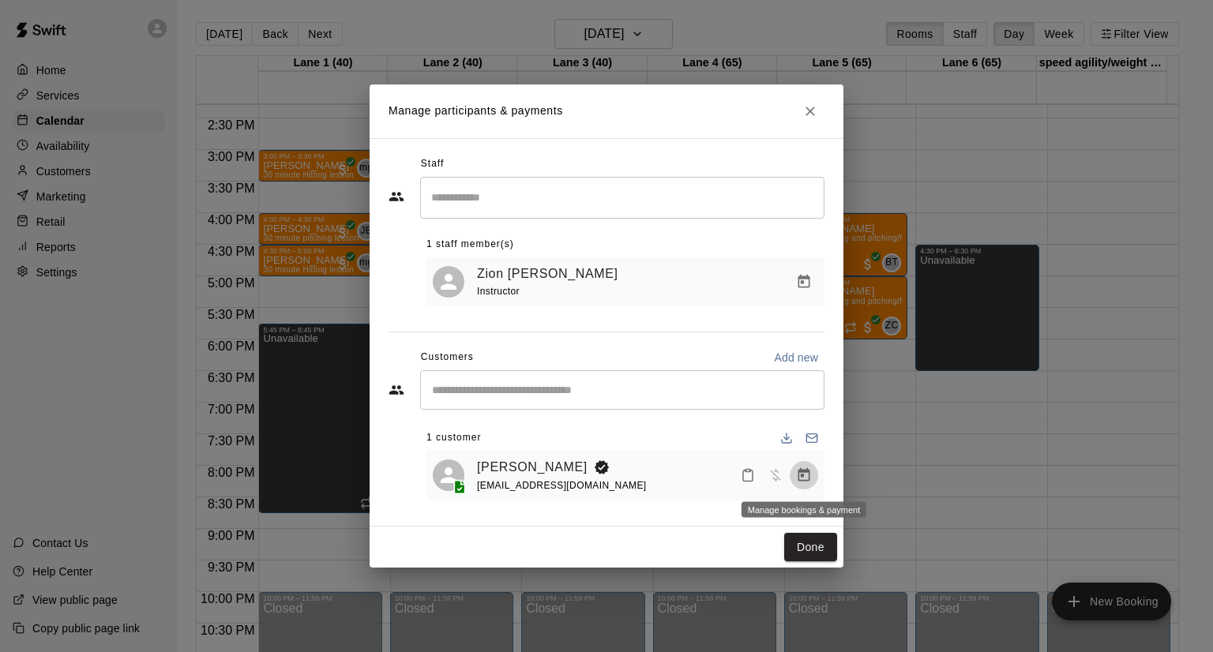
click at [798, 475] on icon "Manage bookings & payment" at bounding box center [804, 475] width 16 height 16
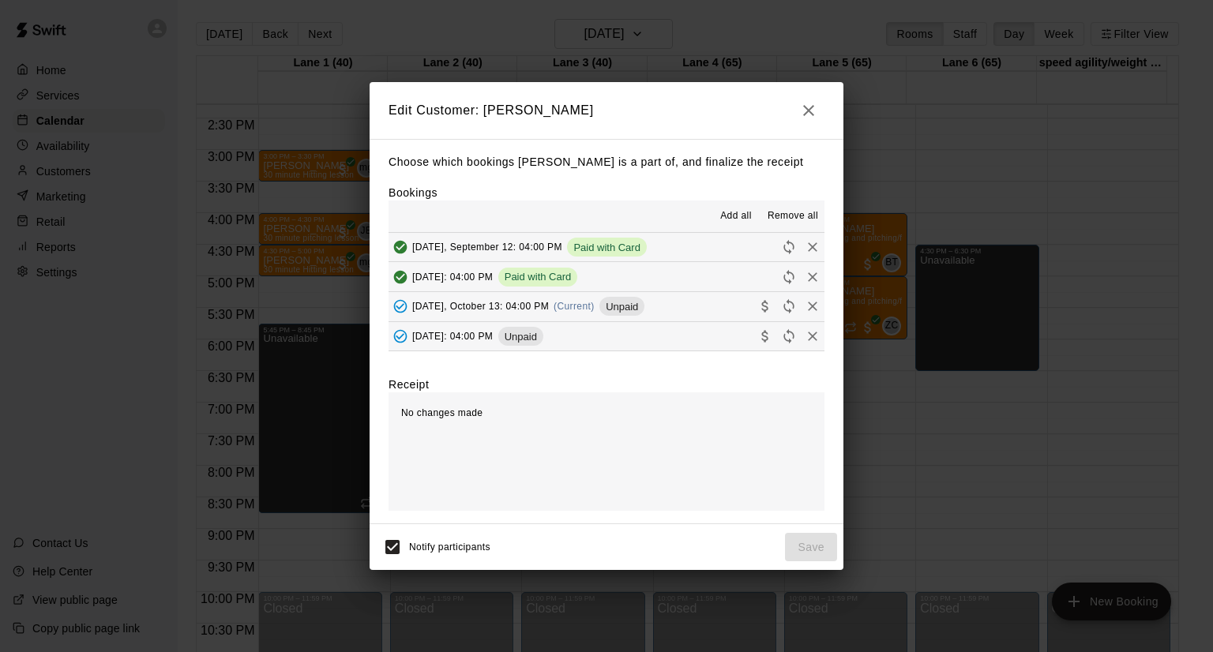
click at [690, 306] on button "[DATE], October 13: 04:00 PM (Current) Unpaid" at bounding box center [607, 306] width 436 height 29
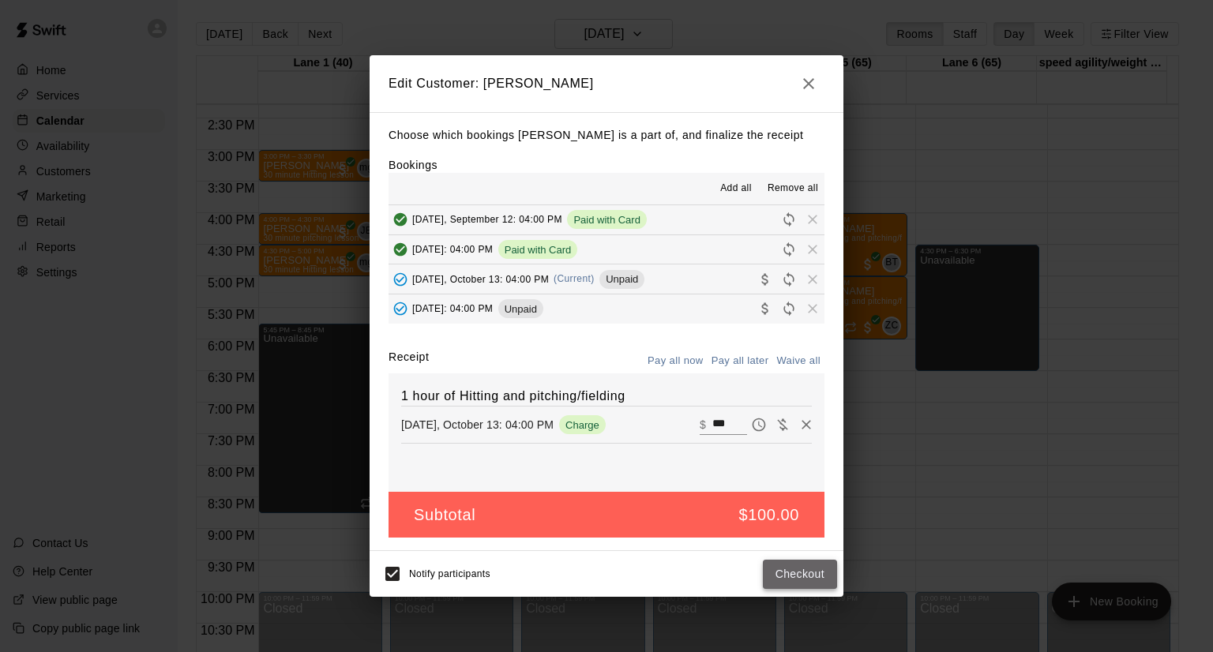
click at [798, 576] on button "Checkout" at bounding box center [800, 574] width 74 height 29
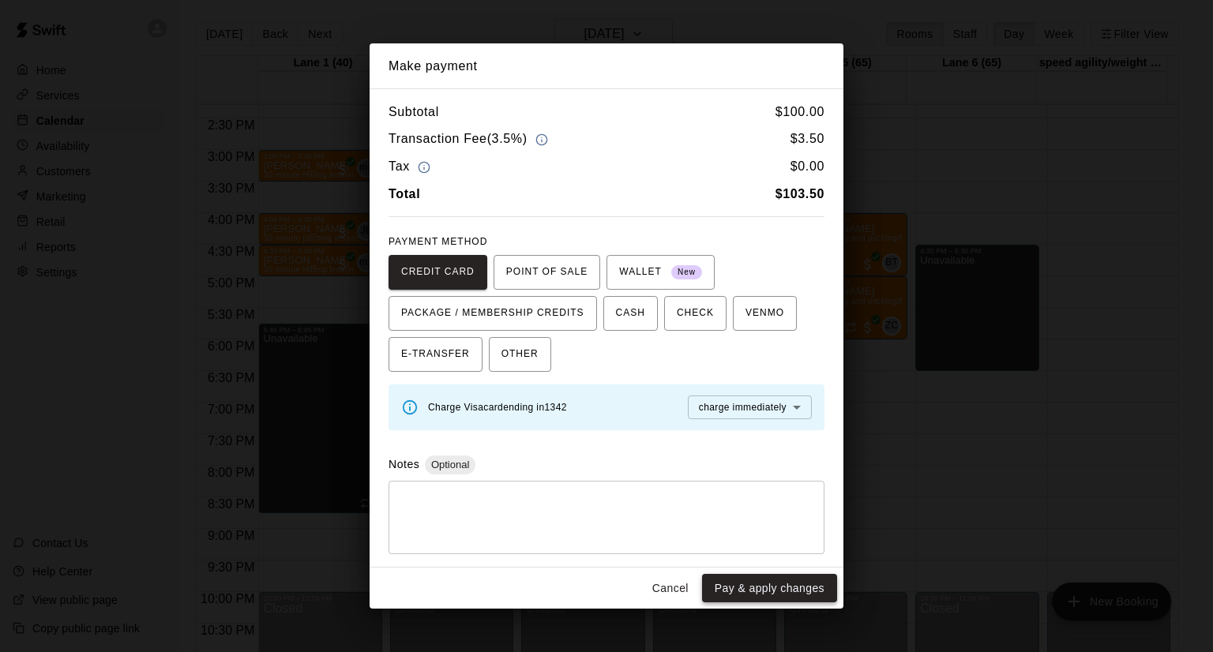
click at [776, 586] on button "Pay & apply changes" at bounding box center [769, 588] width 135 height 29
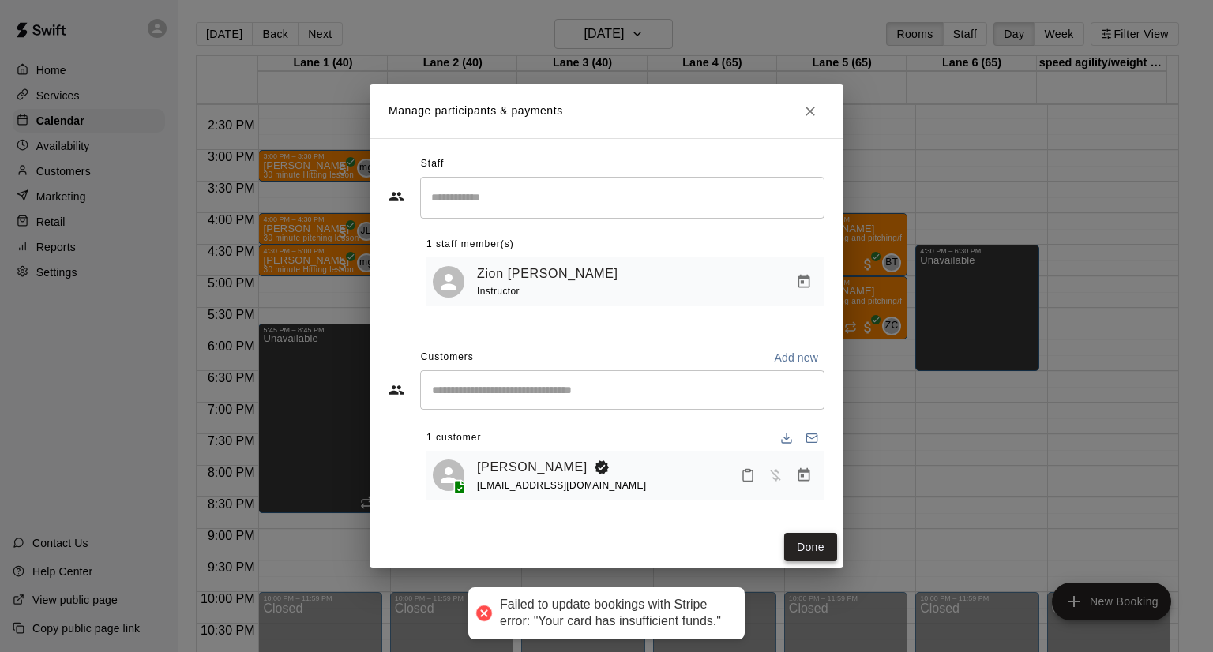
click at [798, 540] on button "Done" at bounding box center [810, 547] width 53 height 29
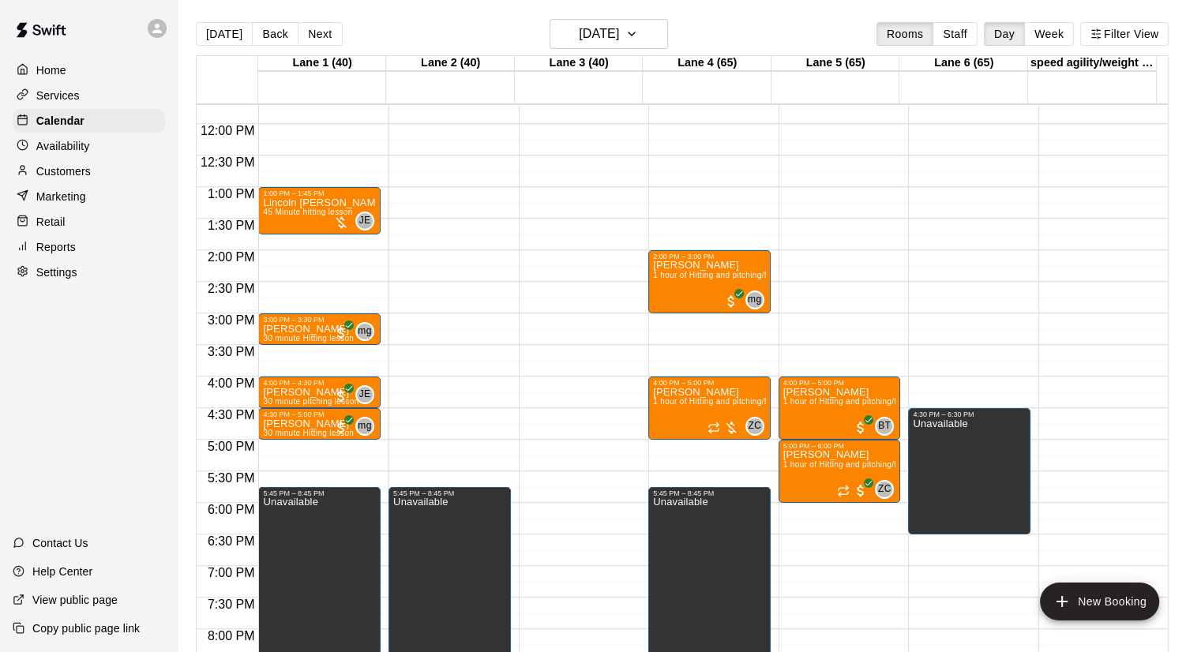
scroll to position [730, 0]
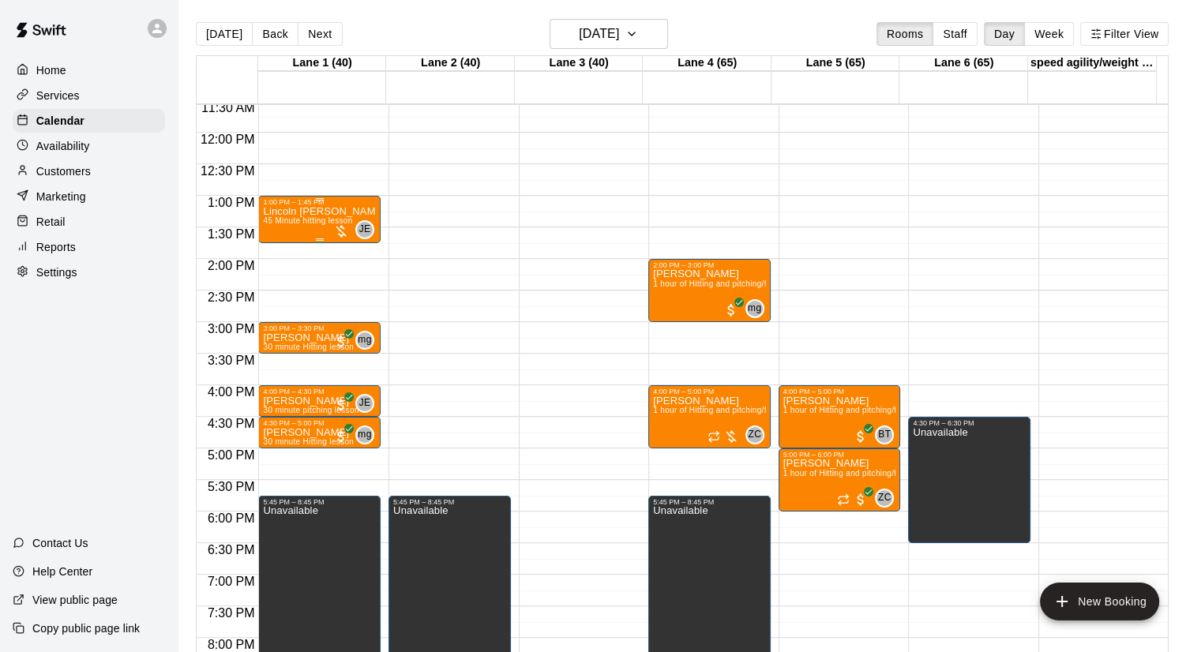
click at [342, 226] on div at bounding box center [341, 231] width 16 height 16
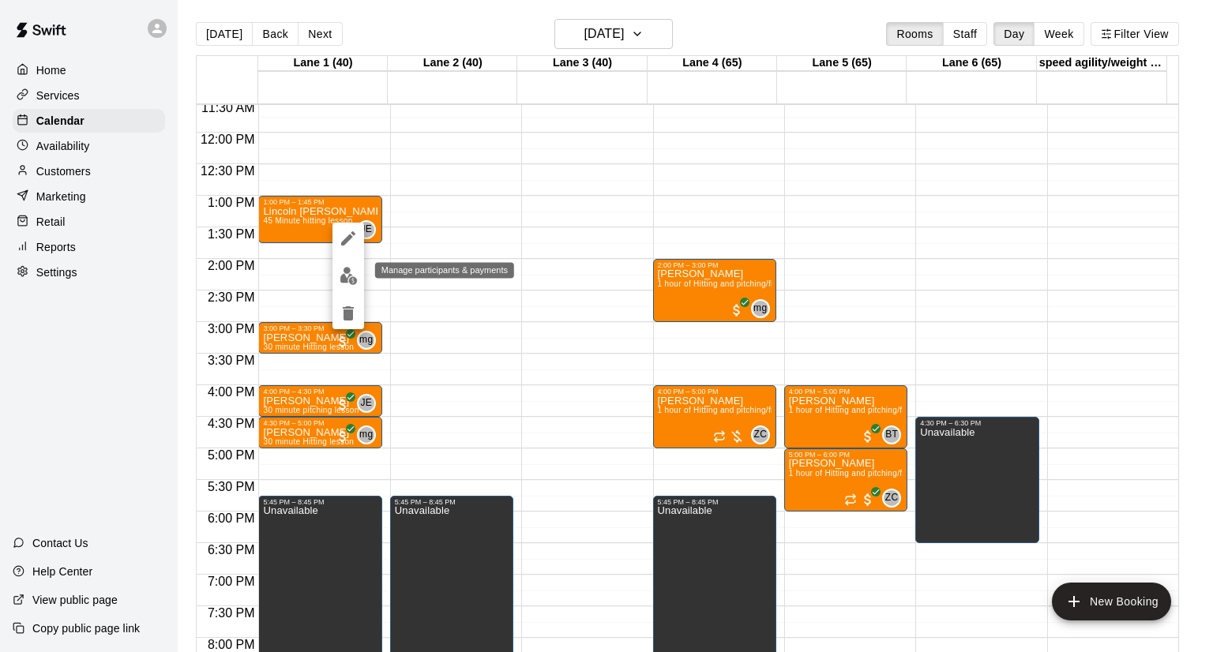
click at [354, 272] on img "edit" at bounding box center [349, 276] width 18 height 18
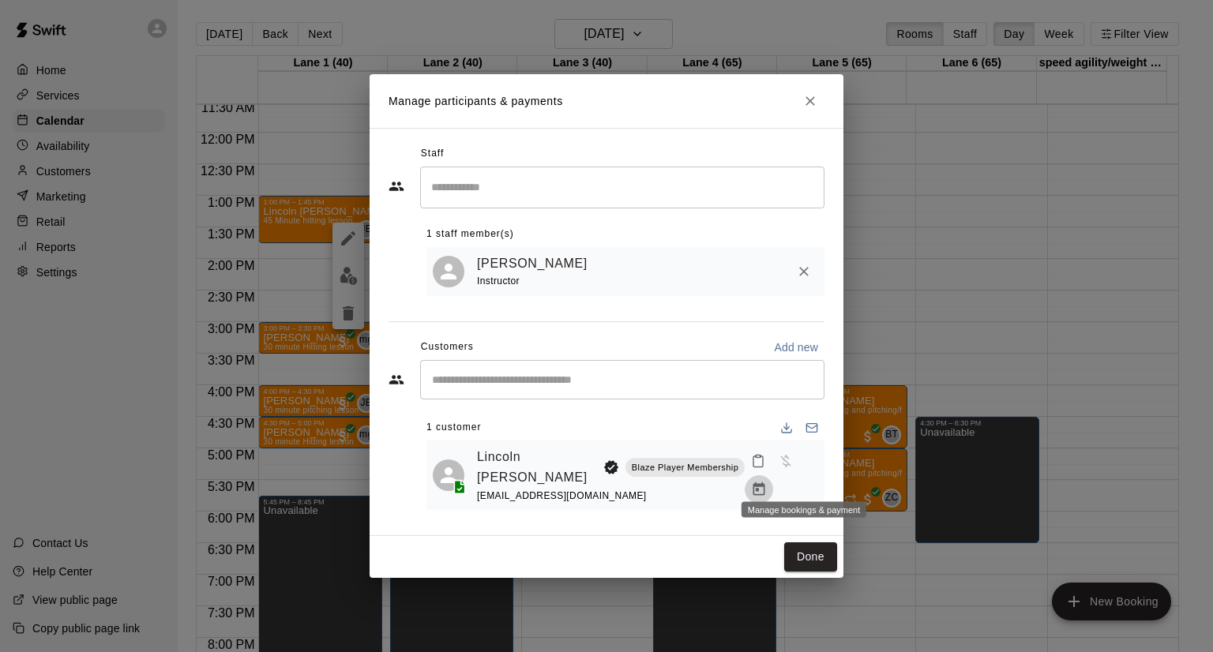
click at [767, 482] on icon "Manage bookings & payment" at bounding box center [759, 490] width 16 height 16
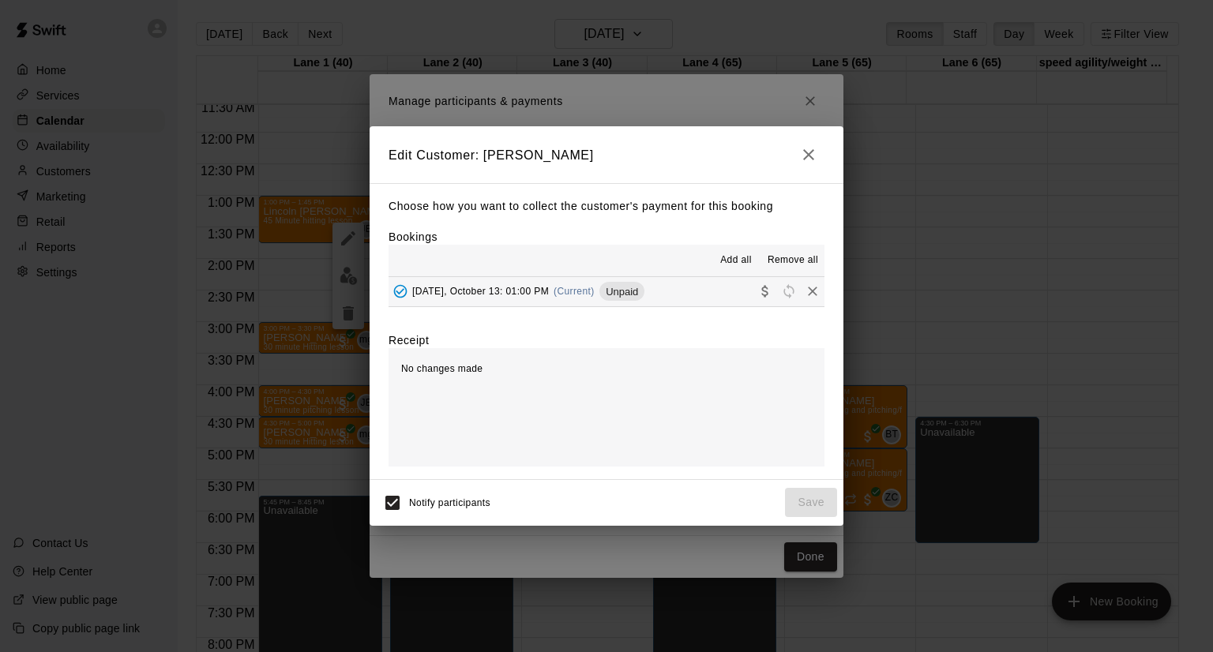
click at [692, 292] on button "[DATE], October 13: 01:00 PM (Current) Unpaid" at bounding box center [607, 291] width 436 height 29
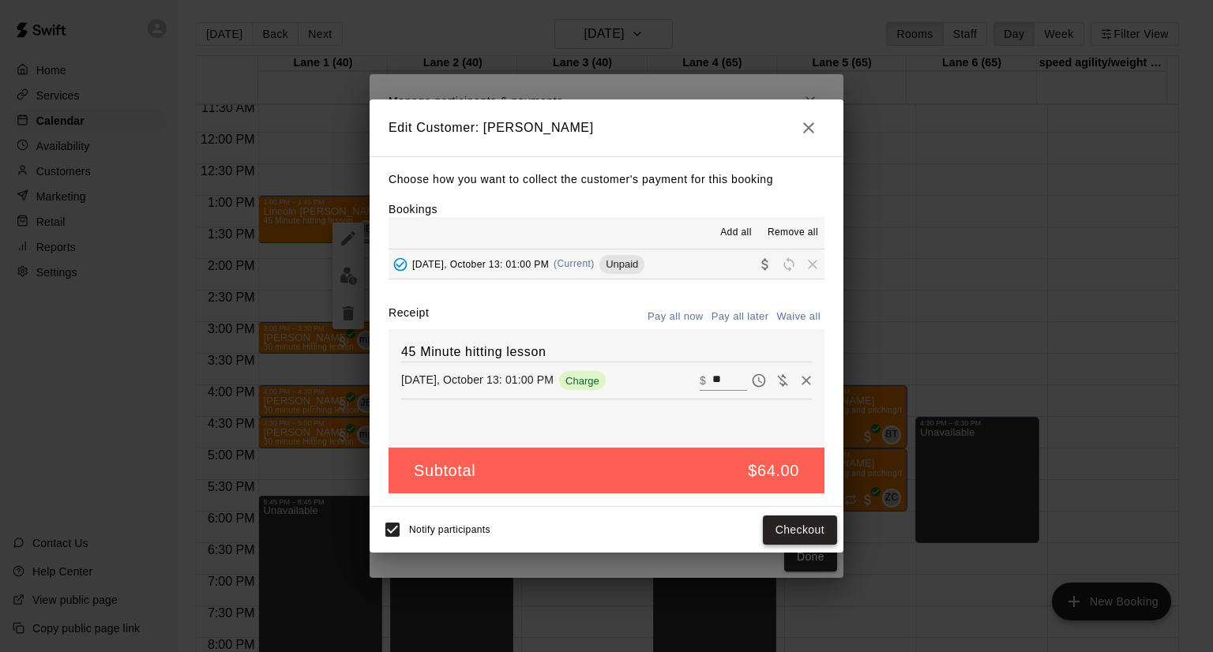
click at [800, 524] on button "Checkout" at bounding box center [800, 530] width 74 height 29
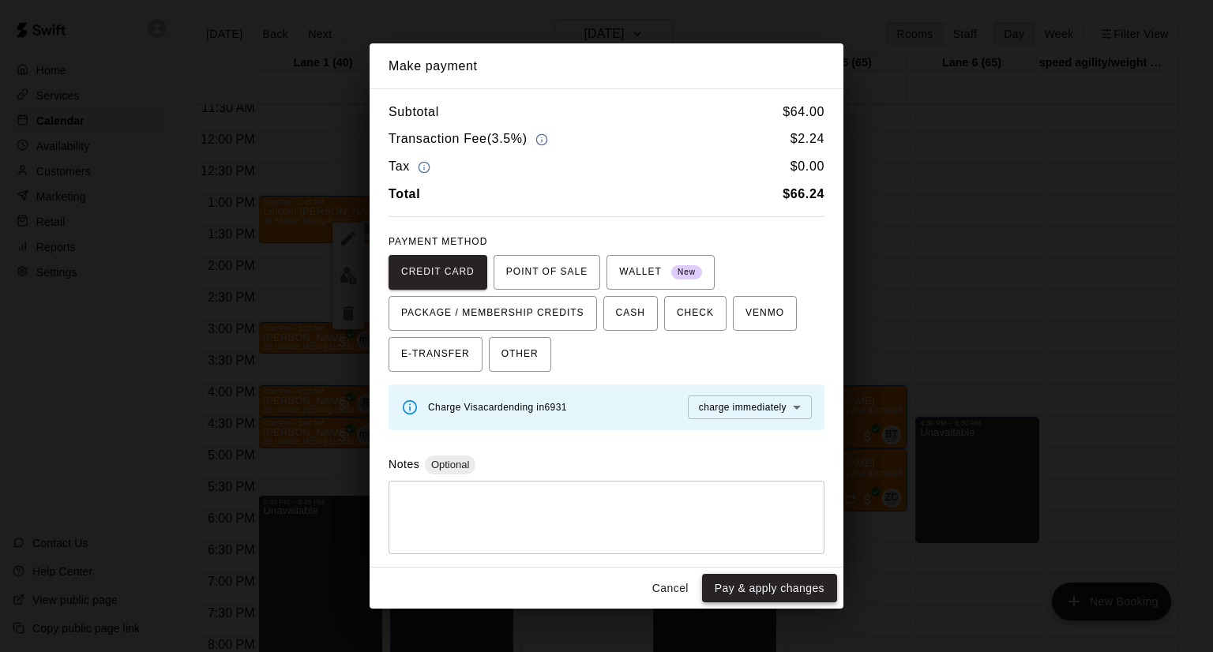
click at [768, 582] on button "Pay & apply changes" at bounding box center [769, 588] width 135 height 29
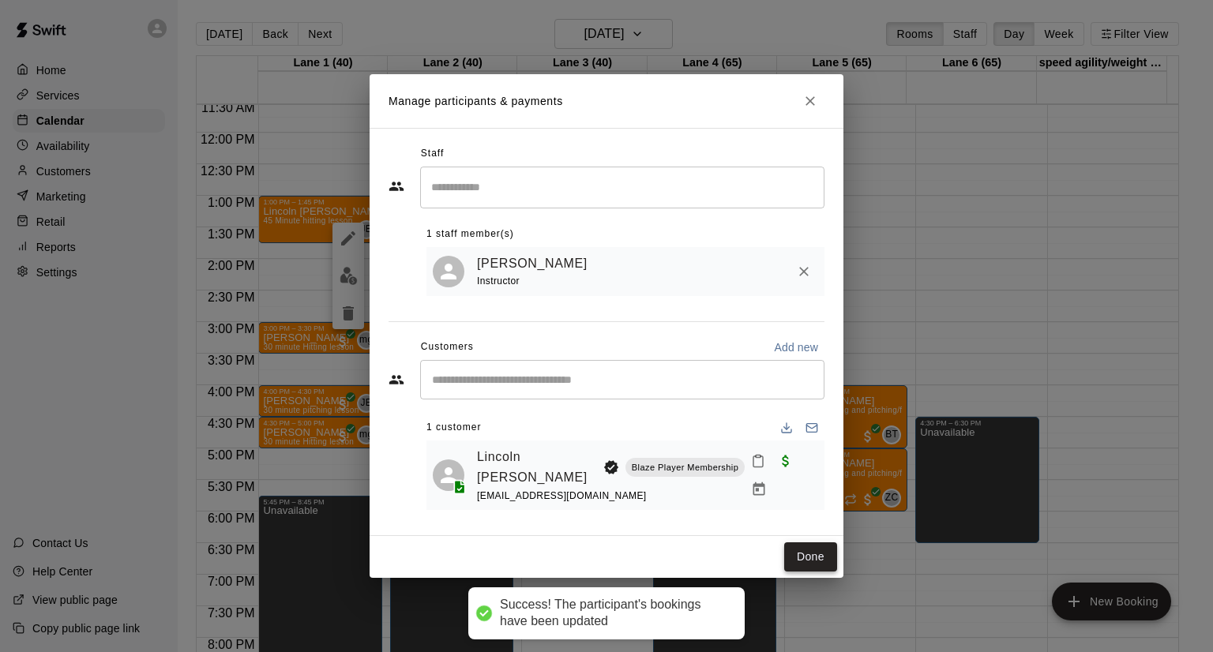
click at [805, 552] on button "Done" at bounding box center [810, 557] width 53 height 29
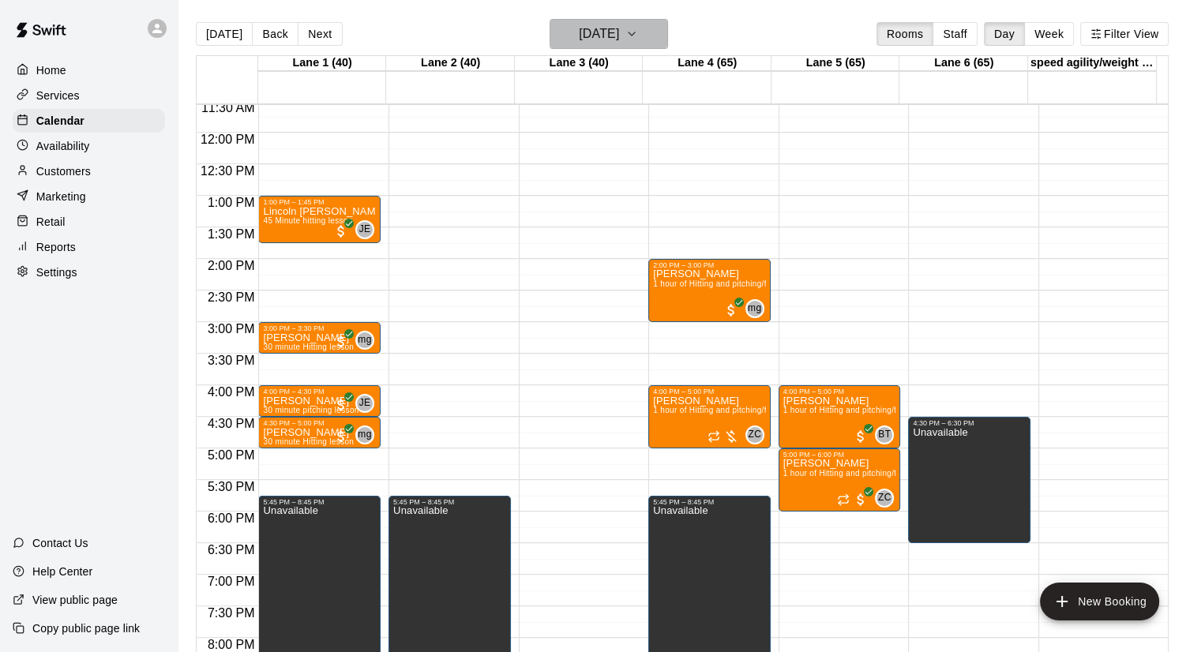
click at [619, 23] on h6 "[DATE]" at bounding box center [599, 34] width 40 height 22
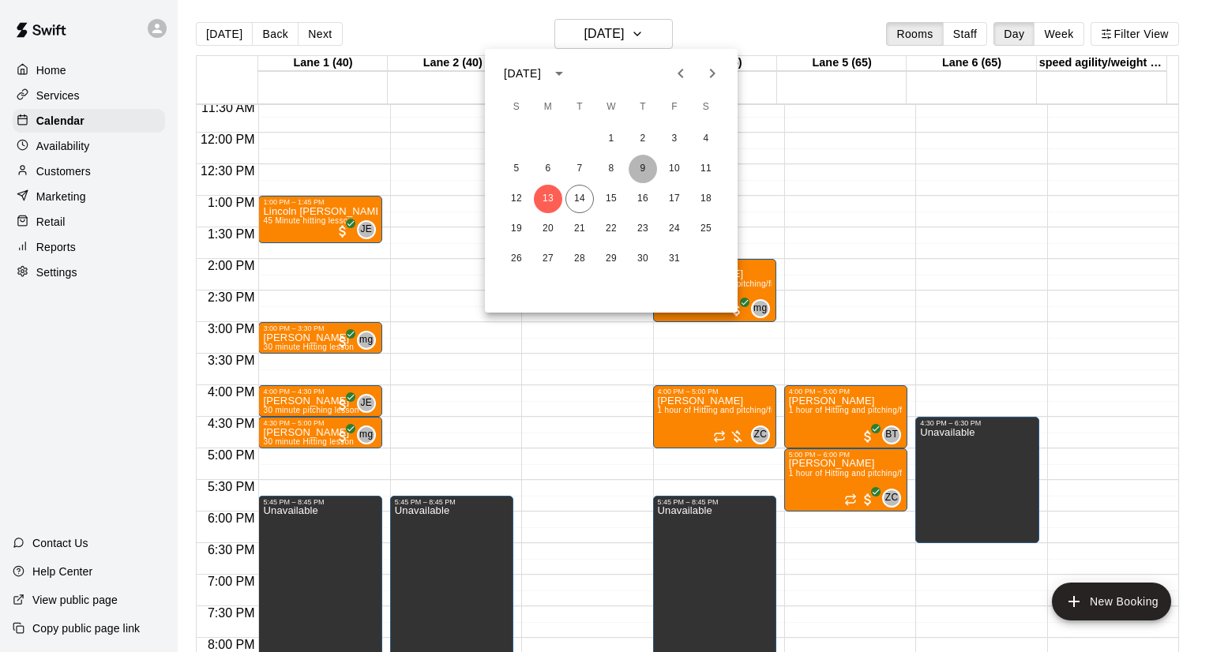
click at [641, 167] on button "9" at bounding box center [643, 169] width 28 height 28
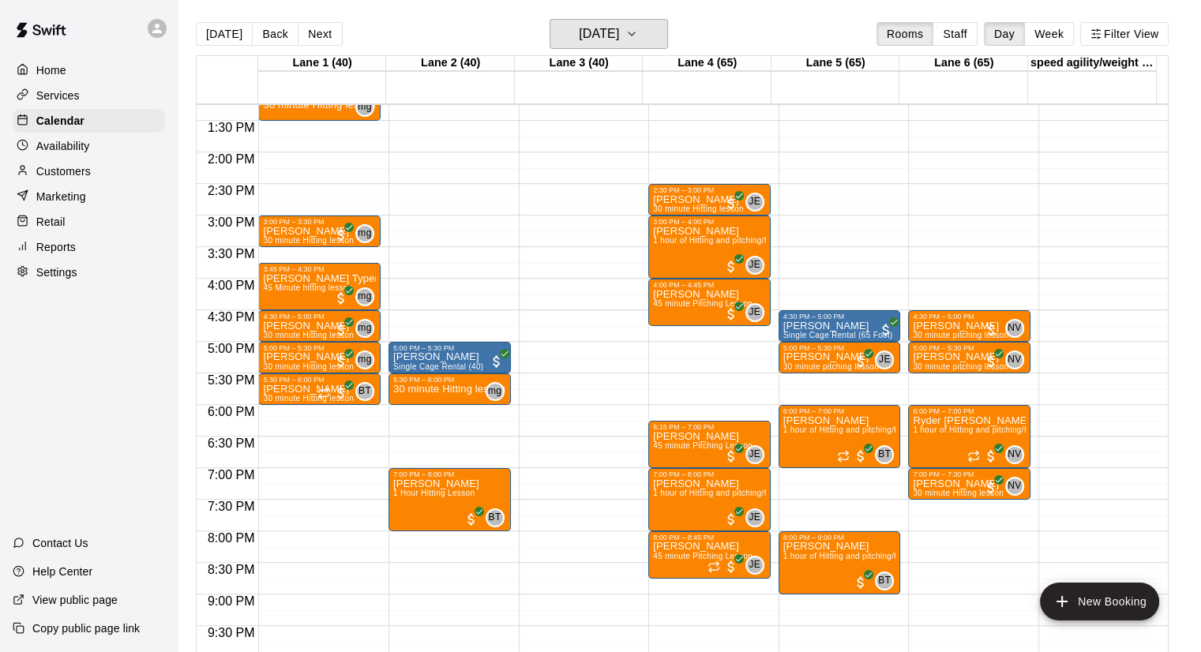
scroll to position [110, 0]
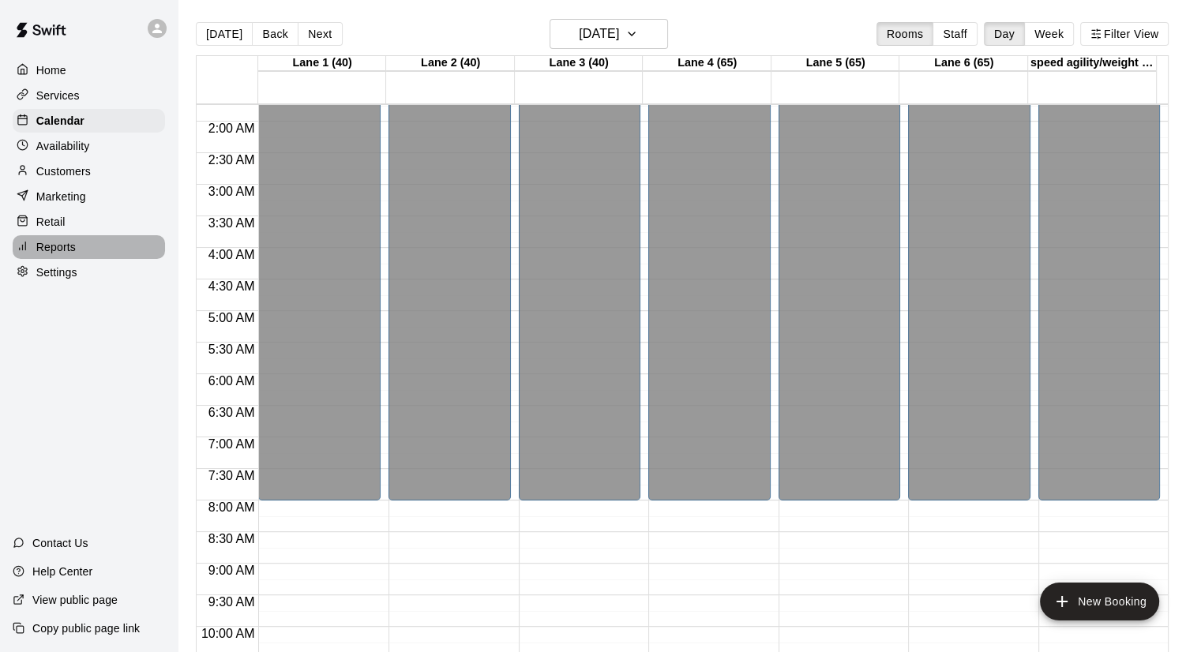
click at [54, 255] on p "Reports" at bounding box center [55, 247] width 39 height 16
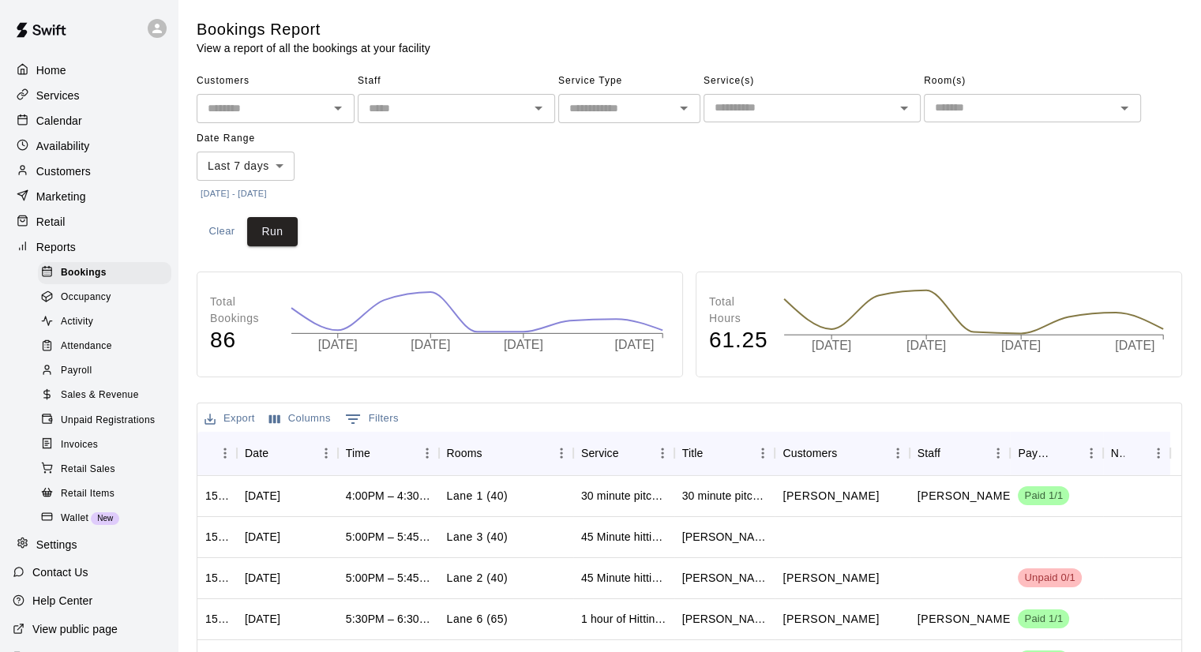
click at [92, 382] on div "Payroll" at bounding box center [104, 371] width 133 height 22
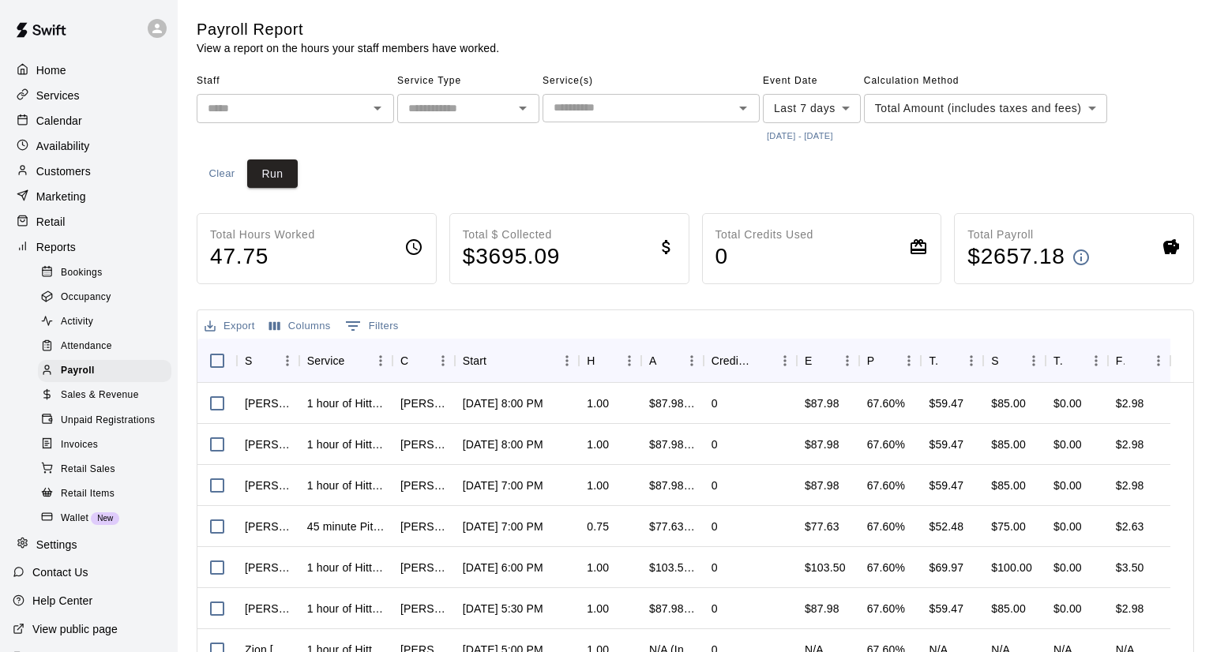
click at [921, 111] on body "Home Services Calendar Availability Customers Marketing Retail Reports Bookings…" at bounding box center [606, 434] width 1213 height 869
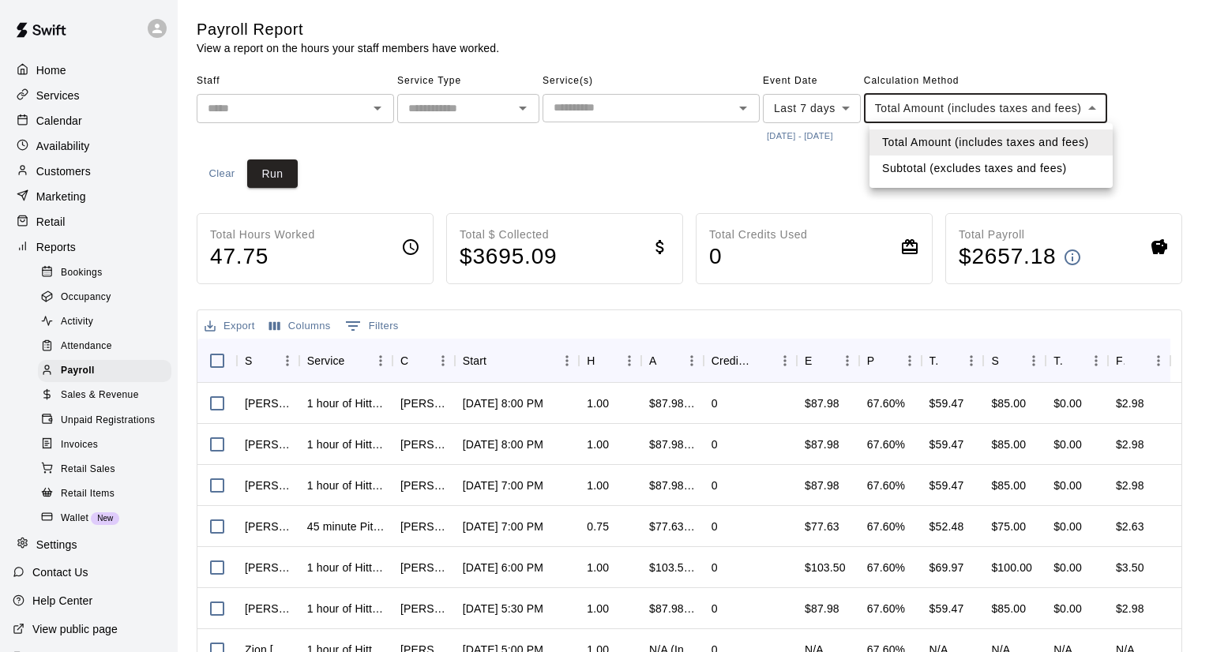
click at [944, 144] on li "Total Amount (includes taxes and fees)" at bounding box center [990, 143] width 243 height 26
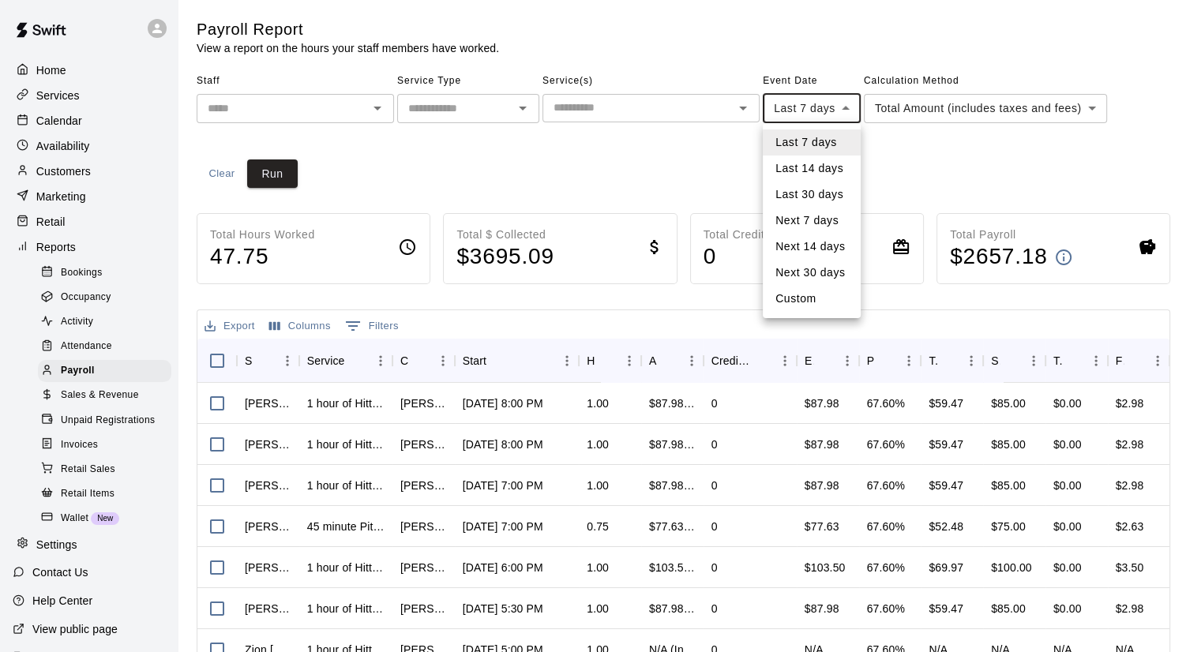
click at [809, 113] on body "Home Services Calendar Availability Customers Marketing Retail Reports Bookings…" at bounding box center [600, 434] width 1201 height 869
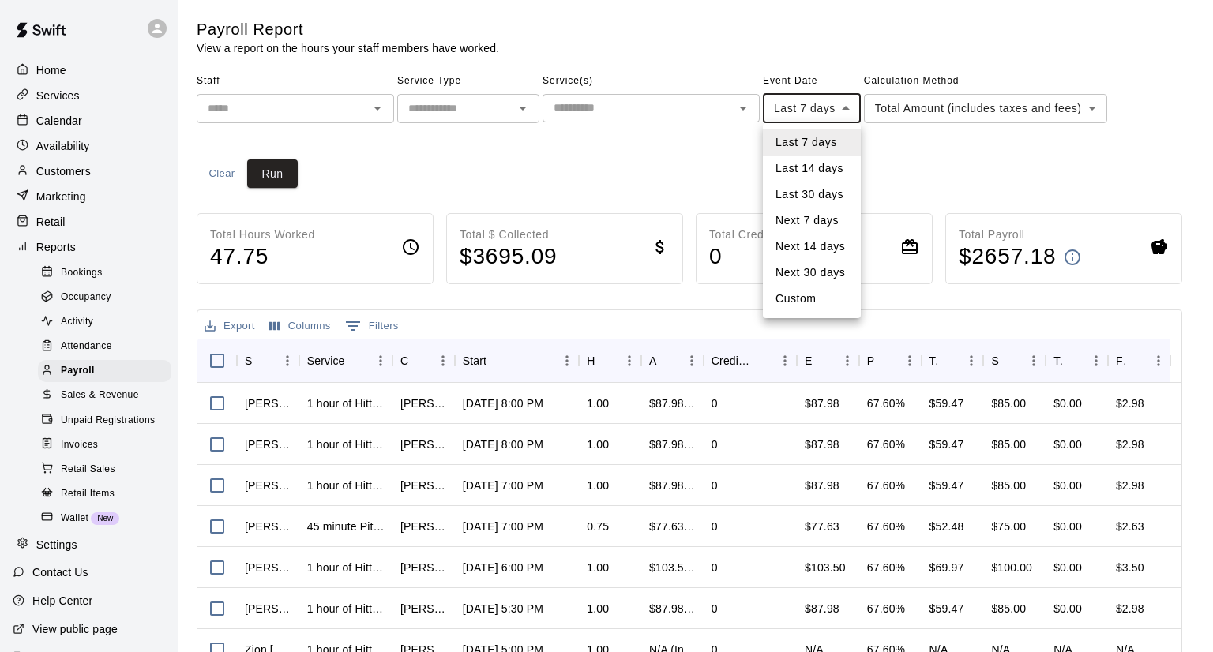
click at [800, 94] on div at bounding box center [606, 326] width 1213 height 652
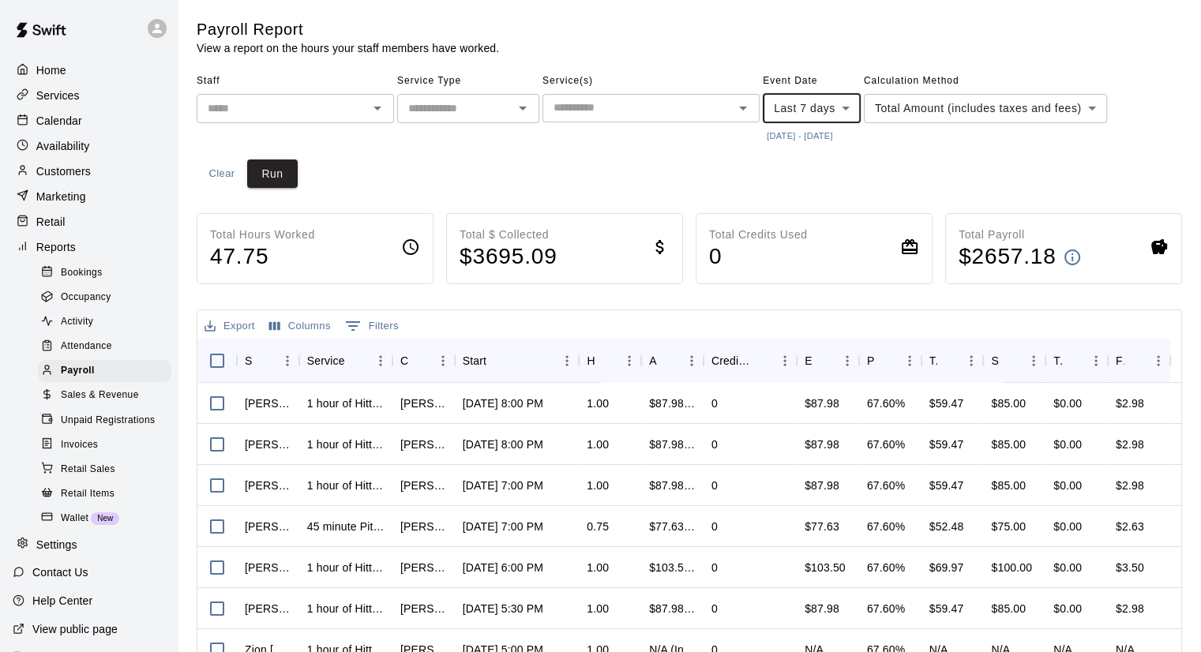
click at [802, 127] on button "[DATE] - [DATE]" at bounding box center [800, 136] width 74 height 21
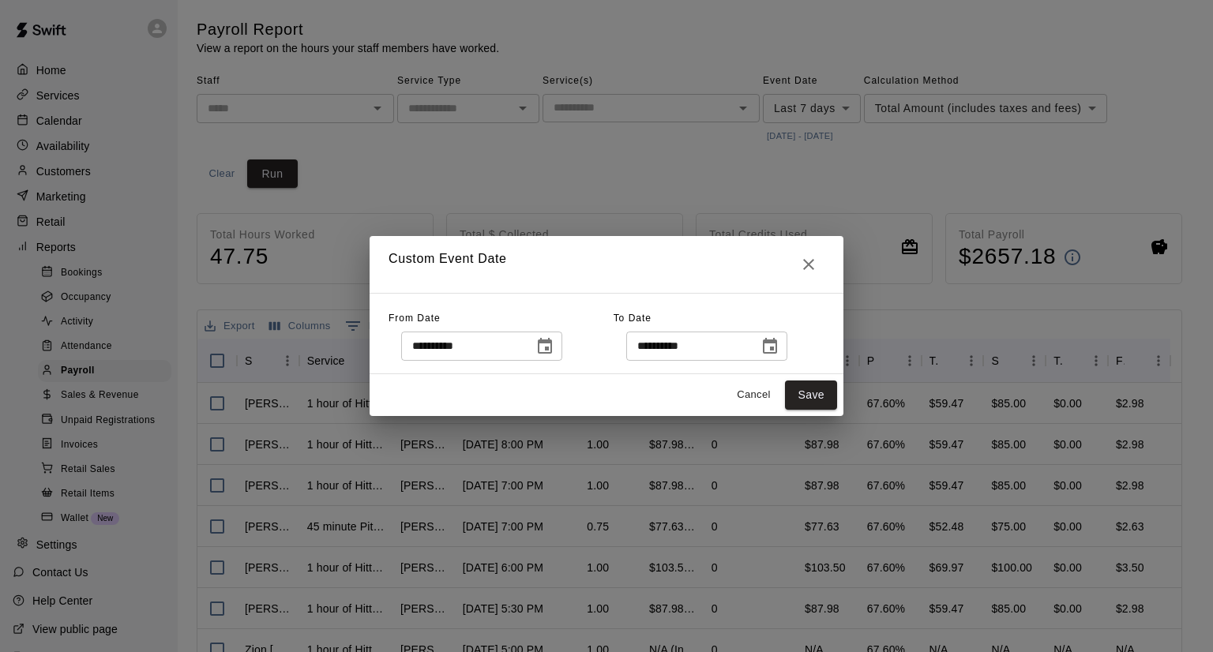
click at [554, 345] on icon "Choose date, selected date is Oct 7, 2025" at bounding box center [544, 346] width 19 height 19
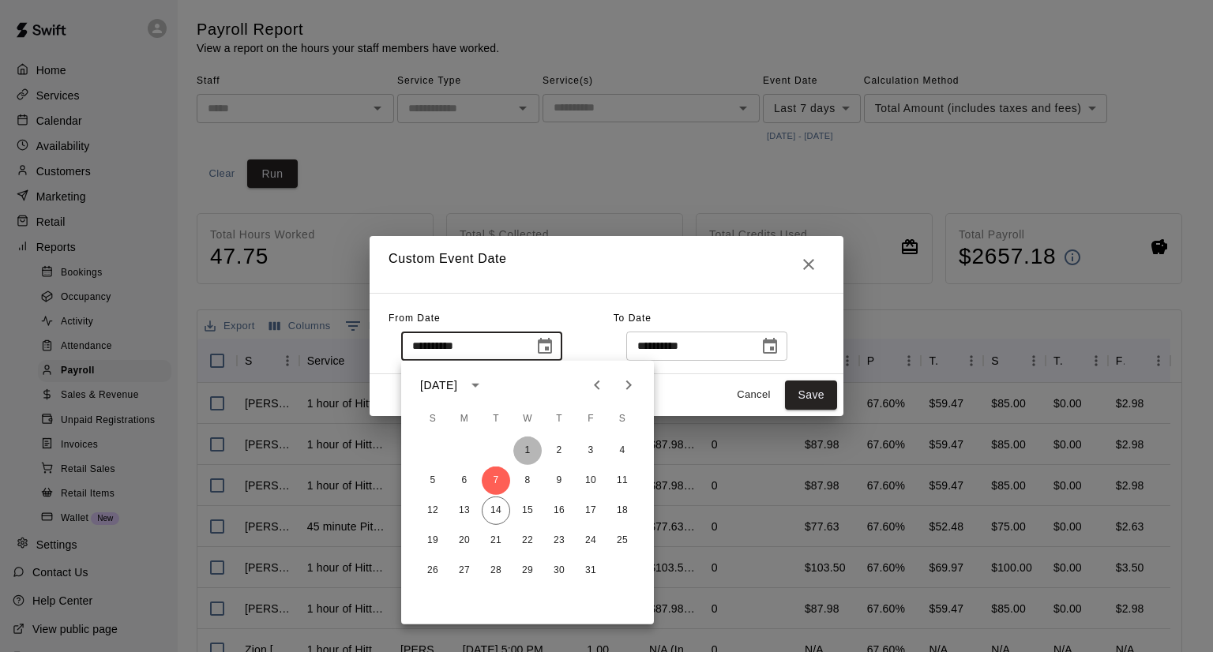
click at [529, 451] on button "1" at bounding box center [527, 451] width 28 height 28
type input "**********"
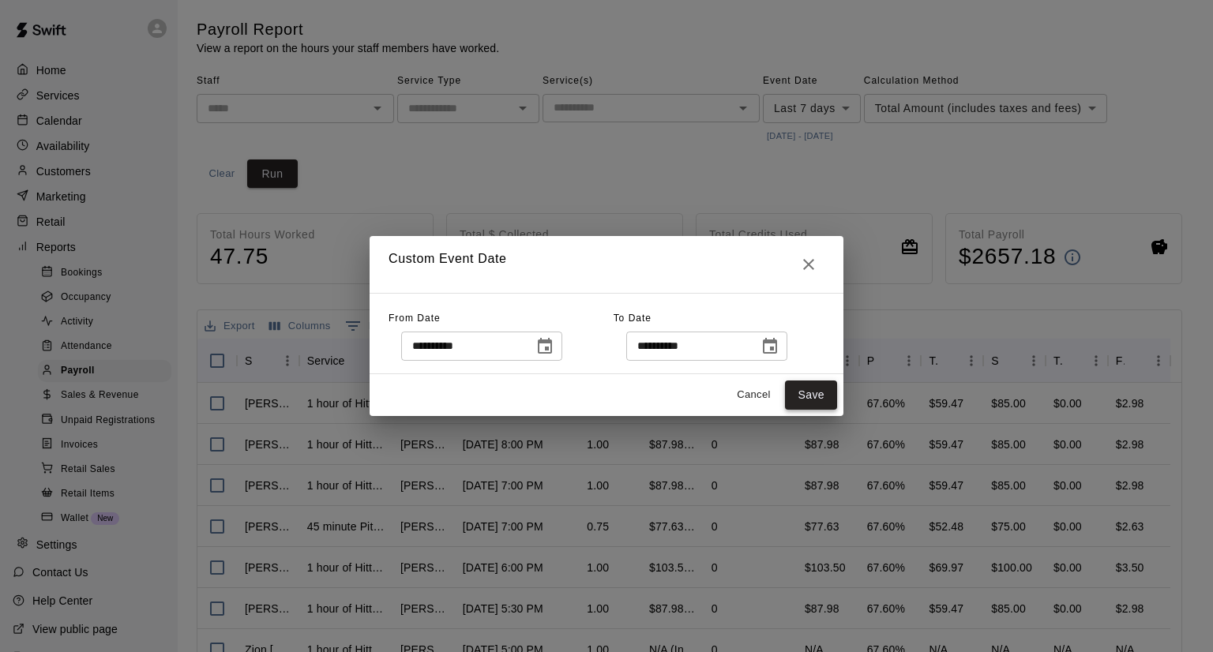
click at [799, 389] on button "Save" at bounding box center [811, 395] width 52 height 29
type input "******"
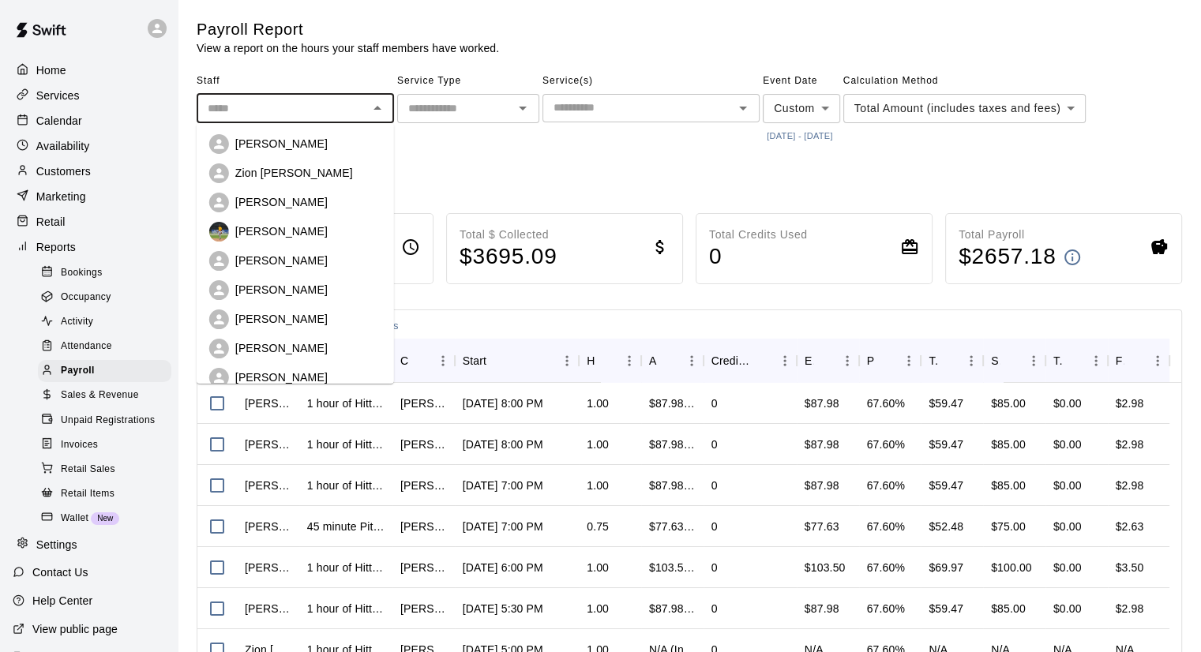
click at [341, 115] on input "text" at bounding box center [282, 109] width 162 height 20
click at [470, 102] on input "text" at bounding box center [455, 109] width 107 height 20
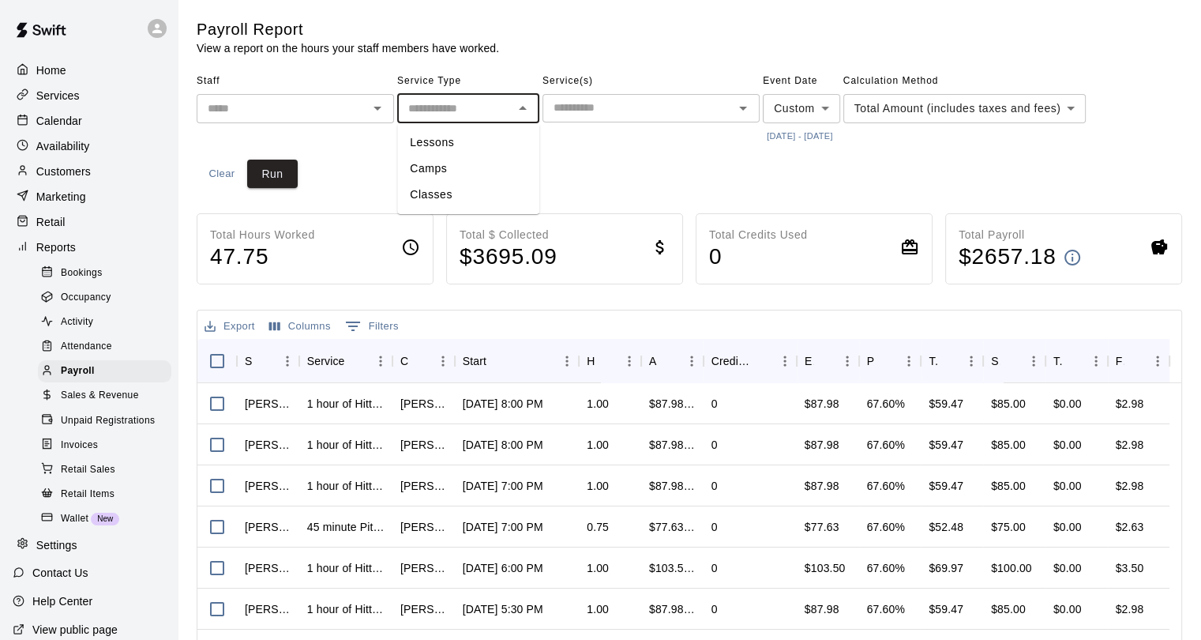
click at [444, 146] on li "Lessons" at bounding box center [468, 143] width 142 height 26
type input "*******"
click at [340, 119] on div "​" at bounding box center [295, 108] width 197 height 29
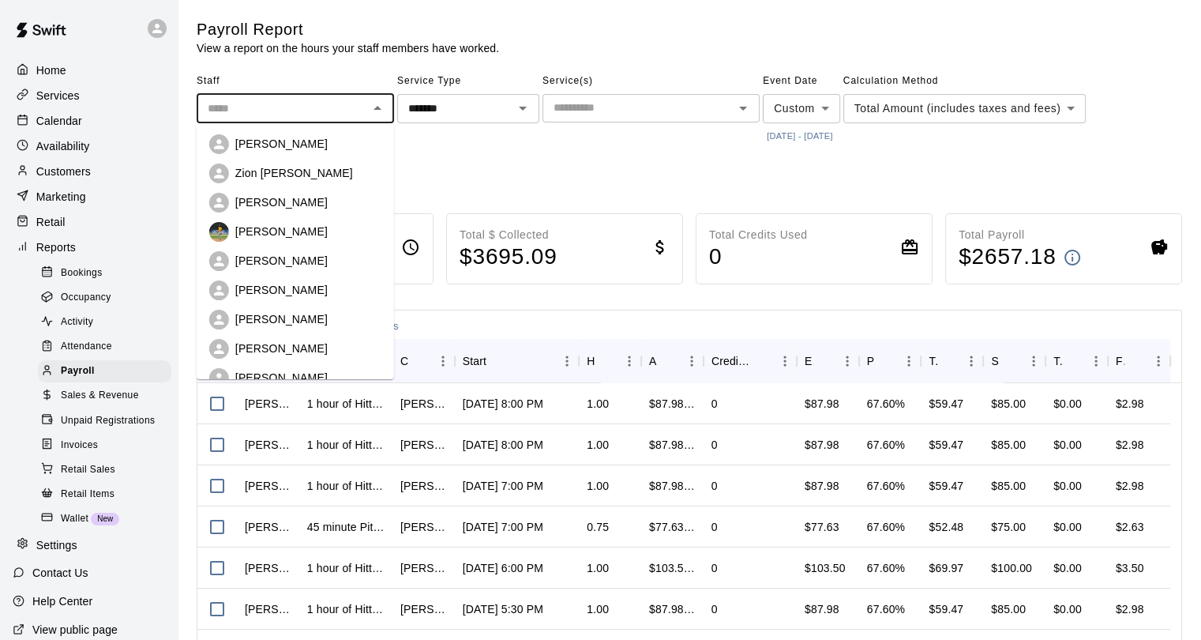
click at [311, 143] on p "[PERSON_NAME]" at bounding box center [281, 144] width 92 height 16
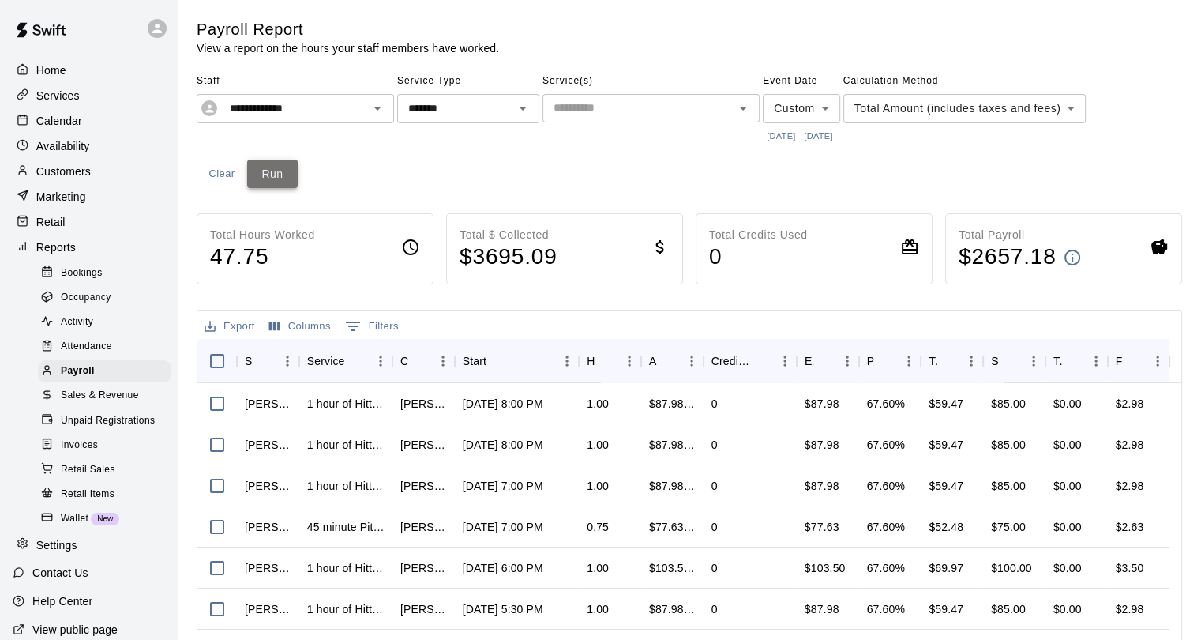
click at [291, 173] on button "Run" at bounding box center [272, 174] width 51 height 29
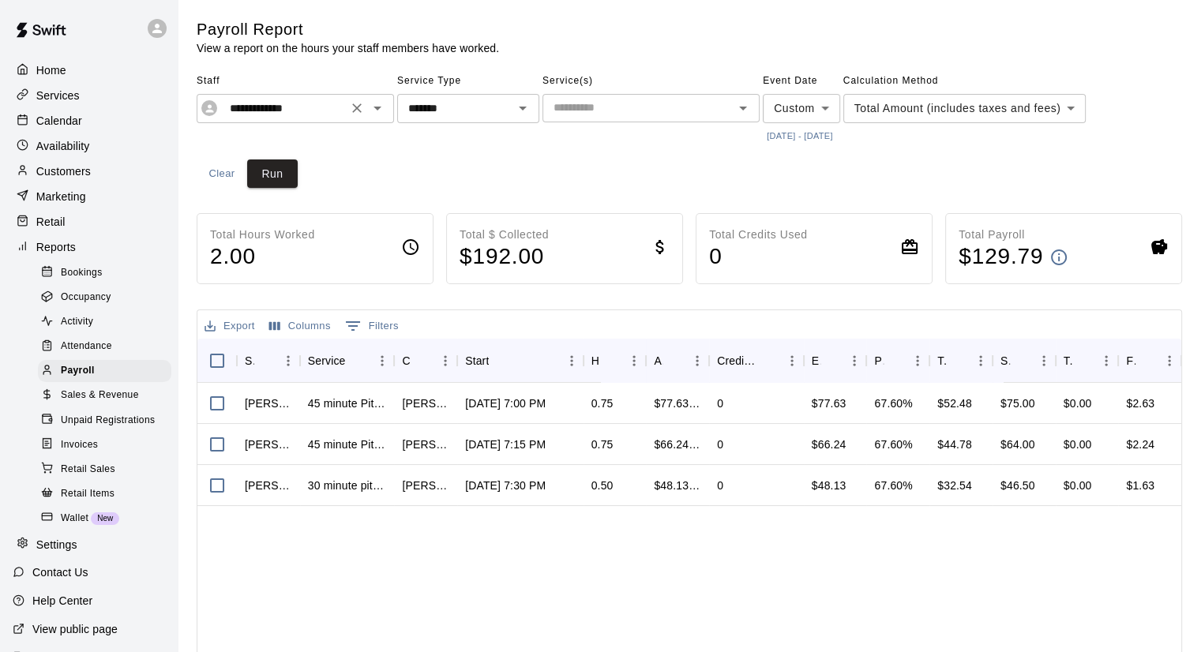
click at [310, 103] on input "**********" at bounding box center [282, 109] width 119 height 20
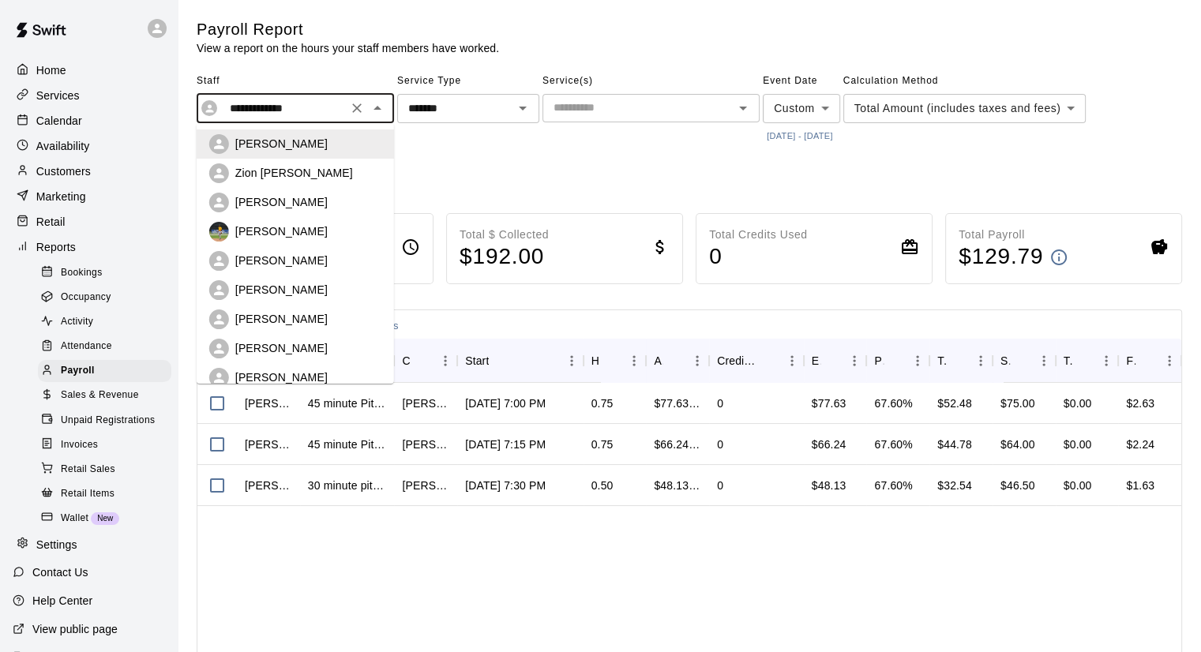
click at [299, 174] on div "Zion [PERSON_NAME]" at bounding box center [308, 173] width 146 height 16
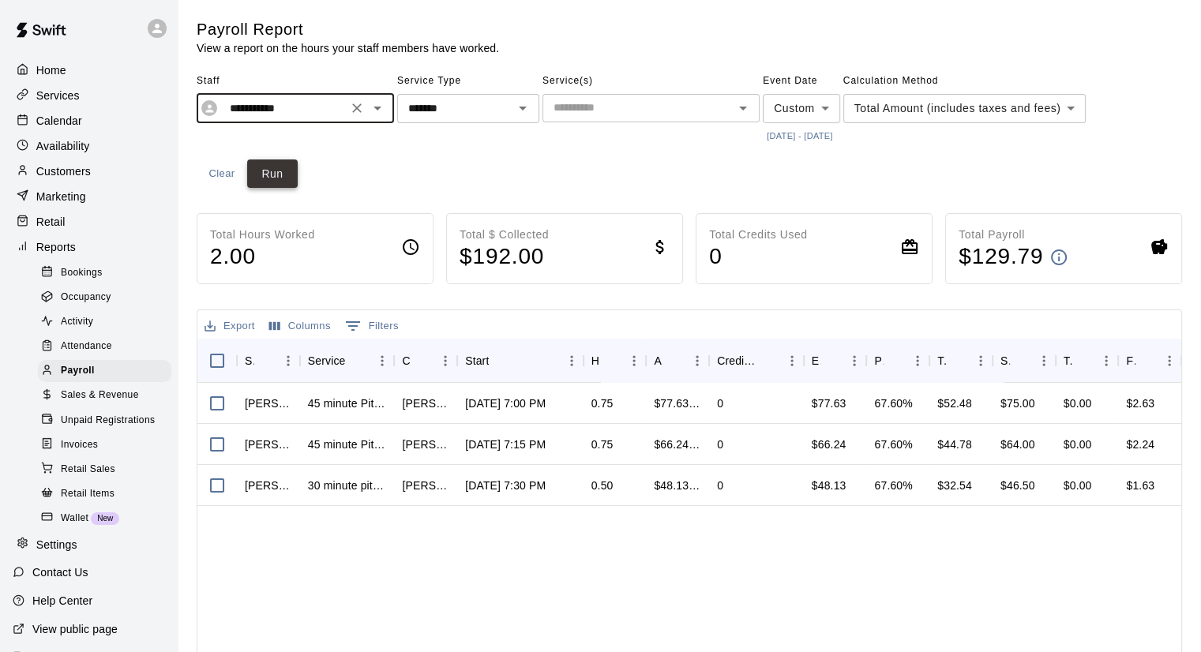
click at [300, 184] on div "**********" at bounding box center [690, 129] width 986 height 120
click at [286, 178] on button "Run" at bounding box center [272, 174] width 51 height 29
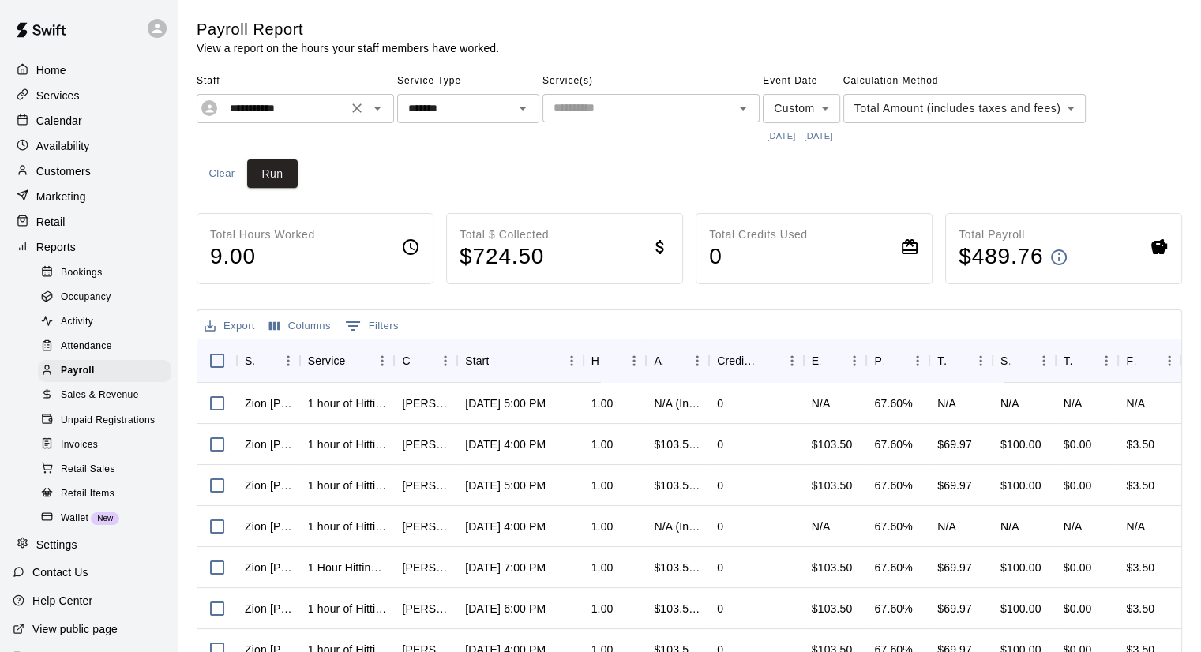
click at [340, 112] on input "**********" at bounding box center [282, 109] width 119 height 20
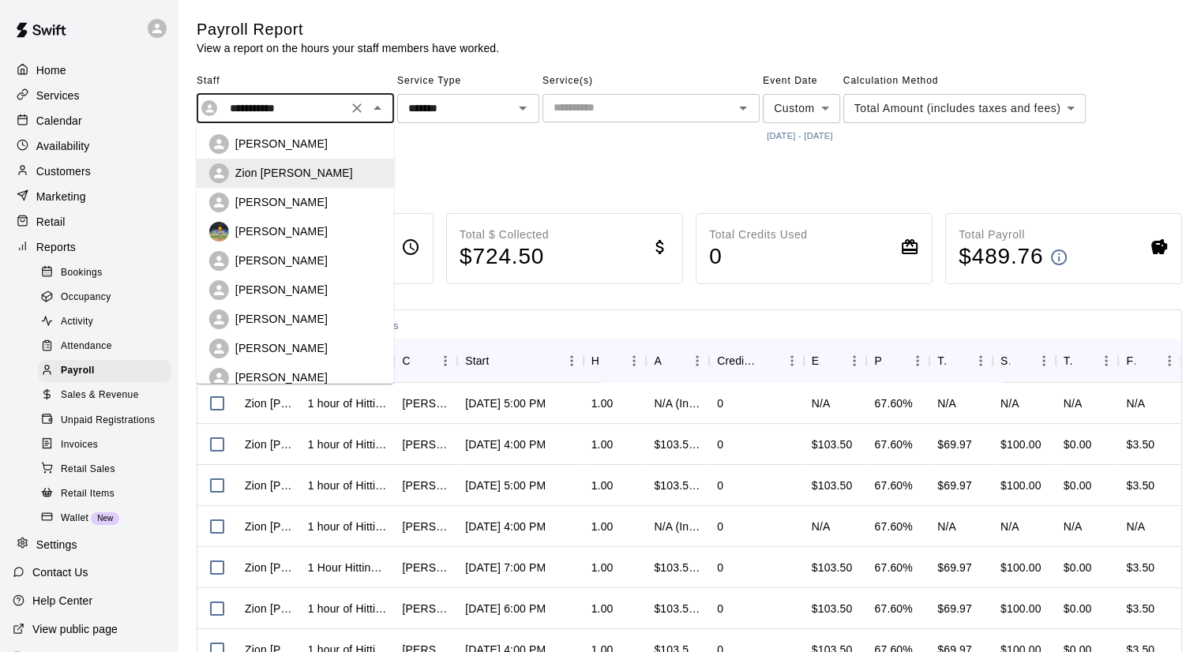
click at [297, 222] on div "[PERSON_NAME]" at bounding box center [295, 232] width 172 height 20
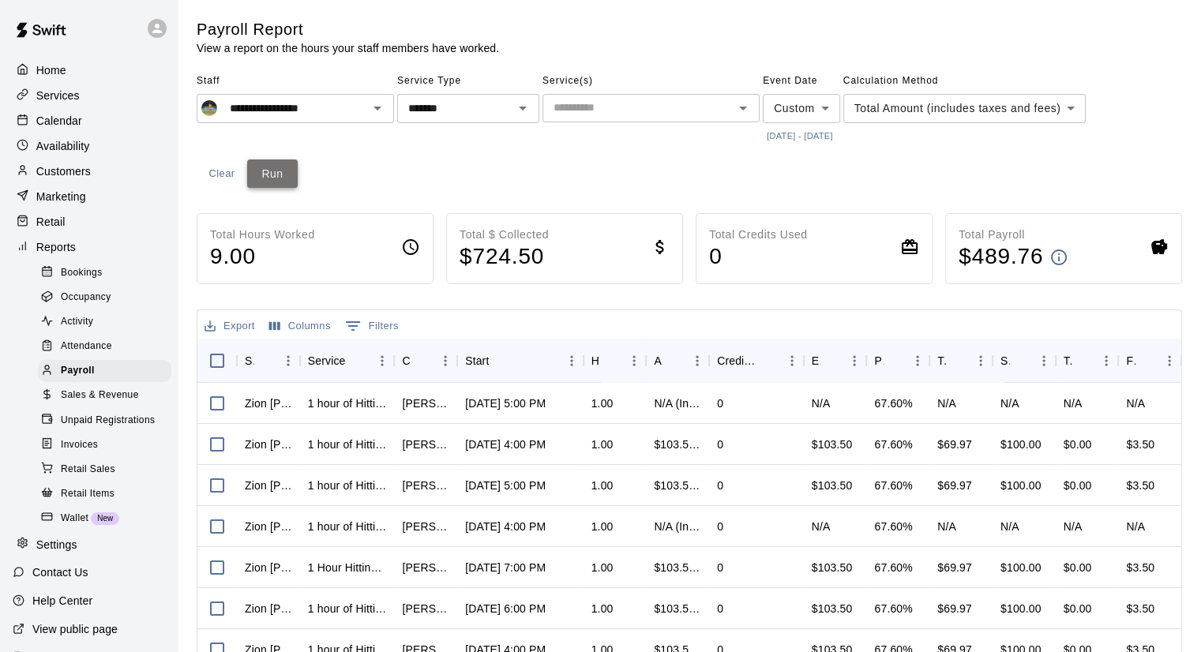
click at [295, 175] on button "Run" at bounding box center [272, 174] width 51 height 29
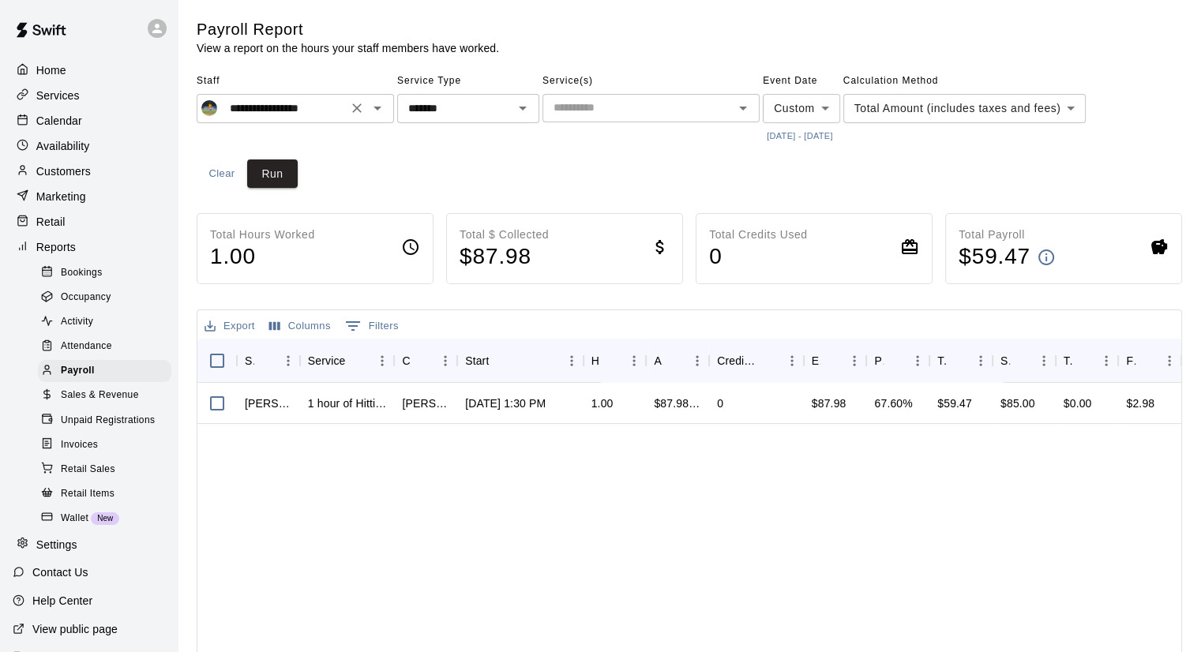
click at [243, 111] on input "**********" at bounding box center [282, 109] width 119 height 20
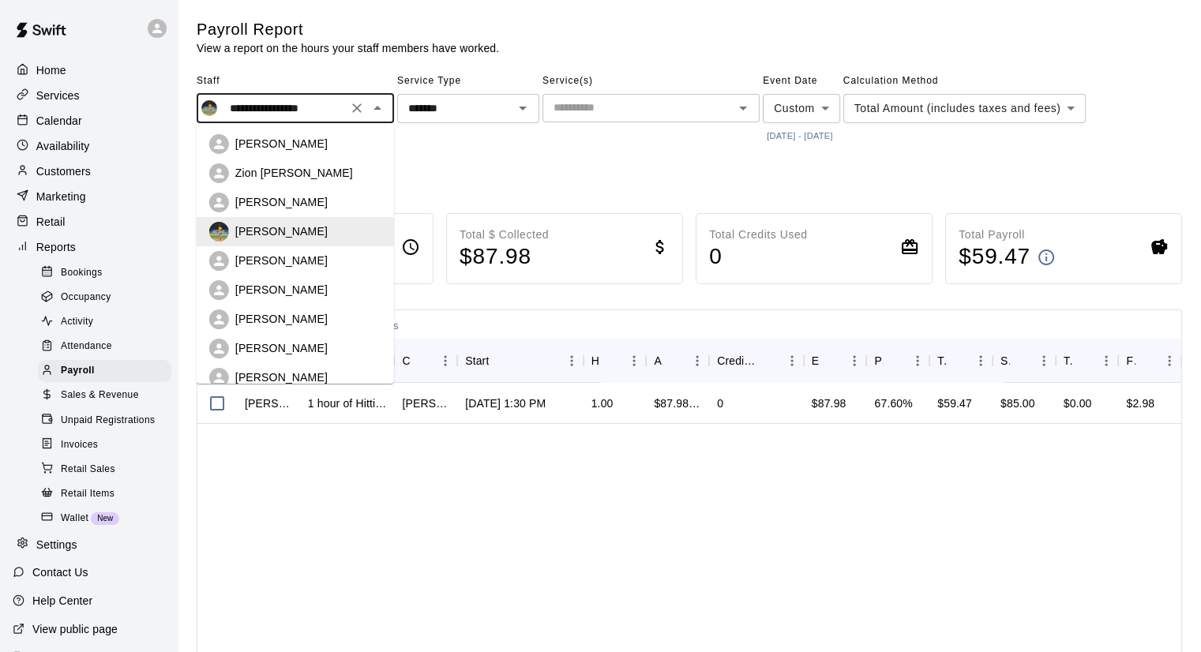
click at [252, 260] on p "[PERSON_NAME]" at bounding box center [281, 261] width 92 height 16
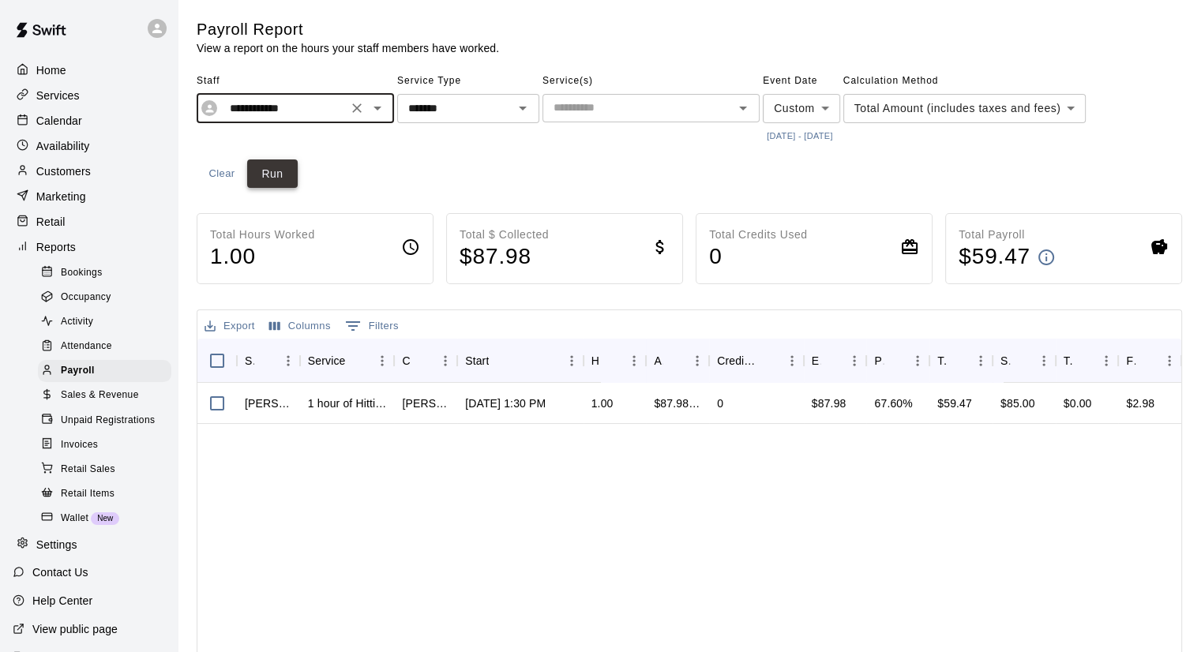
click at [272, 174] on button "Run" at bounding box center [272, 174] width 51 height 29
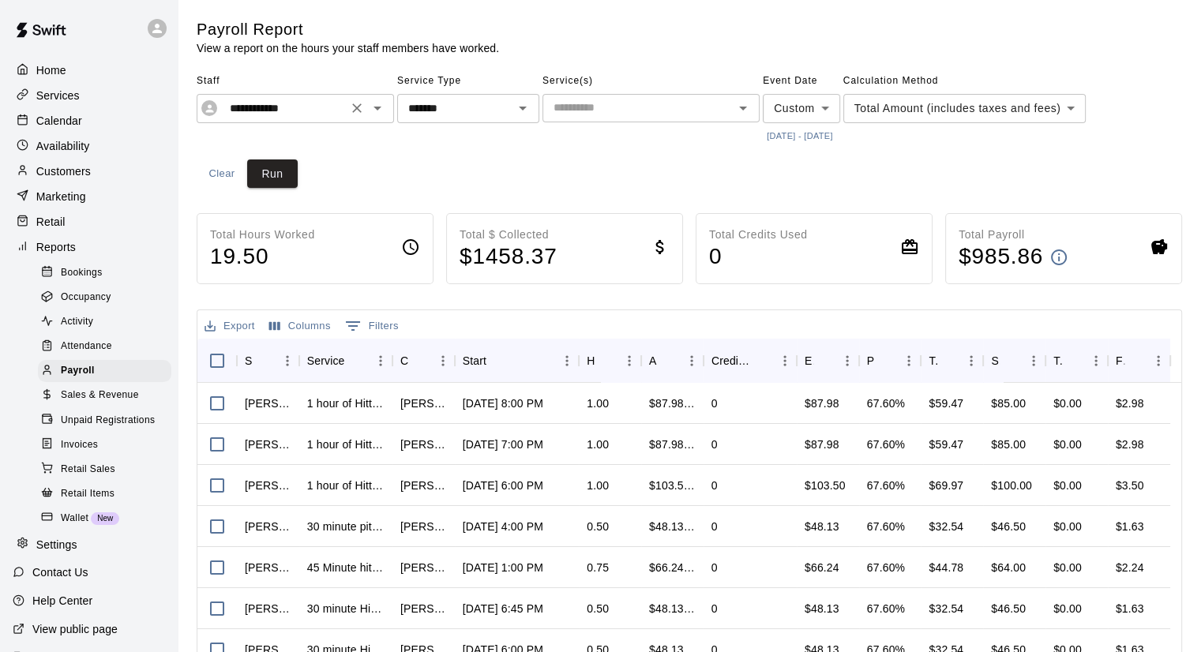
click at [285, 111] on input "**********" at bounding box center [282, 109] width 119 height 20
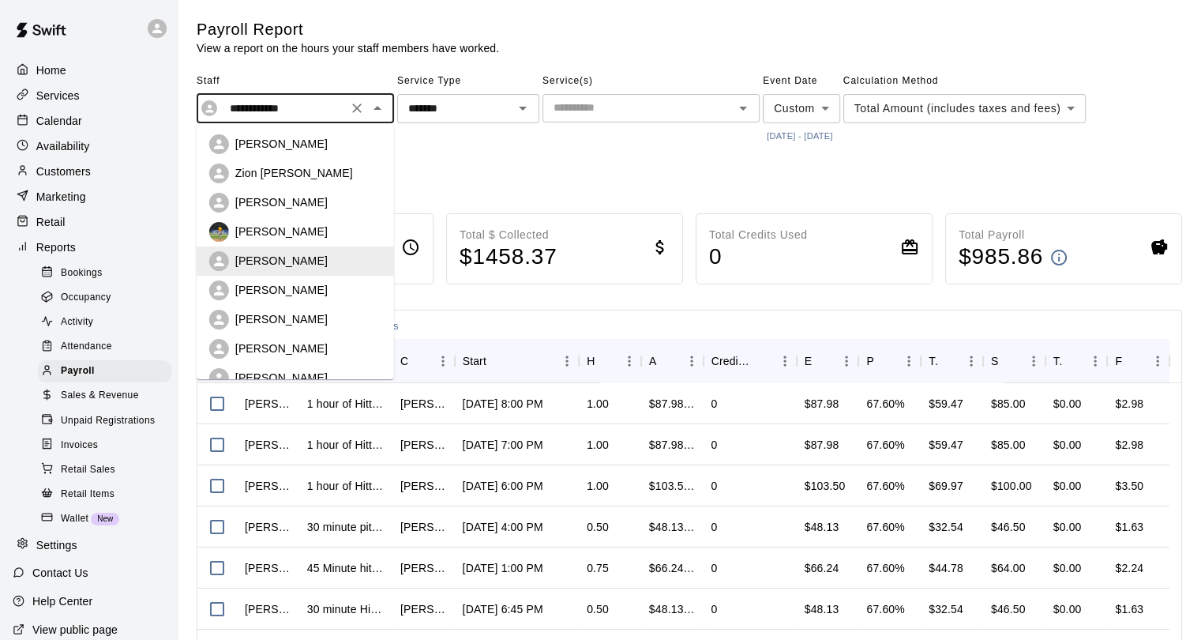
click at [265, 287] on p "[PERSON_NAME]" at bounding box center [281, 290] width 92 height 16
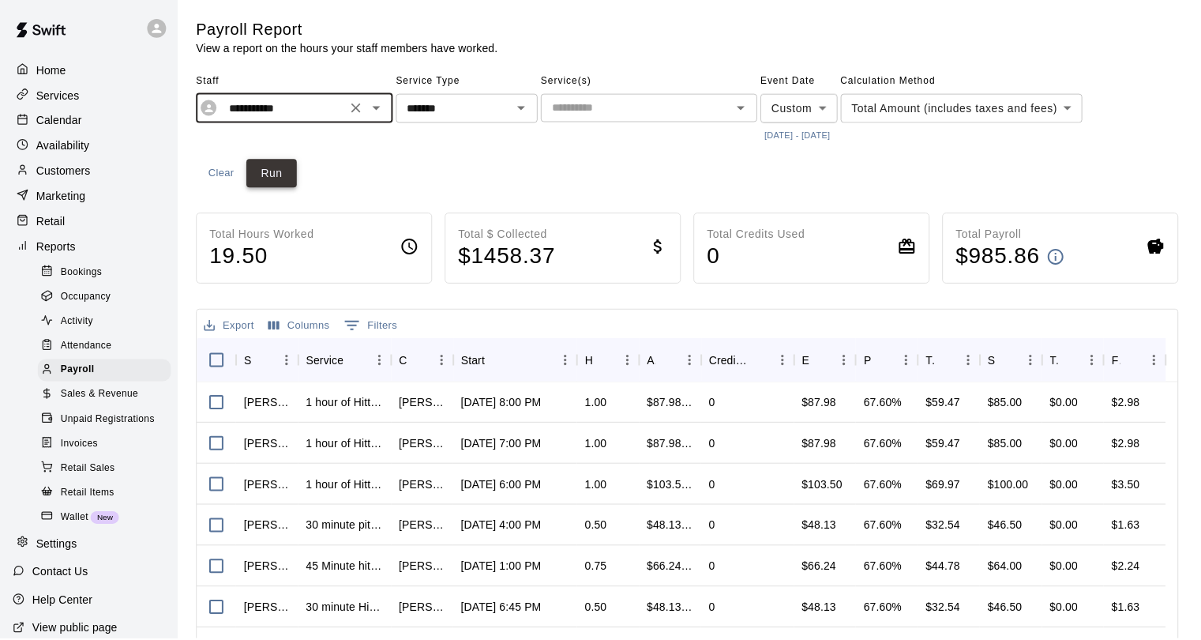
click at [277, 178] on button "Run" at bounding box center [272, 174] width 51 height 29
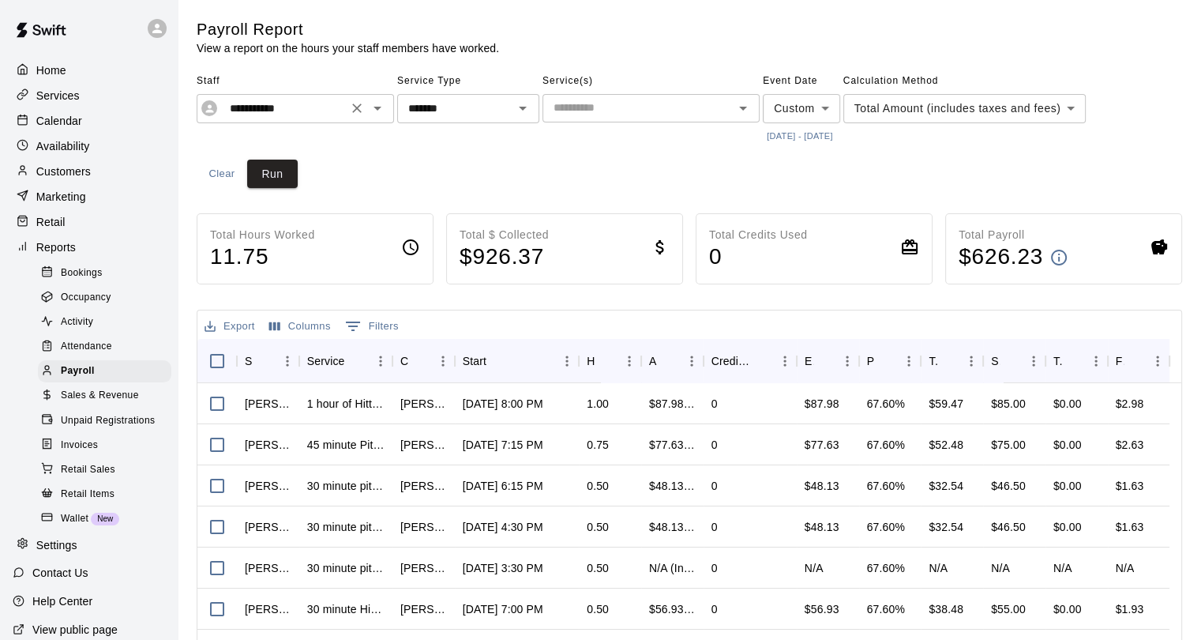
click at [303, 108] on input "**********" at bounding box center [282, 109] width 119 height 20
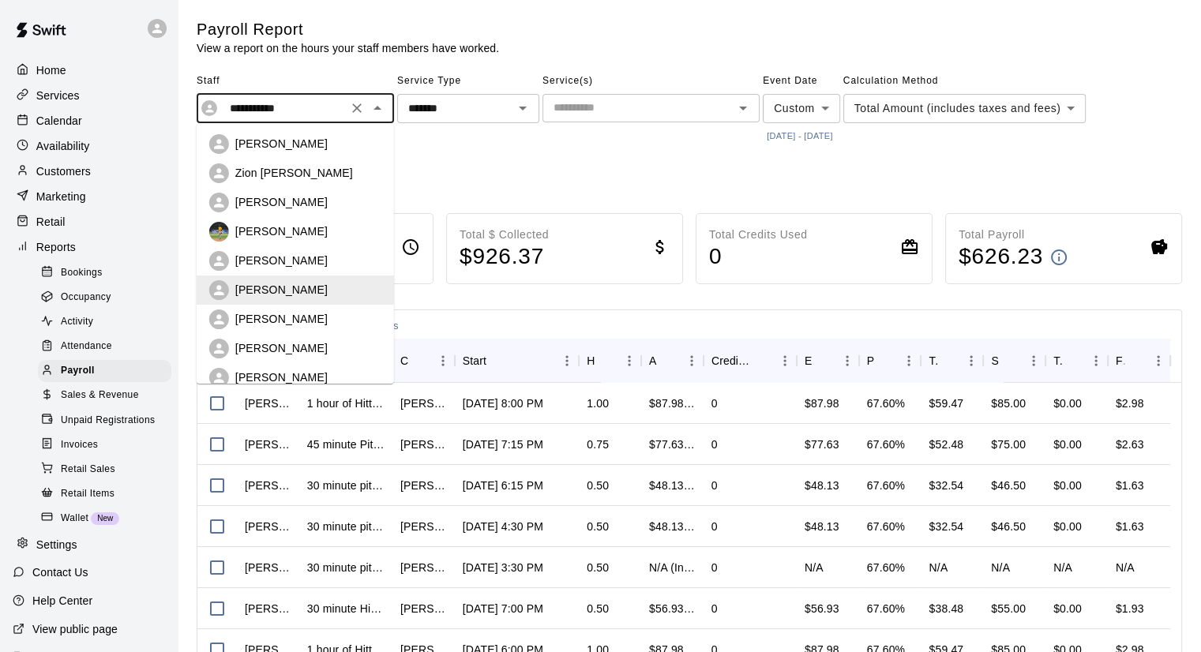
click at [288, 326] on p "[PERSON_NAME]" at bounding box center [281, 319] width 92 height 16
type input "**********"
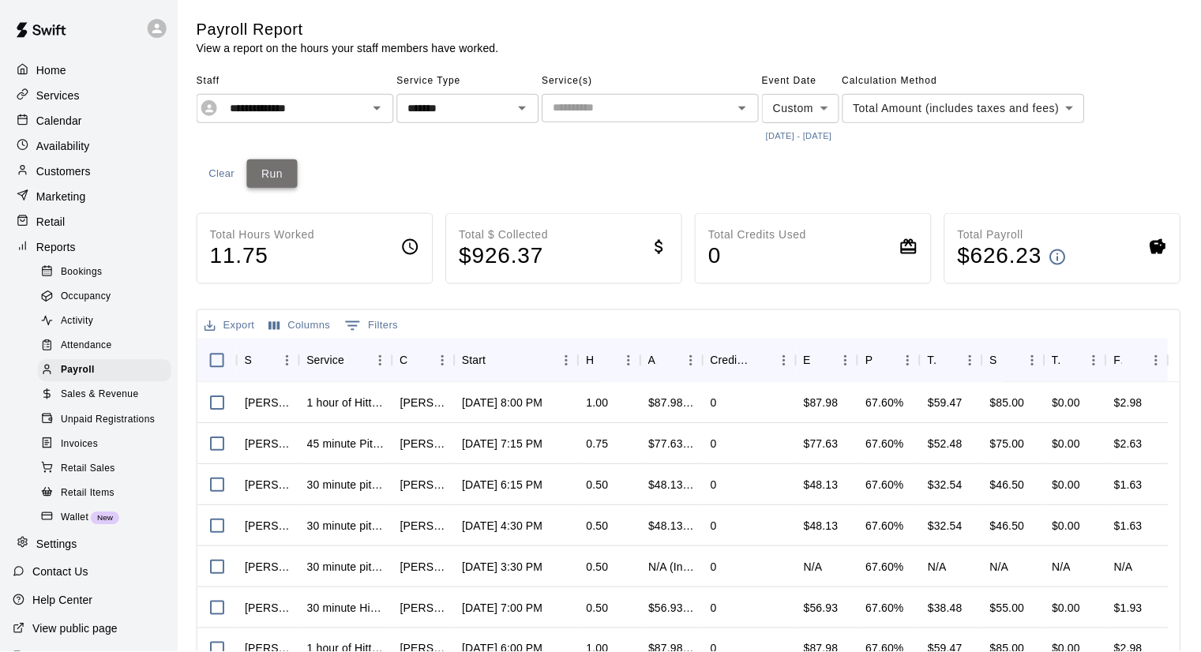
click at [288, 182] on button "Run" at bounding box center [272, 174] width 51 height 29
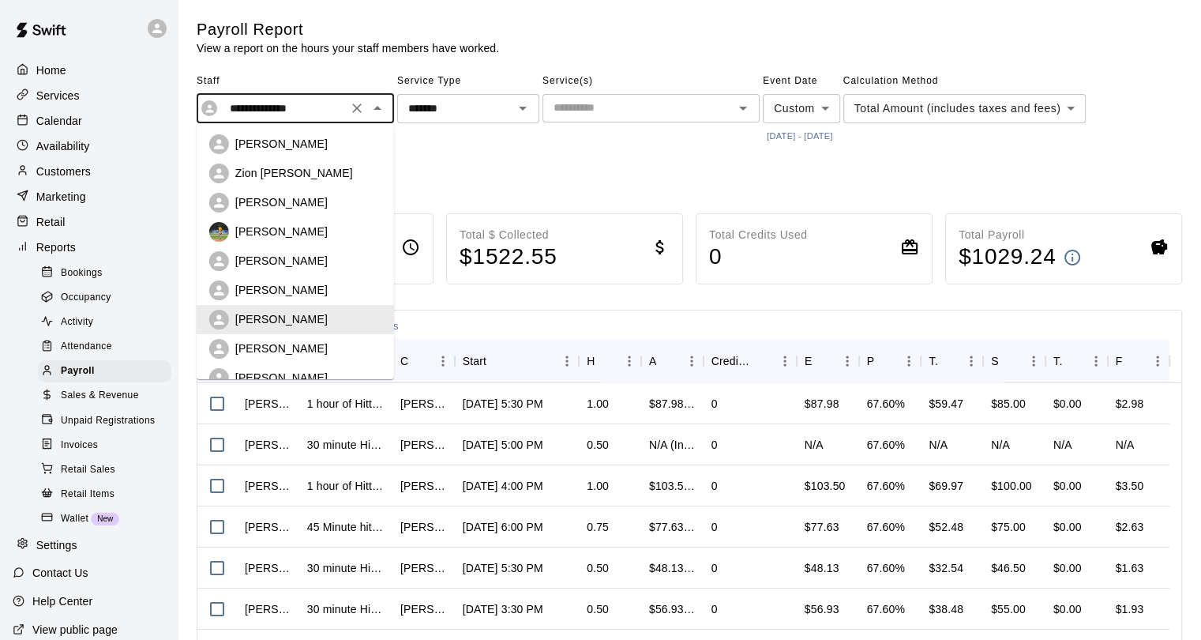
click at [296, 100] on input "**********" at bounding box center [282, 109] width 119 height 20
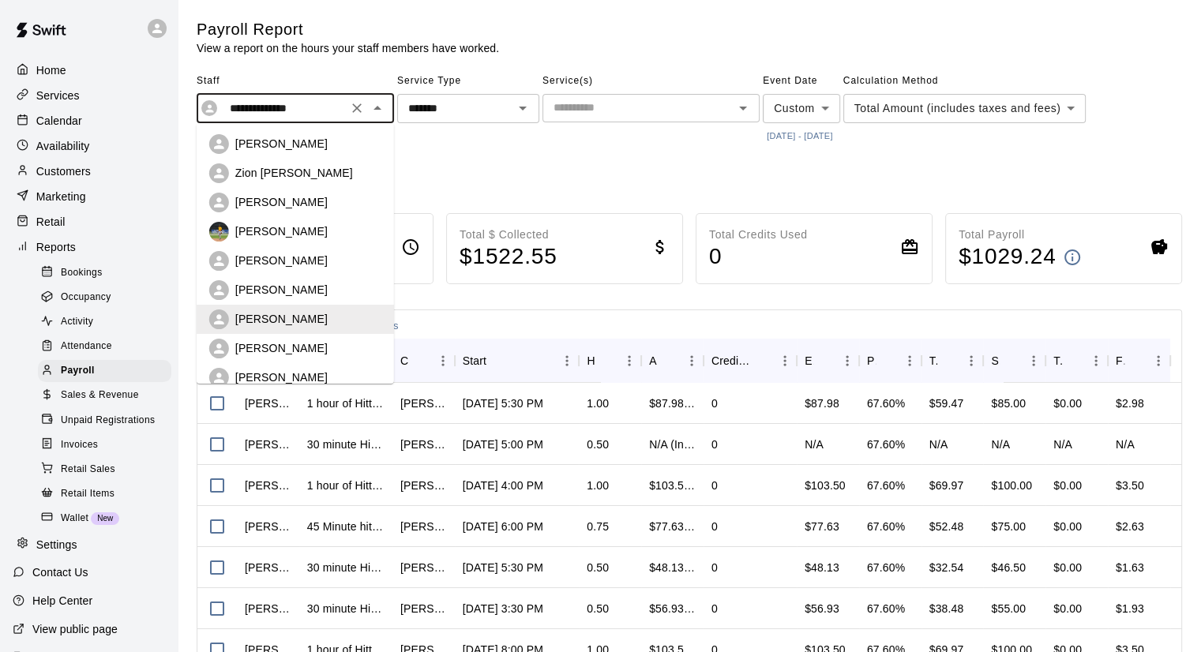
click at [352, 111] on icon "Clear" at bounding box center [357, 108] width 16 height 16
click at [504, 158] on div "Staff ​ [PERSON_NAME] [PERSON_NAME] [PERSON_NAME] [PERSON_NAME] III [PERSON_NAM…" at bounding box center [690, 129] width 986 height 120
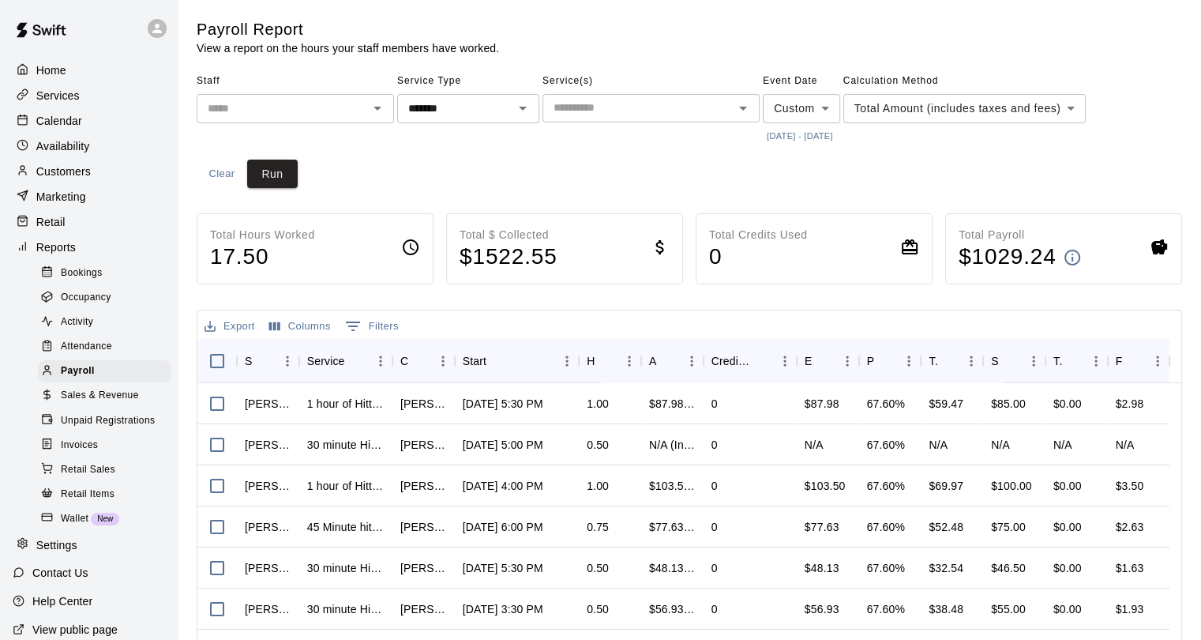
click at [306, 171] on div "Staff ​ Service Type ******* ​ Service(s) ​ Event Date Custom ****** ​ [DATE] -…" at bounding box center [690, 129] width 986 height 120
click at [291, 176] on button "Run" at bounding box center [272, 174] width 51 height 29
